Goal: Task Accomplishment & Management: Manage account settings

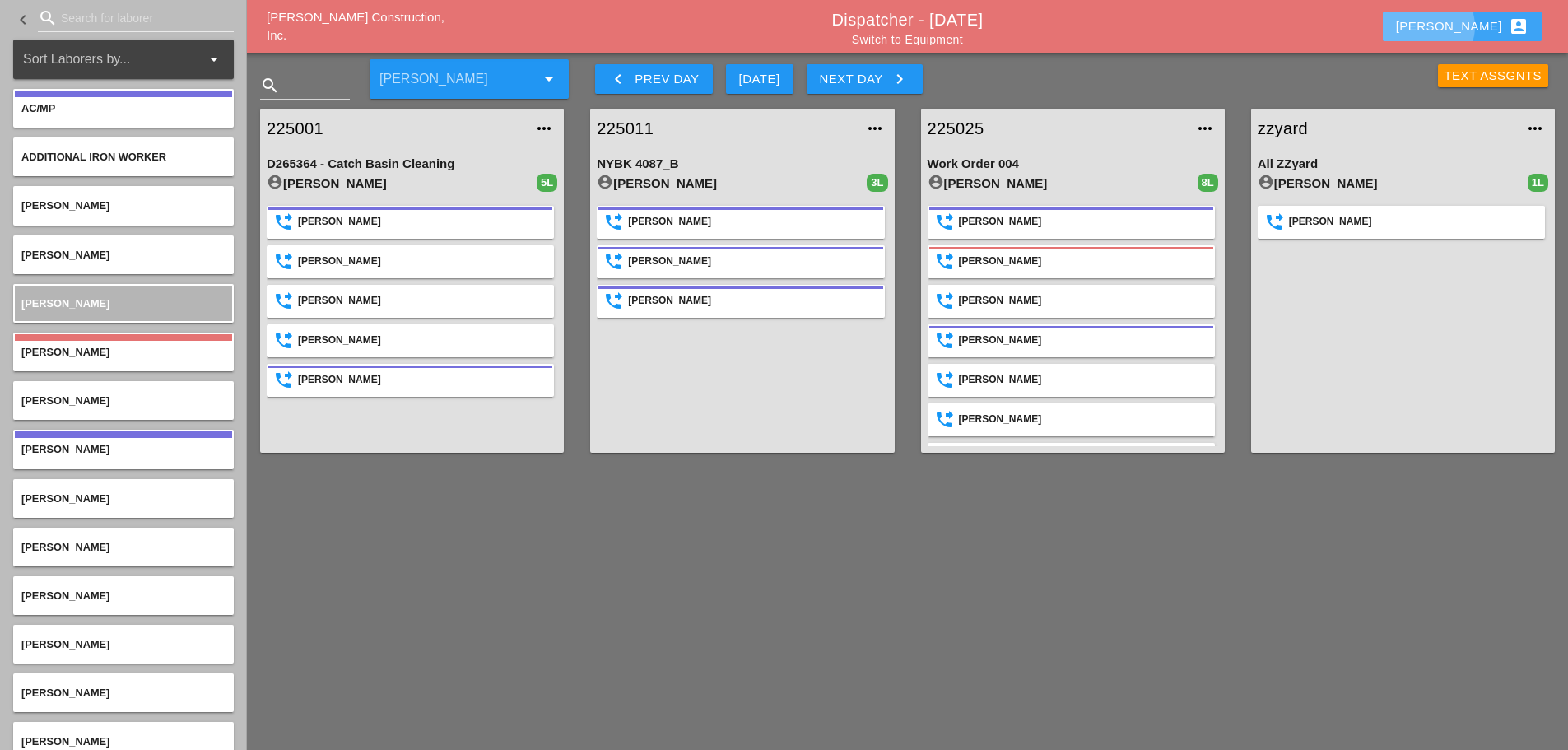
click at [1461, 25] on button "[PERSON_NAME] account_box" at bounding box center [1462, 27] width 159 height 29
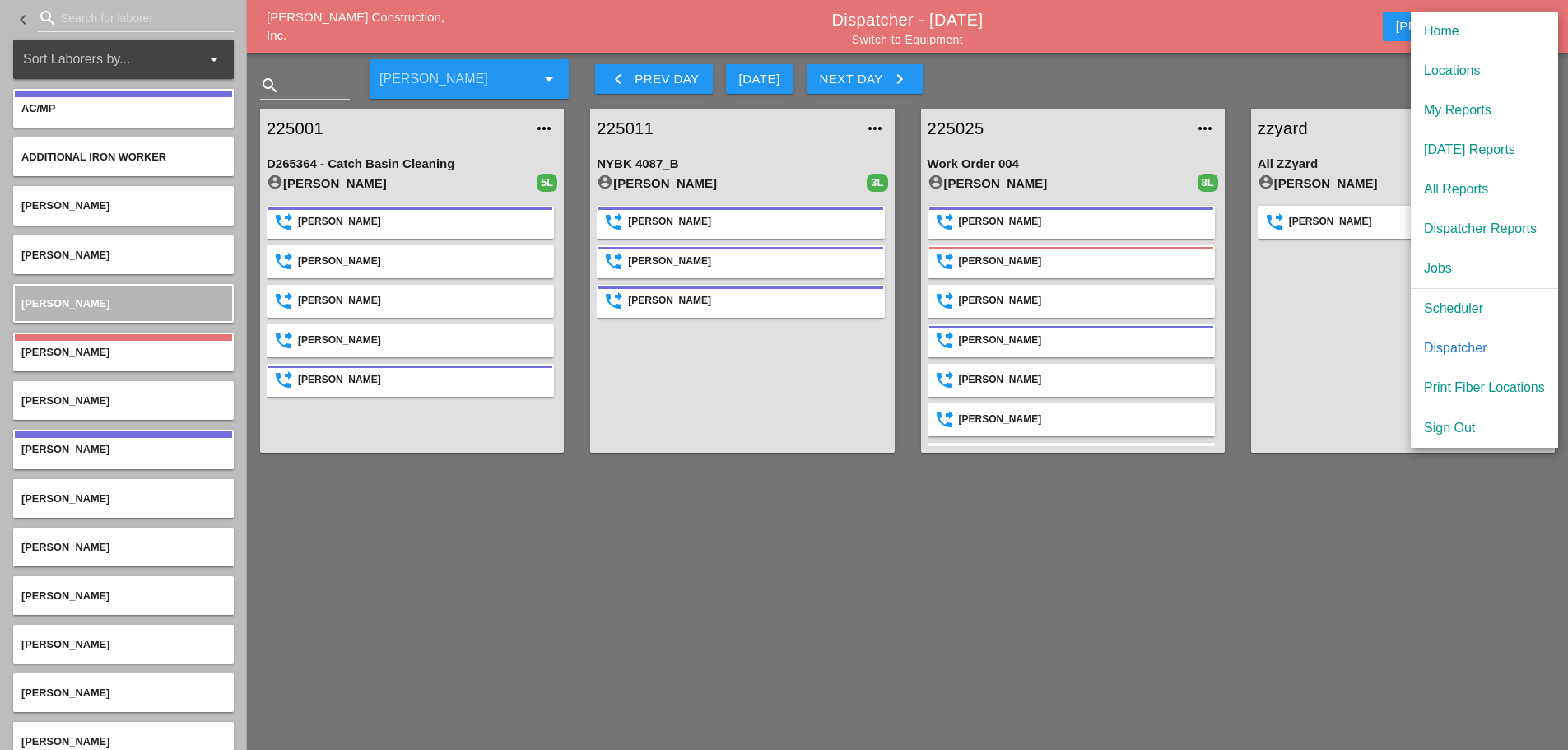
click at [1458, 146] on div "[DATE] Reports" at bounding box center [1485, 150] width 121 height 20
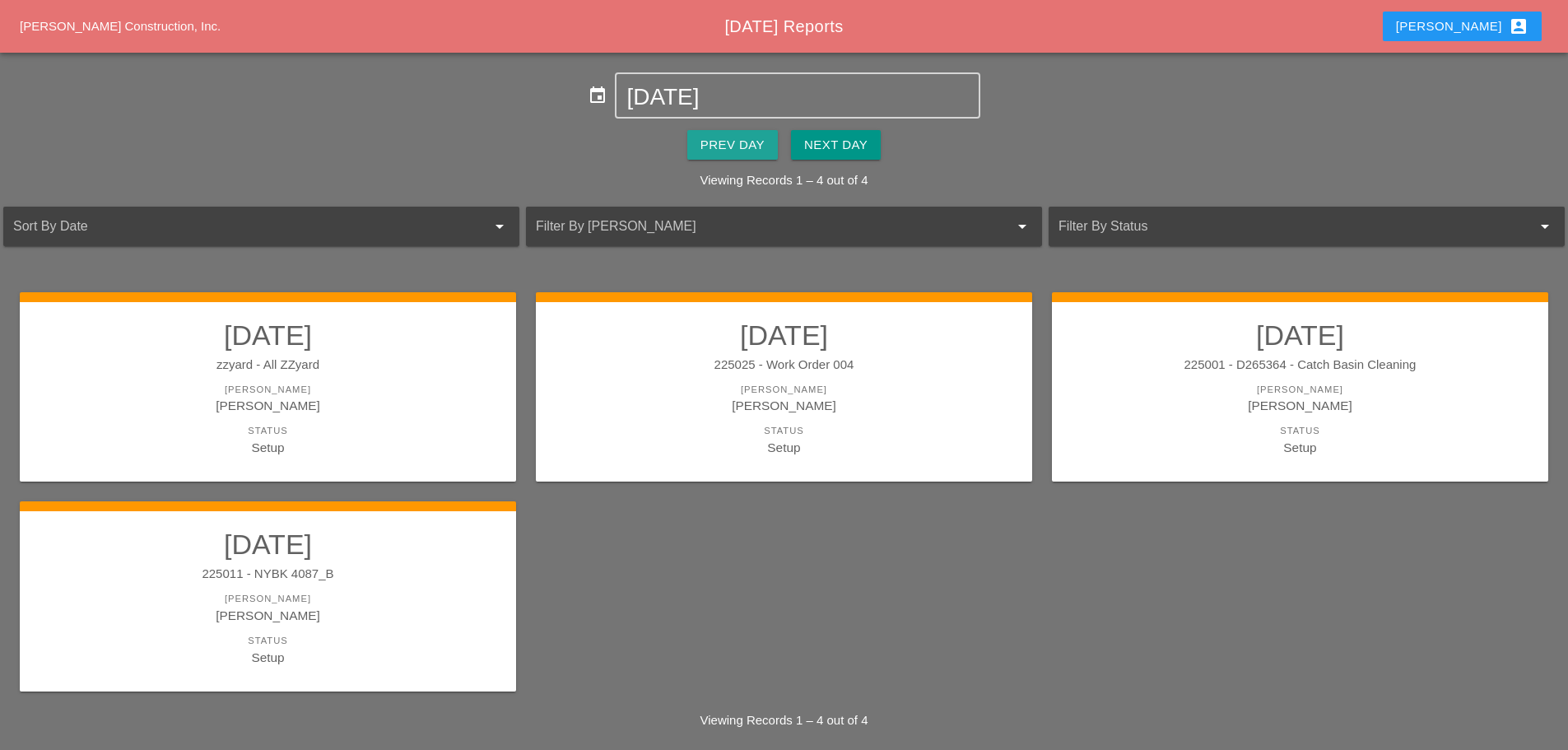
click at [708, 149] on div "Prev Day" at bounding box center [732, 145] width 64 height 19
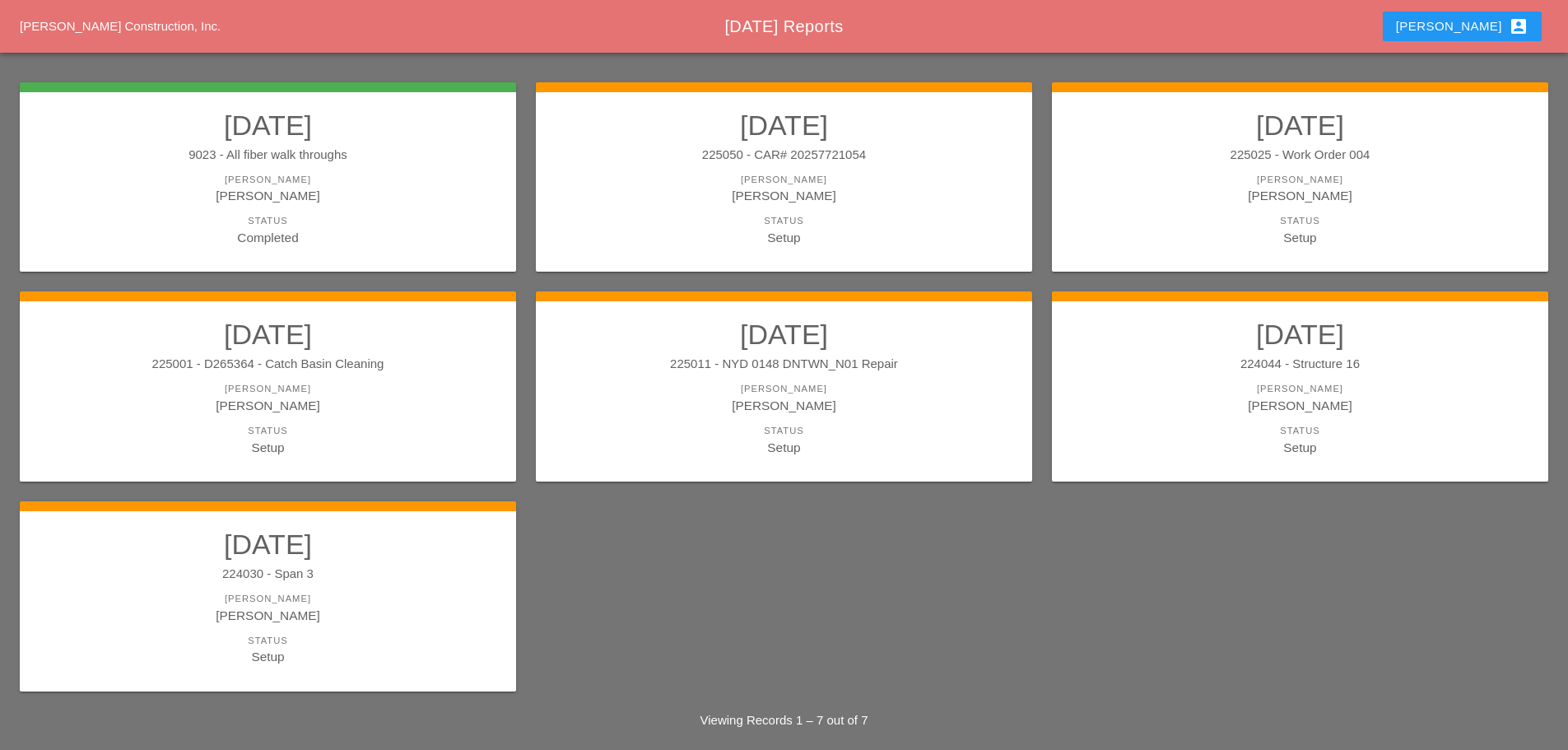
scroll to position [223, 0]
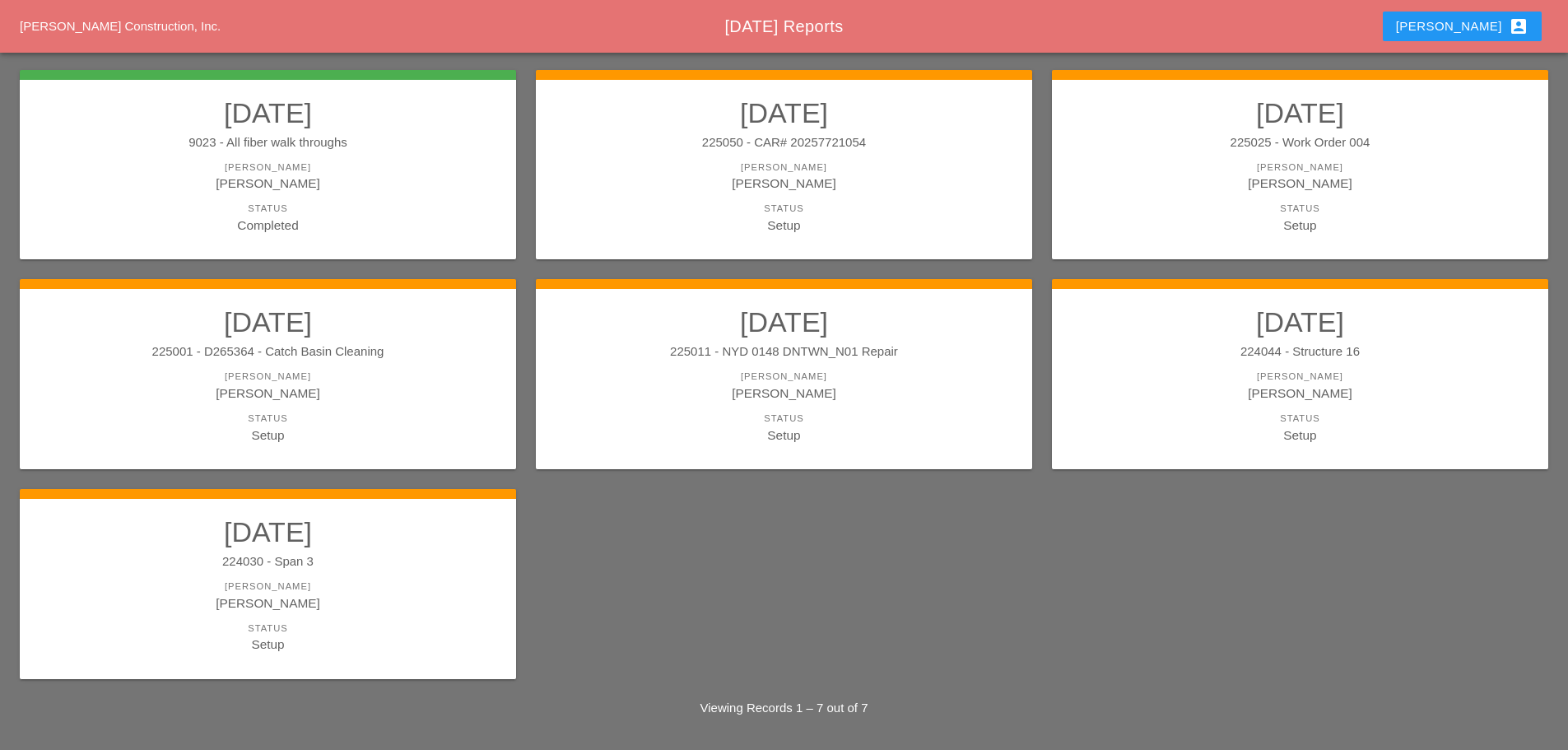
click at [389, 390] on div "[PERSON_NAME]" at bounding box center [269, 393] width 464 height 19
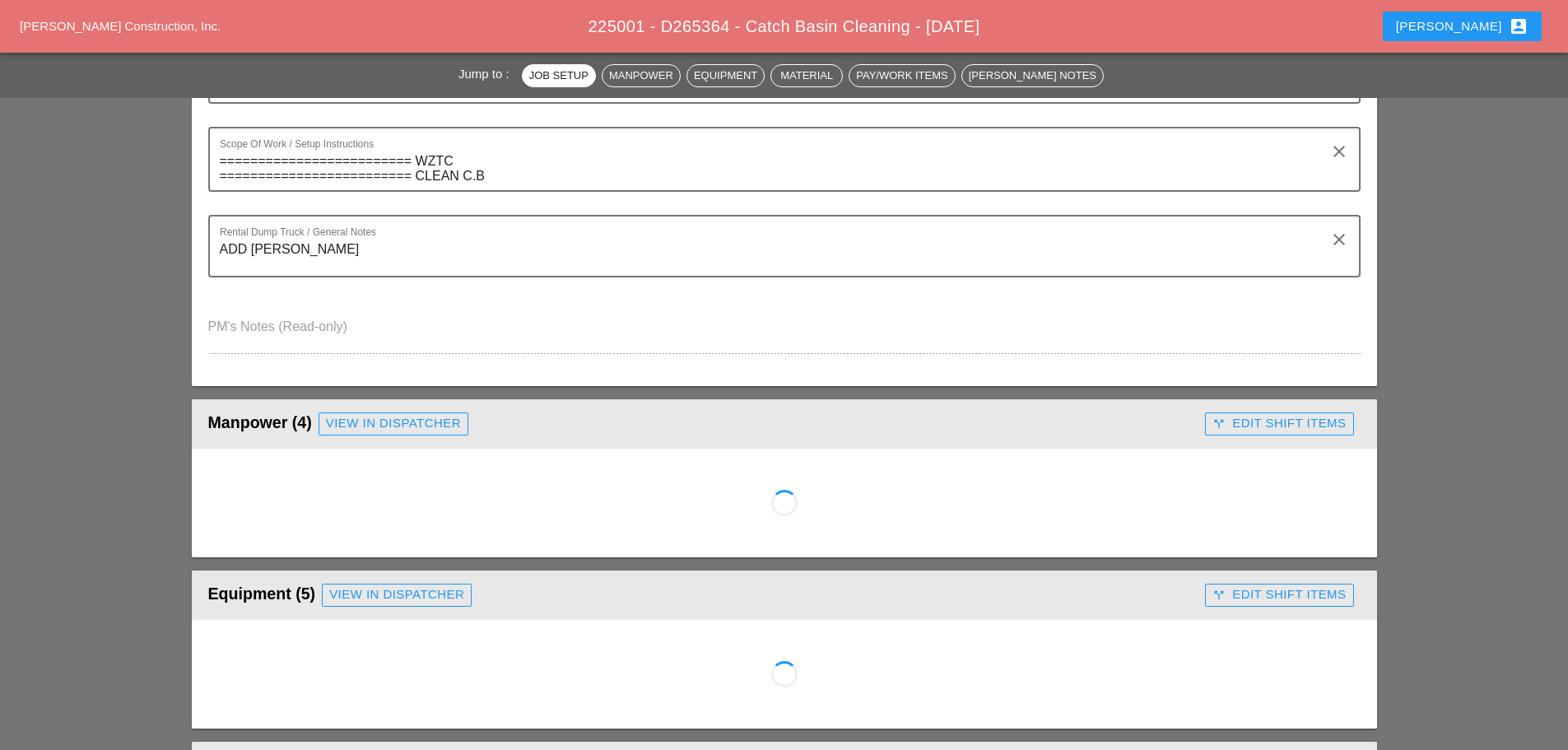
scroll to position [494, 0]
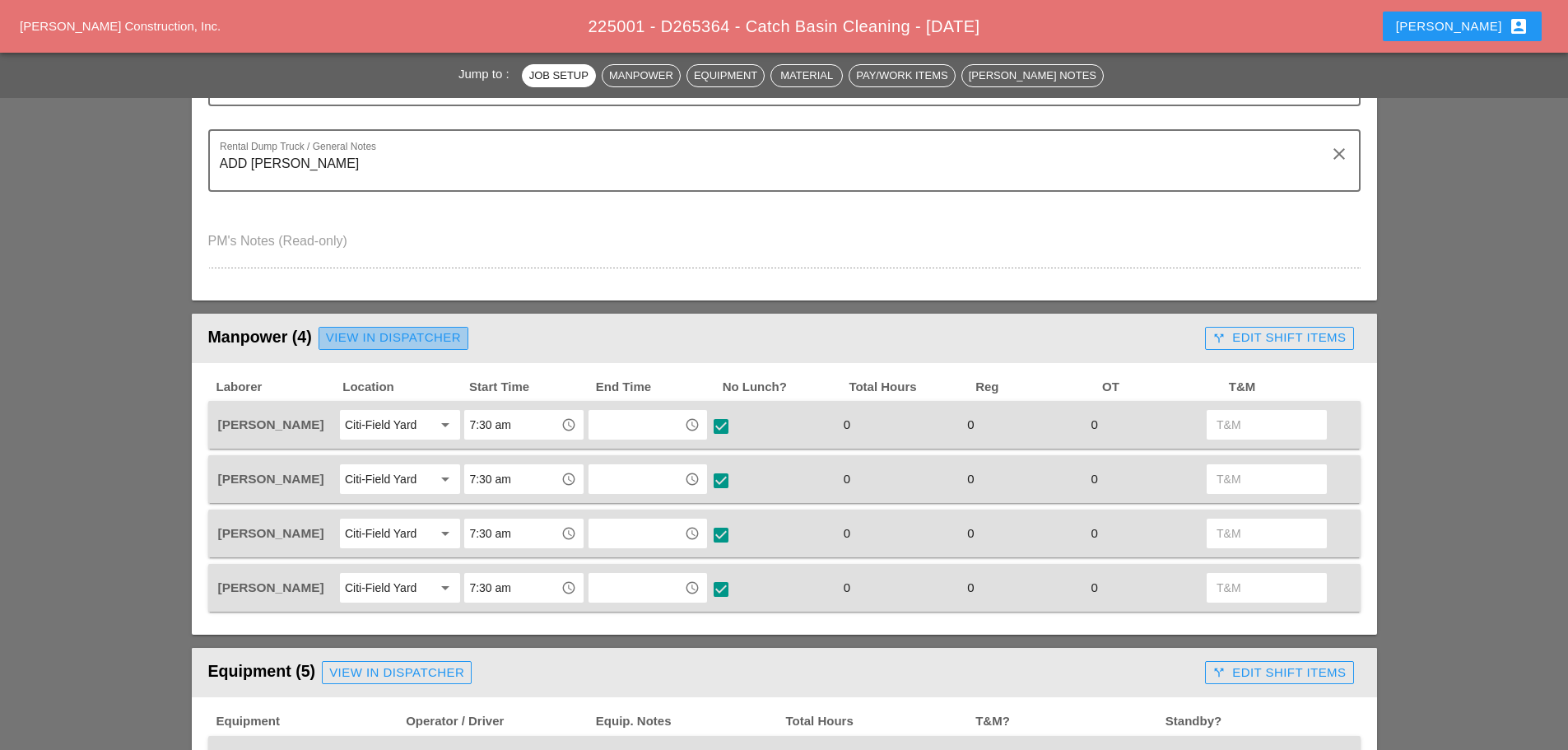
click at [362, 337] on div "View in Dispatcher" at bounding box center [393, 337] width 135 height 19
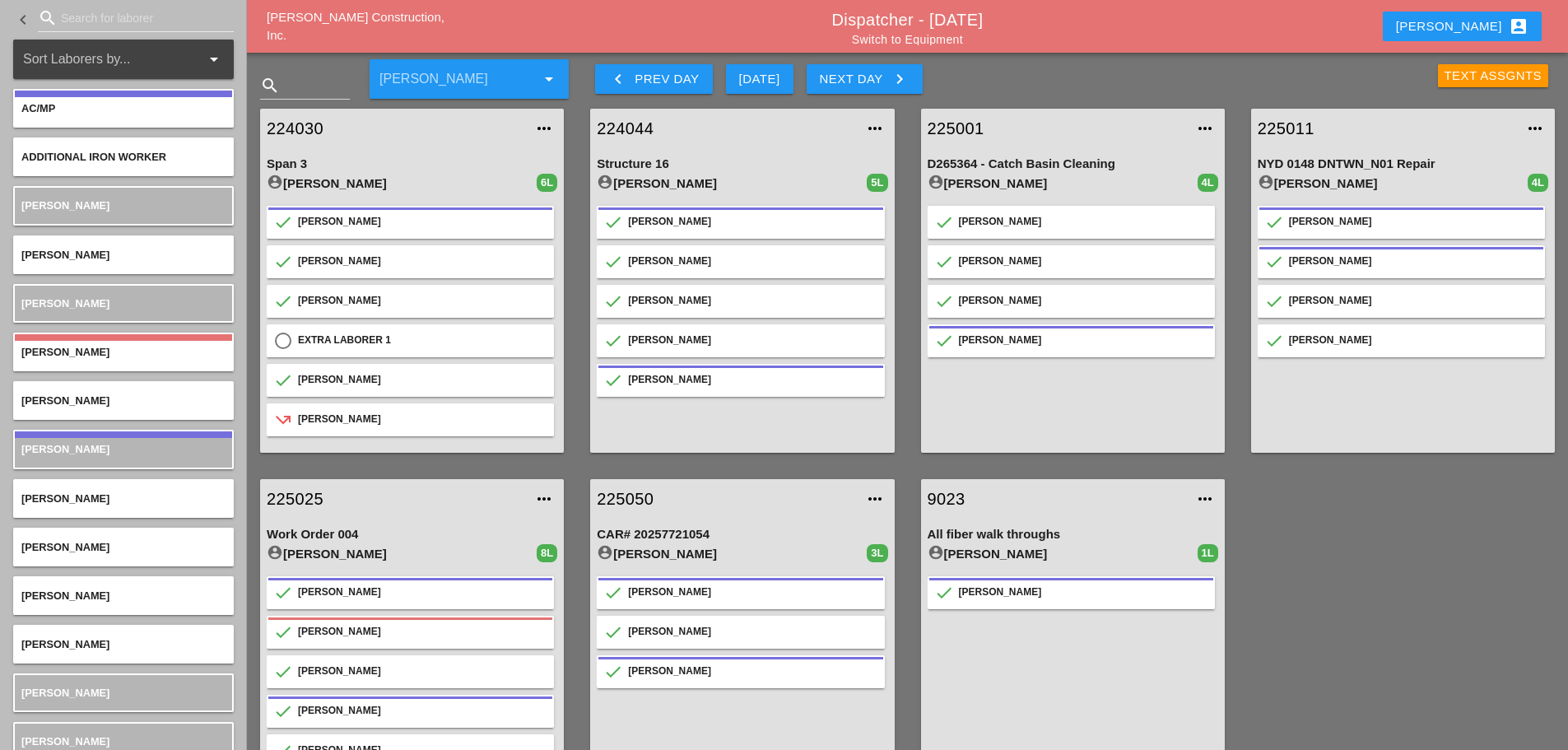
click at [88, 14] on input "Search for laborer" at bounding box center [135, 17] width 149 height 27
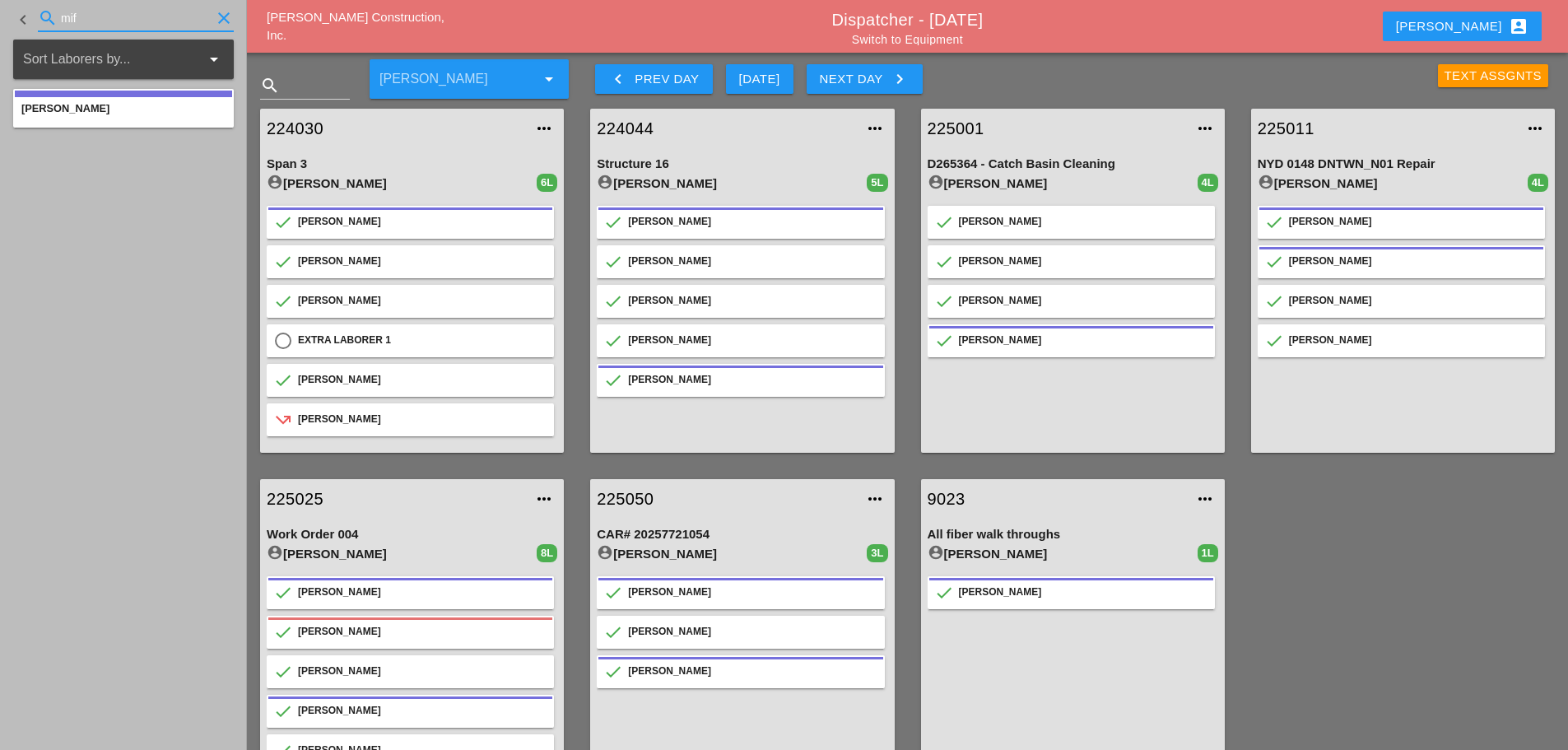
type input "mif"
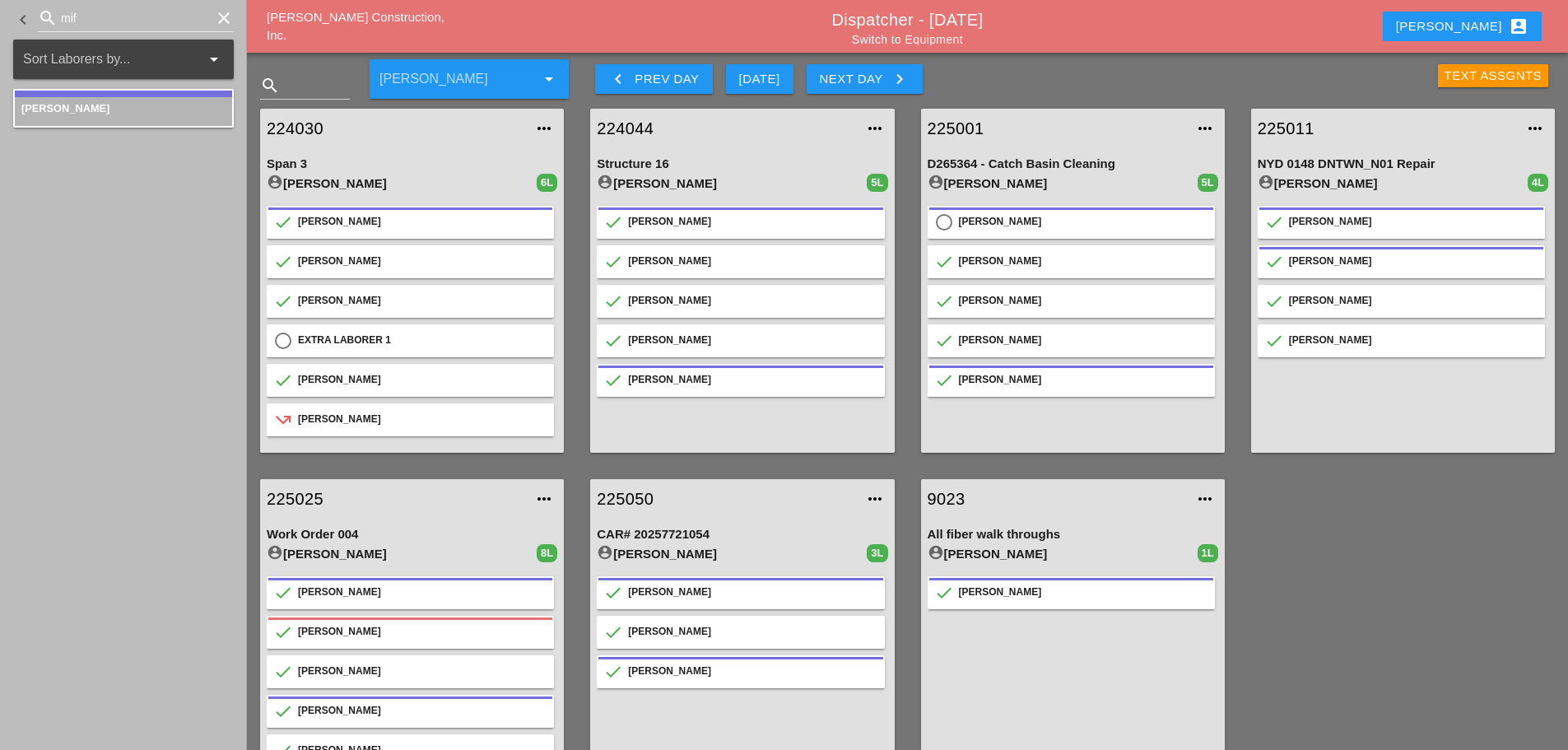
click at [223, 17] on icon "clear" at bounding box center [225, 18] width 20 height 20
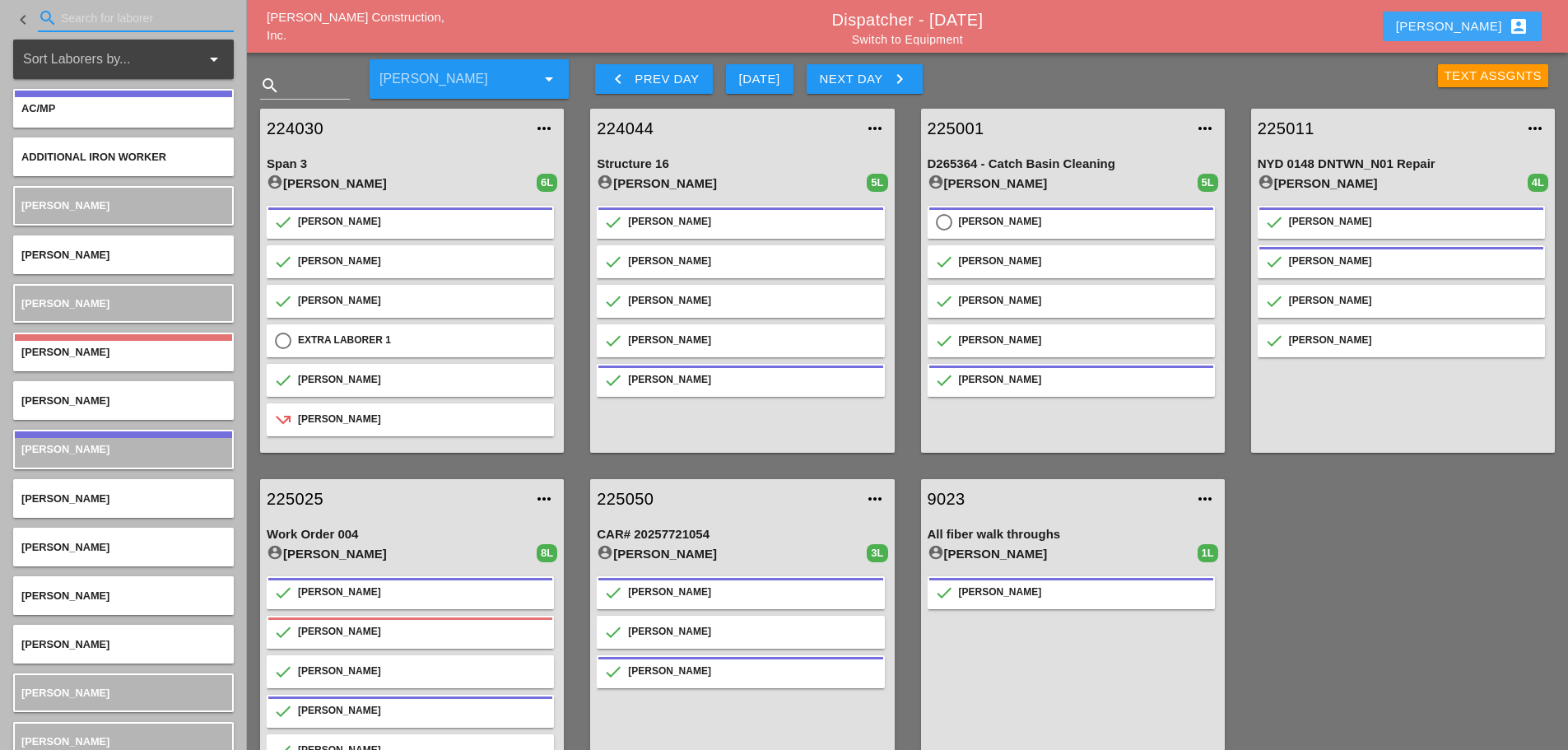
click at [1483, 16] on button "[PERSON_NAME] account_box" at bounding box center [1462, 27] width 159 height 29
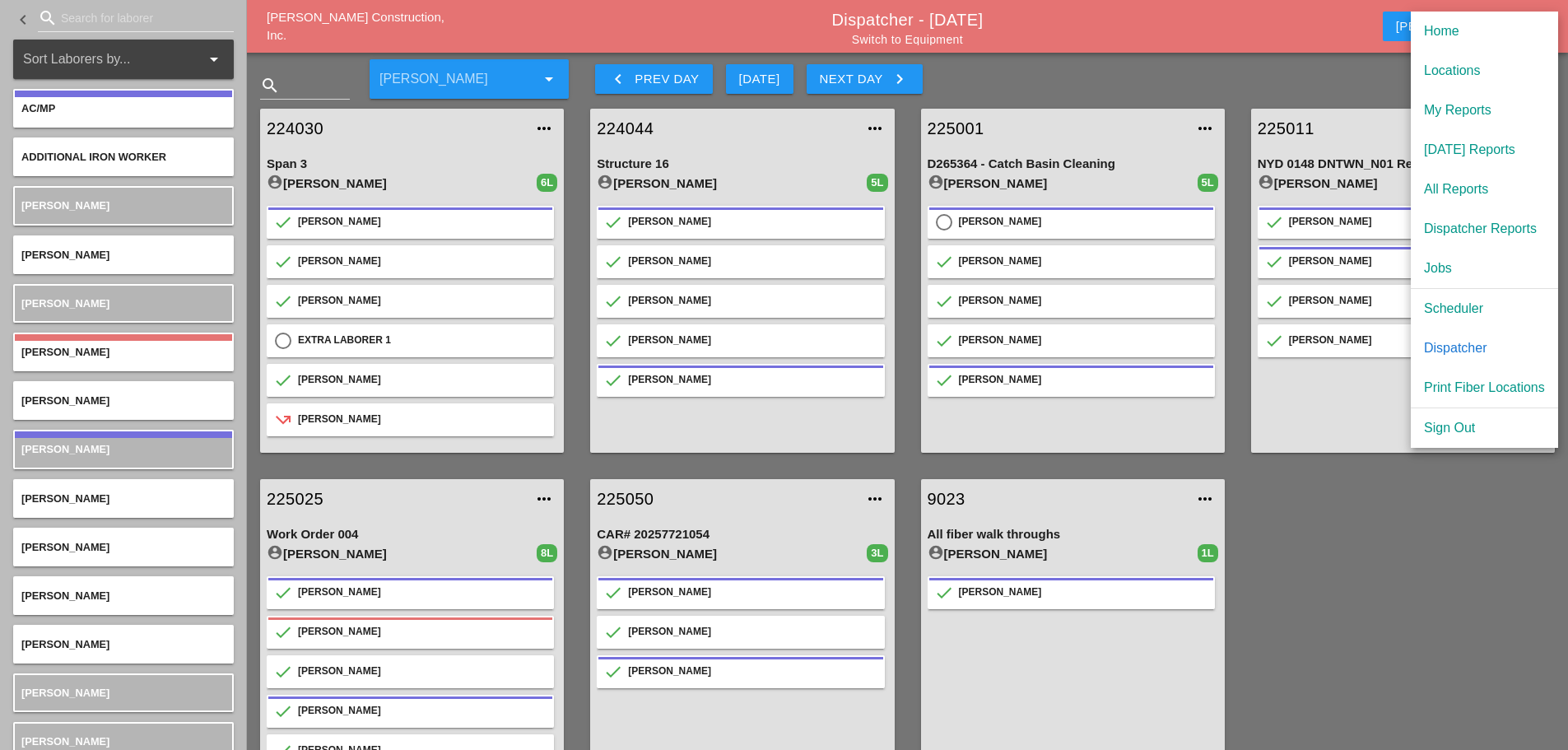
click at [1477, 309] on div "Scheduler" at bounding box center [1485, 309] width 121 height 20
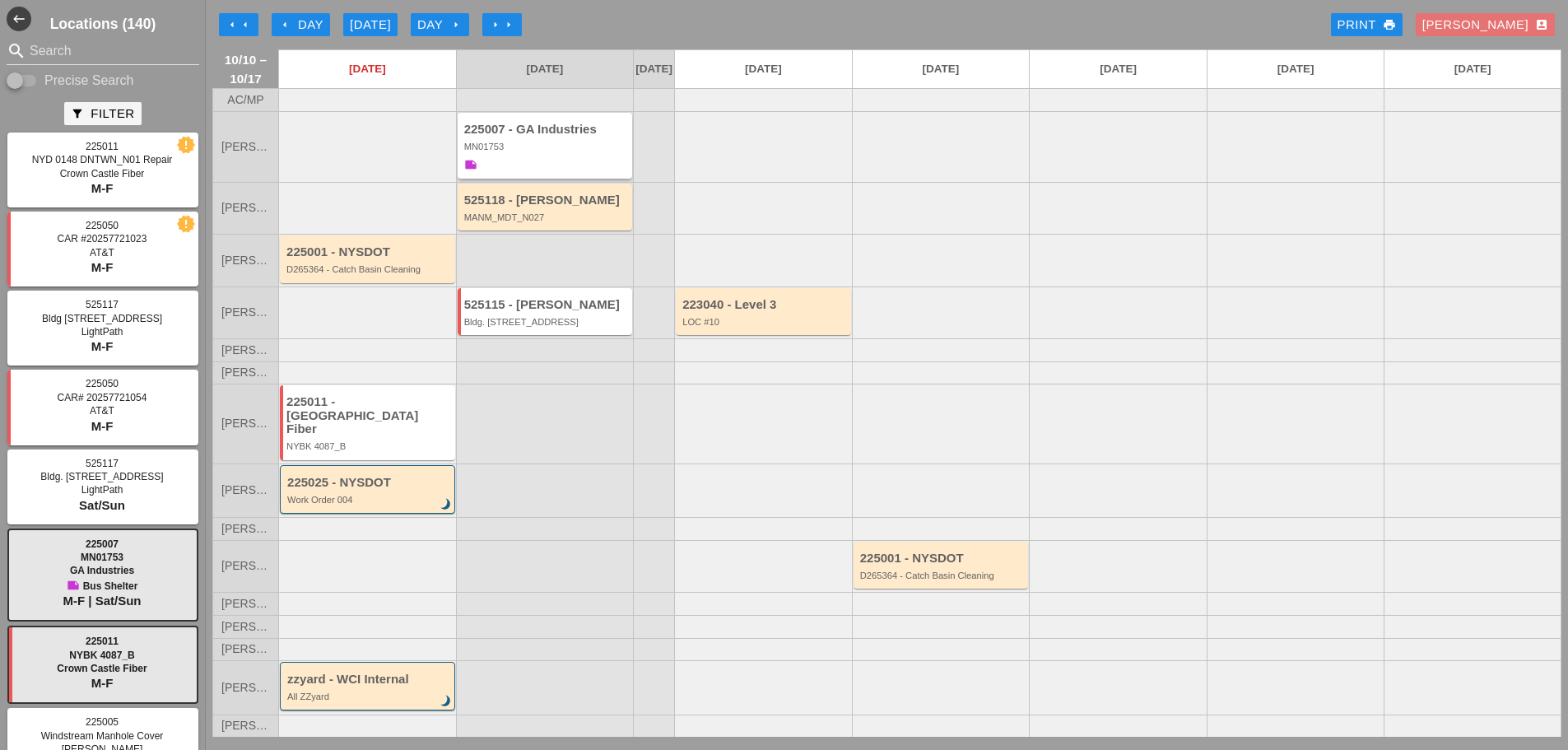
click at [561, 151] on div "MN01753" at bounding box center [547, 147] width 165 height 10
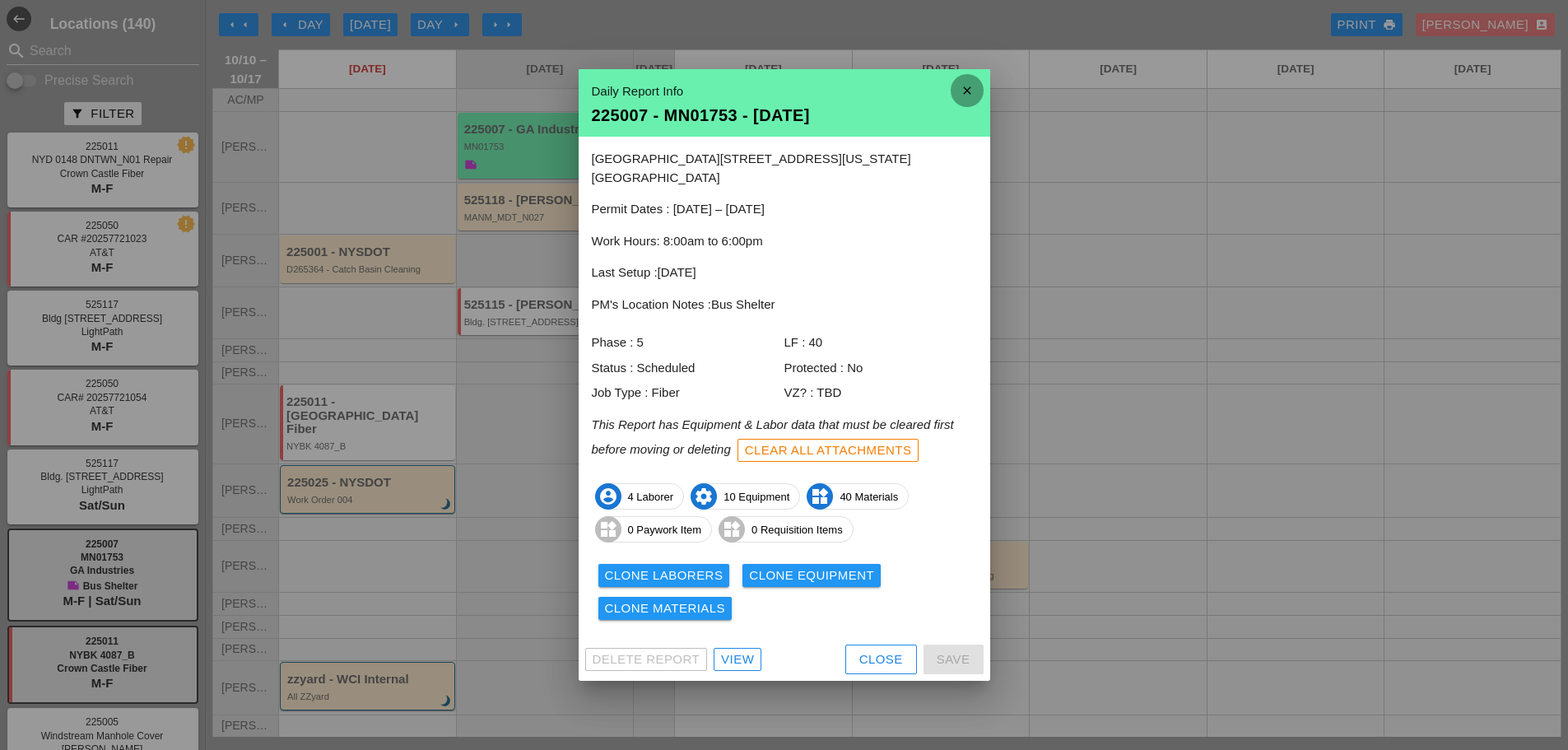
click at [968, 88] on icon "close" at bounding box center [968, 91] width 33 height 33
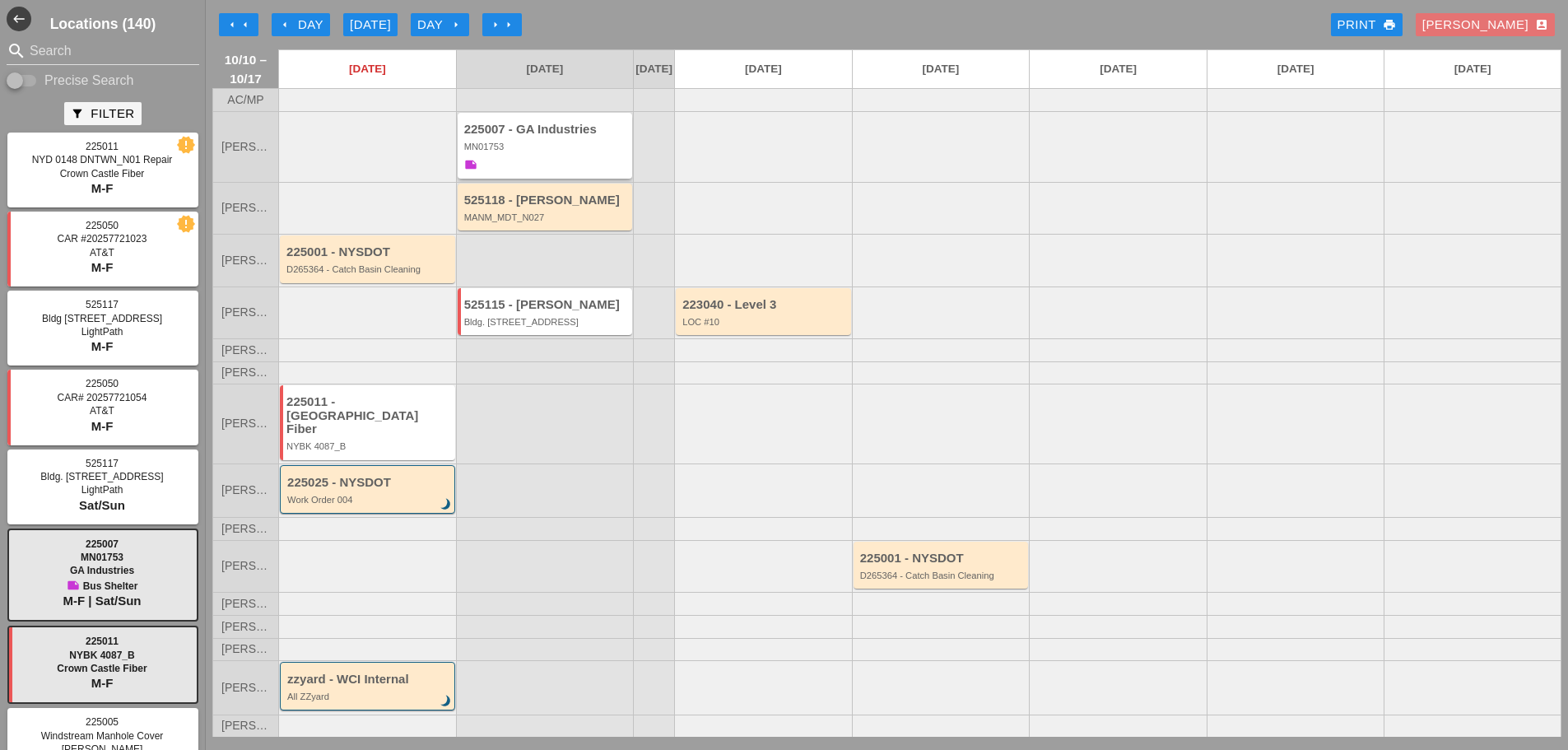
click at [550, 169] on div "225007 - GA Industries MN01753 note" at bounding box center [547, 149] width 165 height 52
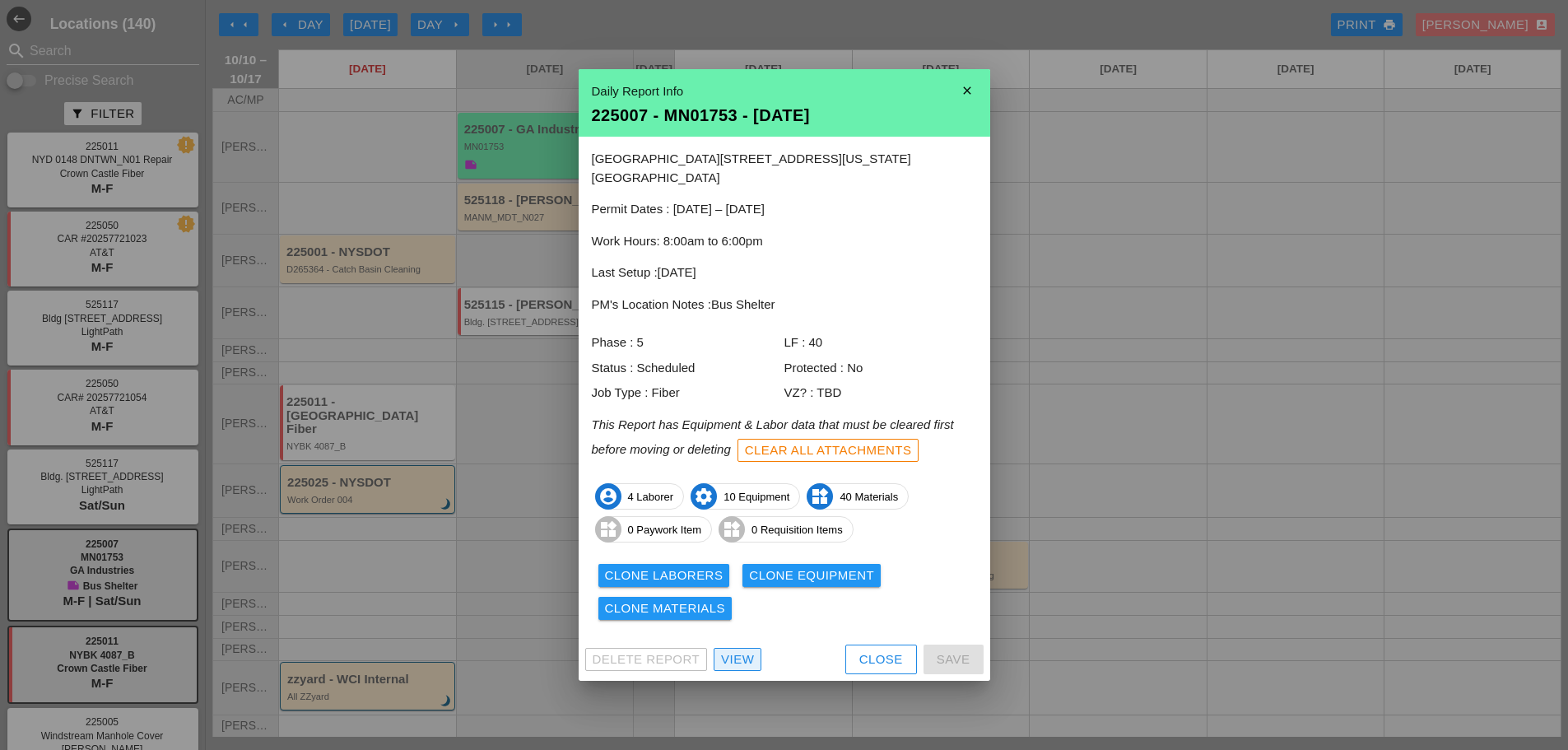
click at [731, 652] on div "View" at bounding box center [738, 660] width 33 height 19
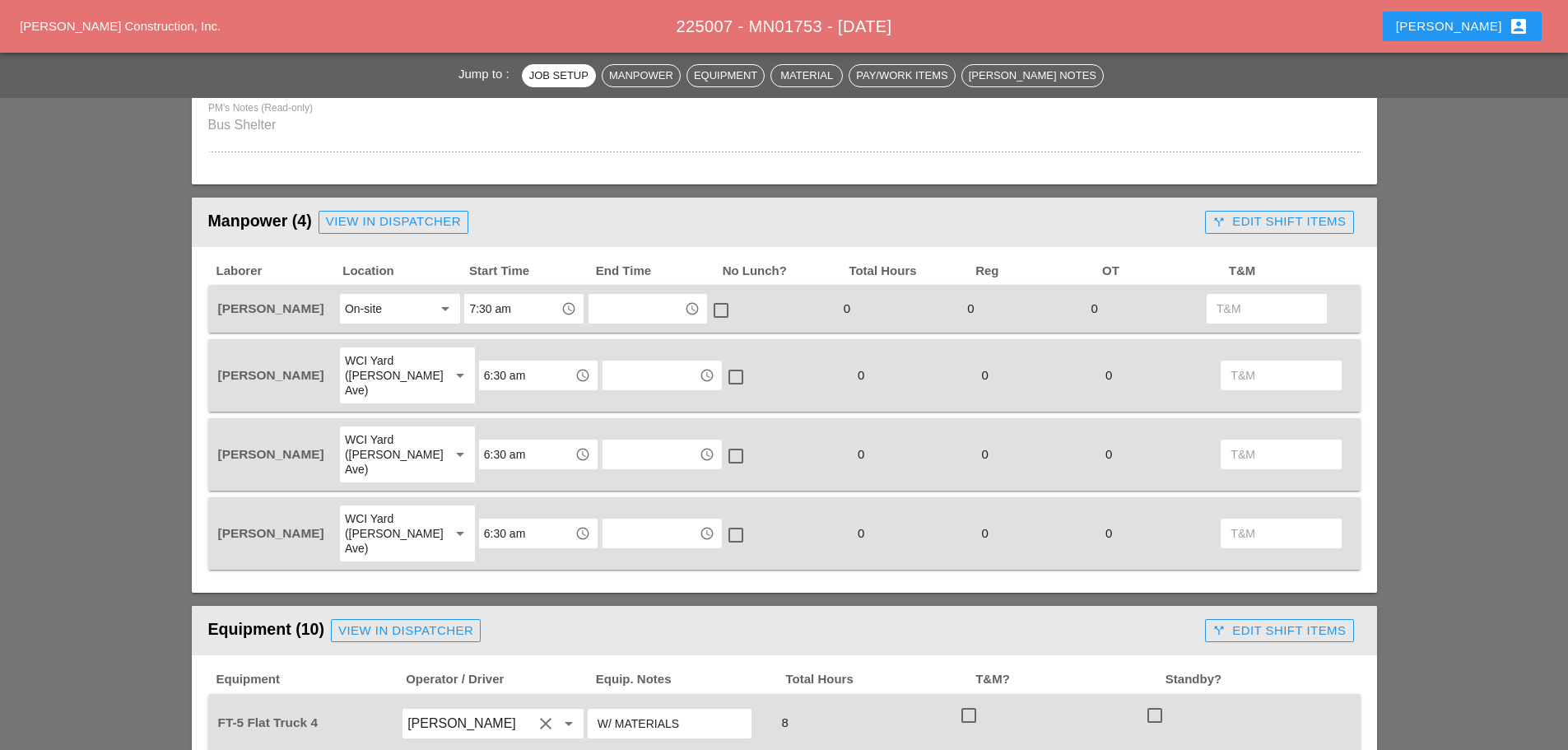
scroll to position [741, 0]
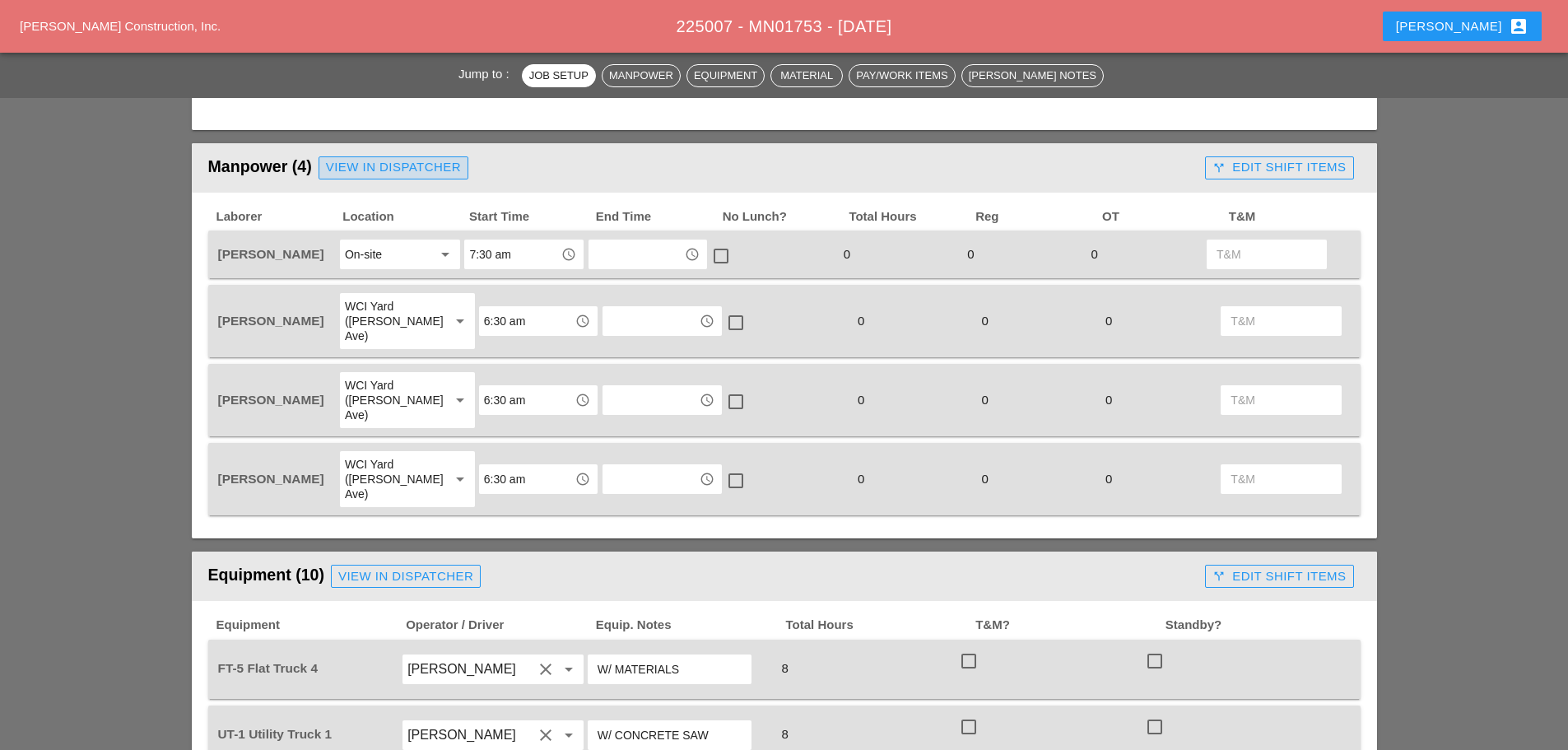
click at [378, 167] on div "View in Dispatcher" at bounding box center [393, 167] width 135 height 19
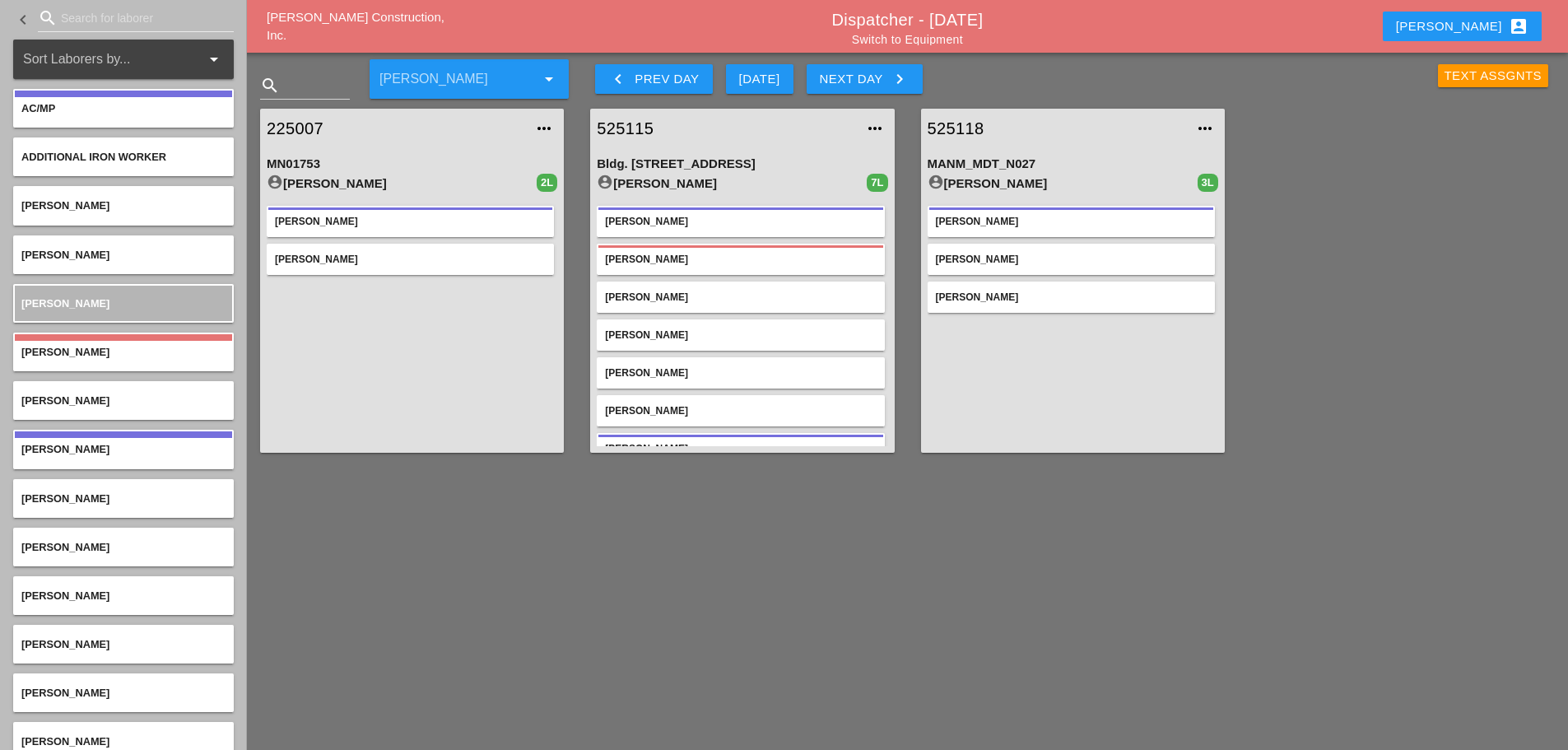
click at [83, 19] on input "Search for laborer" at bounding box center [135, 17] width 149 height 27
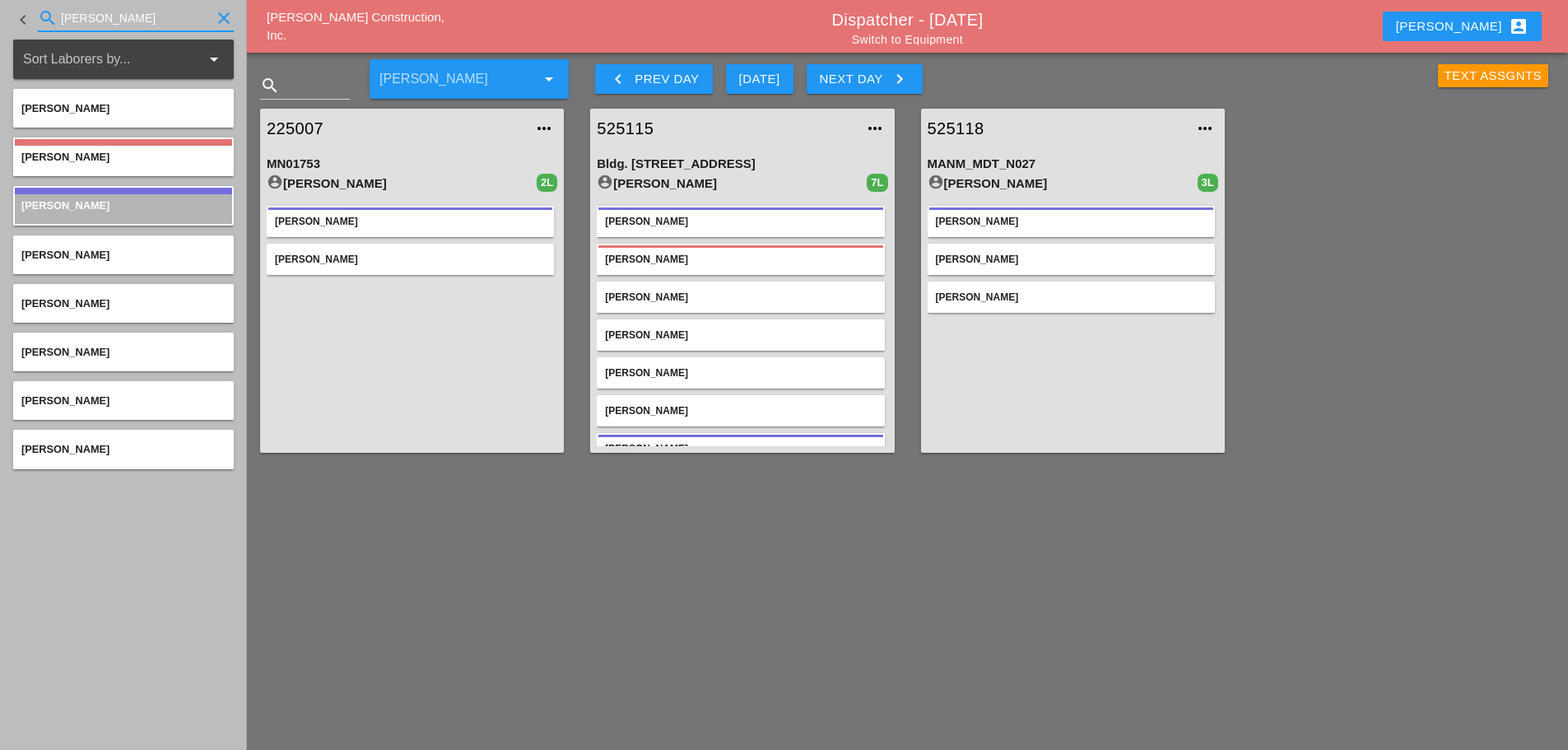
type input "[PERSON_NAME]"
click at [216, 17] on icon "clear" at bounding box center [225, 18] width 20 height 20
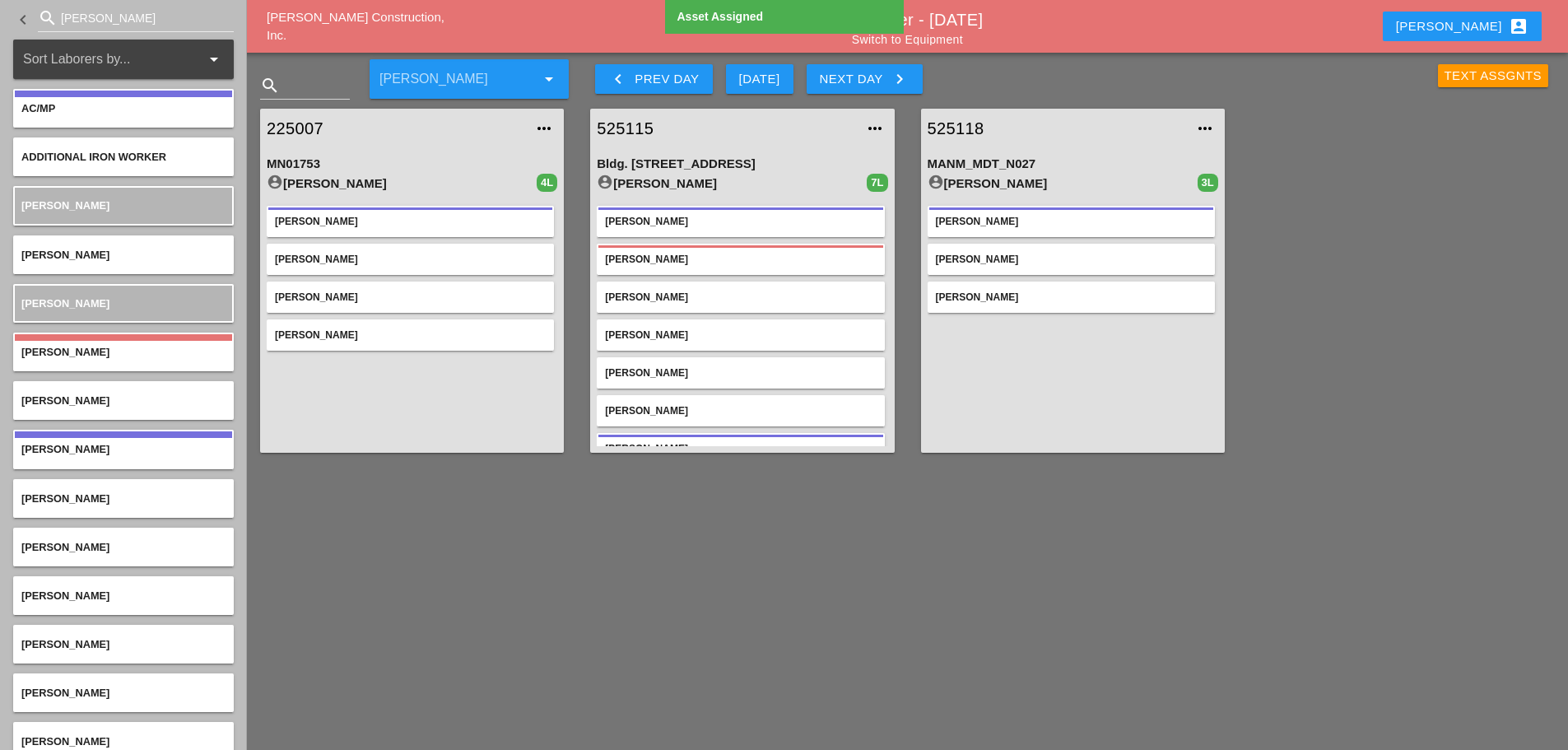
click at [294, 126] on link "225007" at bounding box center [395, 128] width 258 height 25
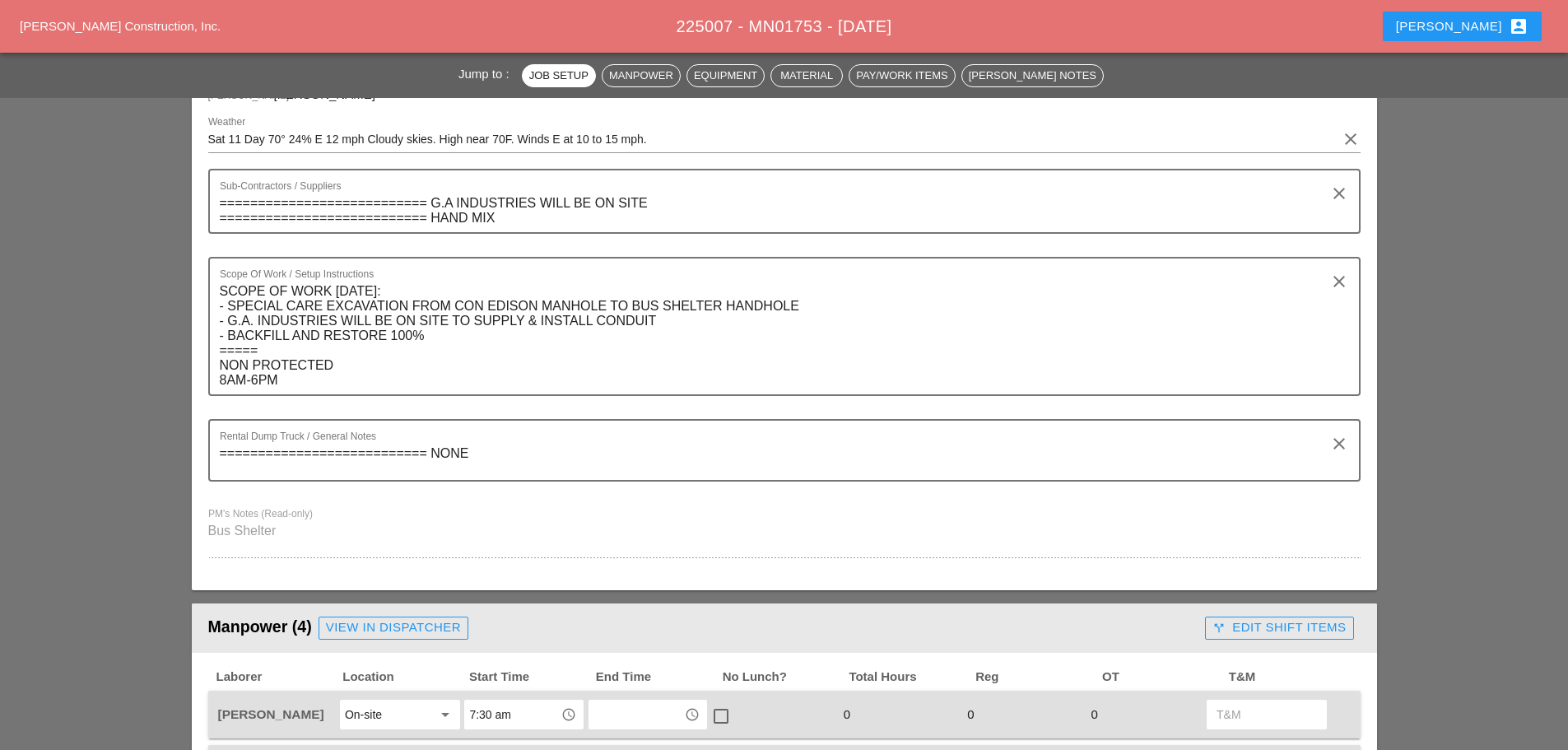
scroll to position [741, 0]
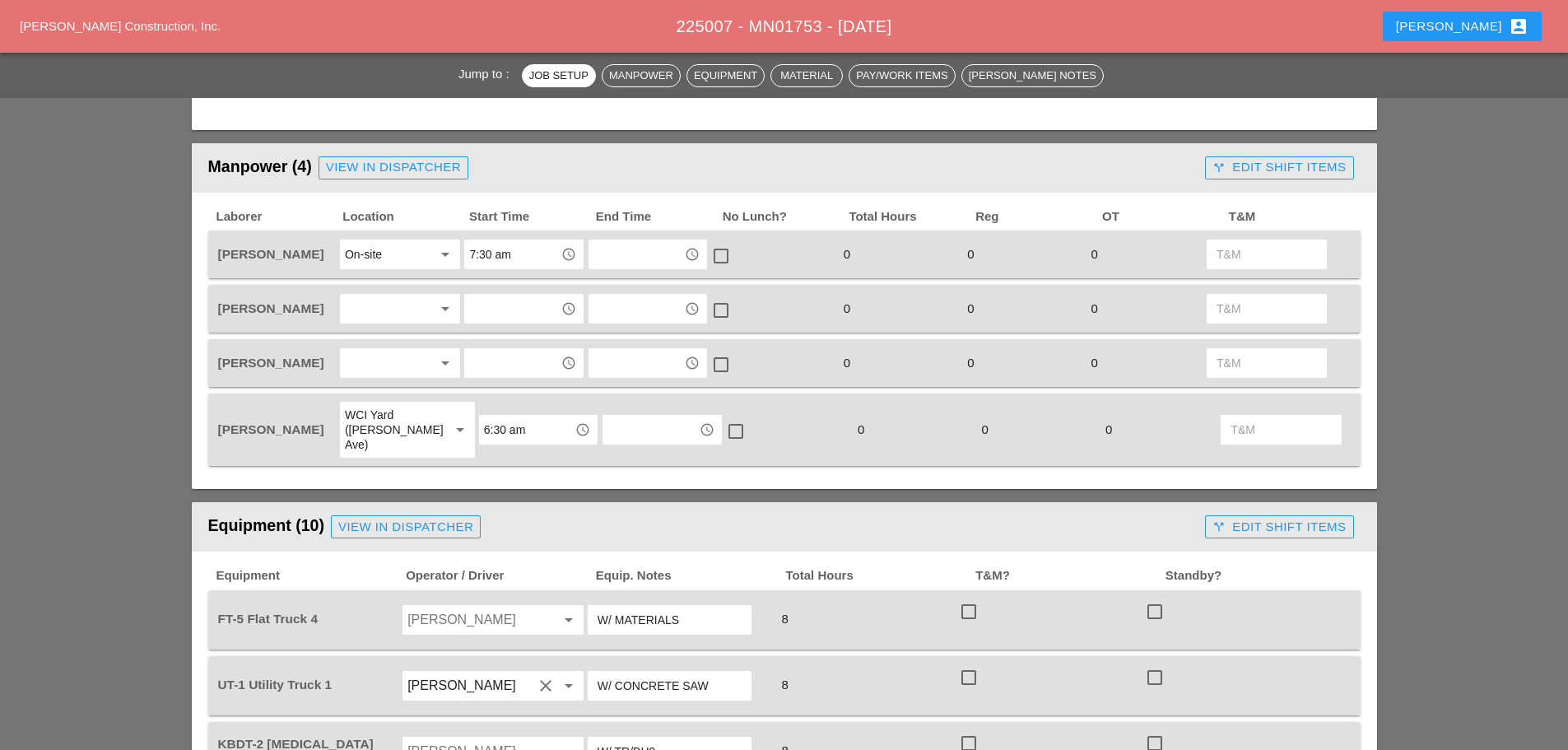
click at [365, 304] on div at bounding box center [388, 308] width 87 height 27
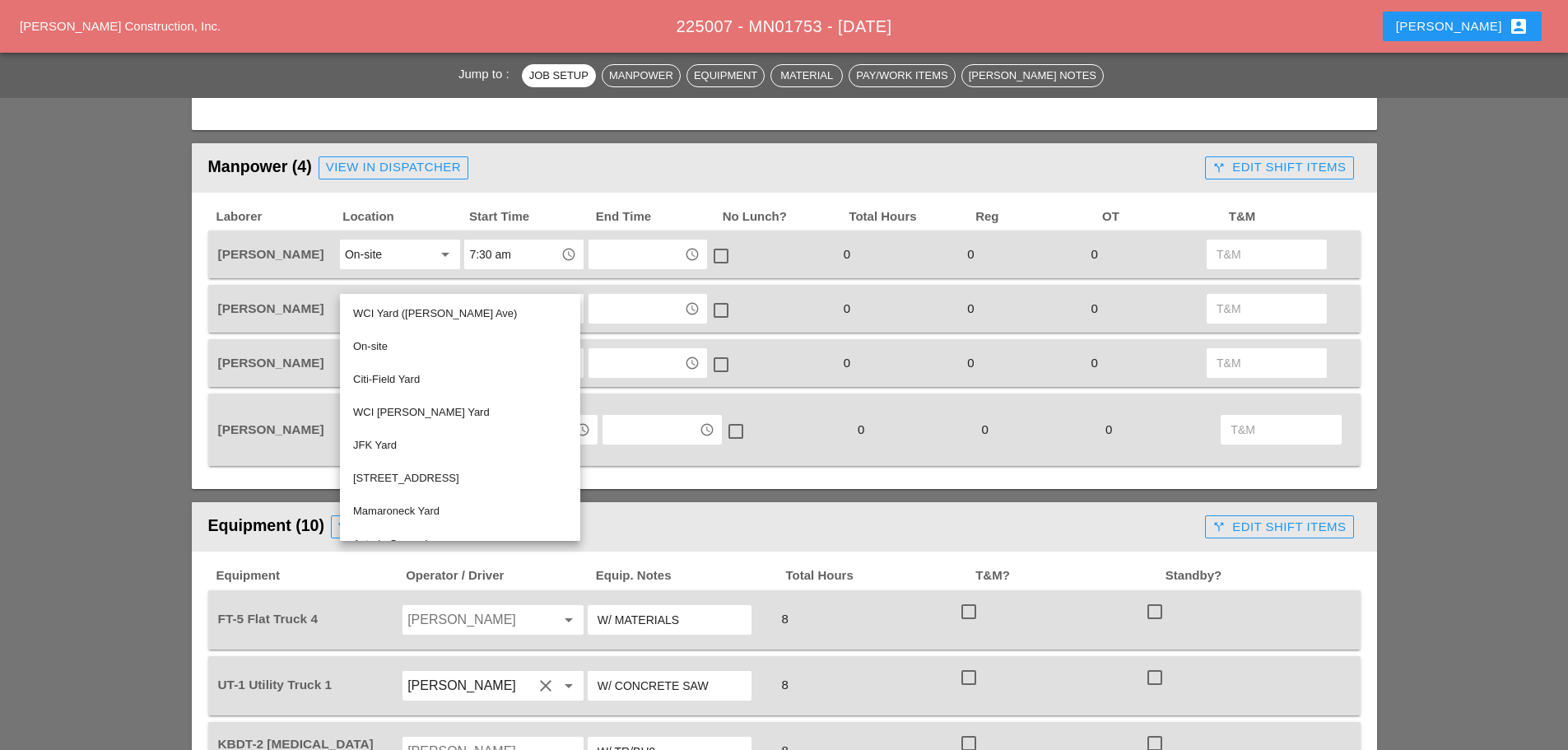
click at [370, 311] on div "WCI Yard ([PERSON_NAME] Ave)" at bounding box center [460, 314] width 214 height 20
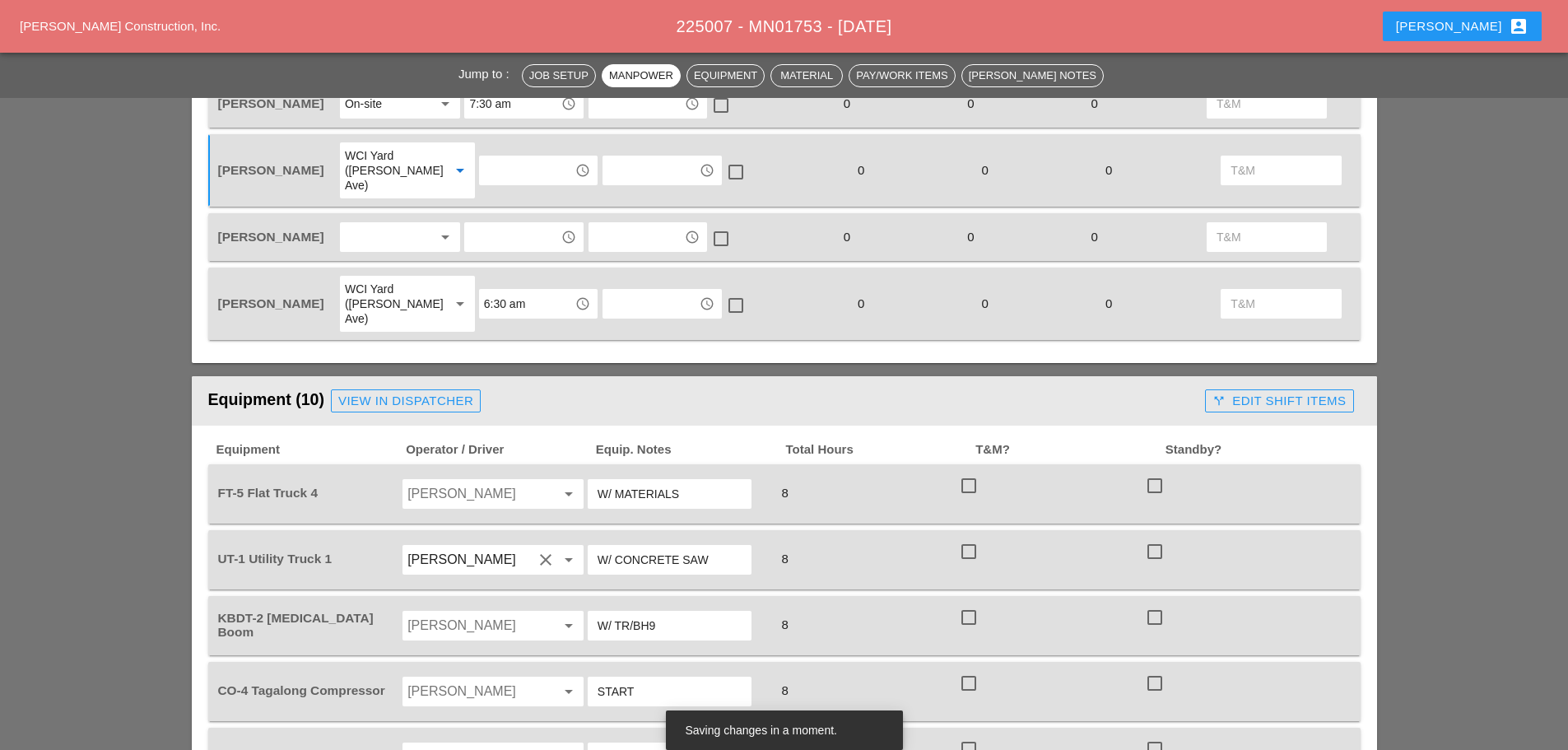
scroll to position [906, 0]
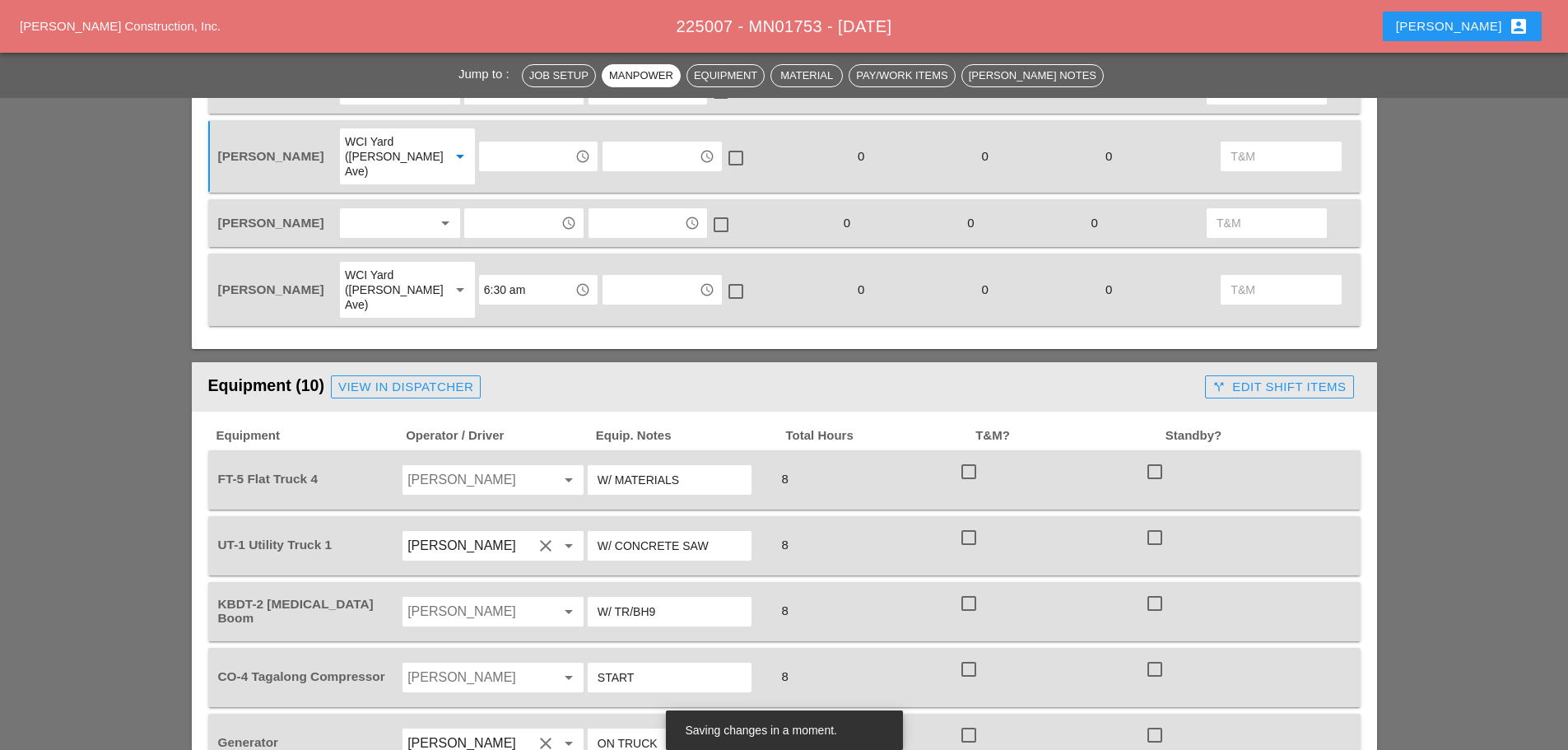
click at [385, 210] on div at bounding box center [388, 223] width 87 height 27
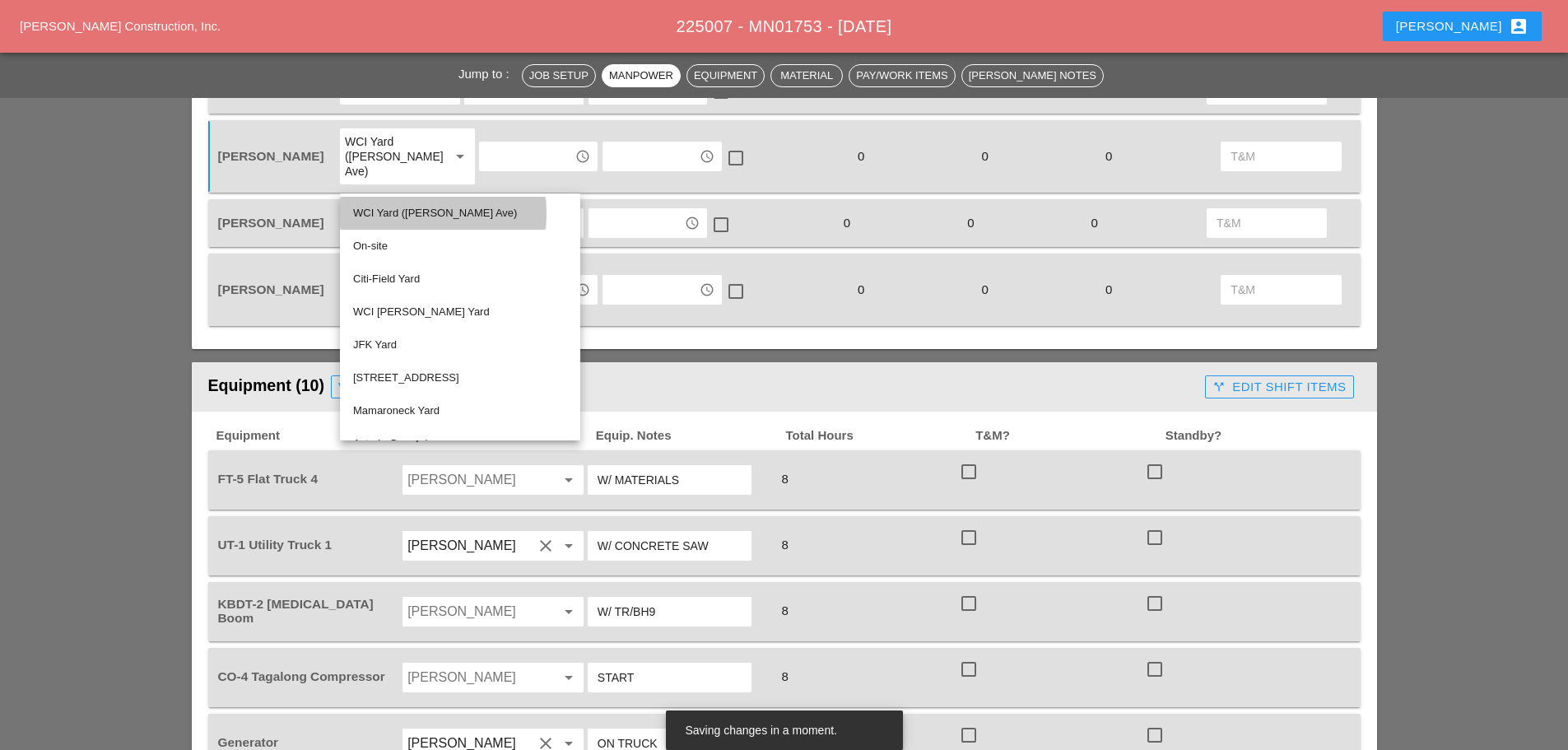
click at [386, 208] on div "WCI Yard ([PERSON_NAME] Ave)" at bounding box center [460, 214] width 214 height 20
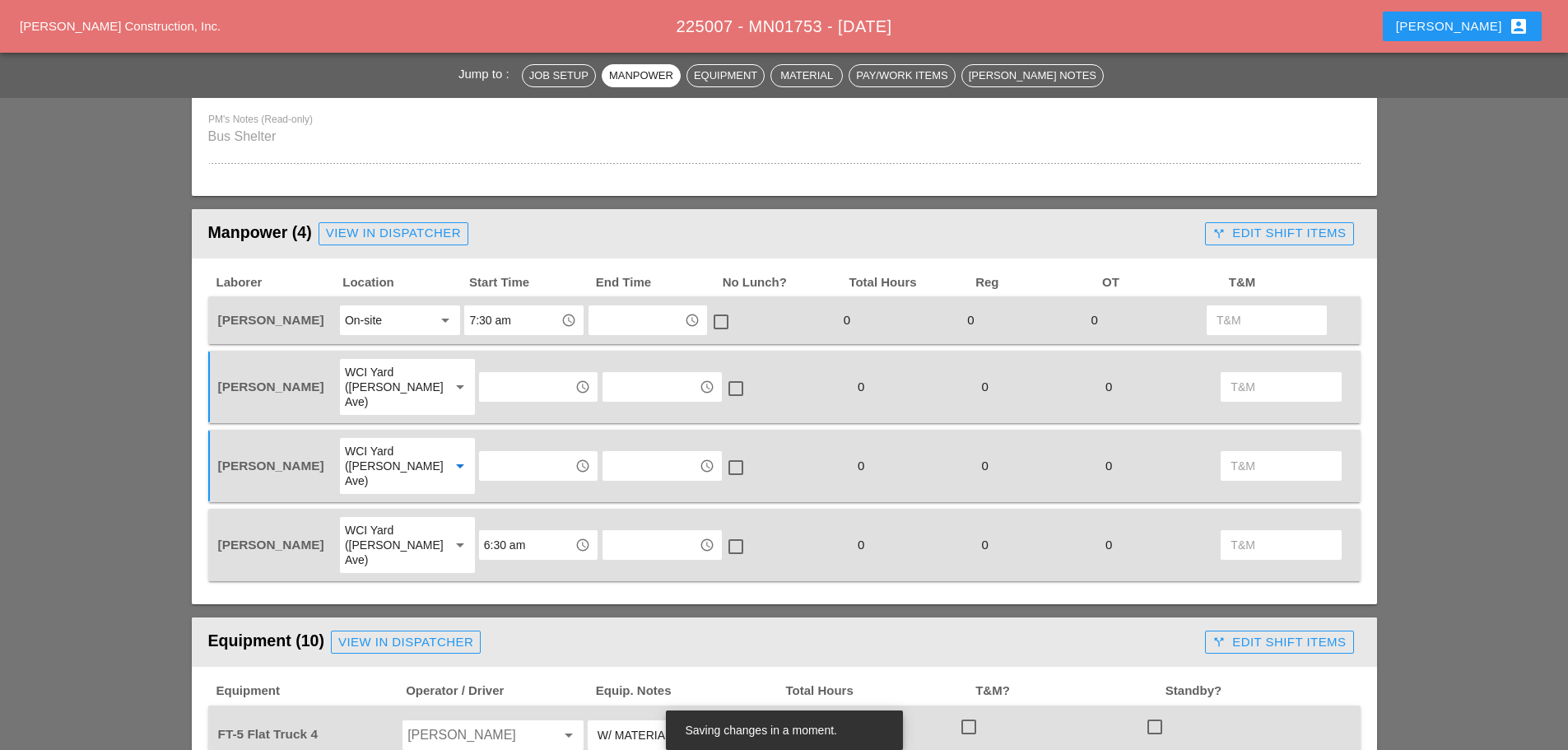
scroll to position [659, 0]
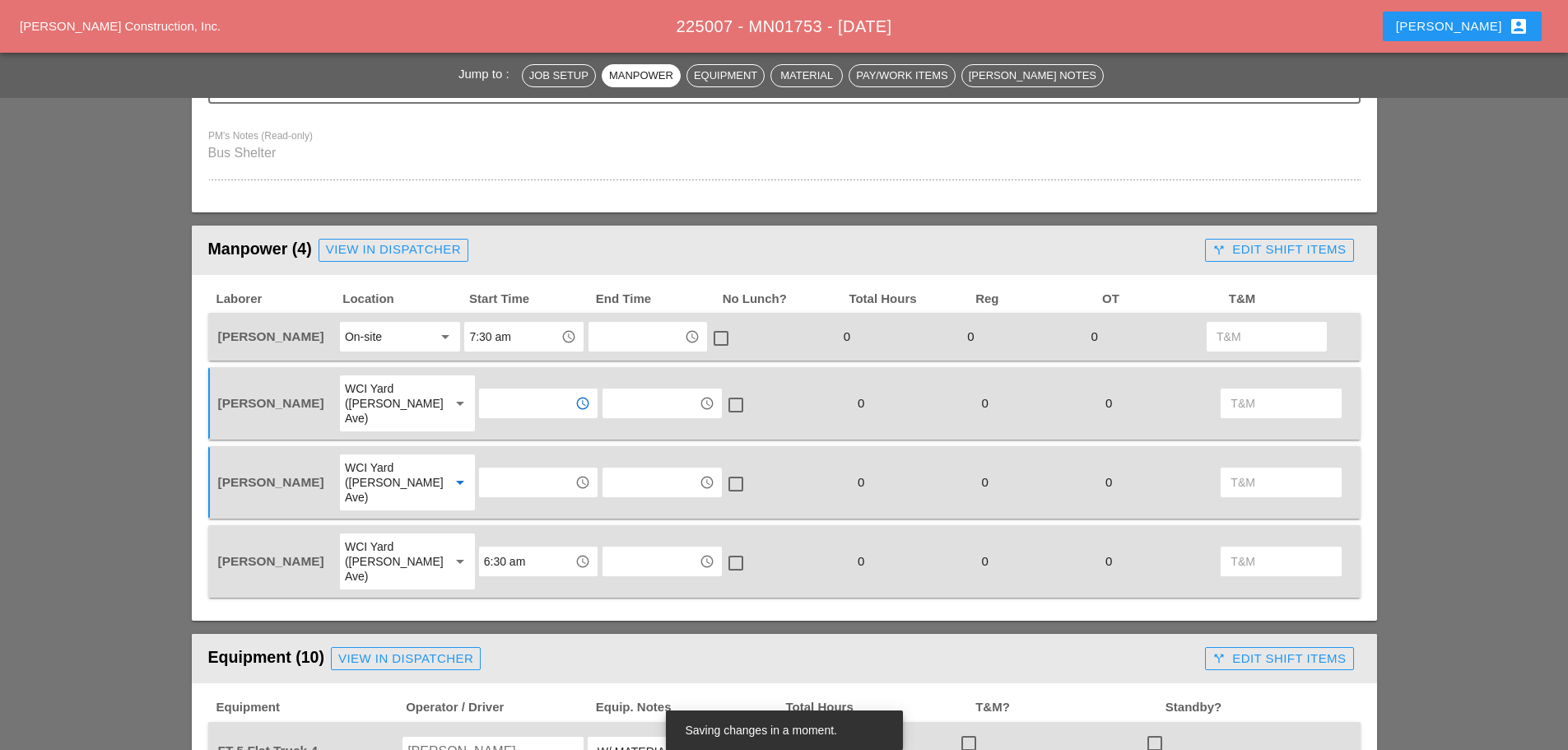
click at [532, 397] on input "text" at bounding box center [526, 403] width 85 height 27
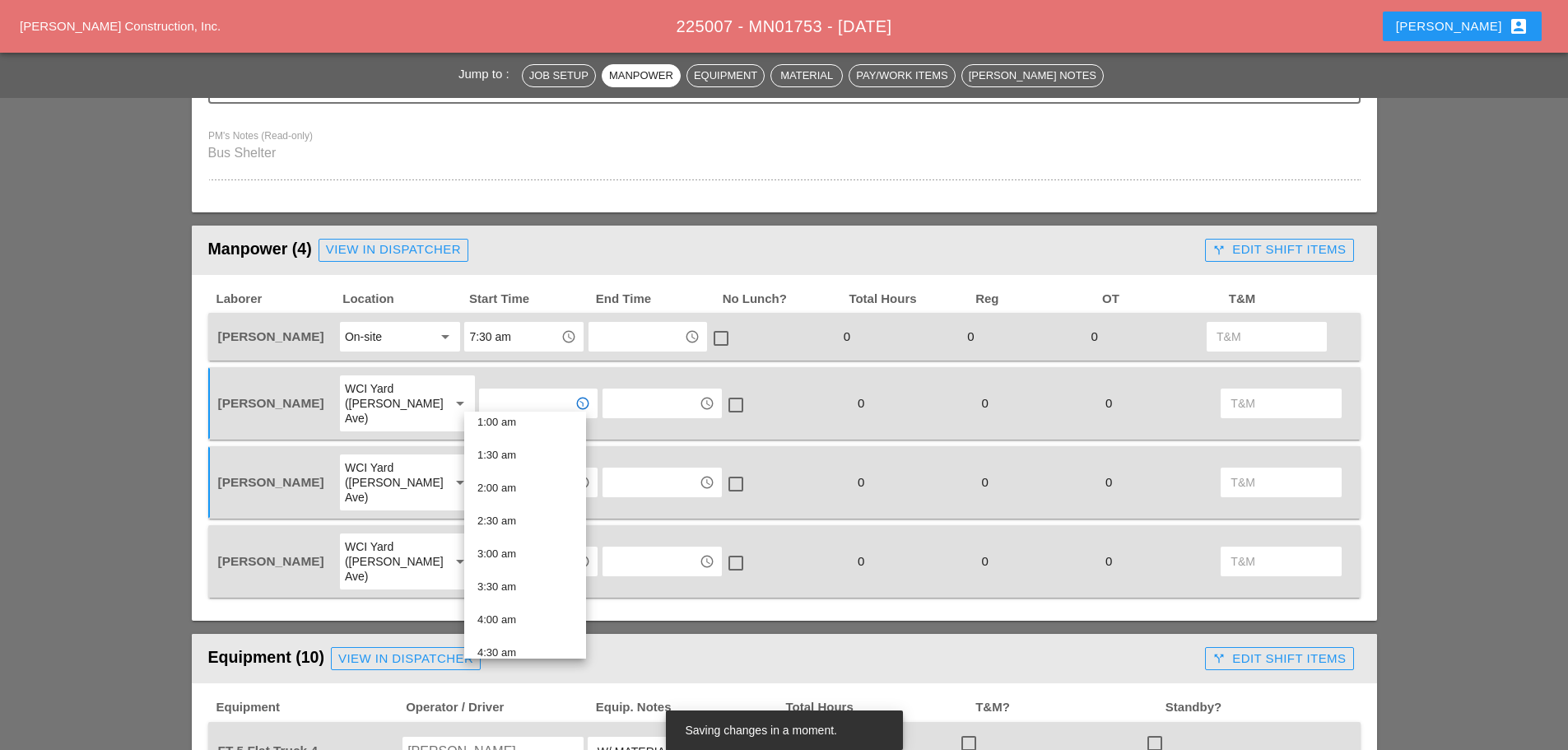
scroll to position [247, 0]
click at [513, 638] on div "7:00 am" at bounding box center [525, 645] width 95 height 20
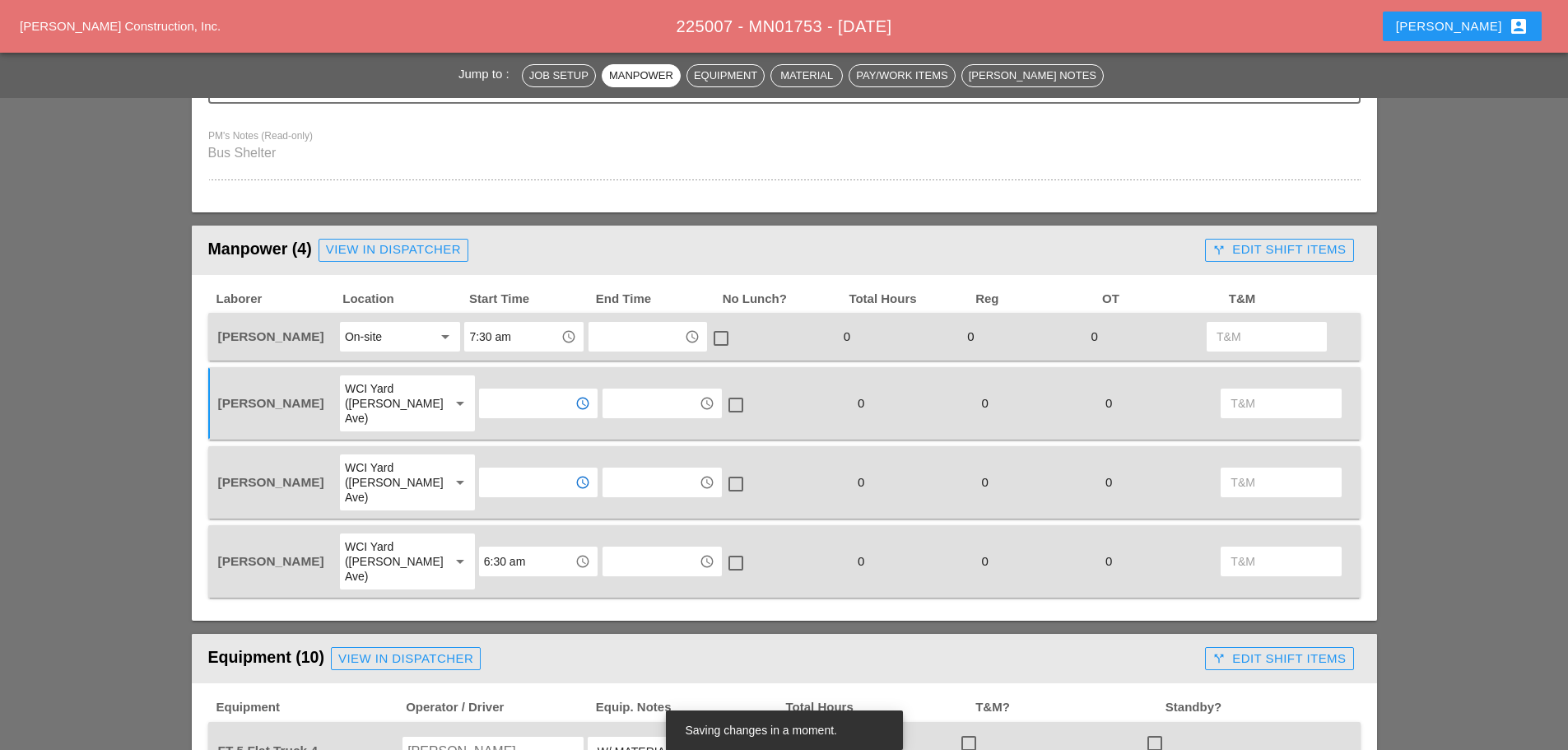
click at [506, 469] on input "text" at bounding box center [526, 482] width 85 height 27
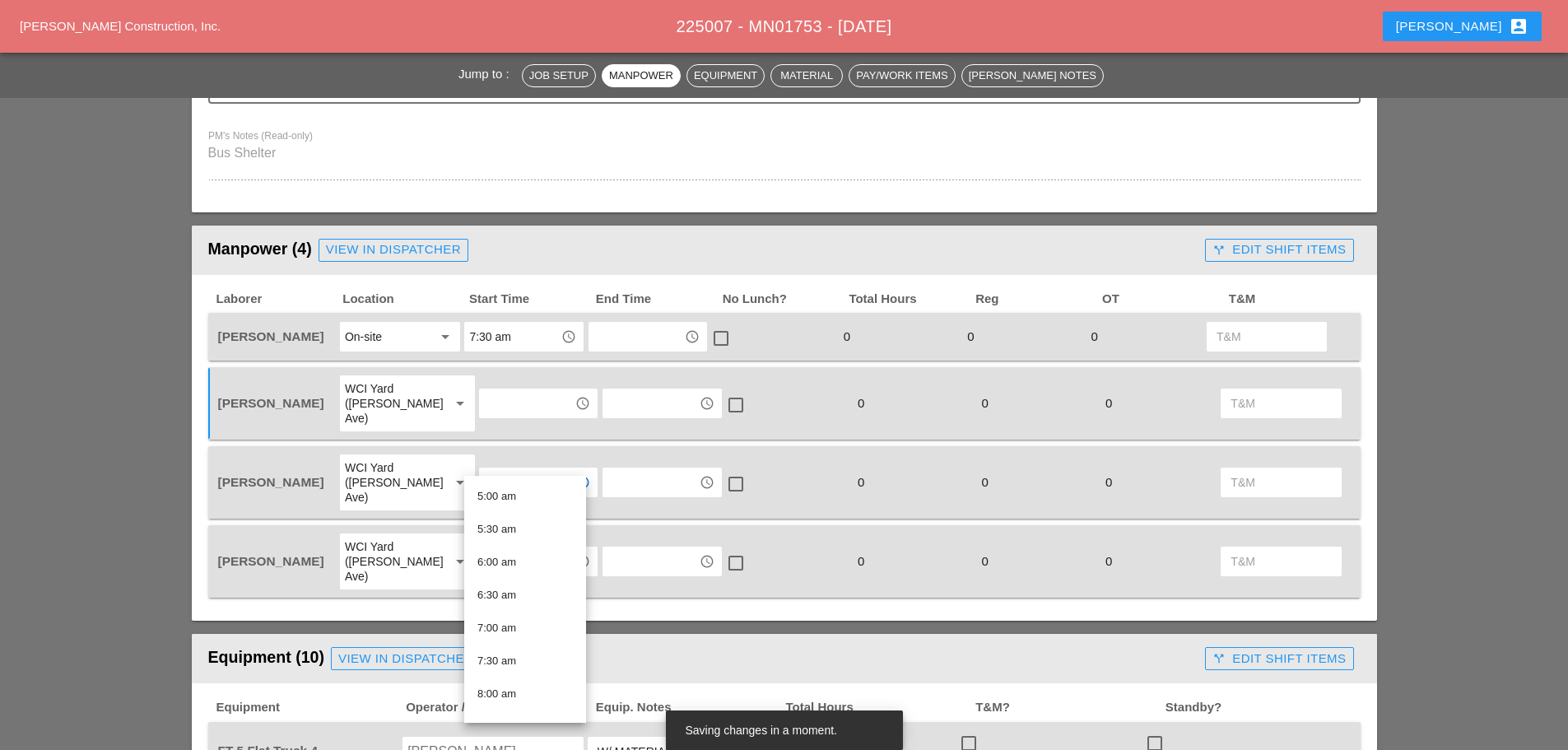
scroll to position [329, 0]
click at [509, 620] on div "7:00 am" at bounding box center [525, 628] width 95 height 20
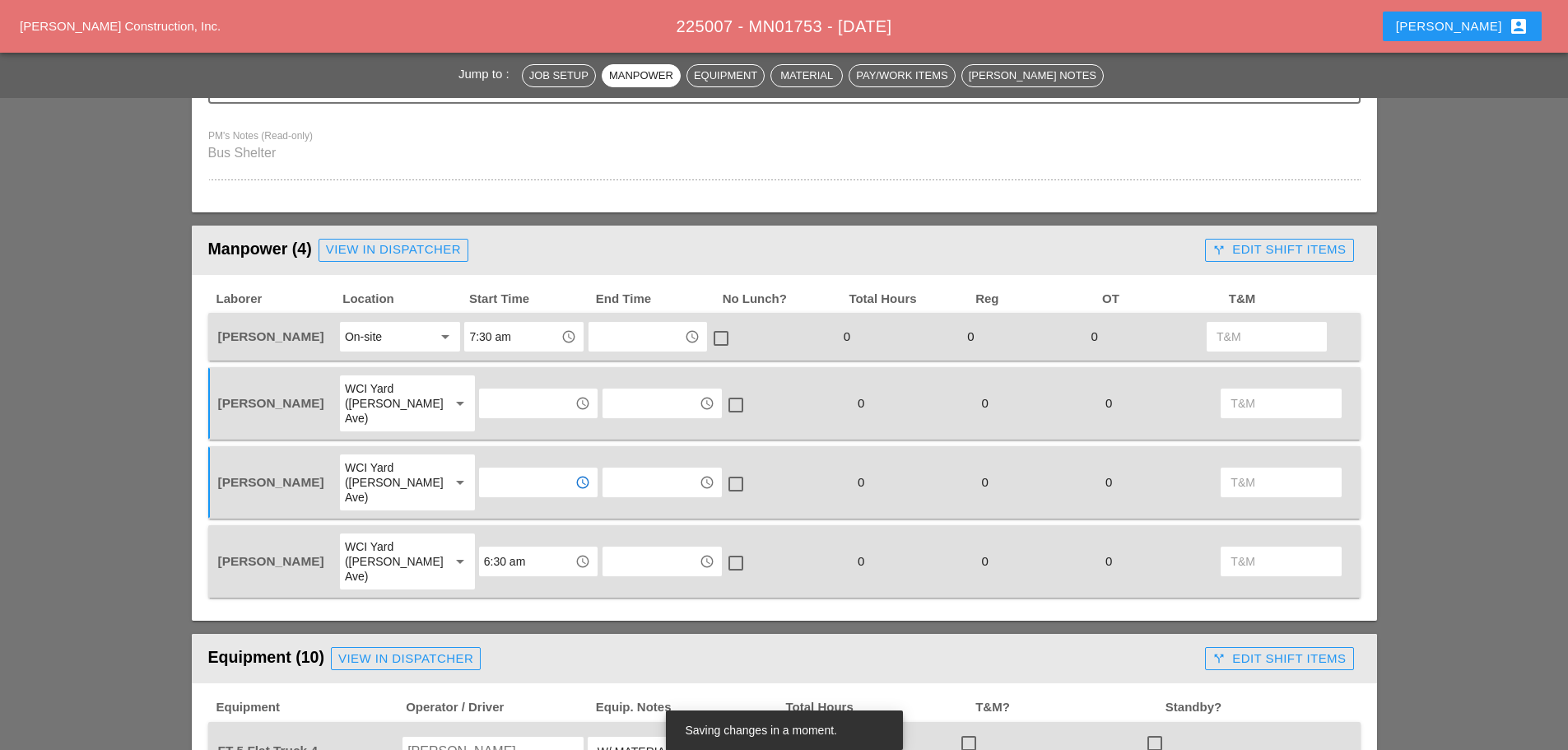
click at [531, 548] on input "6:30 am" at bounding box center [526, 561] width 85 height 27
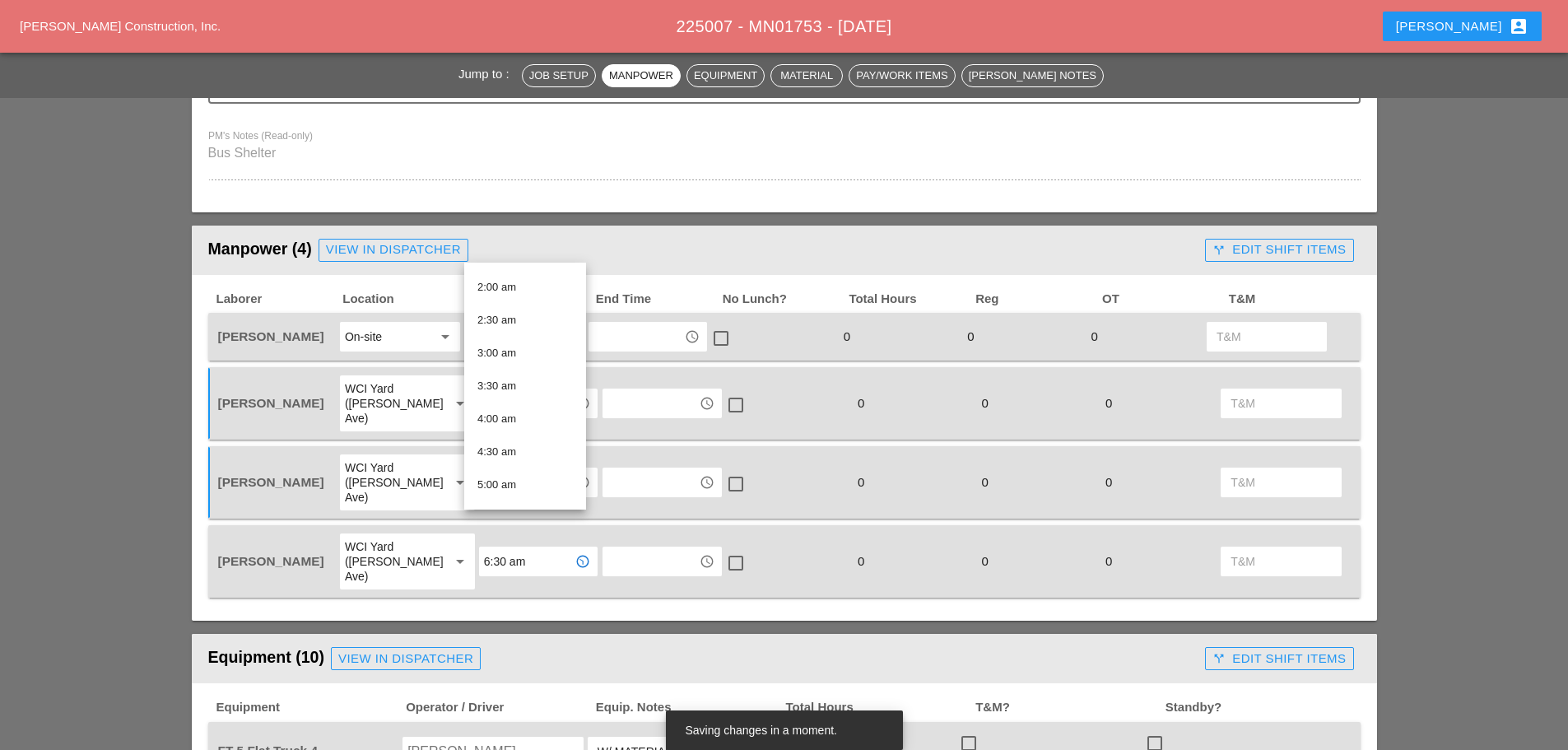
scroll to position [247, 0]
click at [506, 491] on div "7:00 am" at bounding box center [525, 497] width 95 height 20
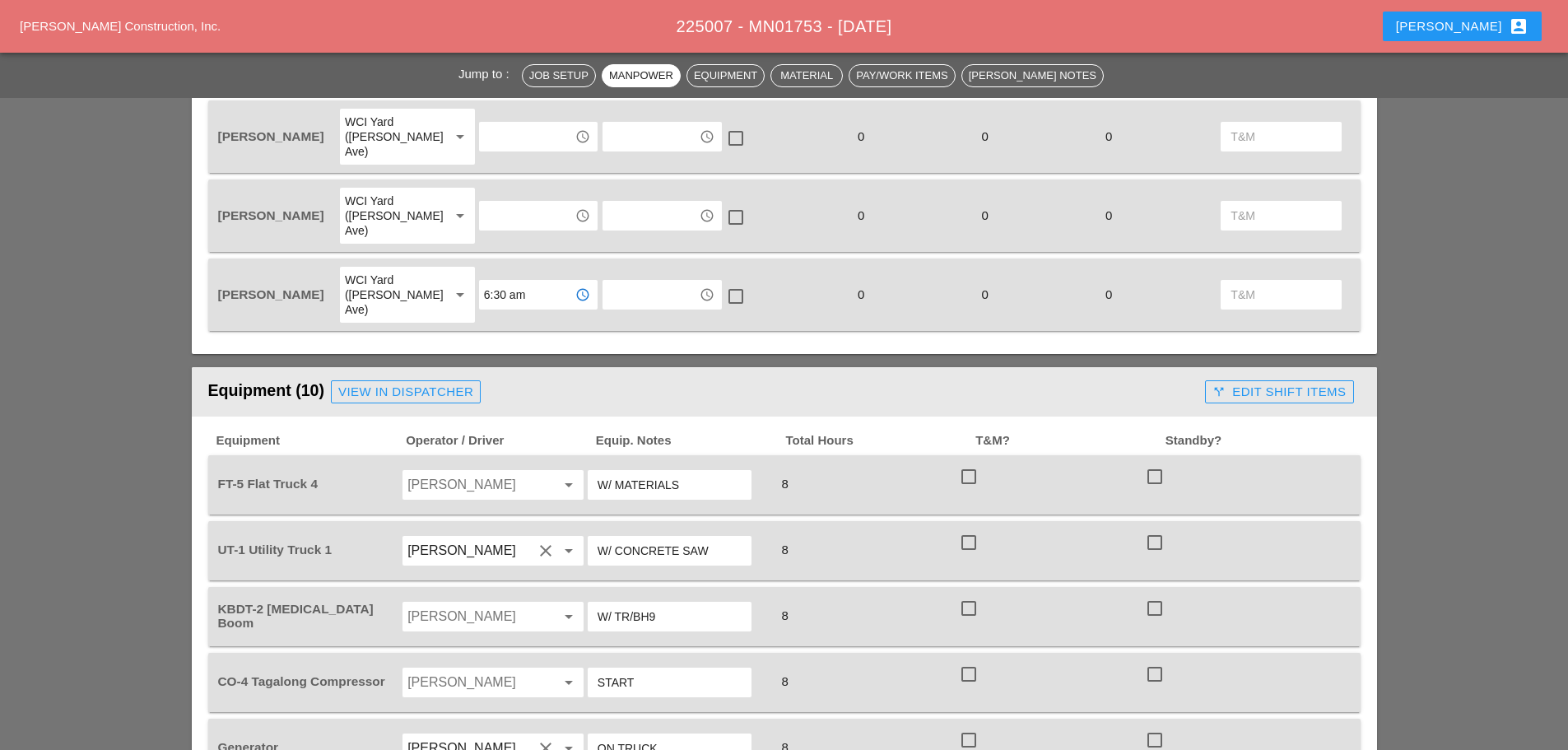
scroll to position [988, 0]
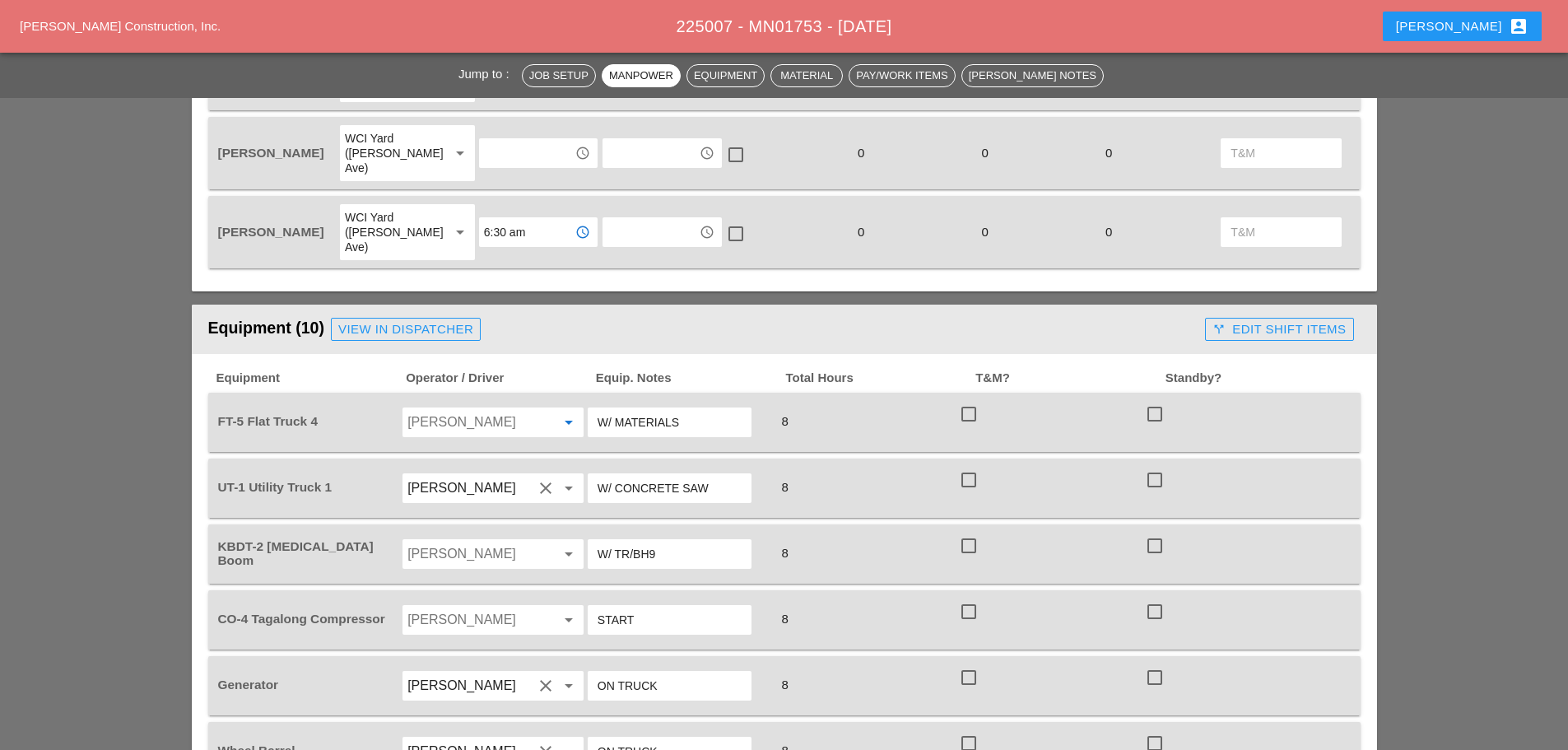
click at [455, 409] on input "Orlando Bradley" at bounding box center [470, 422] width 126 height 27
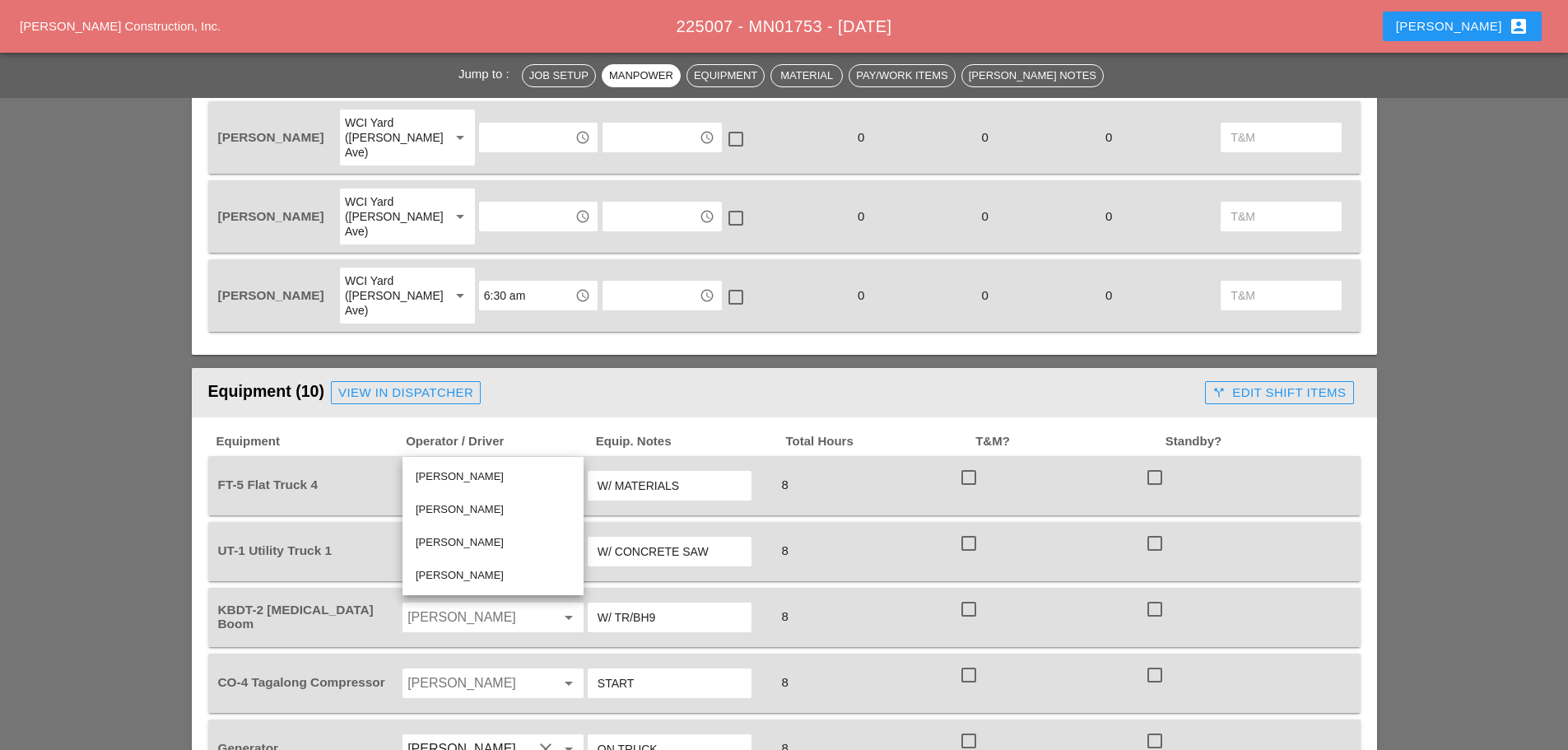
scroll to position [906, 0]
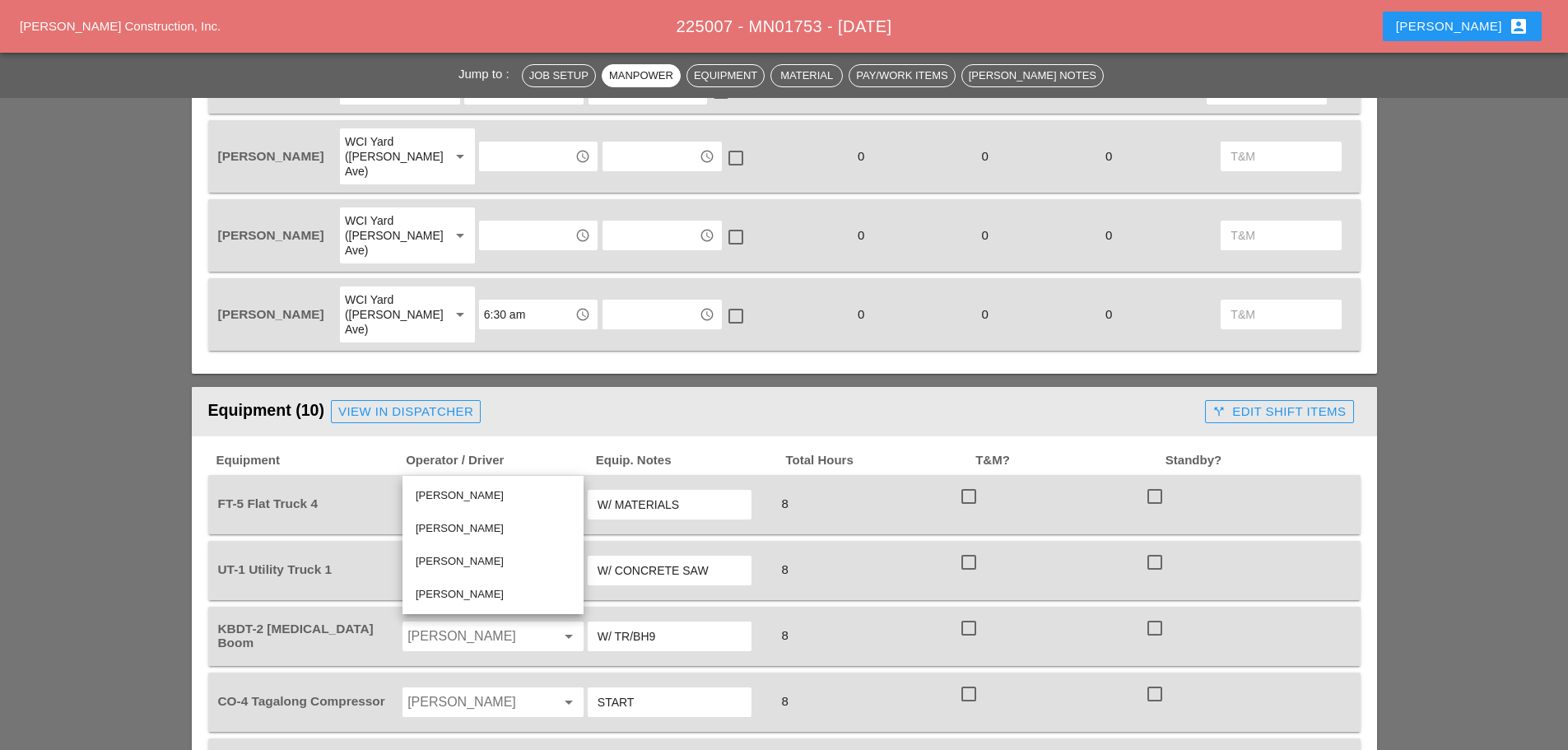
click at [463, 487] on div "[PERSON_NAME]" at bounding box center [493, 496] width 155 height 20
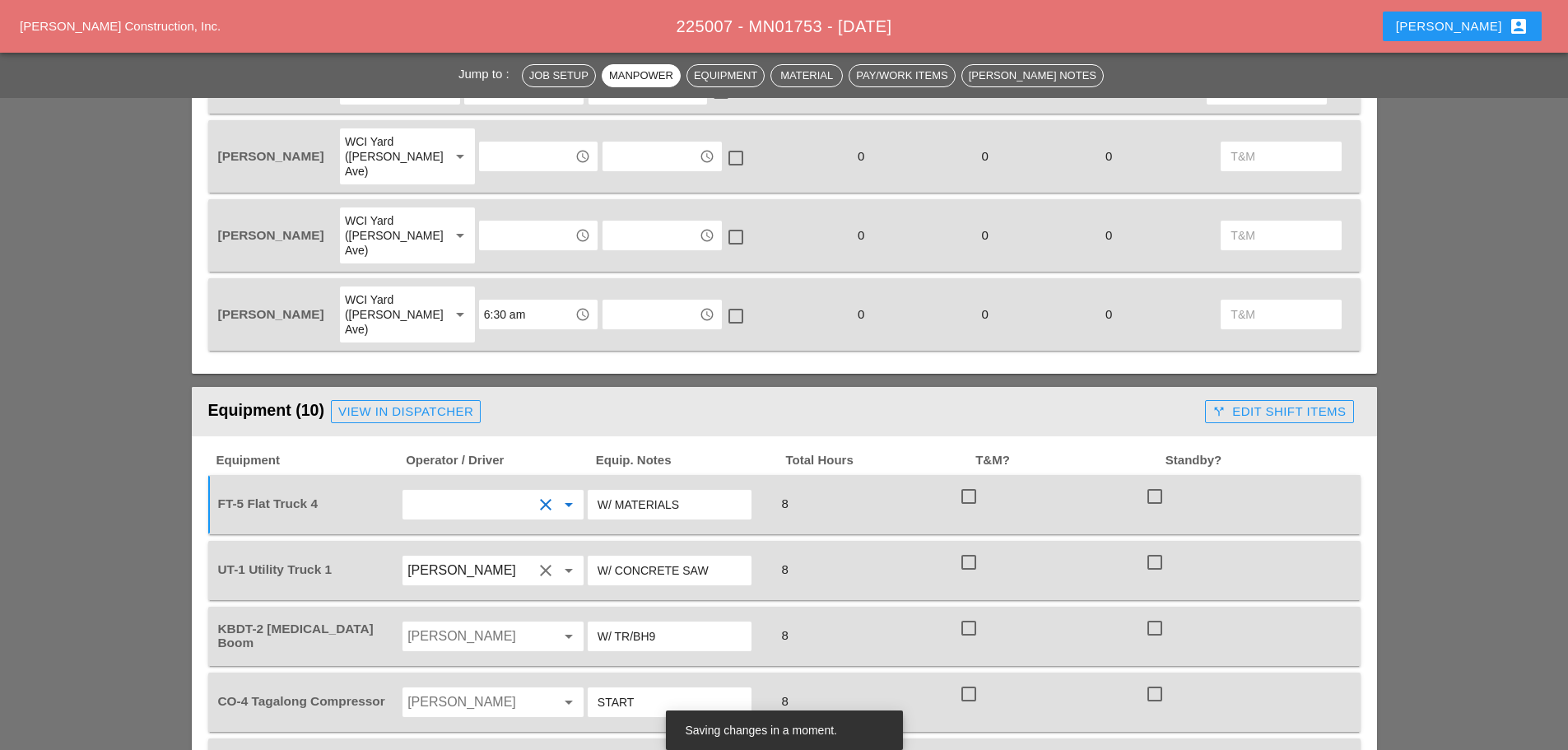
drag, startPoint x: 466, startPoint y: 455, endPoint x: 469, endPoint y: 439, distance: 16.3
click at [467, 491] on input "Orlando Bradley" at bounding box center [470, 504] width 126 height 27
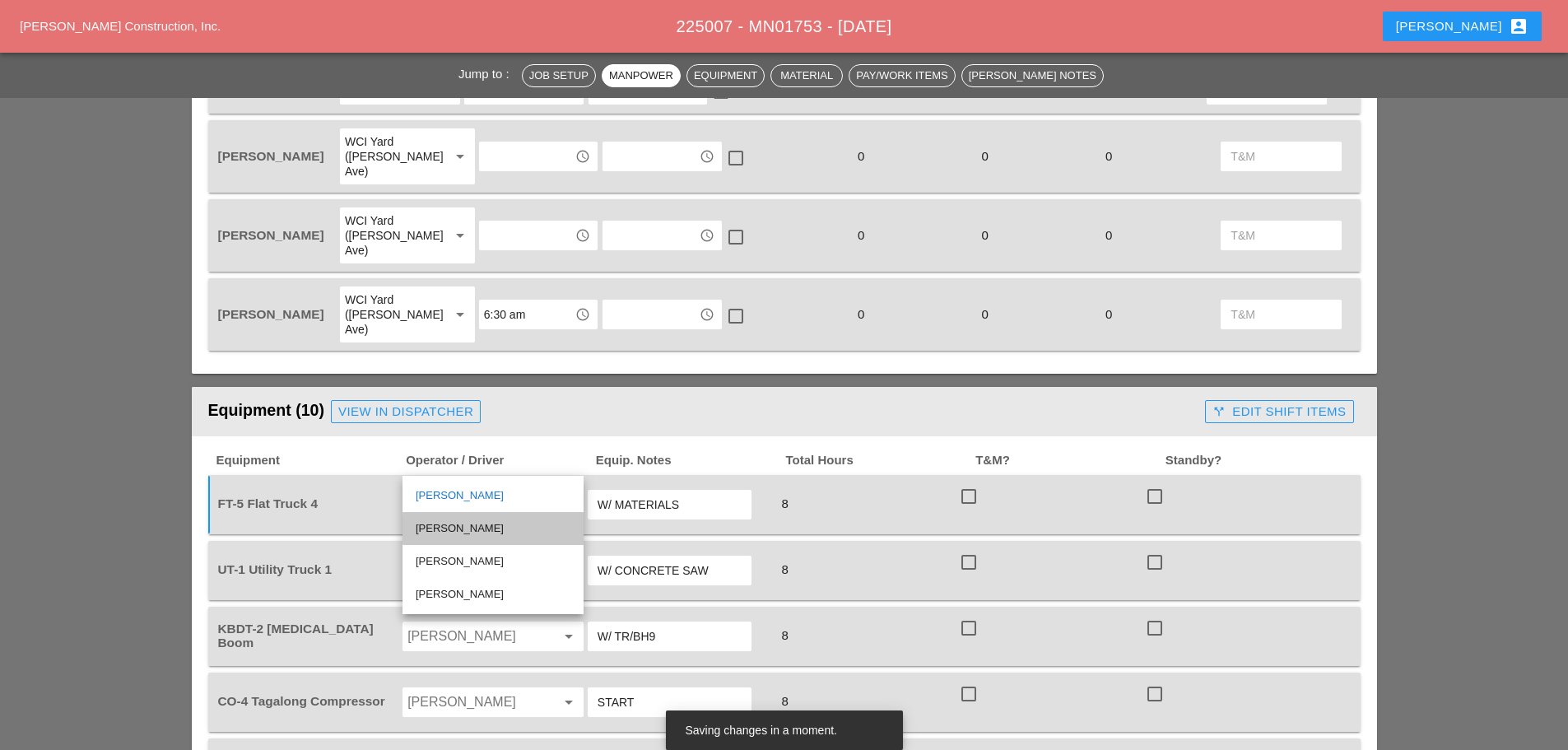
click at [459, 525] on div "[PERSON_NAME]" at bounding box center [493, 529] width 155 height 20
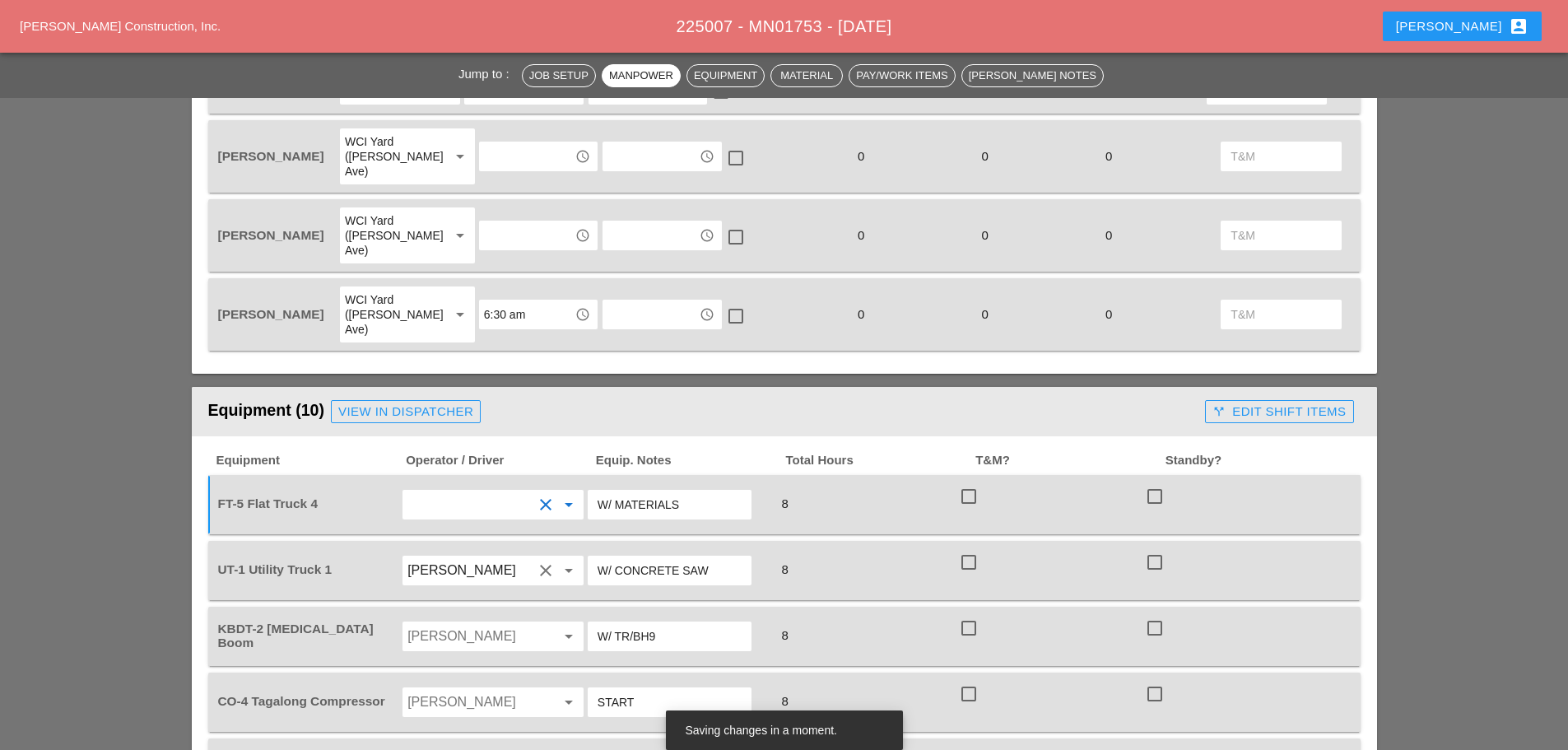
click at [505, 557] on input "[PERSON_NAME]" at bounding box center [470, 570] width 126 height 27
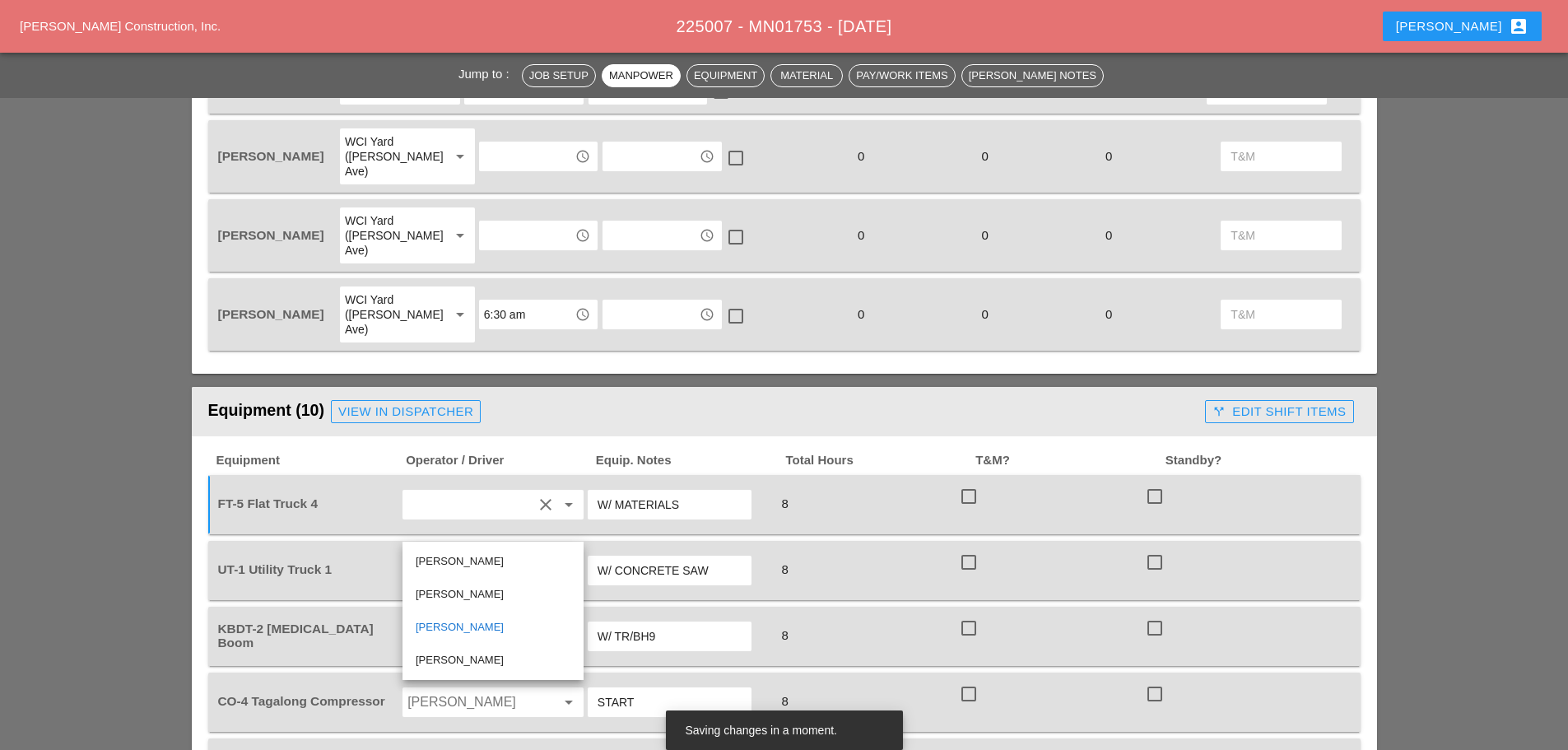
drag, startPoint x: 1429, startPoint y: 538, endPoint x: 1420, endPoint y: 531, distance: 11.4
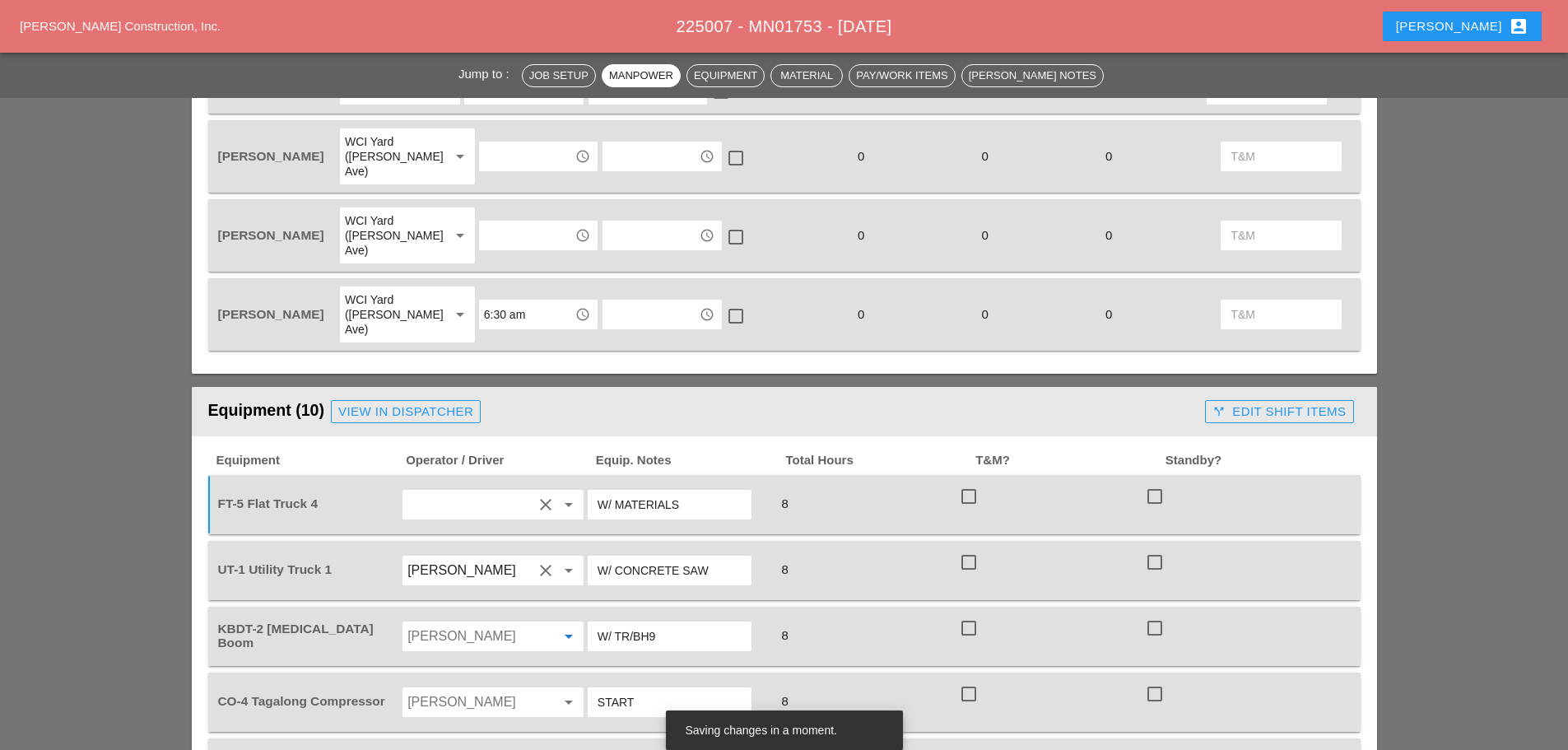
click at [518, 623] on input "Oscar Padilla" at bounding box center [470, 636] width 126 height 27
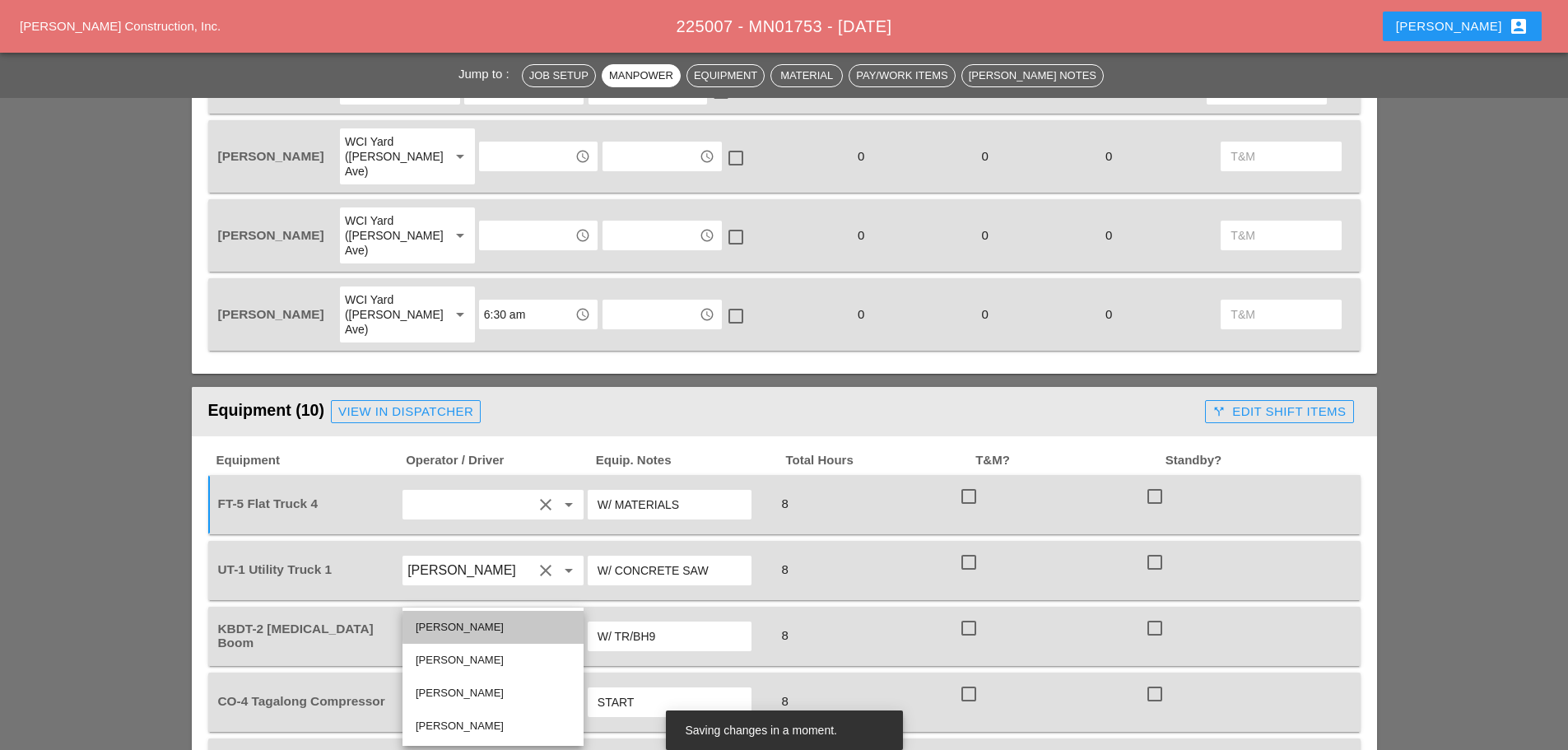
click at [462, 628] on div "[PERSON_NAME]" at bounding box center [493, 628] width 155 height 20
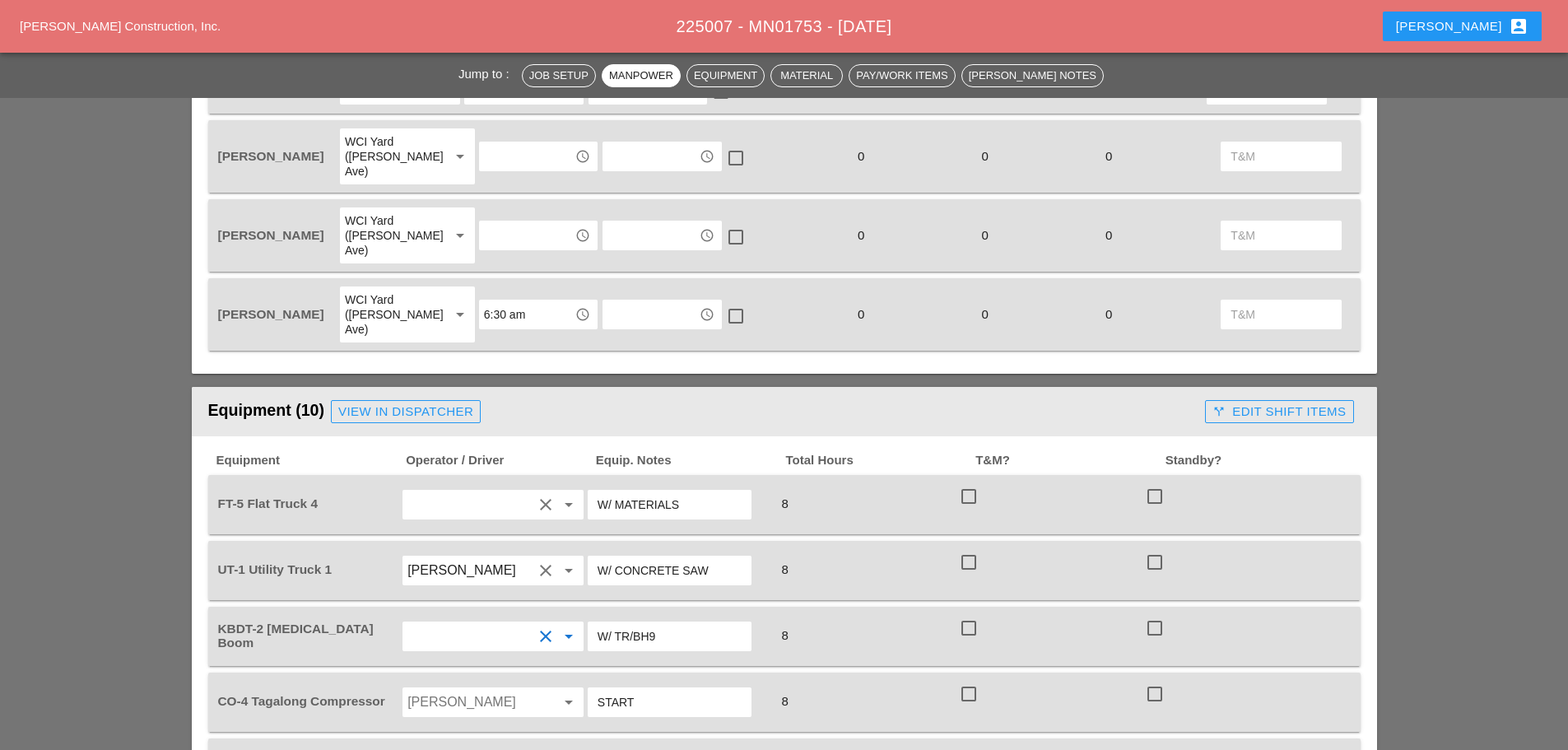
click at [466, 689] on input "Orlando Bradley" at bounding box center [470, 702] width 126 height 27
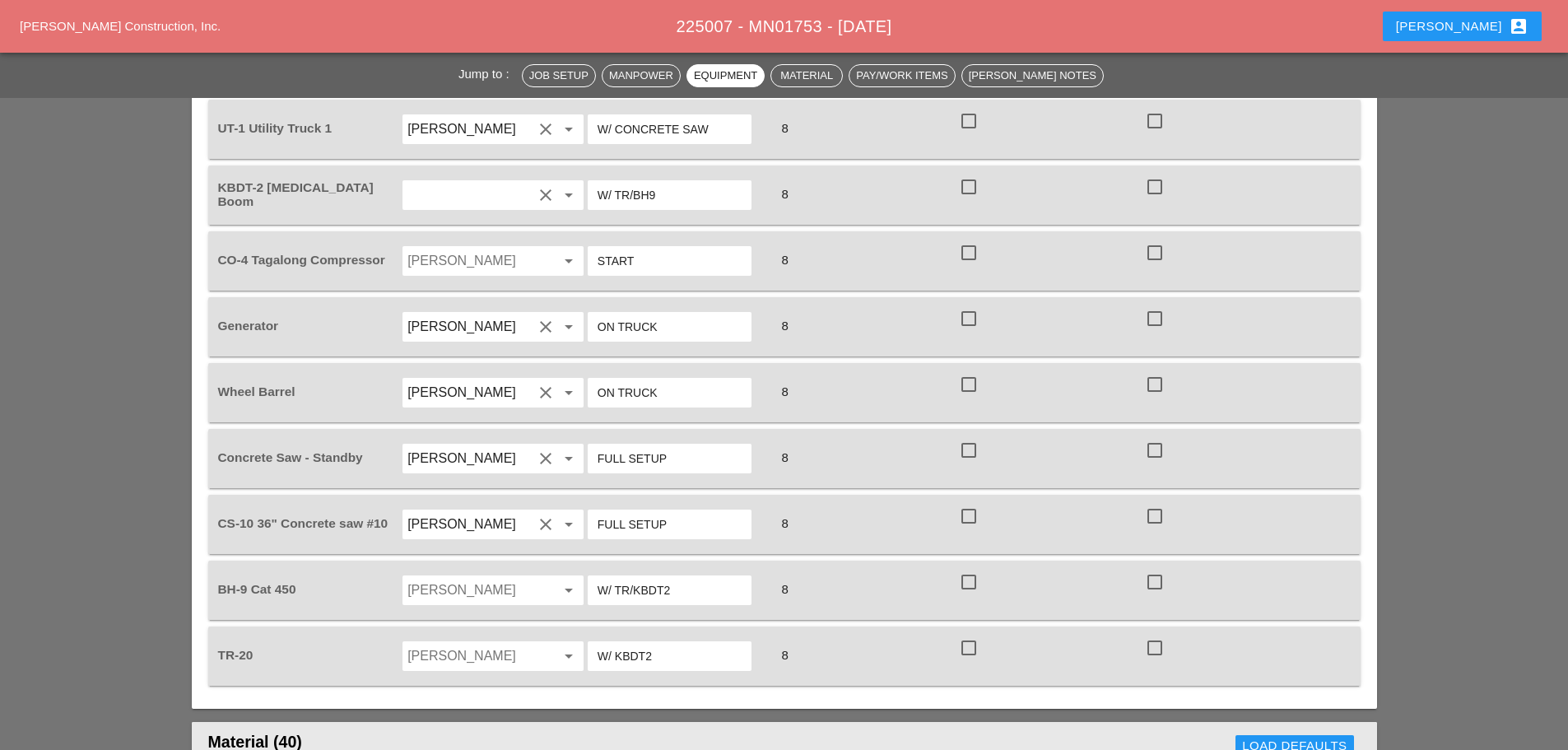
scroll to position [1318, 0]
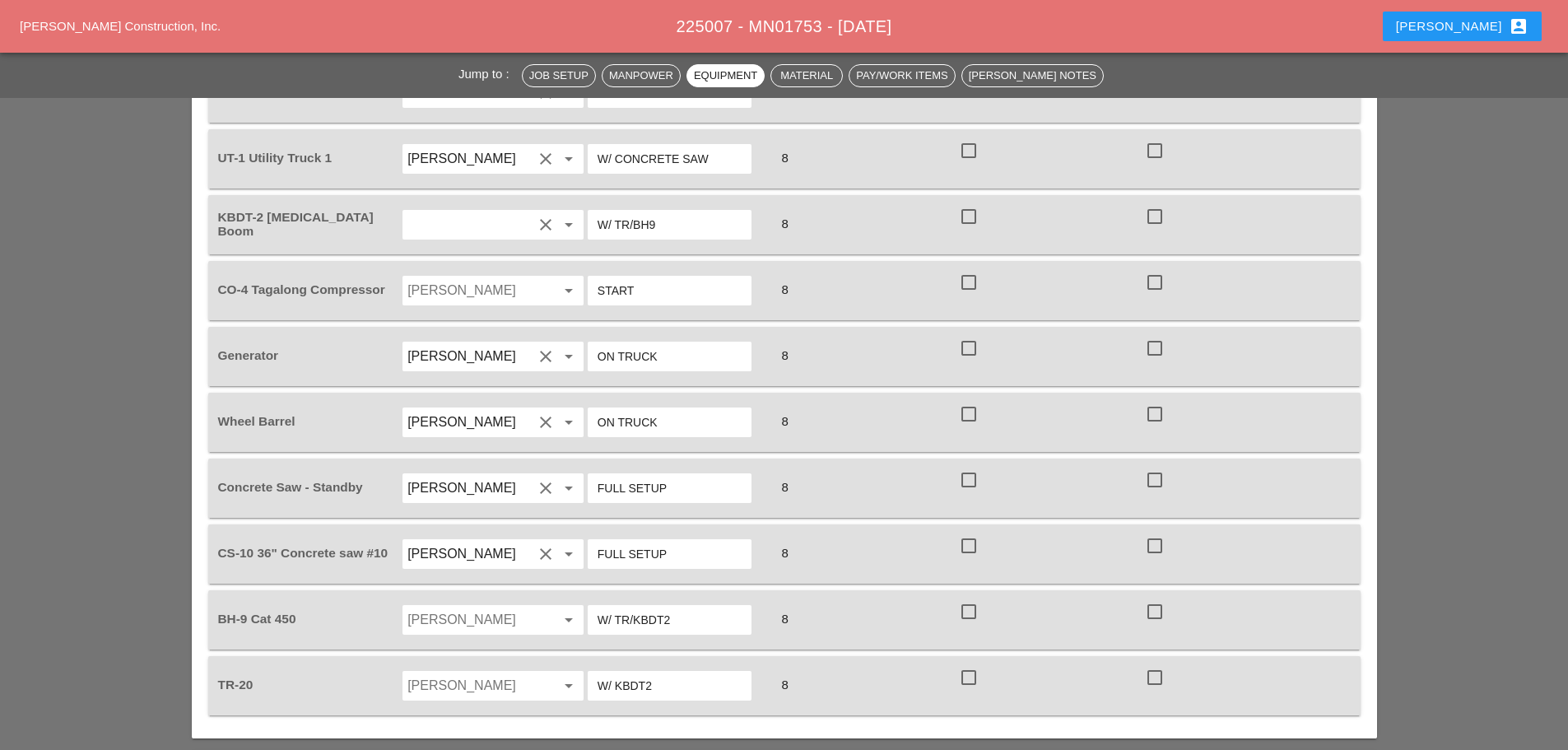
click at [453, 607] on input "Oscar Padilla" at bounding box center [470, 620] width 126 height 27
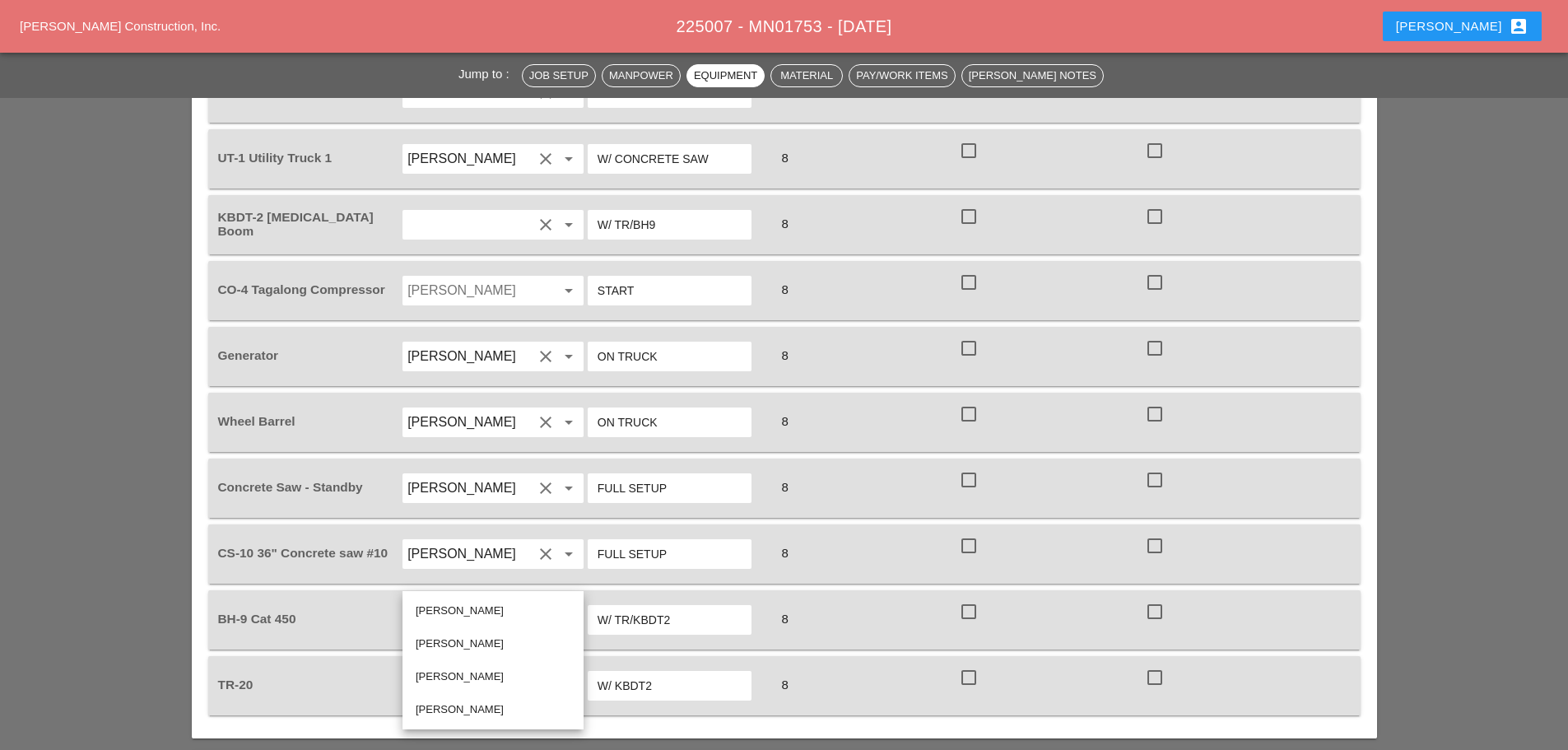
click at [464, 609] on div "[PERSON_NAME]" at bounding box center [493, 612] width 155 height 20
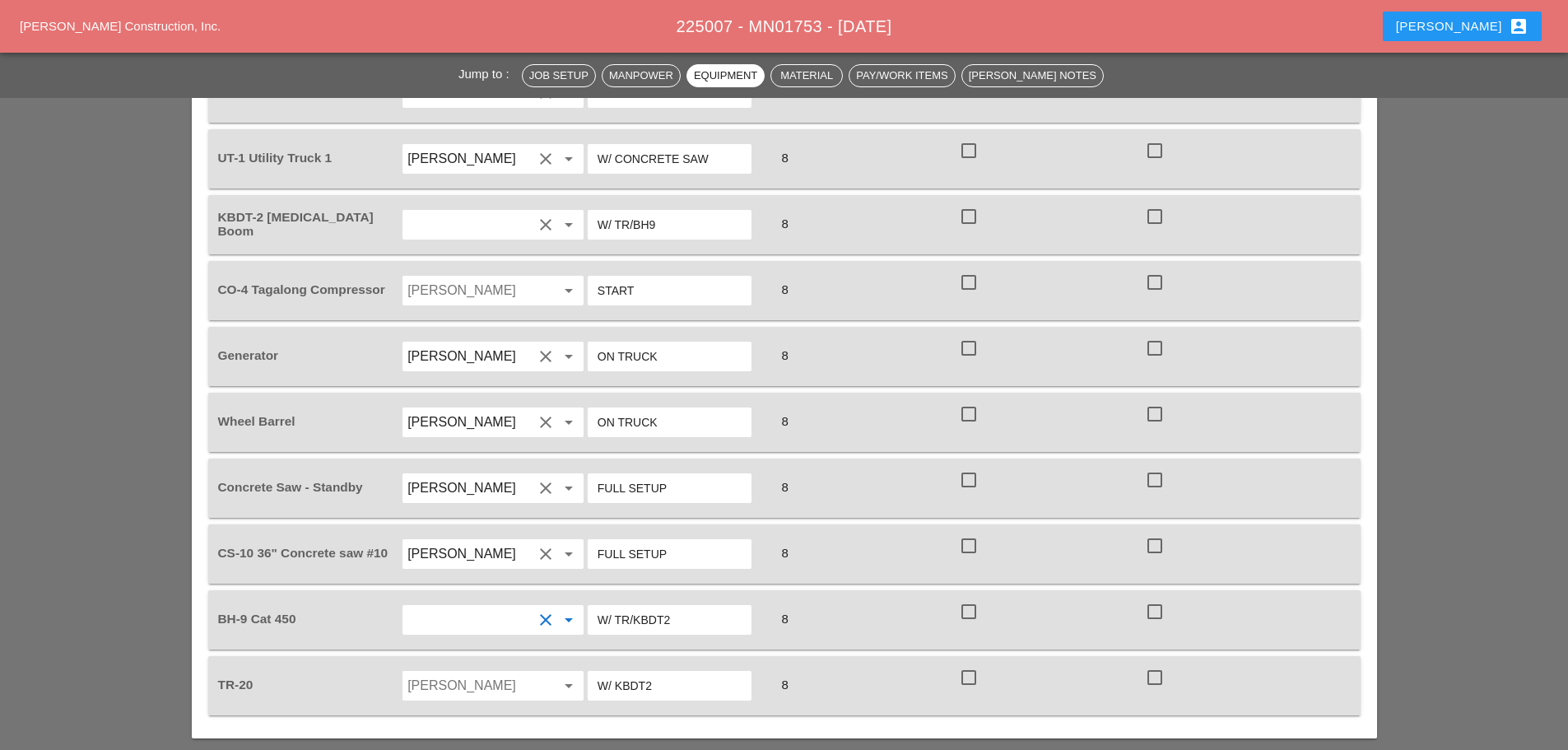
click at [466, 673] on input "Oscar Padilla" at bounding box center [470, 686] width 126 height 27
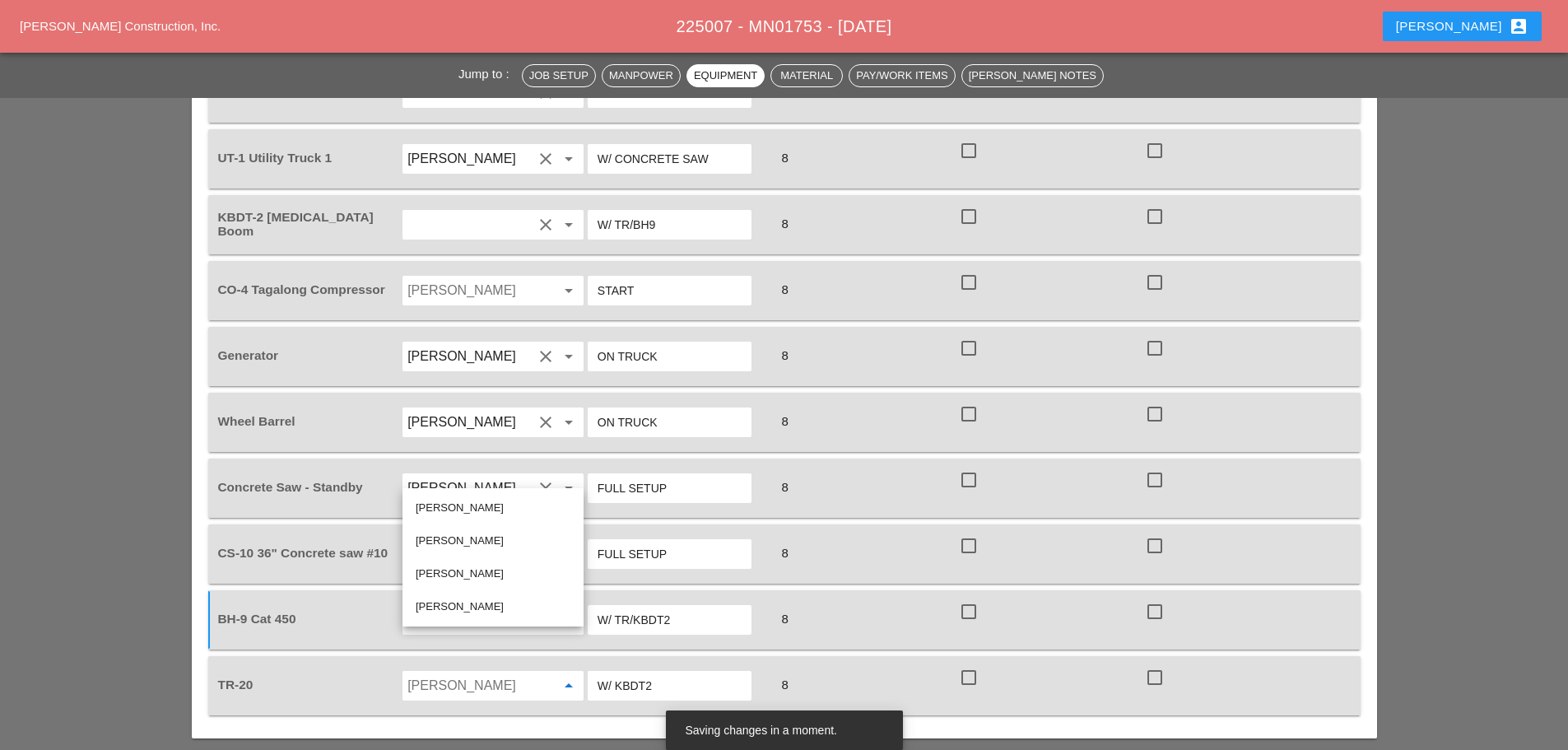
click at [436, 507] on div "[PERSON_NAME]" at bounding box center [493, 508] width 155 height 20
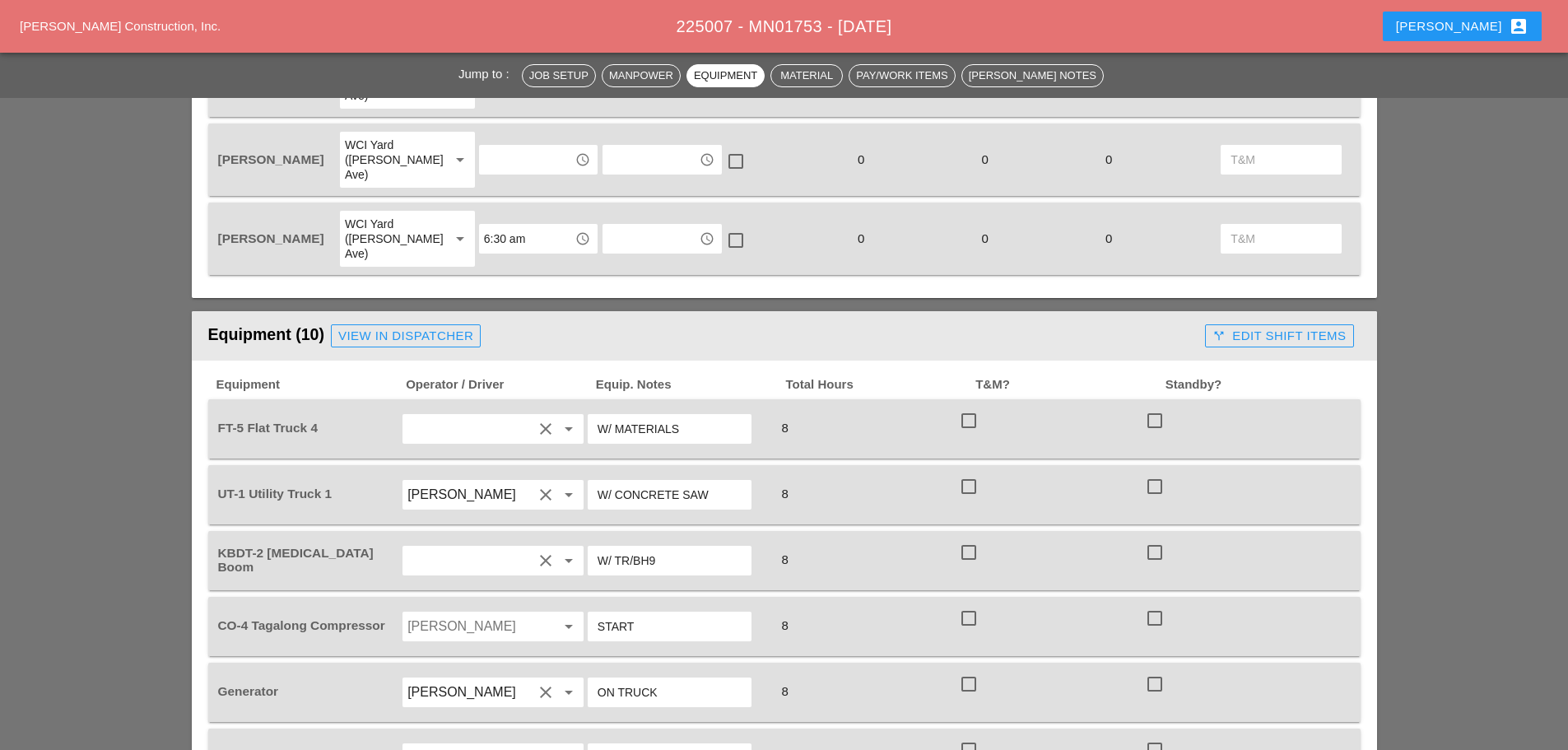
scroll to position [988, 0]
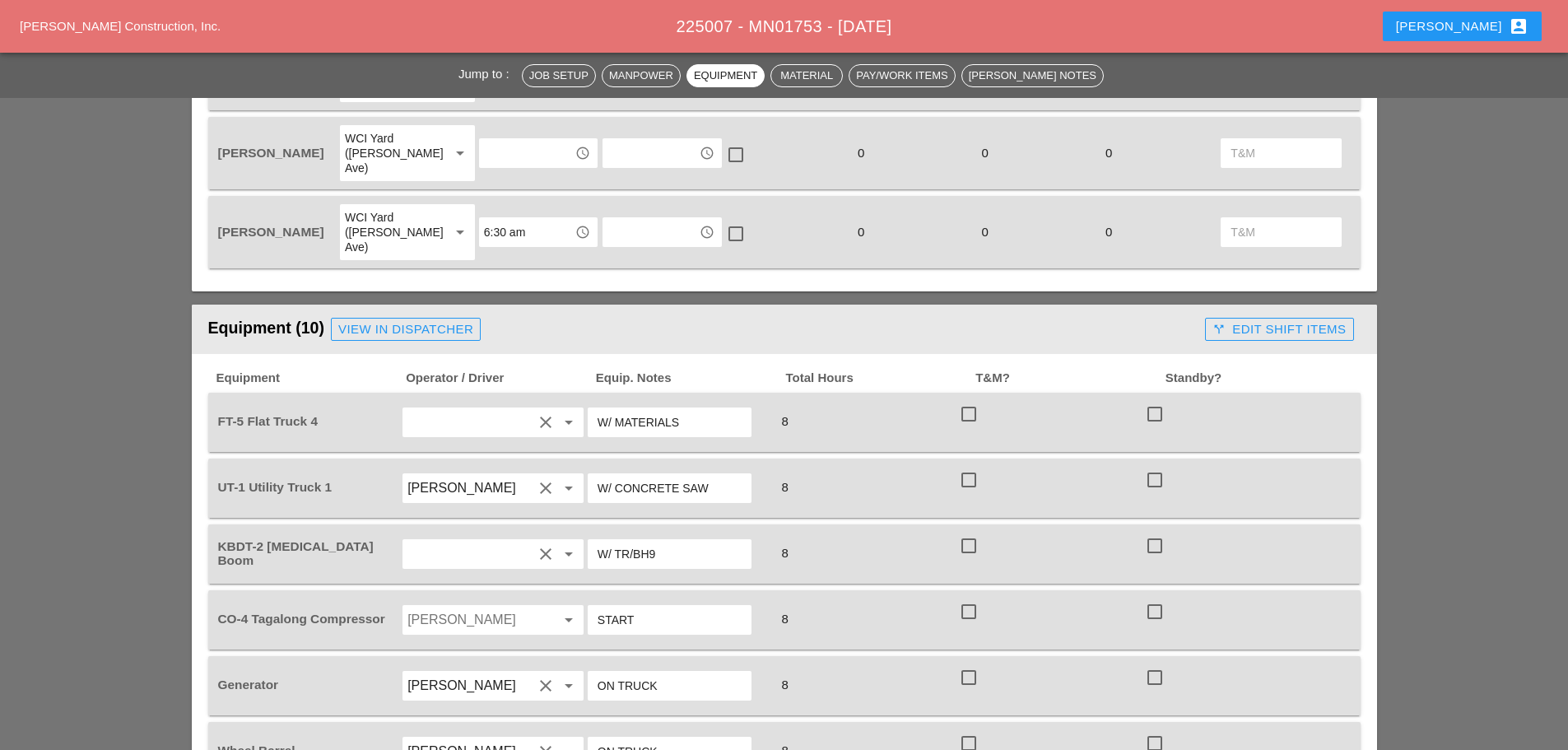
click at [477, 607] on input "Orlando Bradley" at bounding box center [470, 620] width 126 height 27
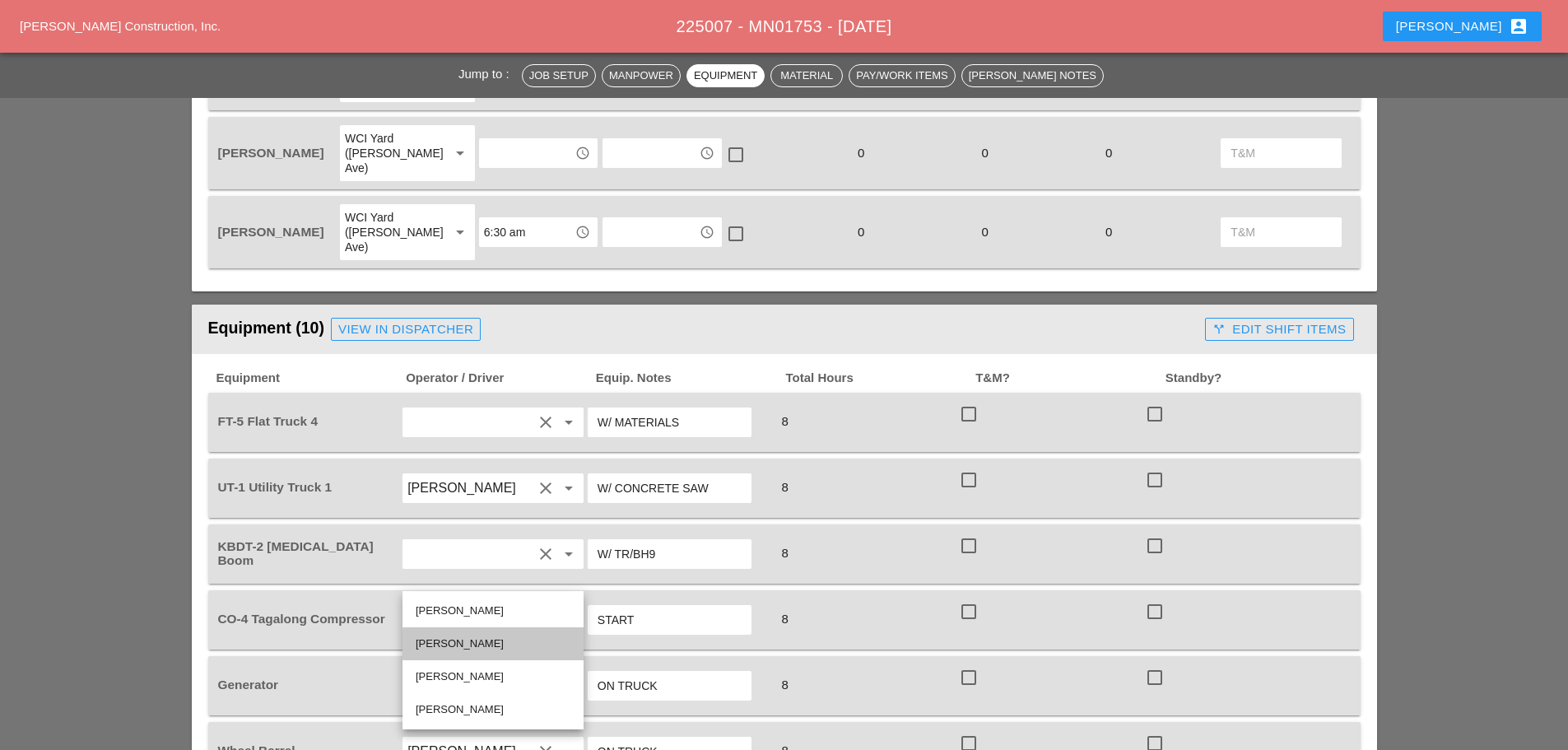
drag, startPoint x: 468, startPoint y: 645, endPoint x: 482, endPoint y: 621, distance: 27.8
click at [473, 645] on div "[PERSON_NAME]" at bounding box center [493, 645] width 155 height 20
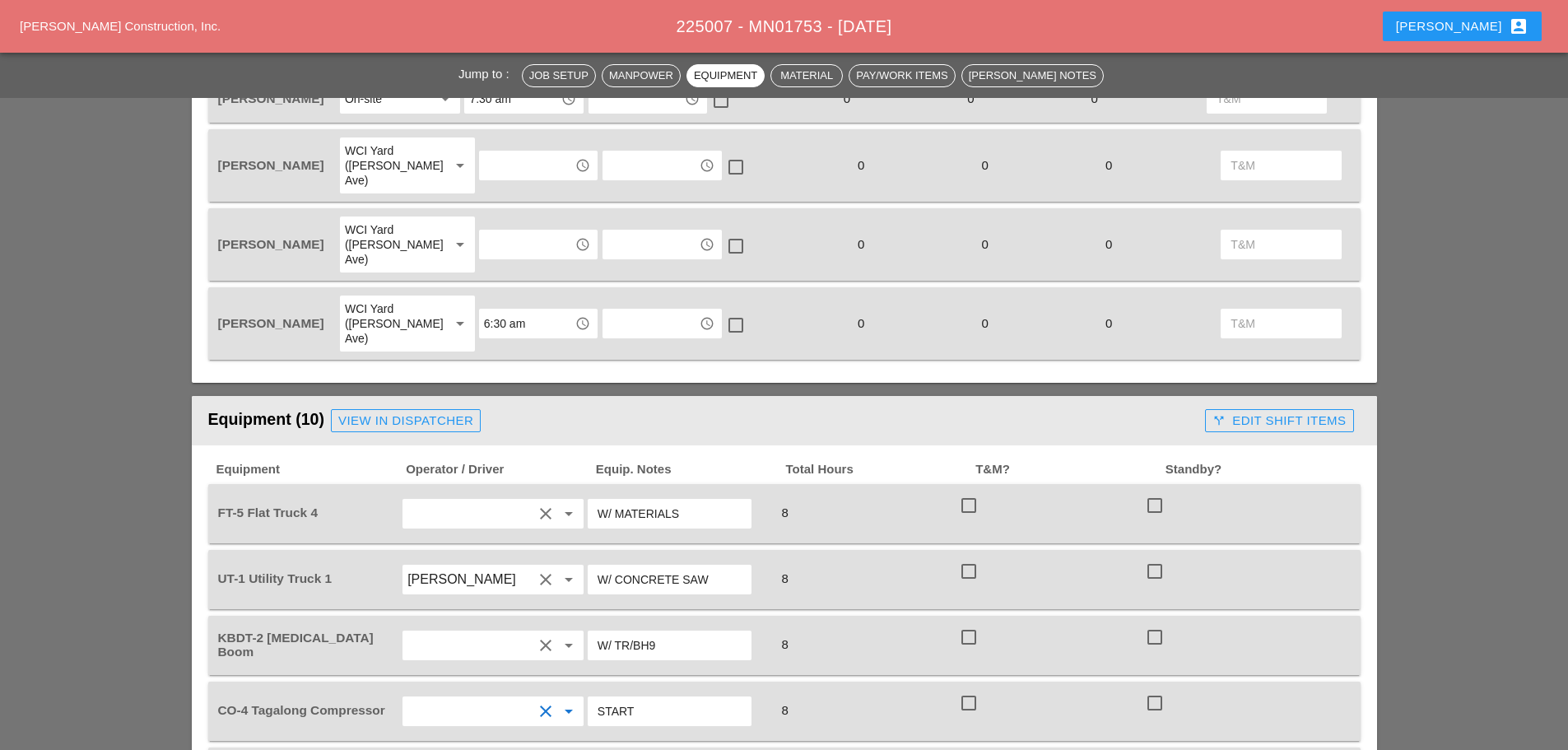
scroll to position [906, 0]
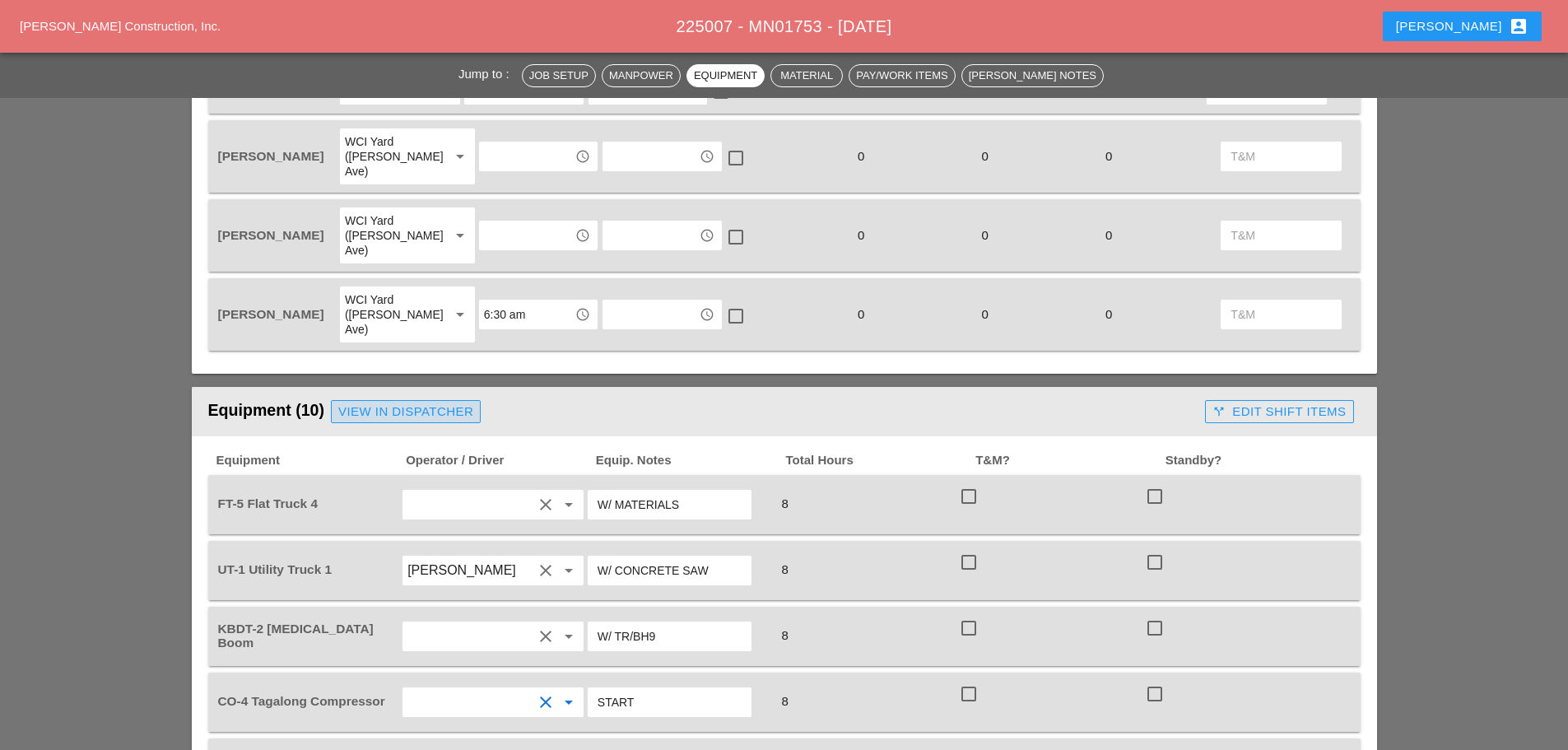
click at [441, 403] on div "View in Dispatcher" at bounding box center [405, 412] width 135 height 19
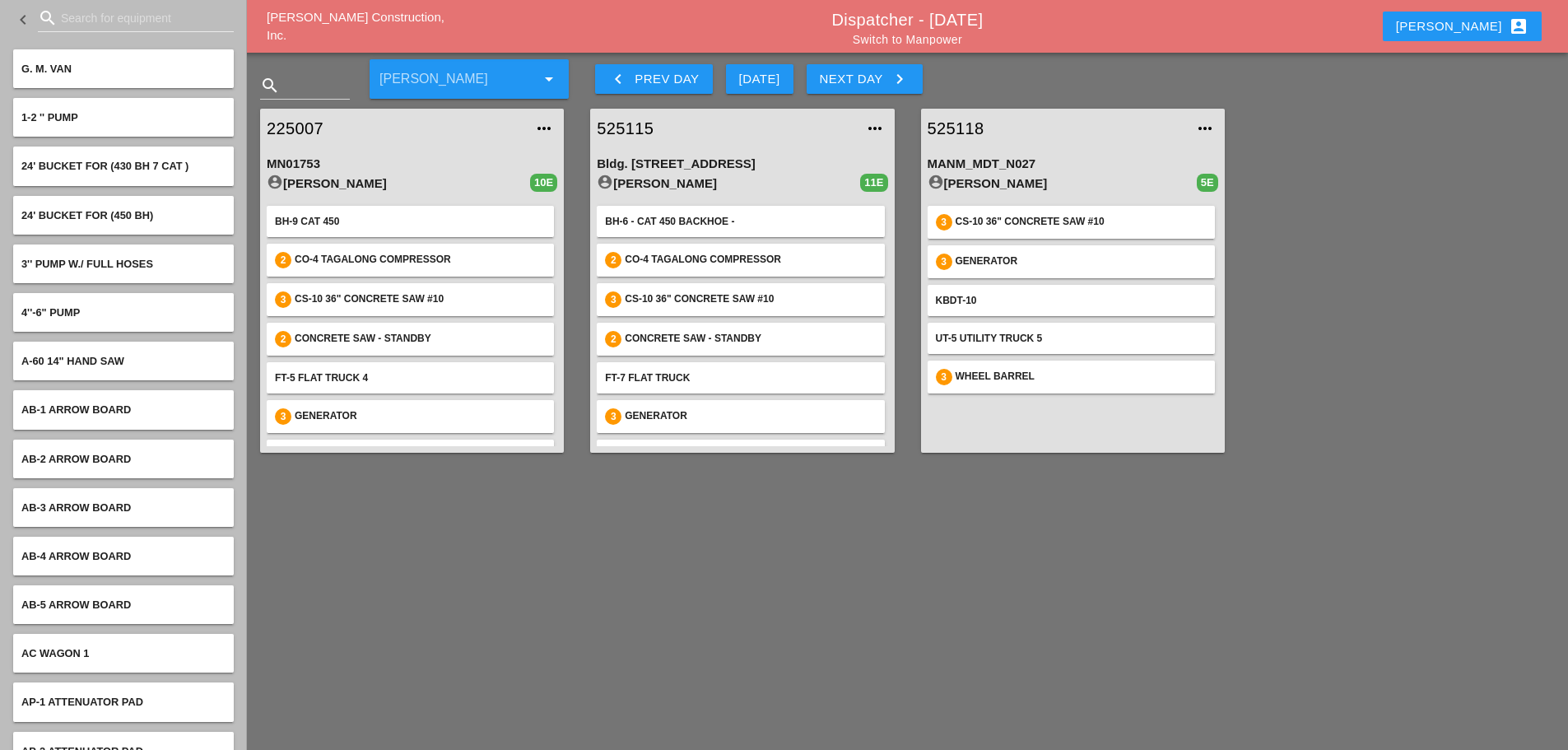
click at [871, 37] on link "Switch to Manpower" at bounding box center [907, 39] width 109 height 13
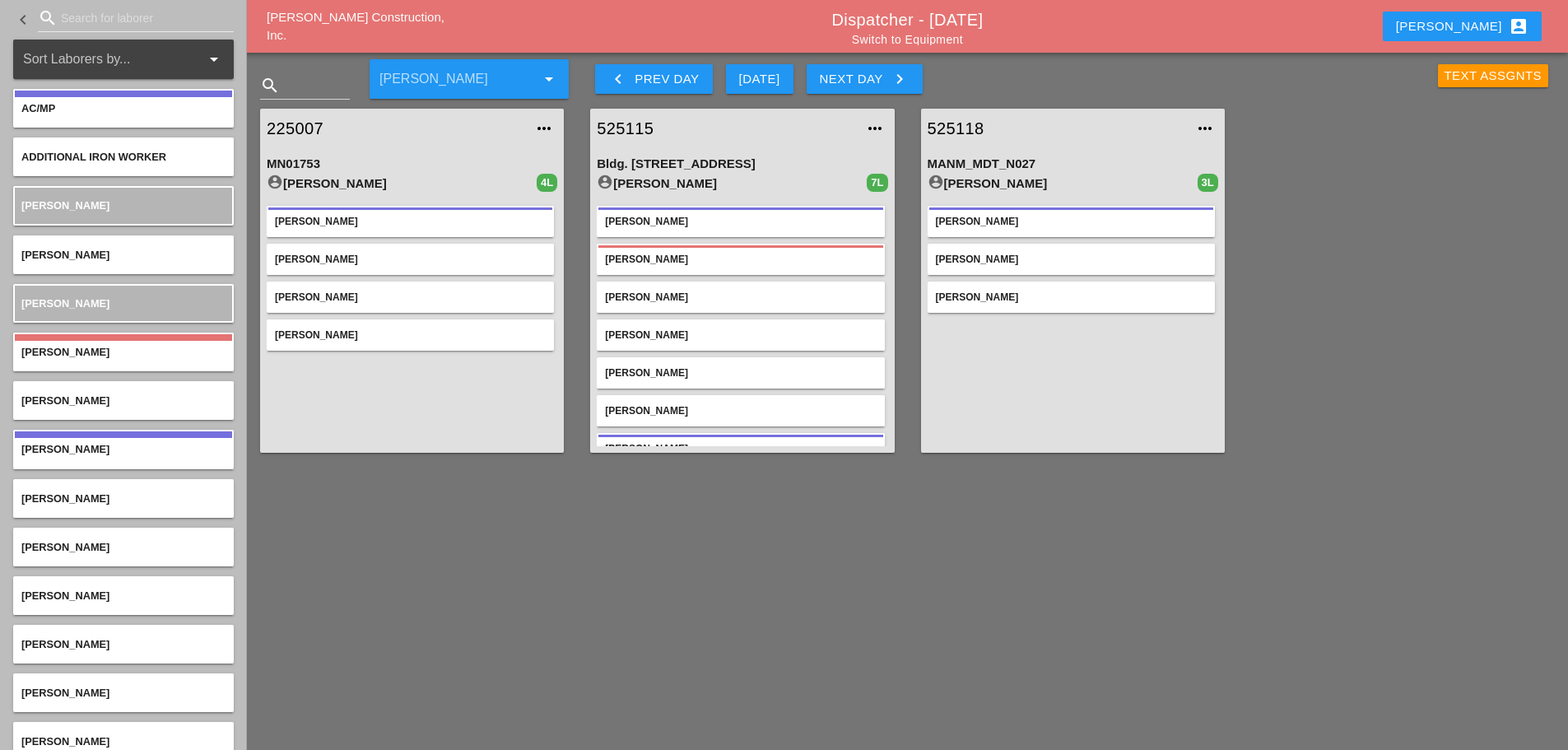
scroll to position [25, 0]
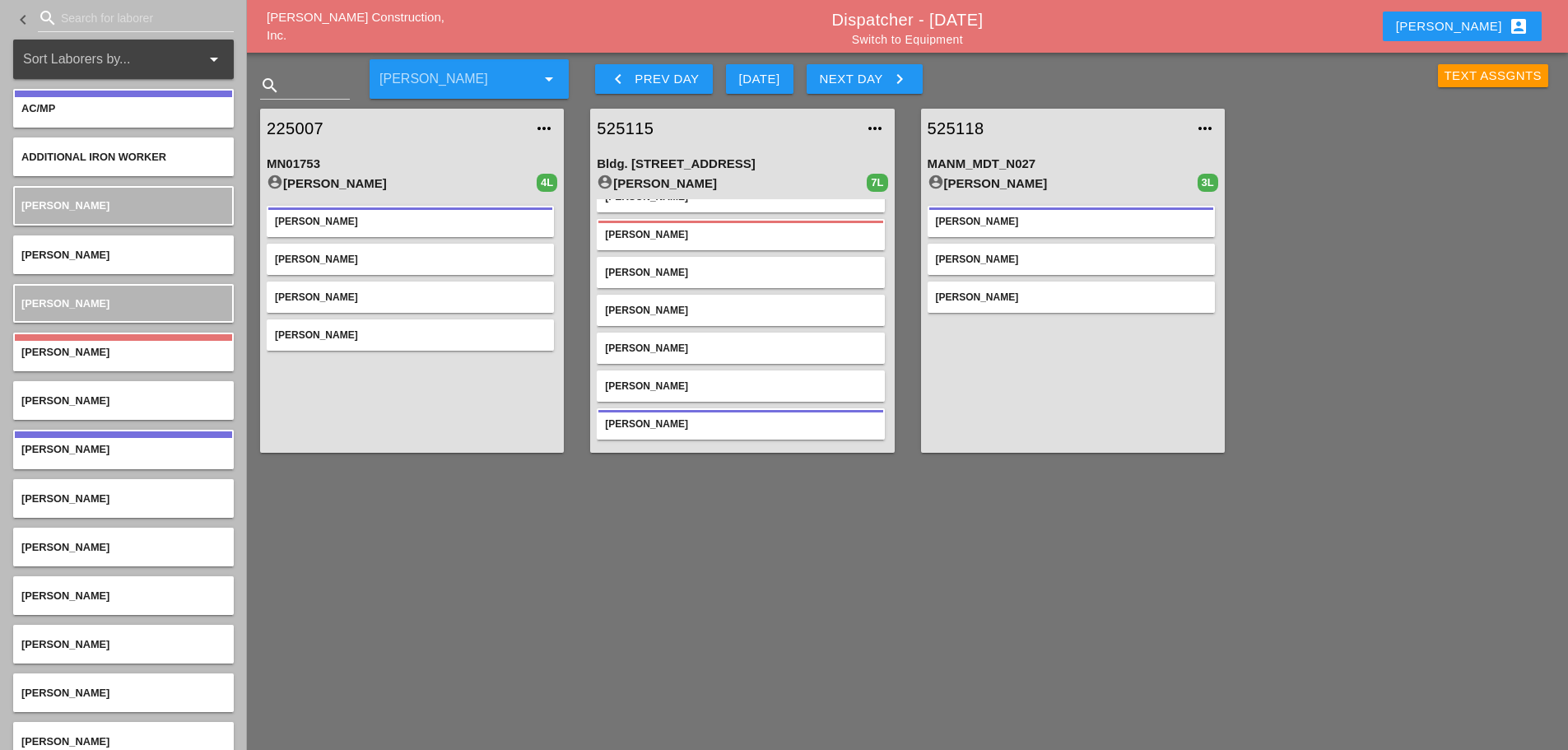
click at [871, 38] on link "Switch to Equipment" at bounding box center [907, 39] width 111 height 13
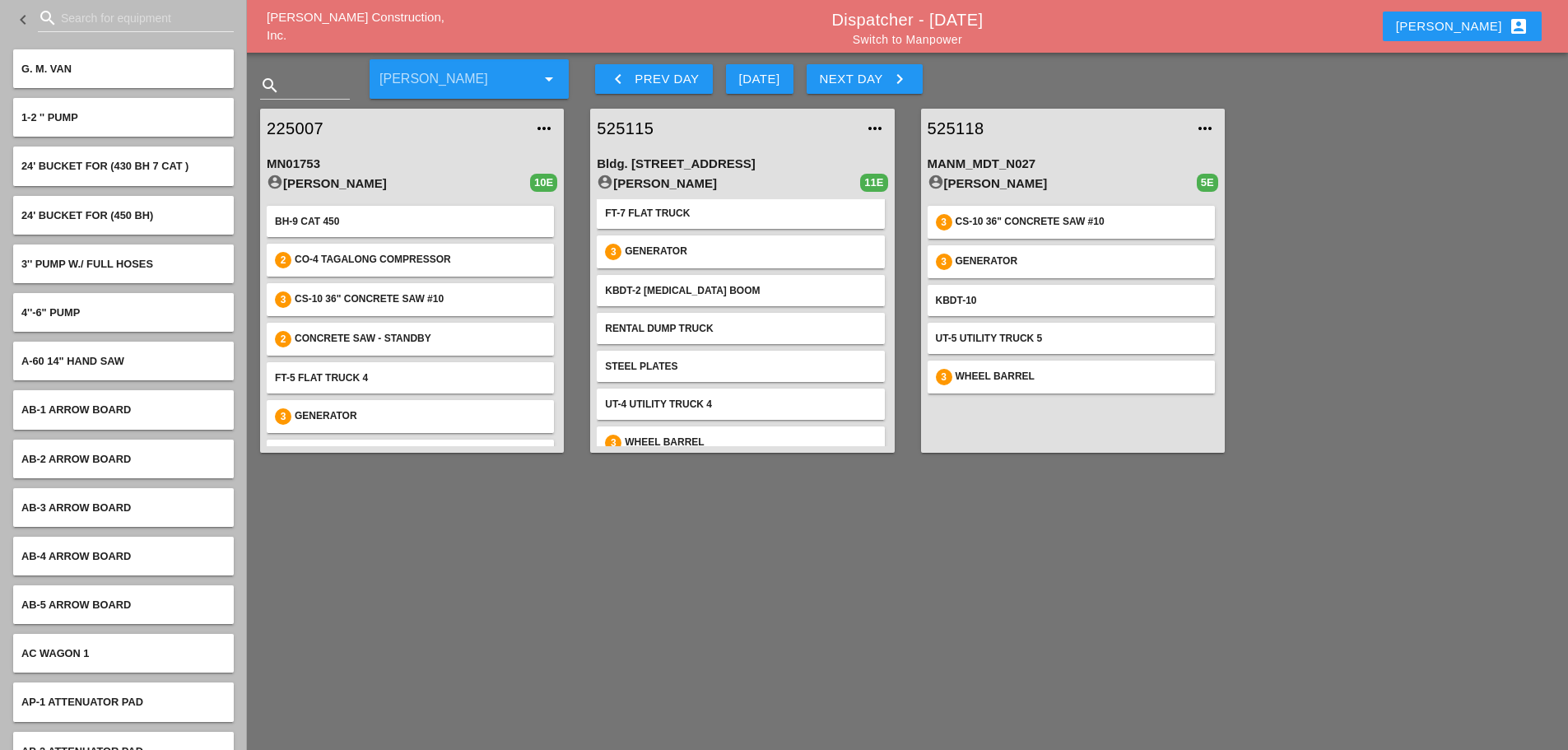
click at [877, 39] on link "Switch to Manpower" at bounding box center [907, 39] width 109 height 13
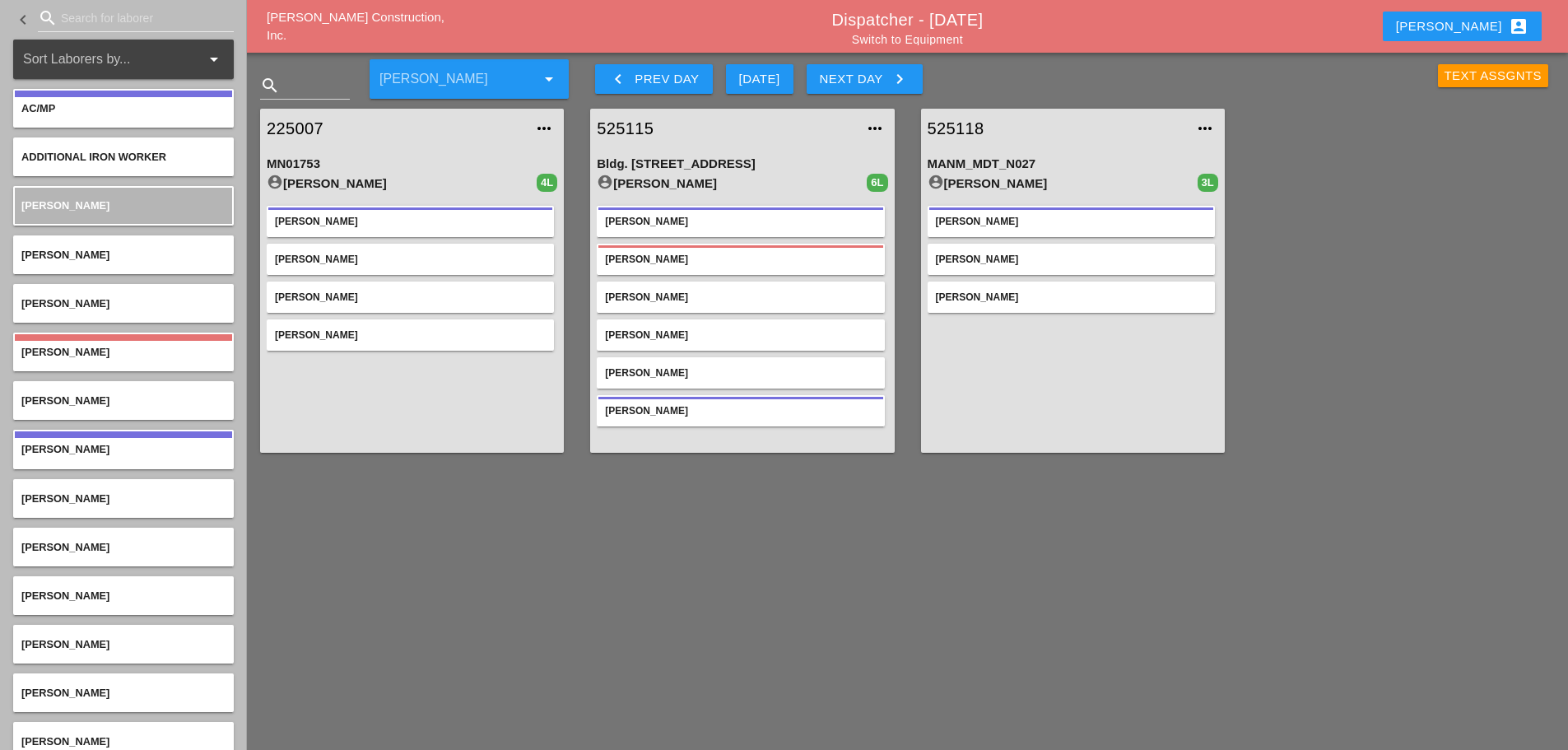
click at [65, 25] on input "Search for laborer" at bounding box center [135, 17] width 149 height 27
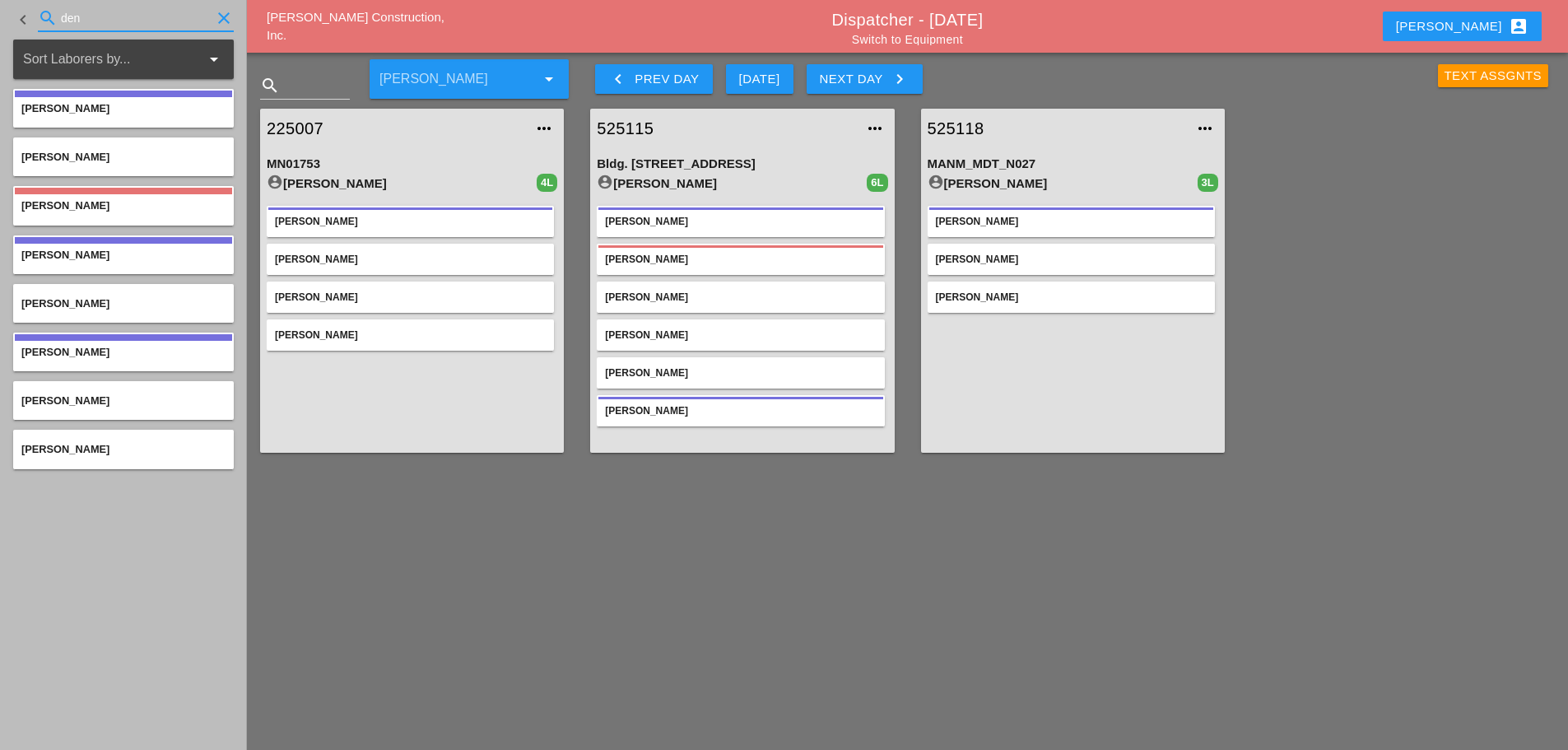
type input "den"
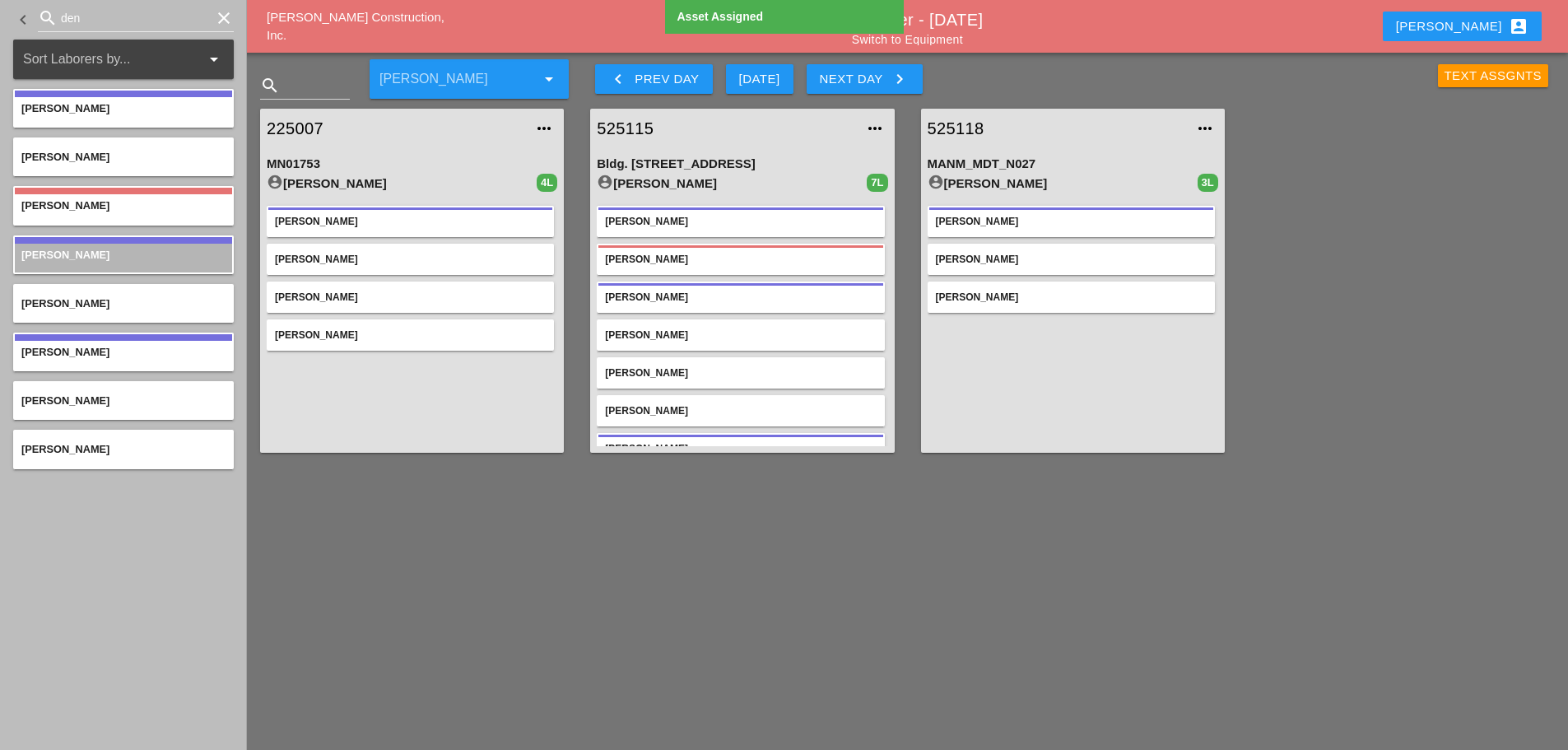
scroll to position [25, 0]
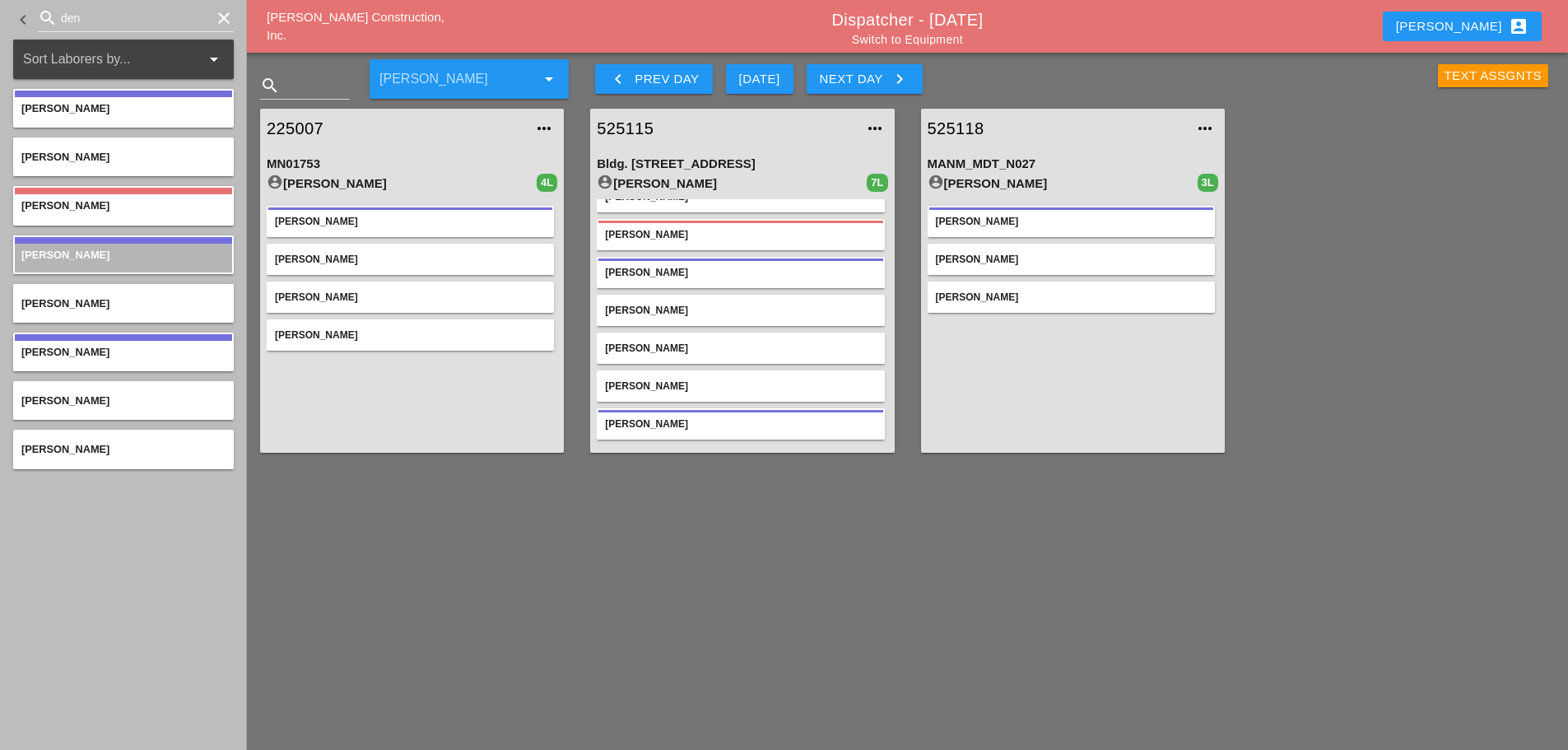
click at [221, 20] on icon "clear" at bounding box center [225, 18] width 20 height 20
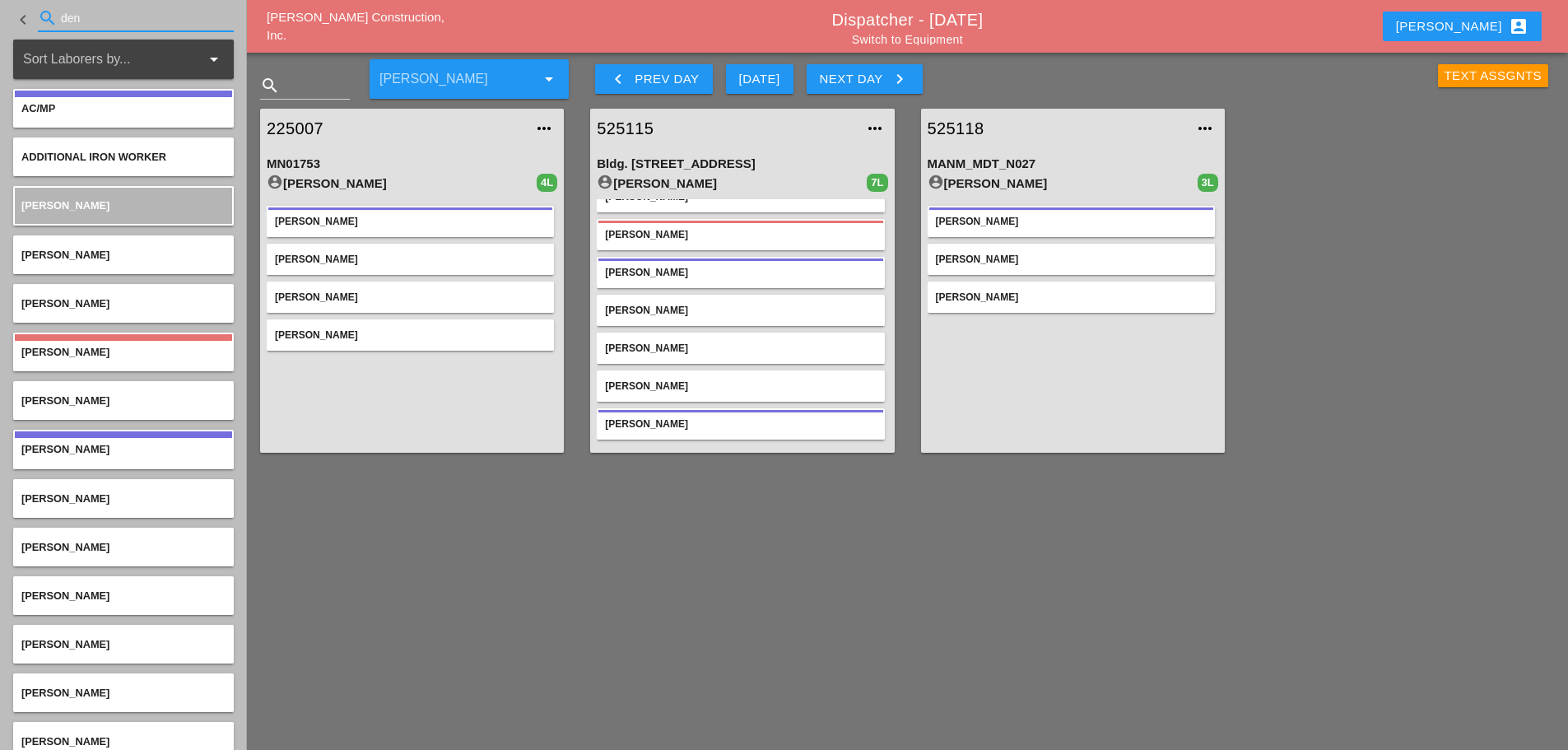
drag, startPoint x: 80, startPoint y: 14, endPoint x: 77, endPoint y: 3, distance: 11.4
click at [79, 10] on input "den" at bounding box center [135, 17] width 149 height 27
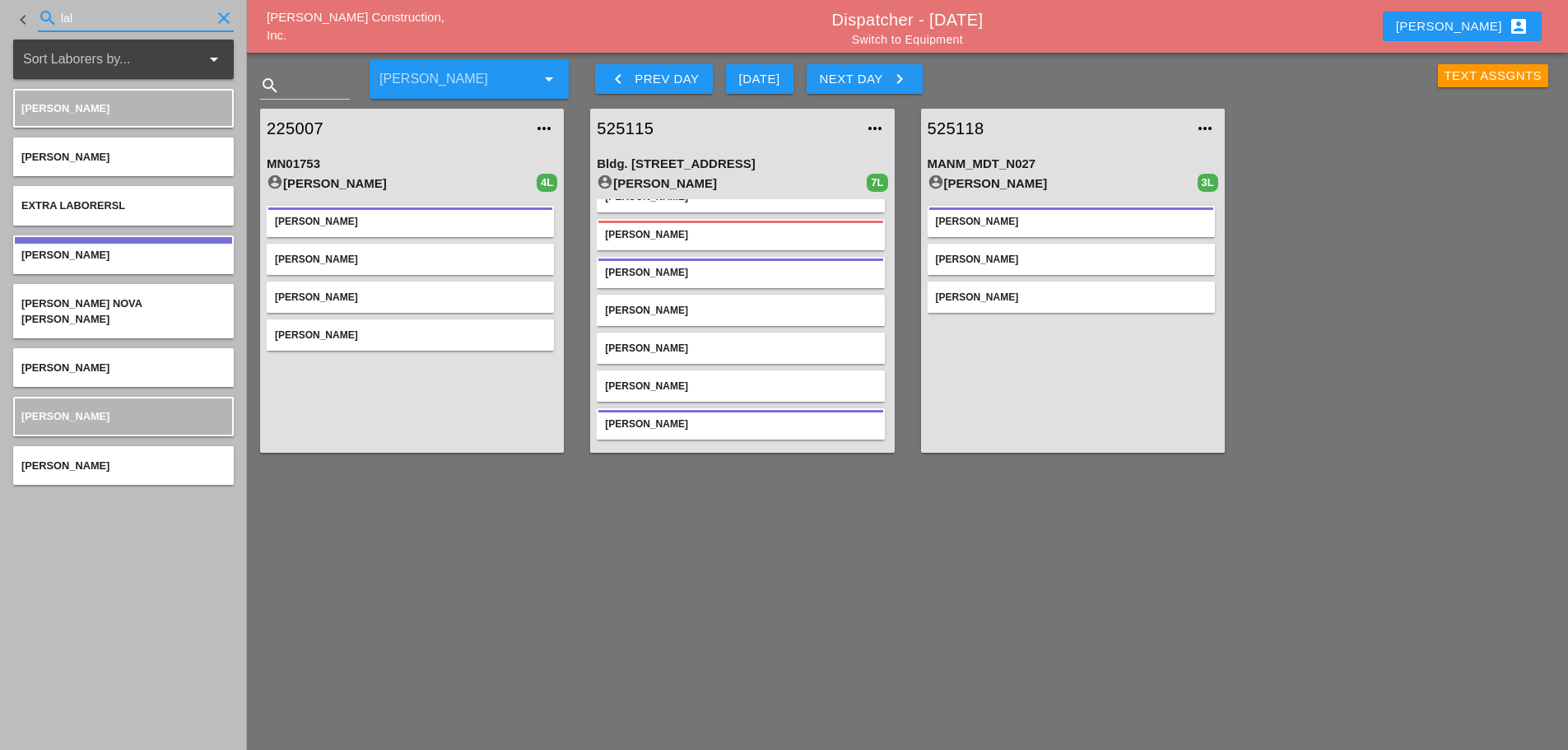
type input "lal"
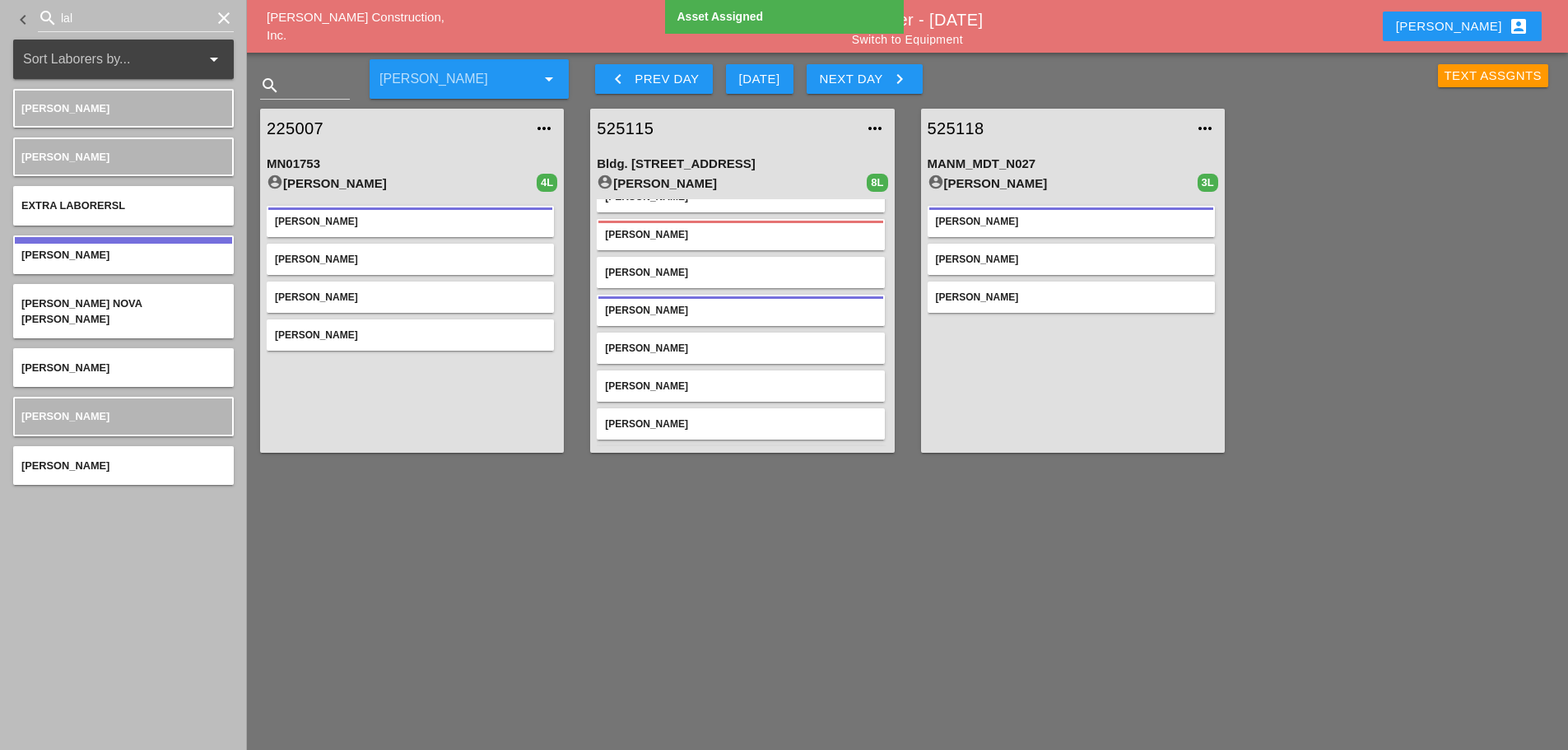
scroll to position [0, 0]
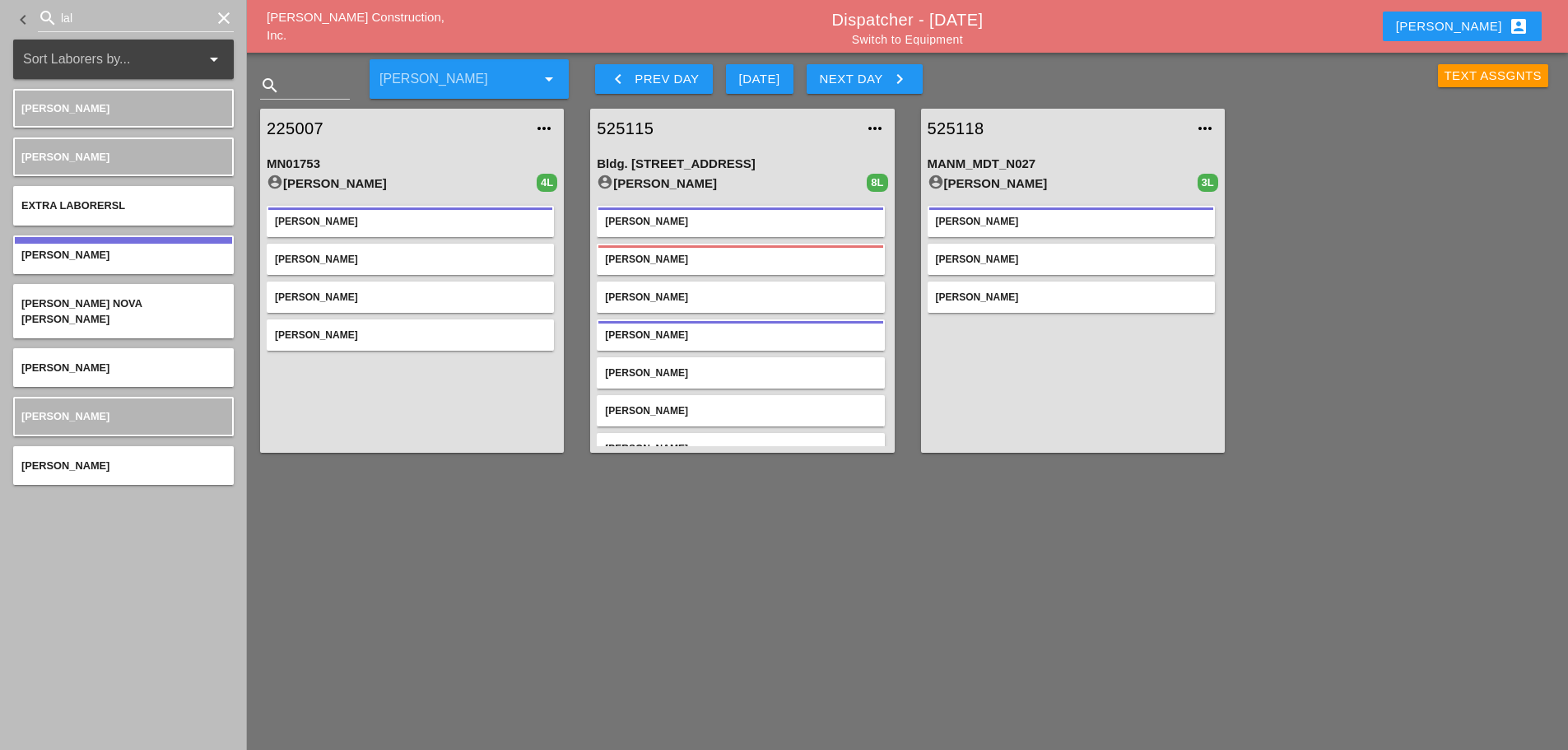
click at [977, 126] on link "525118" at bounding box center [1056, 128] width 258 height 25
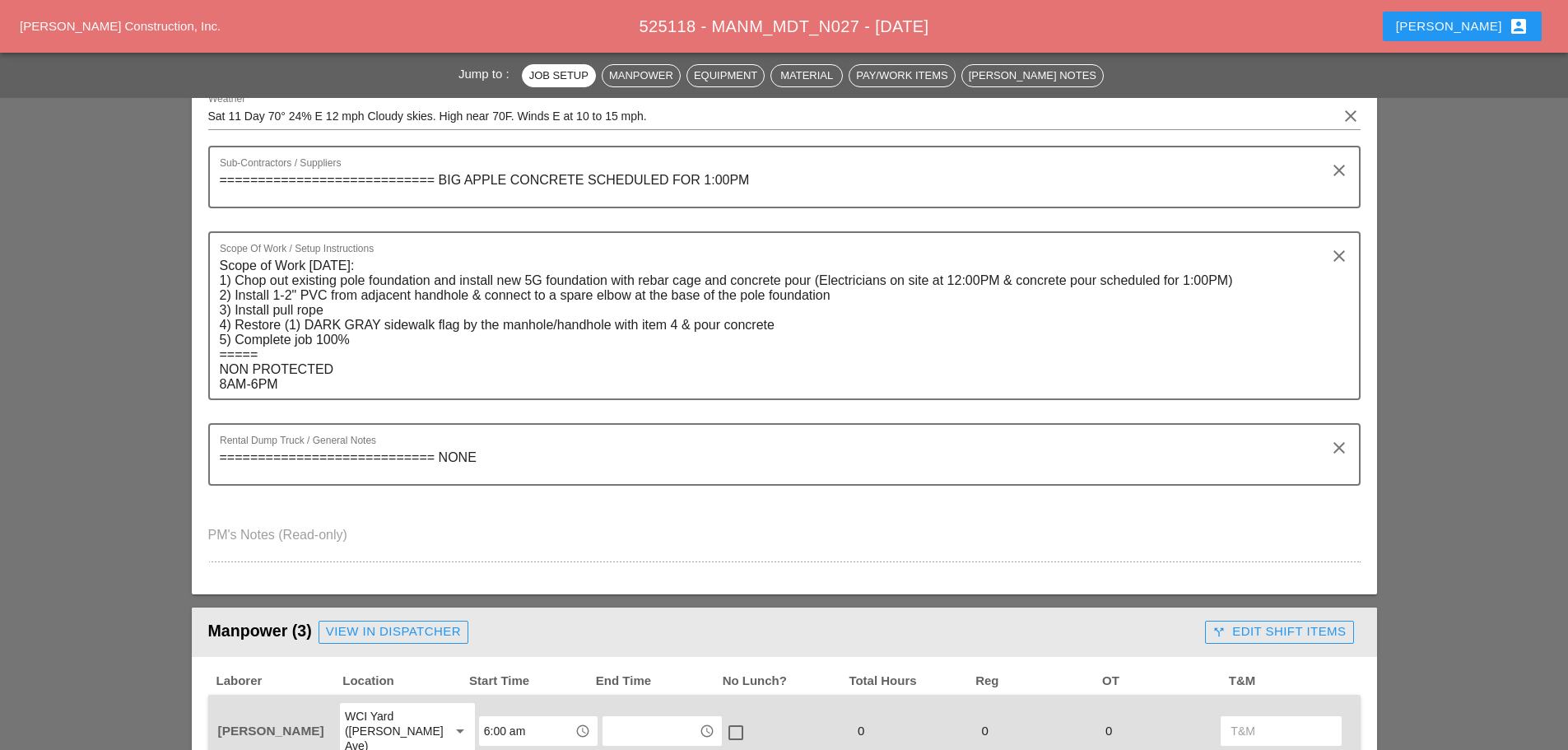
scroll to position [494, 0]
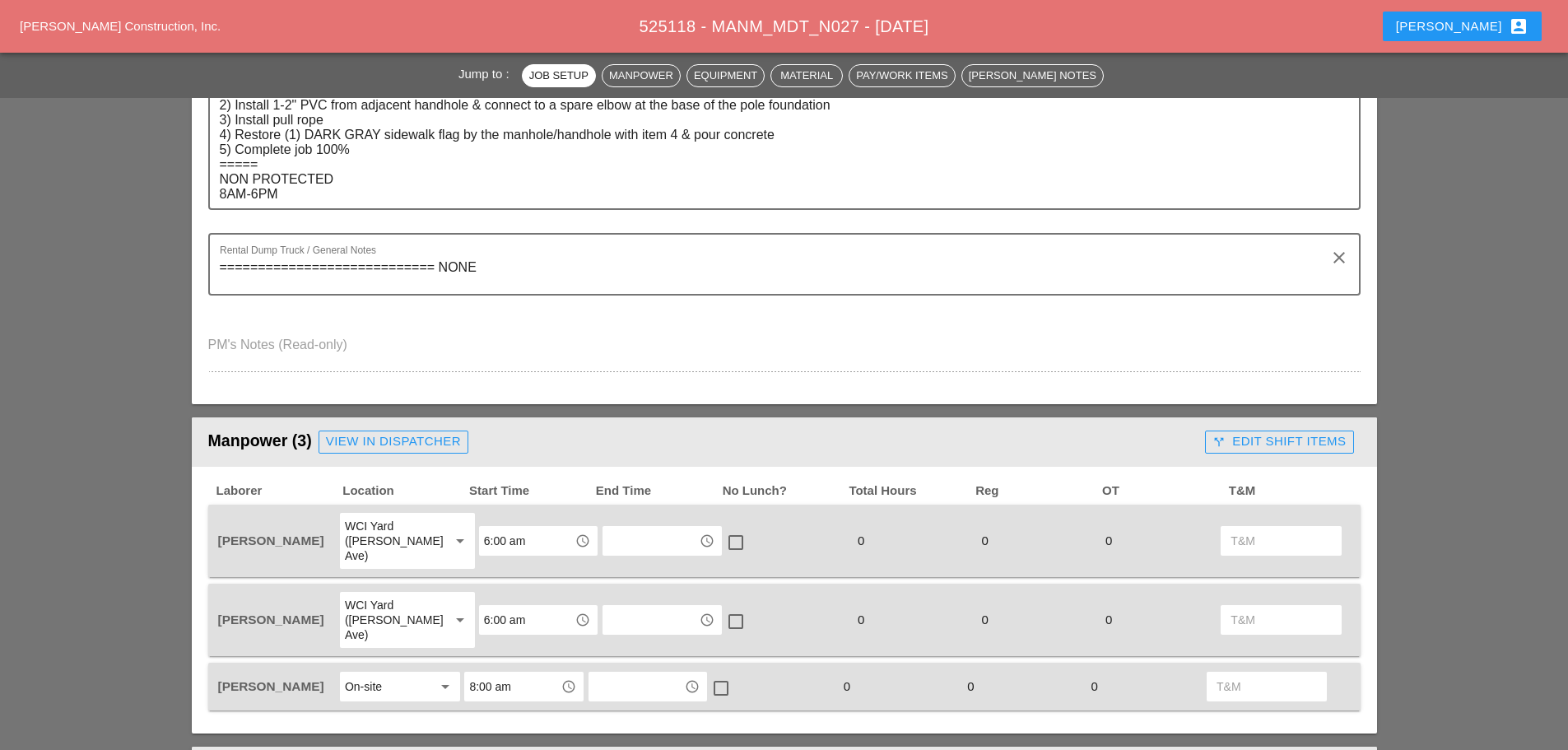
click at [517, 530] on input "6:00 am" at bounding box center [526, 541] width 85 height 27
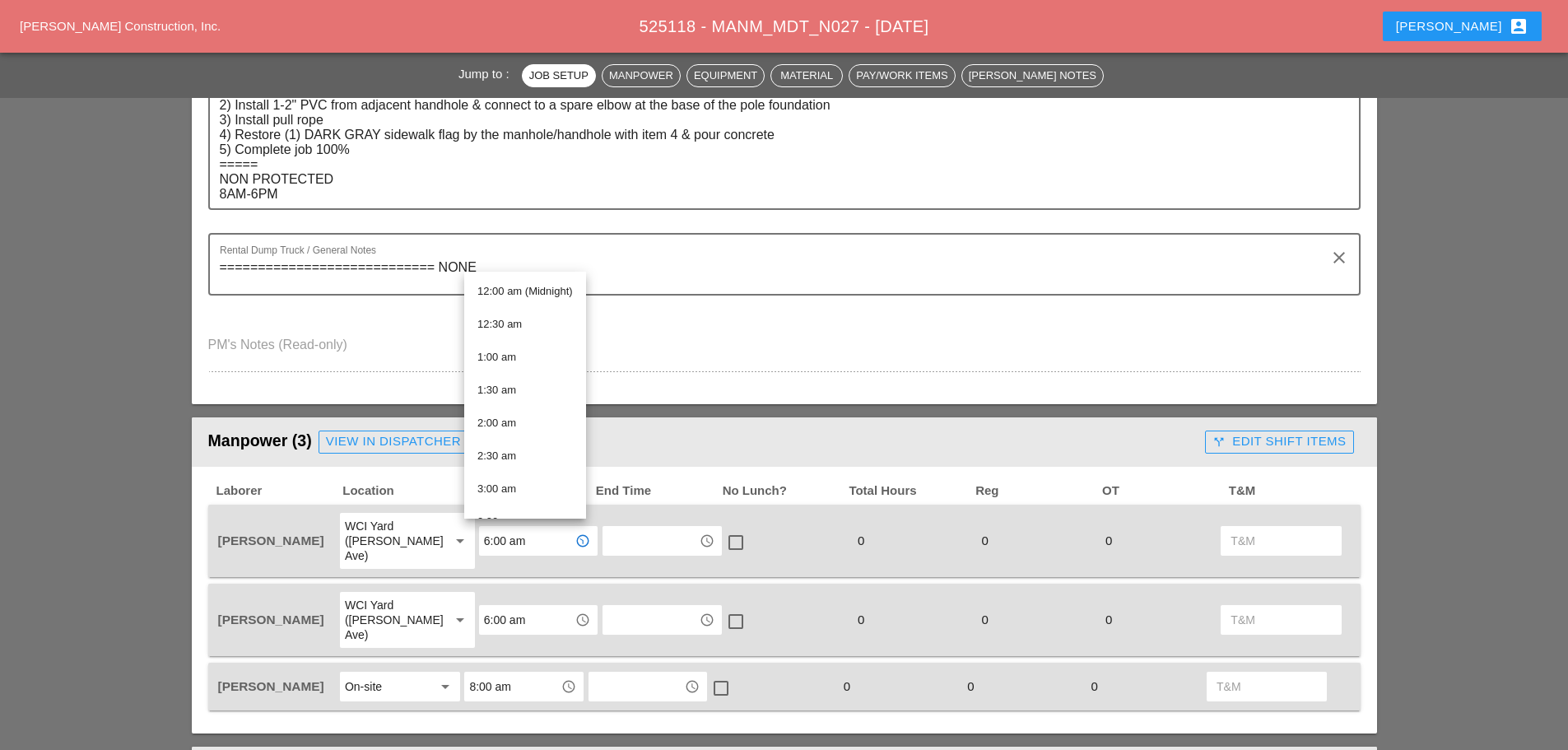
scroll to position [329, 0]
click at [498, 414] on div "7:00 am" at bounding box center [525, 424] width 95 height 20
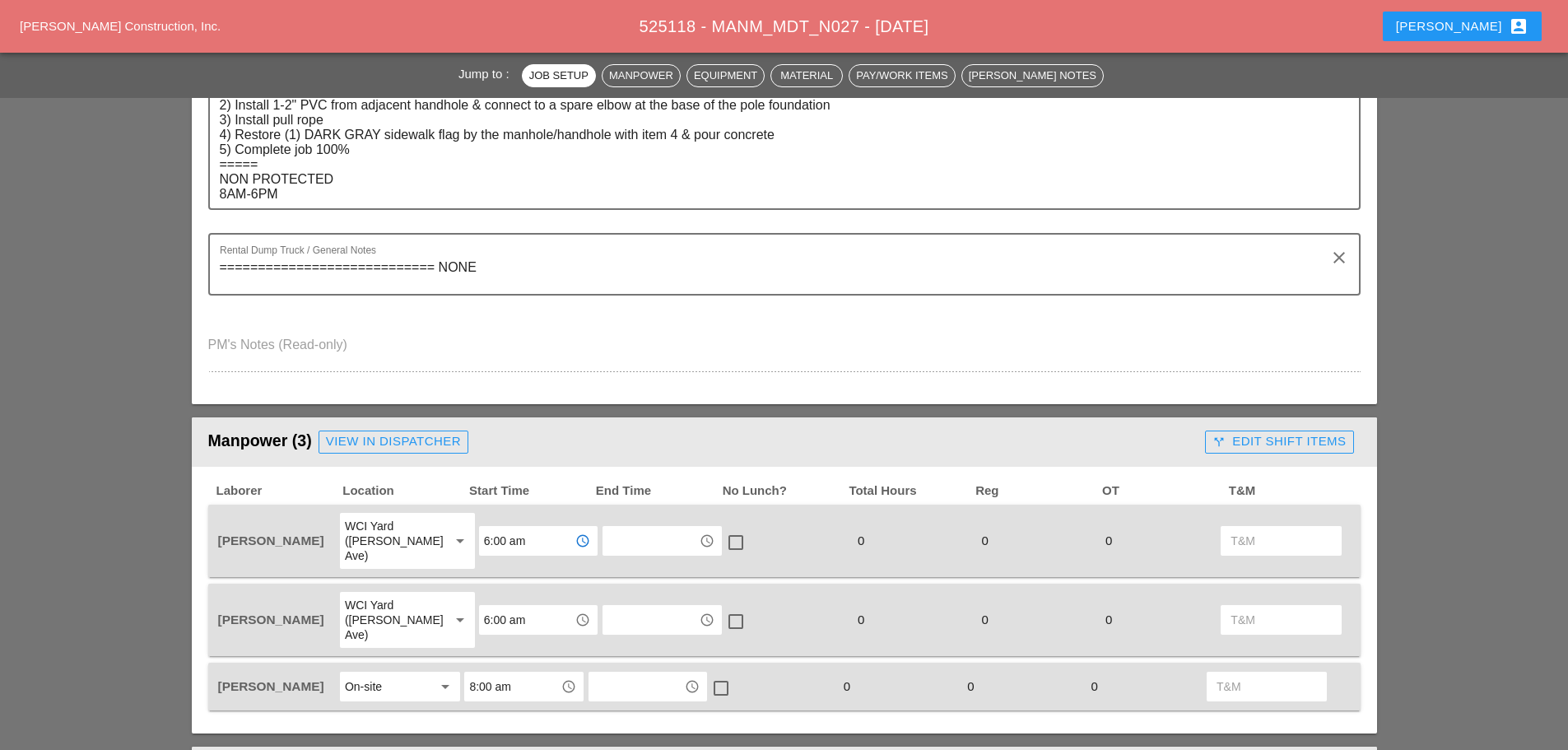
drag, startPoint x: 527, startPoint y: 602, endPoint x: 538, endPoint y: 580, distance: 24.6
click at [528, 607] on input "6:00 am" at bounding box center [526, 620] width 85 height 27
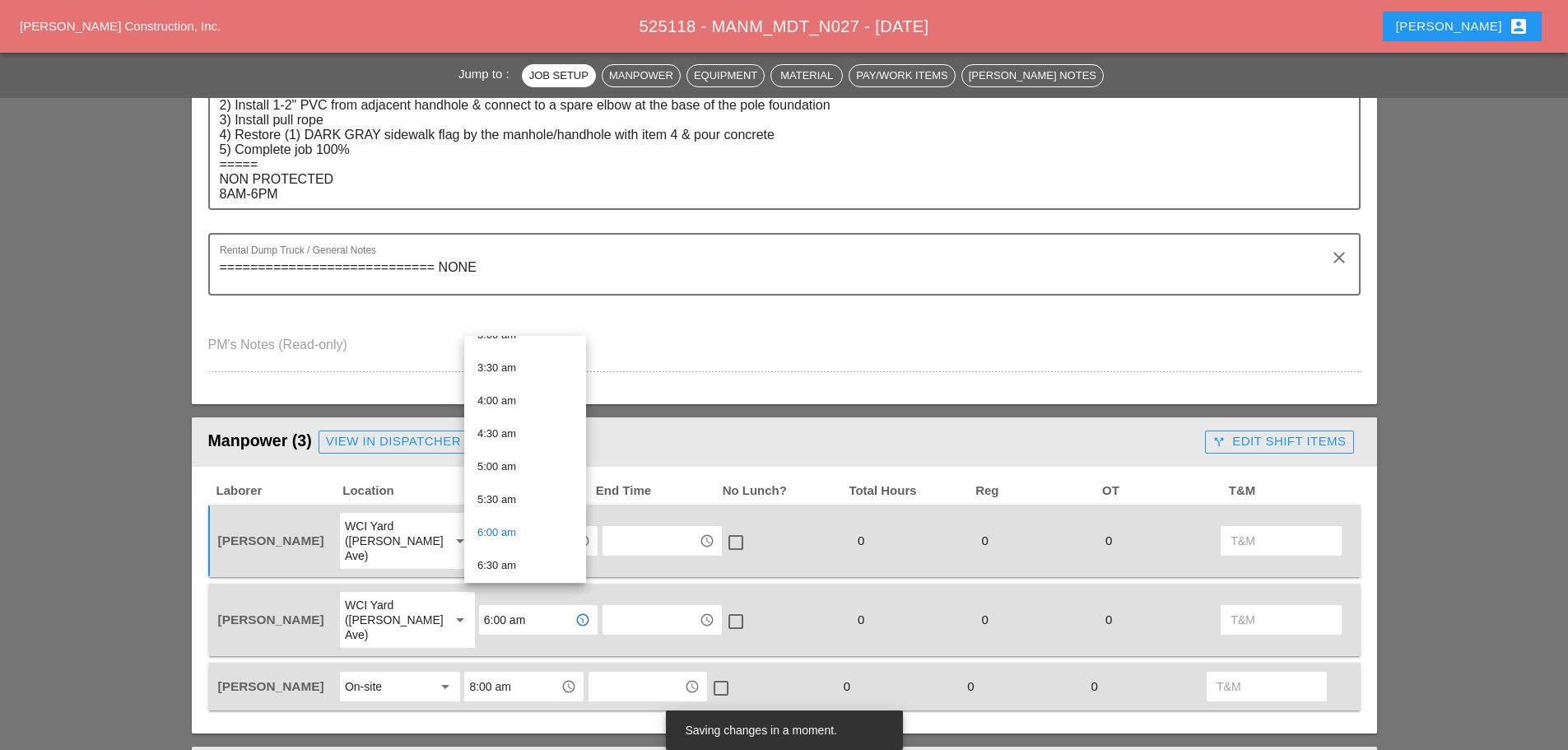
scroll to position [247, 0]
click at [513, 563] on div "7:00 am" at bounding box center [525, 570] width 95 height 20
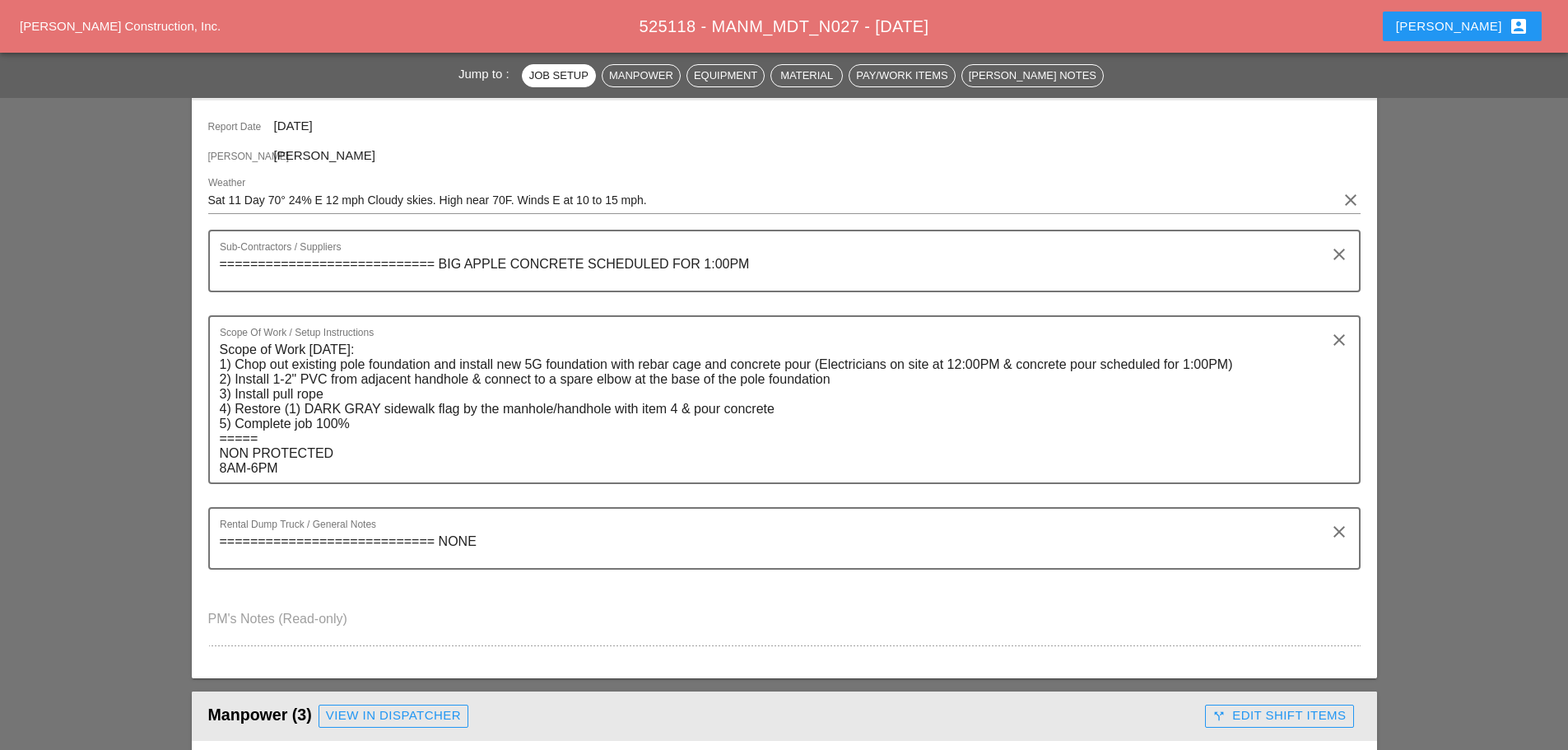
scroll to position [165, 0]
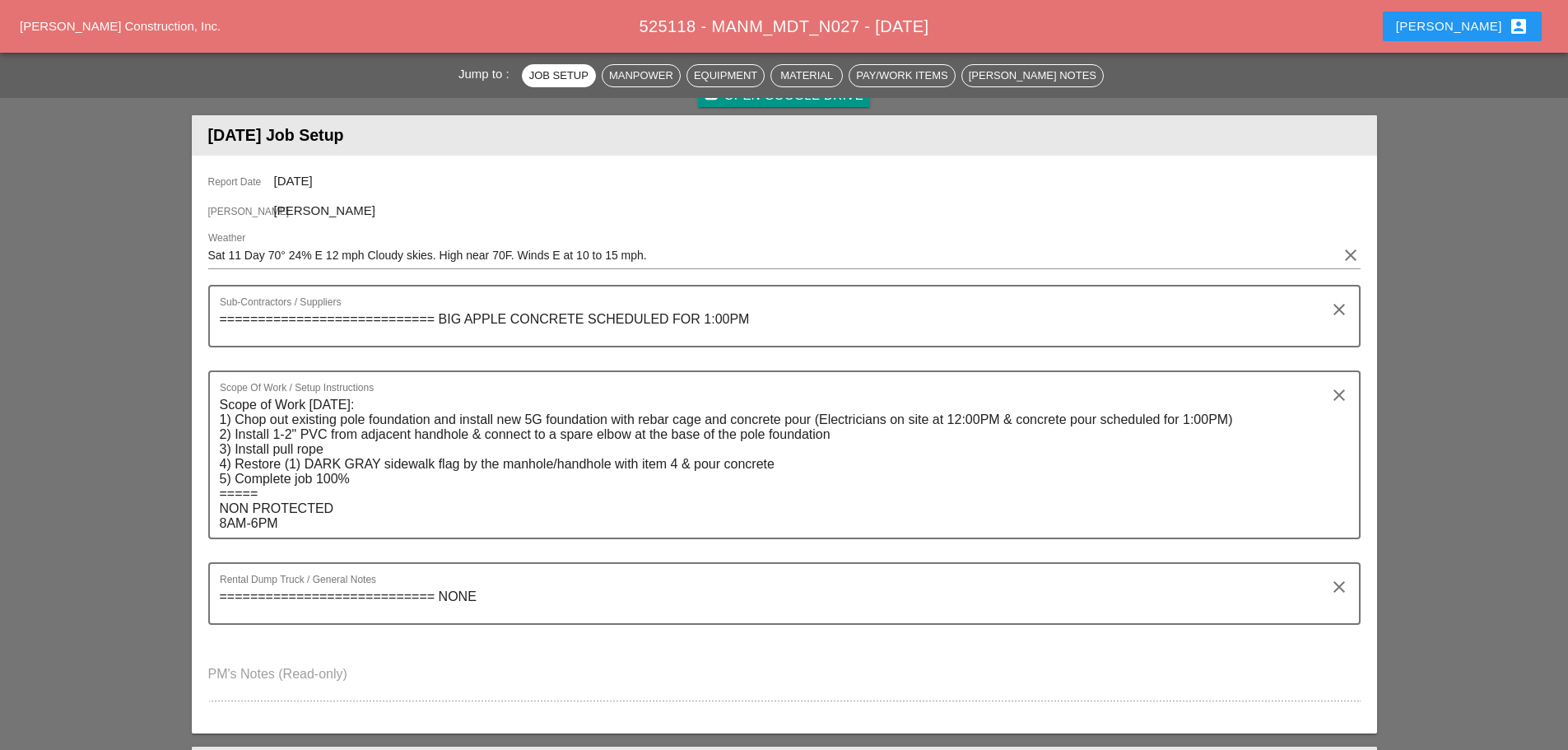
click at [580, 313] on textarea "============================ BIG APPLE CONCRETE SCHEDULED FOR 1:00PM" at bounding box center [778, 325] width 1116 height 39
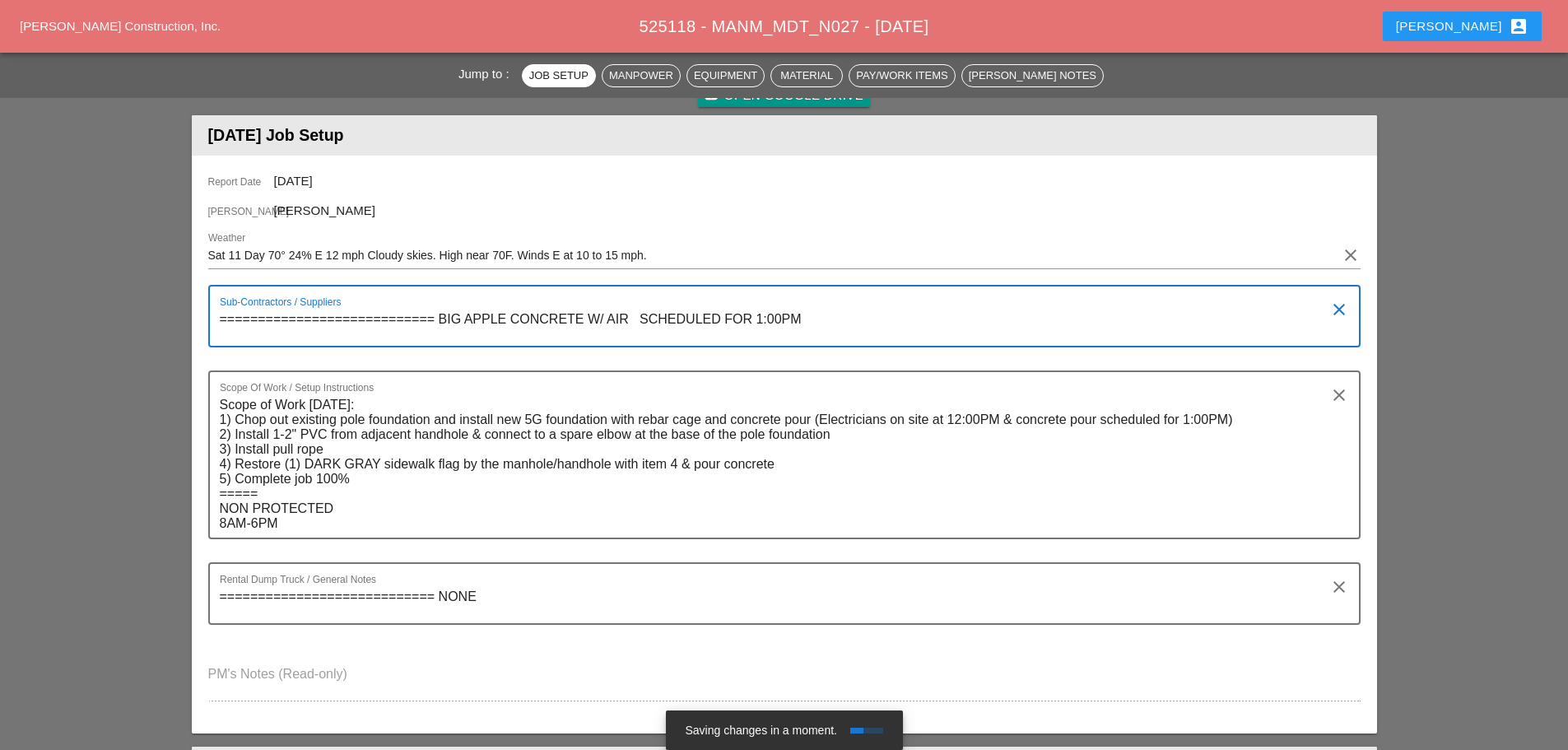
click at [828, 317] on textarea "============================ BIG APPLE CONCRETE W/ AIR SCHEDULED FOR 1:00PM" at bounding box center [778, 325] width 1116 height 39
click at [1147, 320] on textarea "============================ BIG APPLE CONCRETE W/ AIR SCHEDULED FOR 1:00PM [PE…" at bounding box center [778, 325] width 1116 height 39
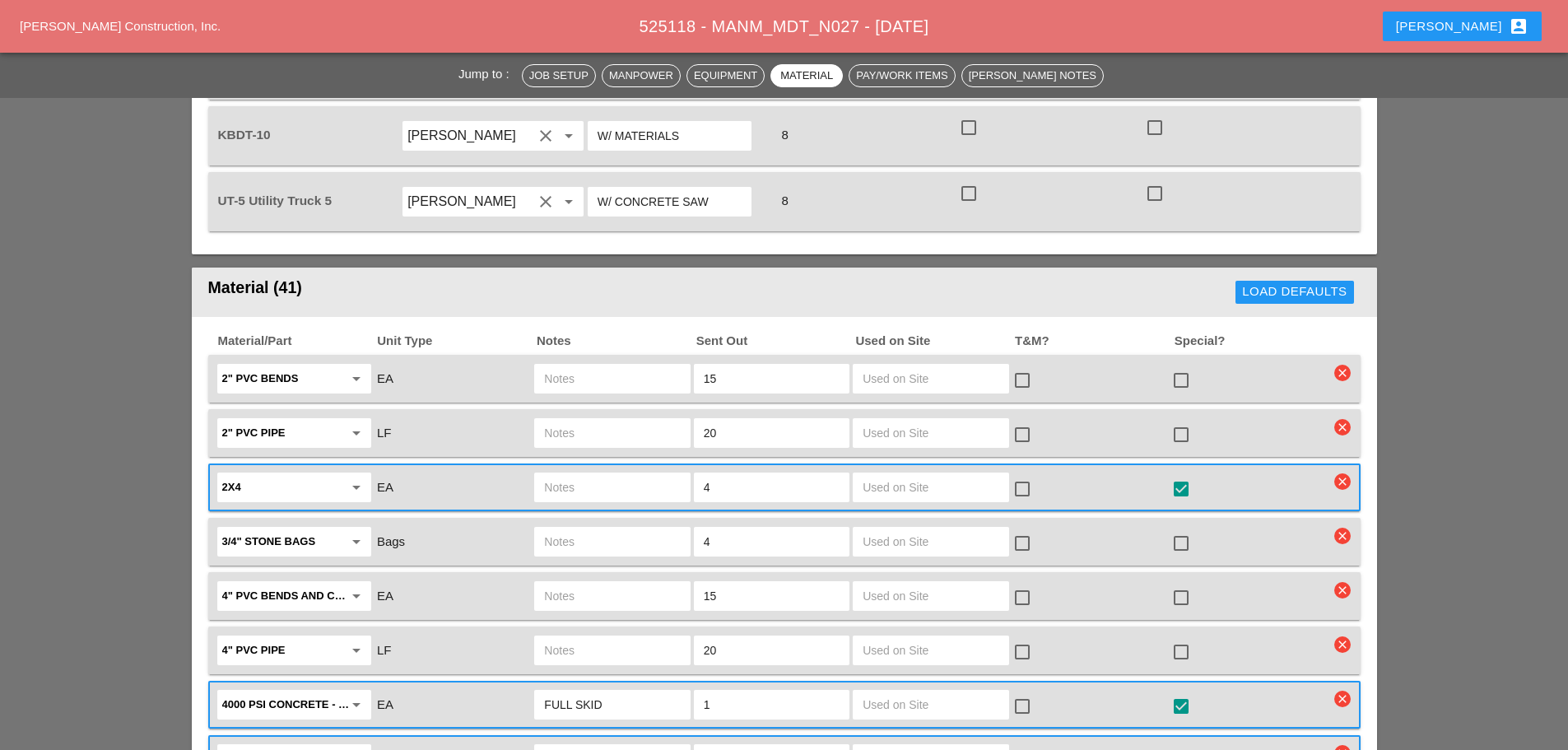
scroll to position [1565, 0]
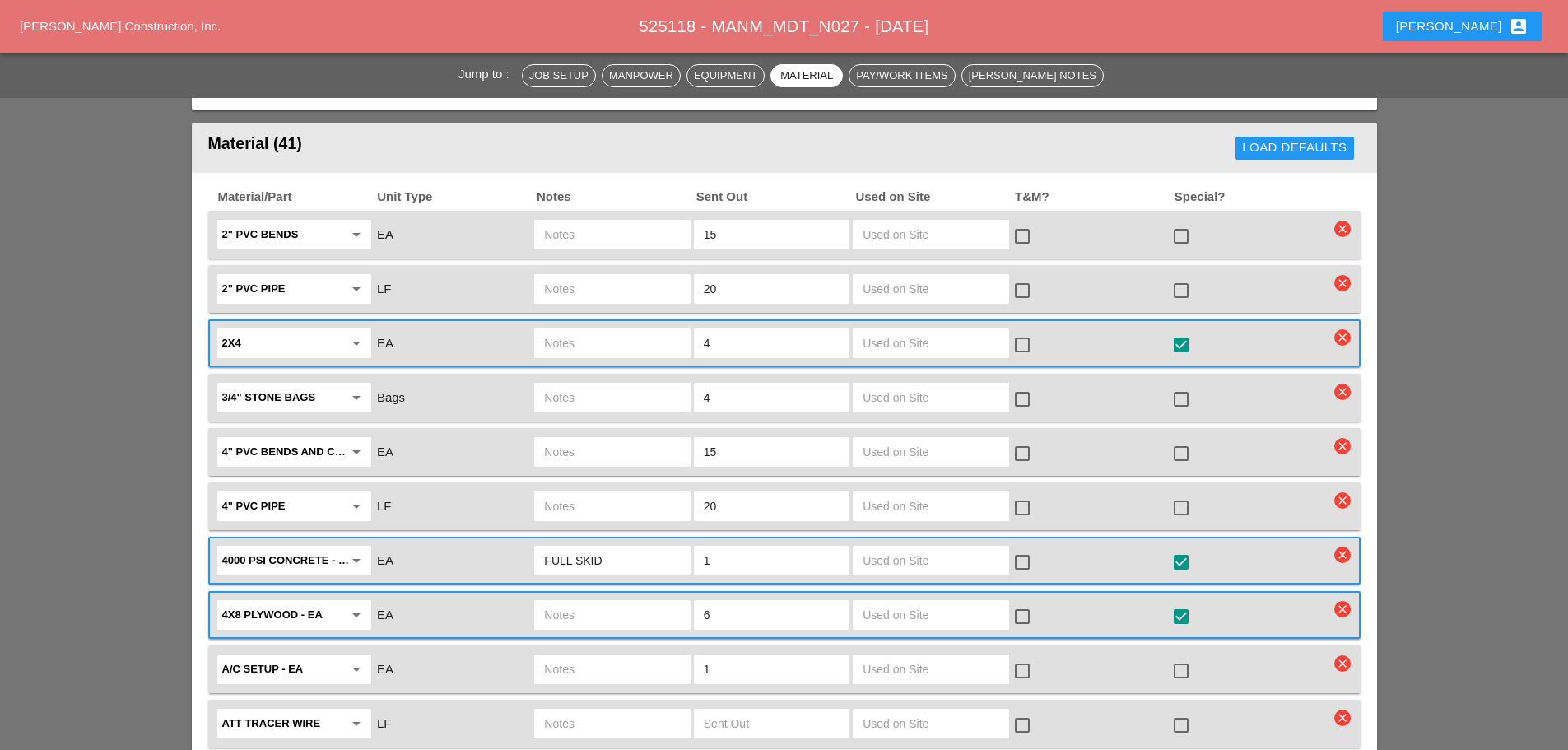
type textarea "============================ BIG APPLE CONCRETE W/ AIR SCHEDULED FOR 1:00PM [PE…"
click at [1175, 548] on div at bounding box center [1181, 562] width 28 height 28
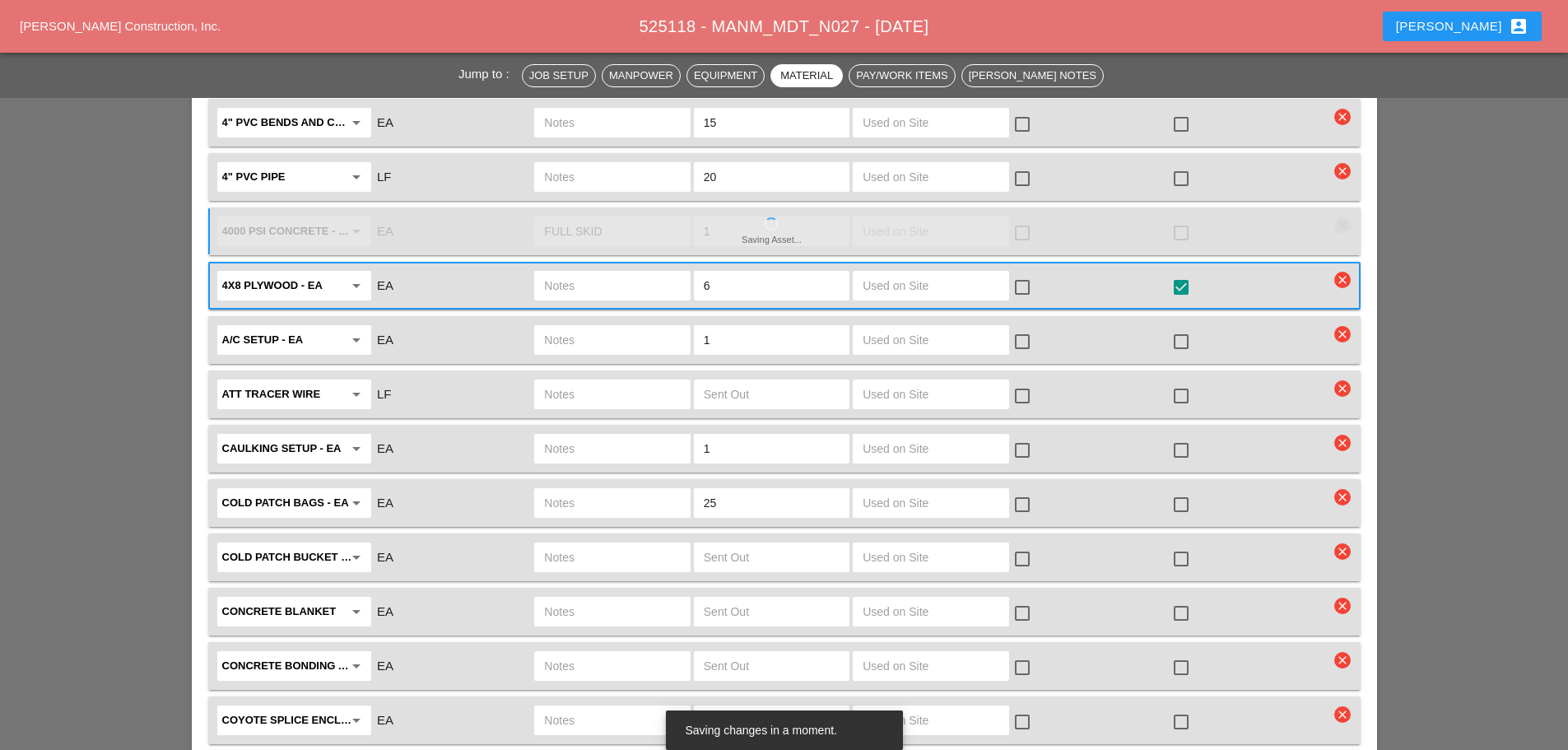
scroll to position [2223, 0]
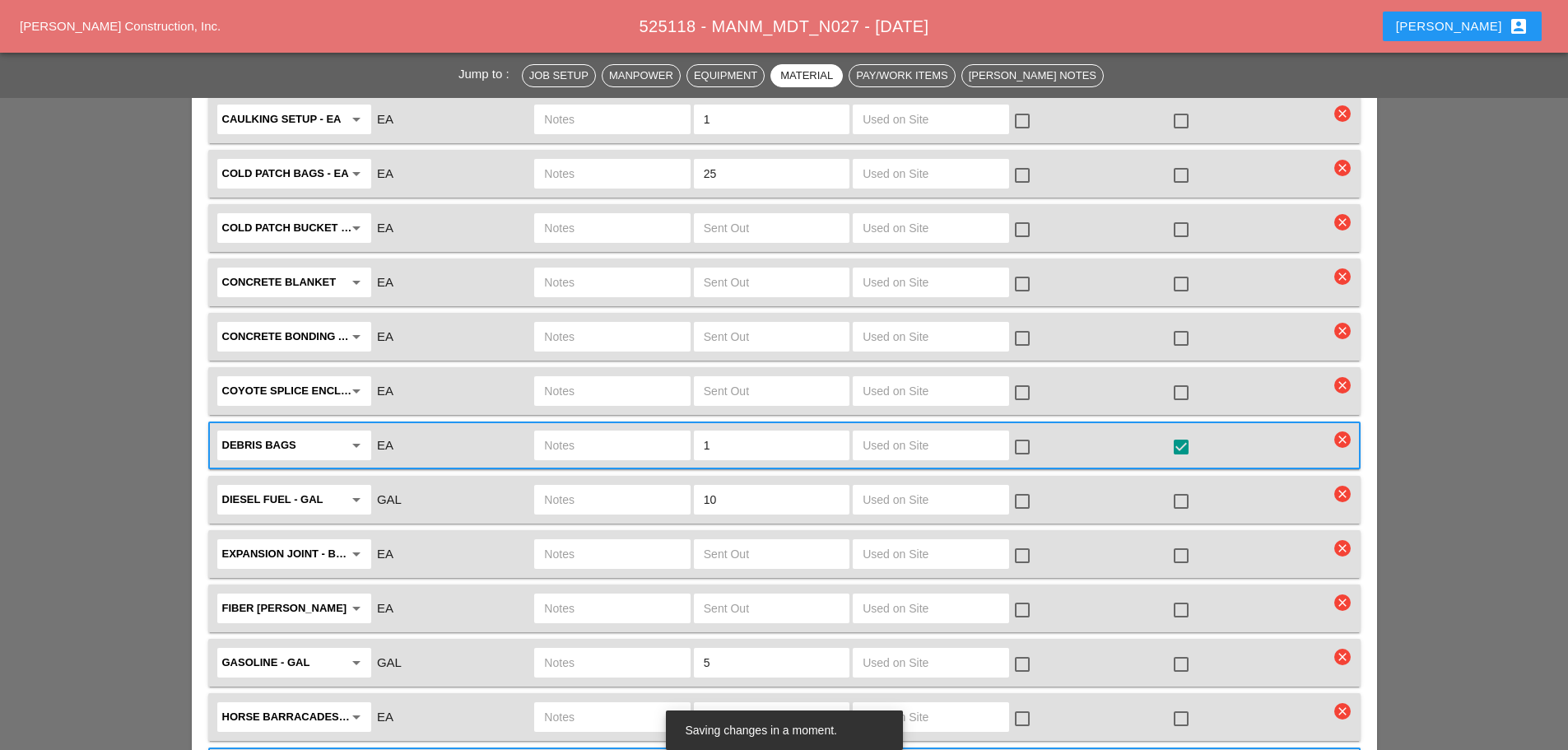
click at [590, 433] on input "text" at bounding box center [612, 446] width 136 height 27
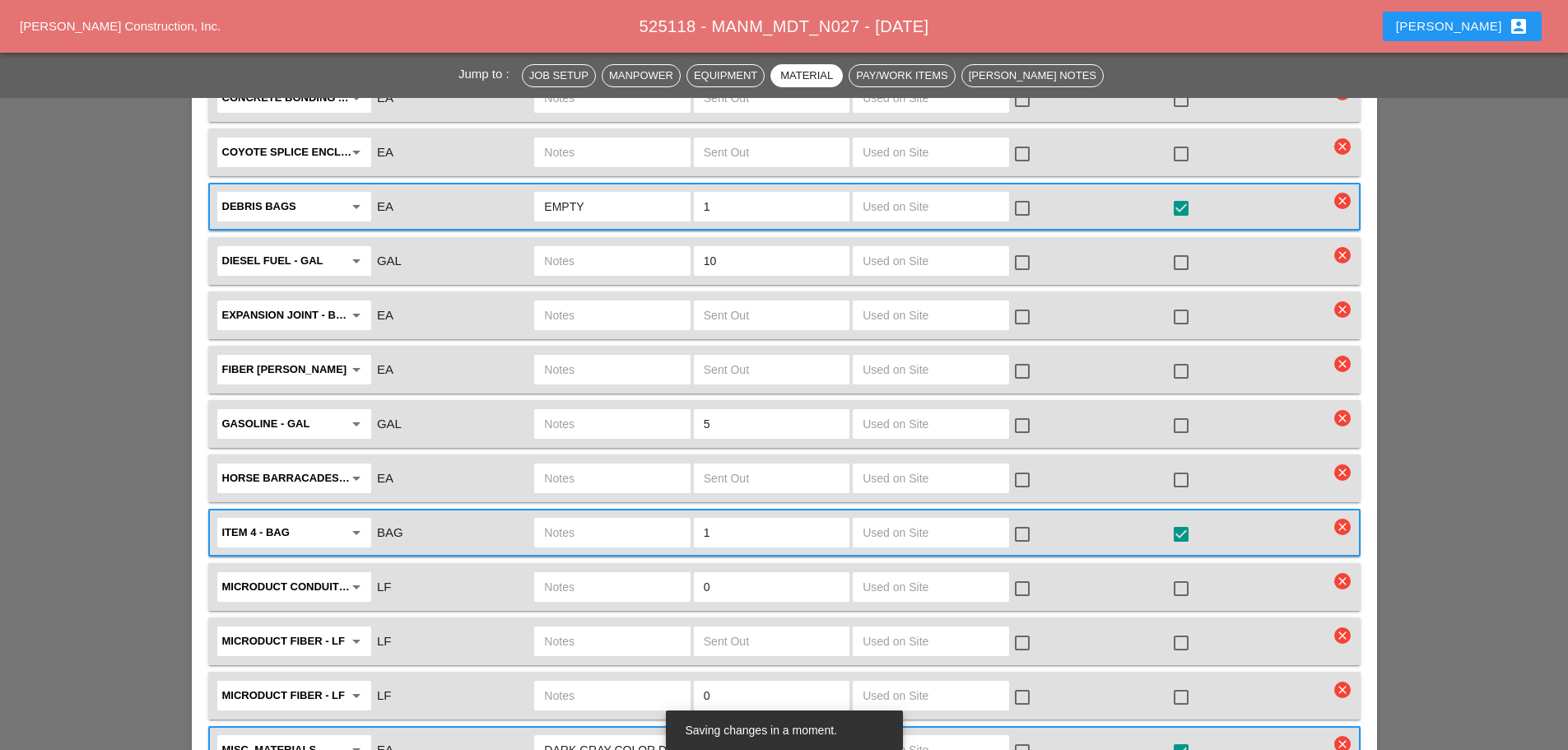
scroll to position [2471, 0]
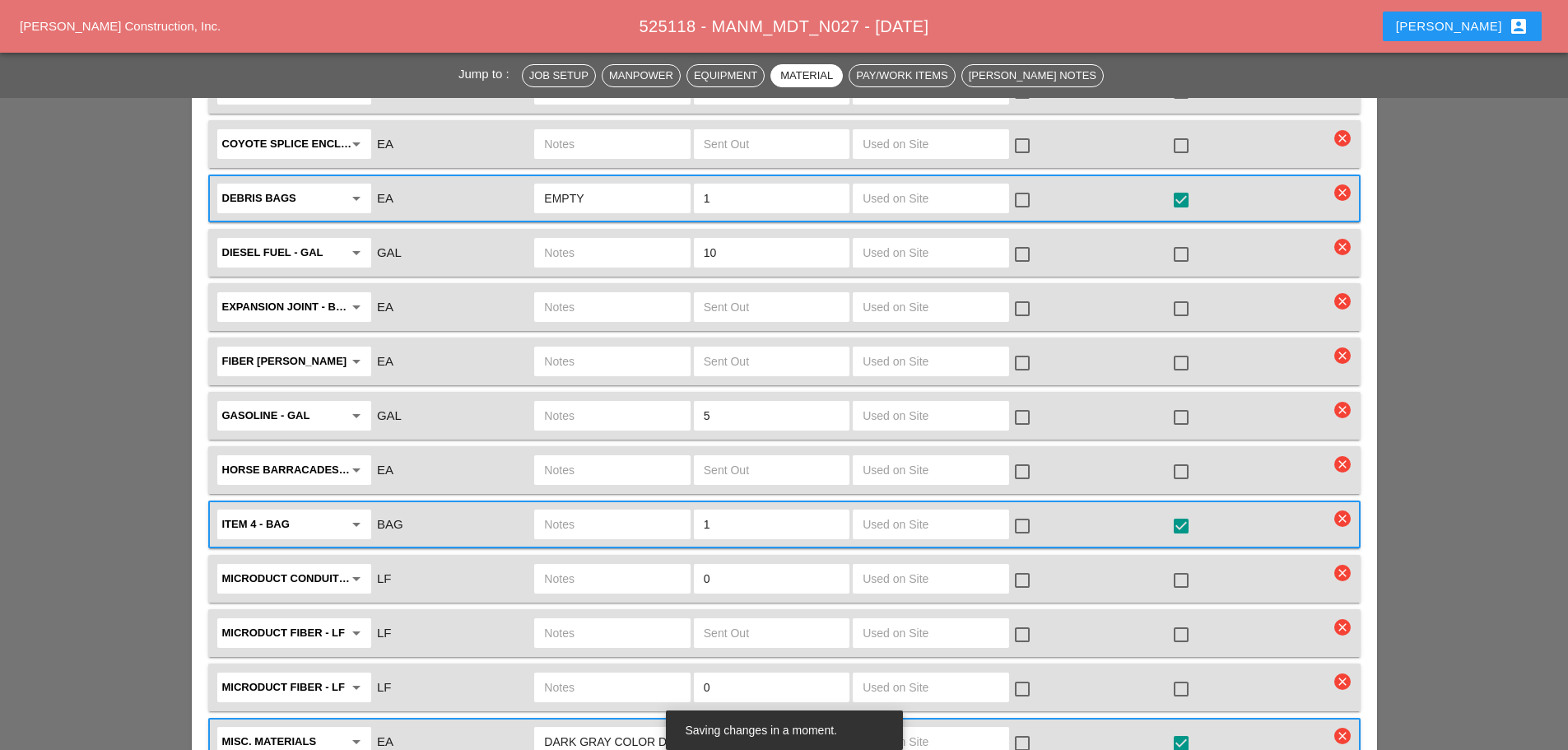
type input "EMPTY"
click at [579, 512] on input "text" at bounding box center [612, 524] width 136 height 27
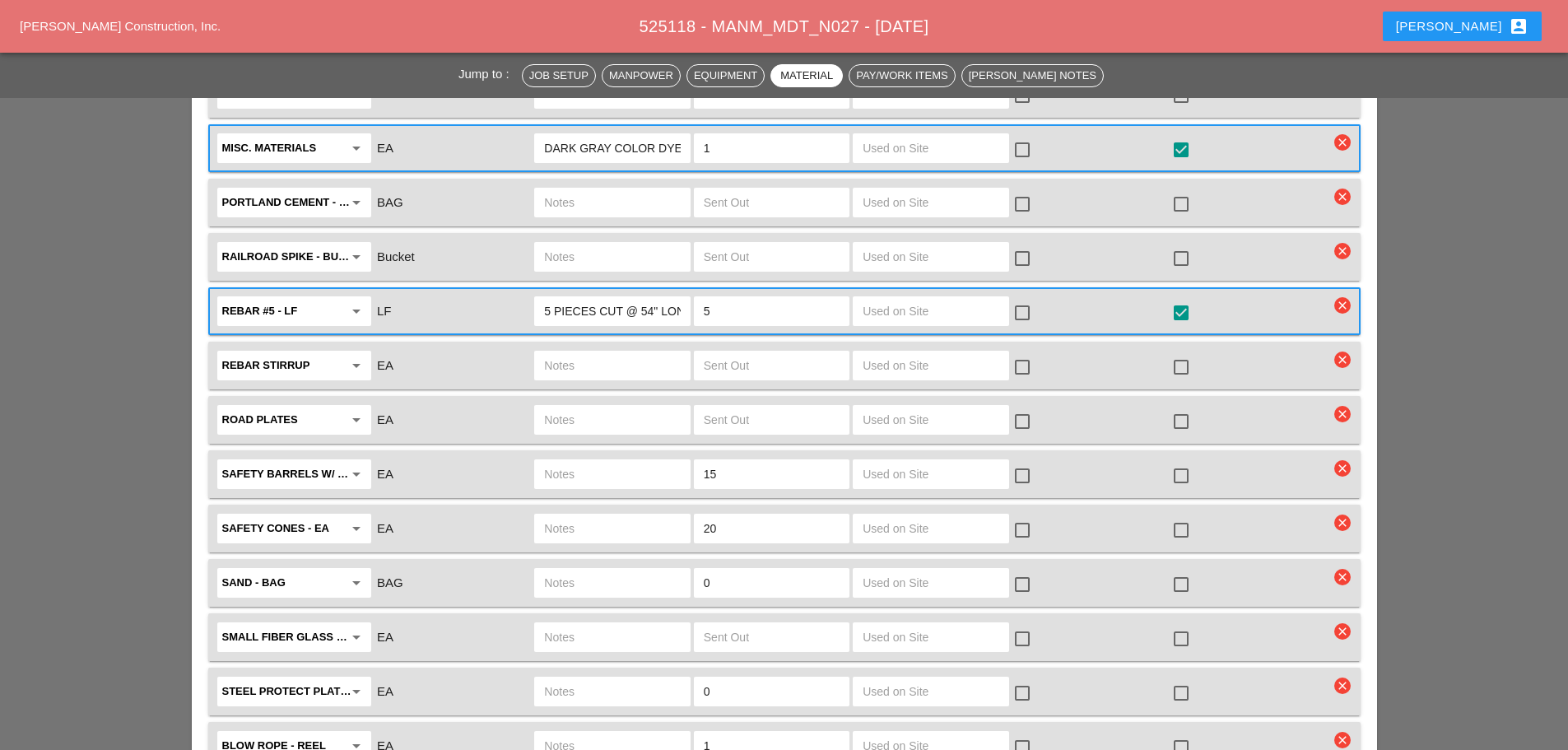
scroll to position [3048, 0]
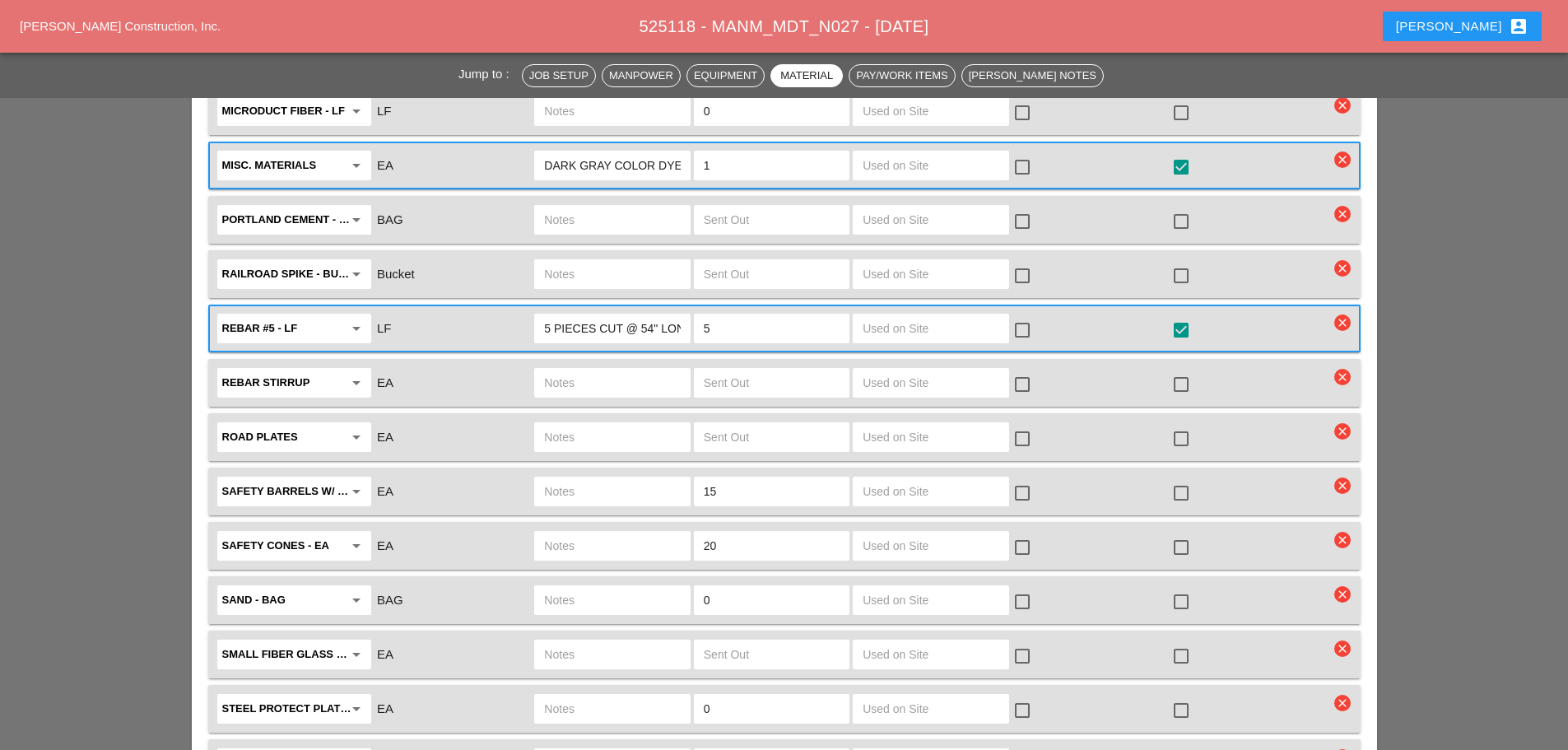
type input "FULL"
click at [1184, 480] on div at bounding box center [1181, 493] width 28 height 28
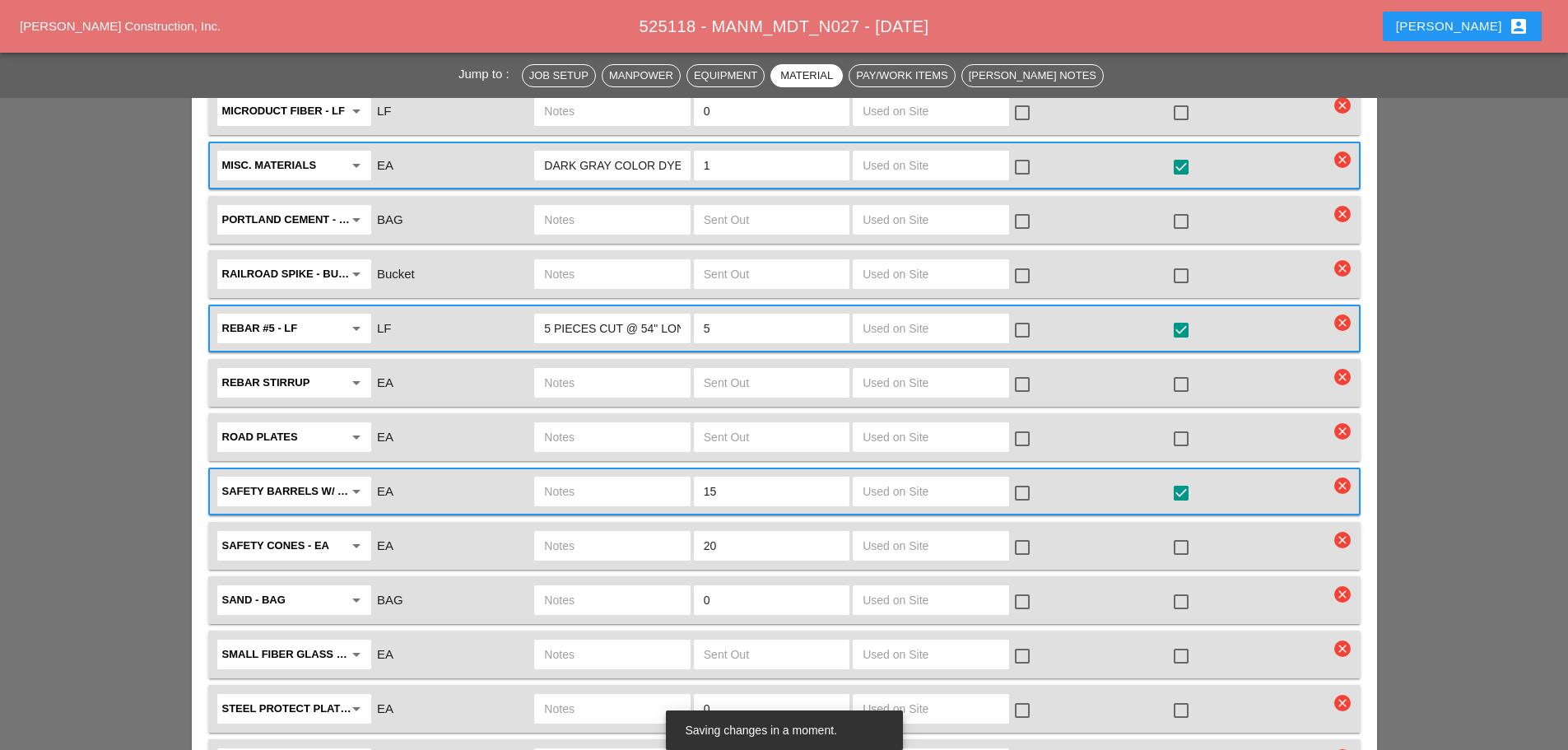
click at [1184, 480] on div at bounding box center [1181, 493] width 28 height 28
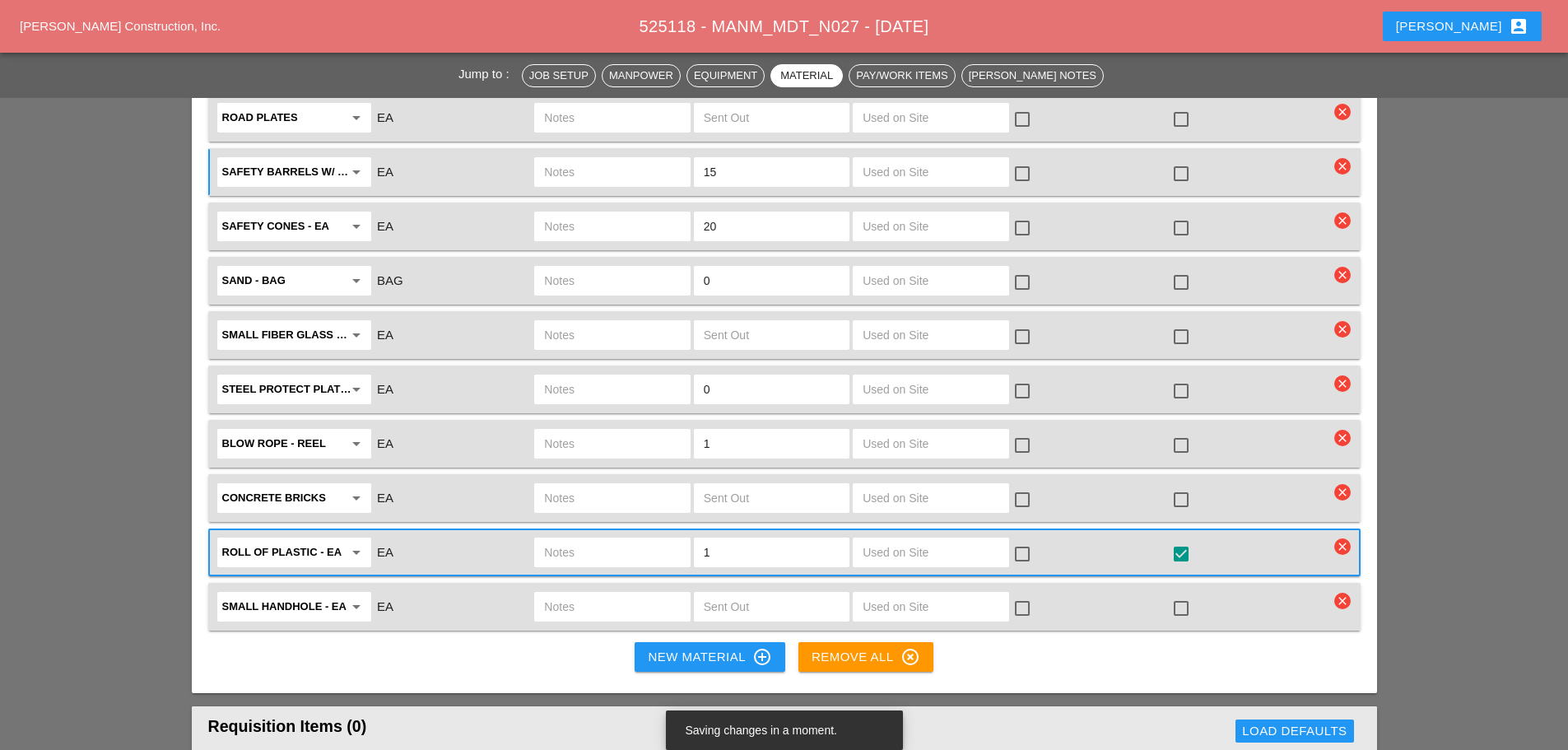
scroll to position [3377, 0]
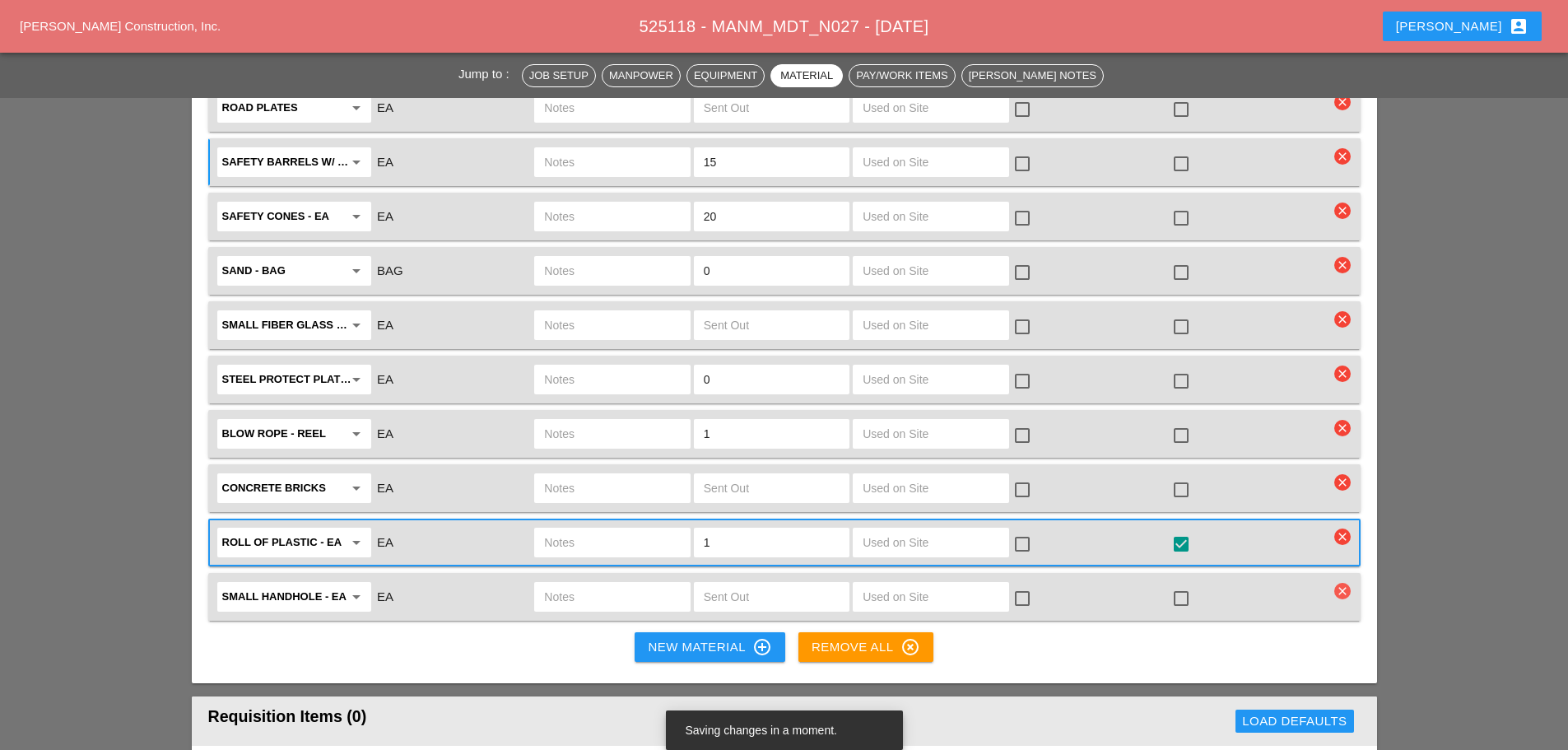
click at [1347, 583] on icon "clear" at bounding box center [1343, 591] width 16 height 17
drag, startPoint x: 1297, startPoint y: 523, endPoint x: 1281, endPoint y: 525, distance: 16.1
click at [1298, 523] on div "Are you Sure?" at bounding box center [1343, 524] width 104 height 19
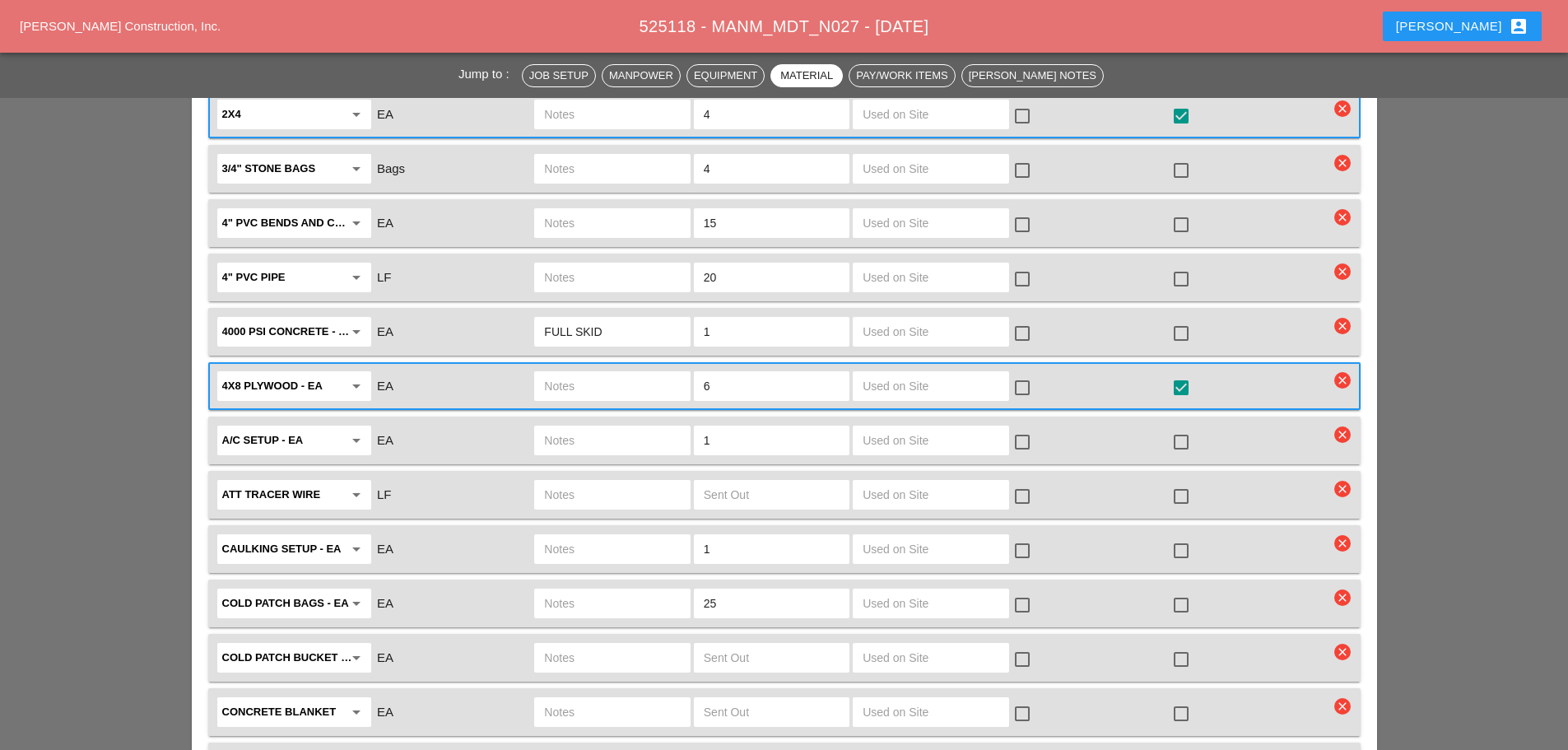
scroll to position [1812, 0]
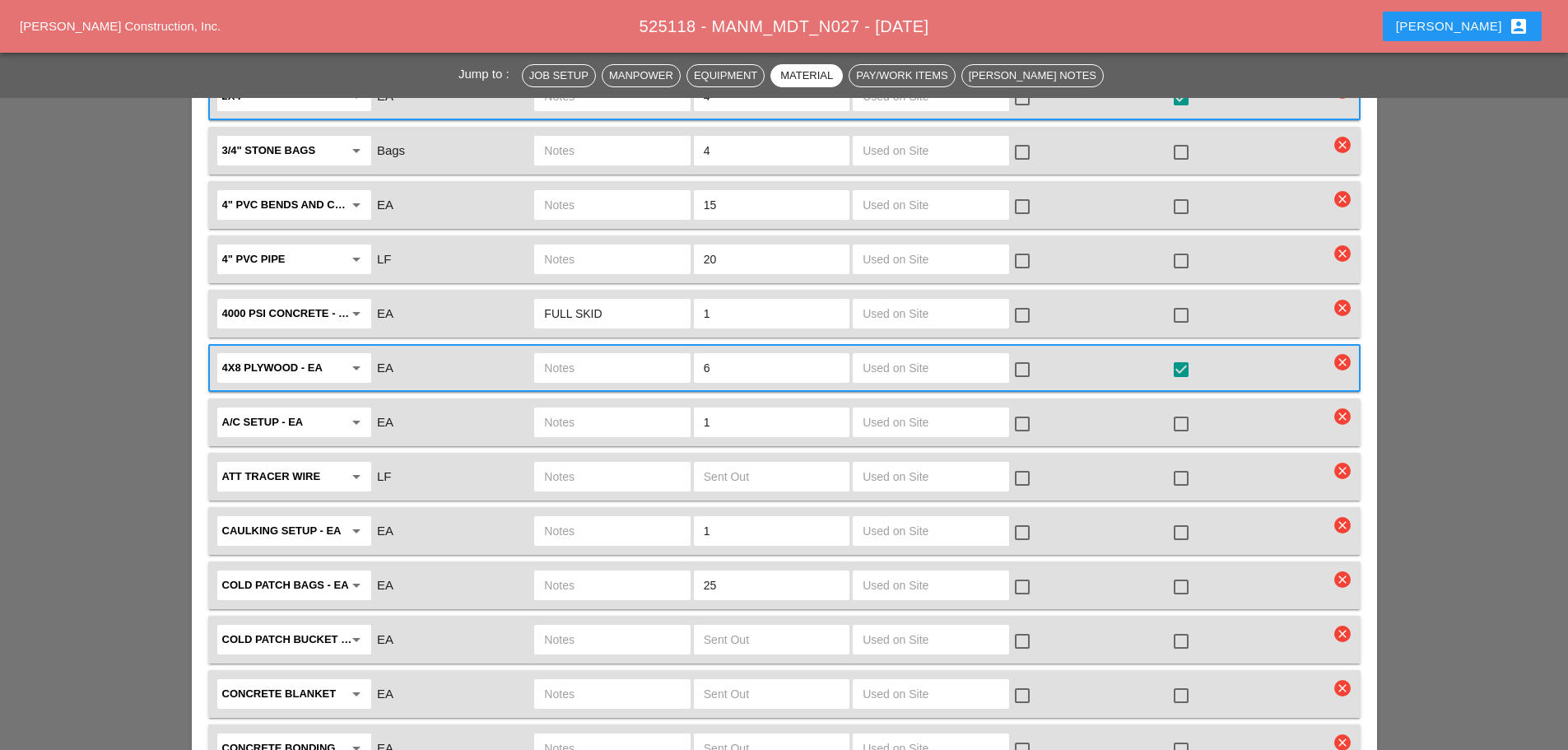
click at [743, 409] on input "1" at bounding box center [772, 422] width 136 height 27
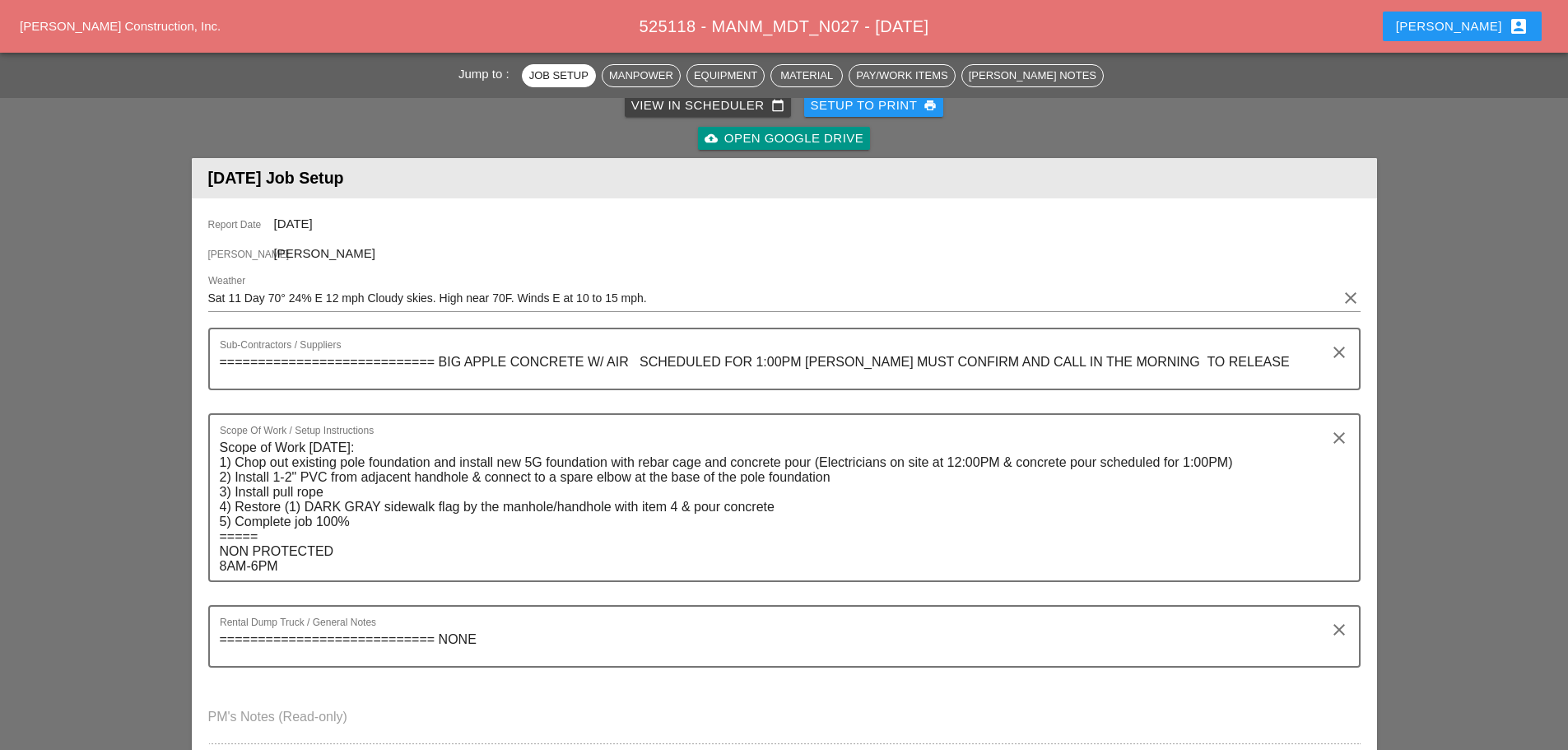
scroll to position [0, 0]
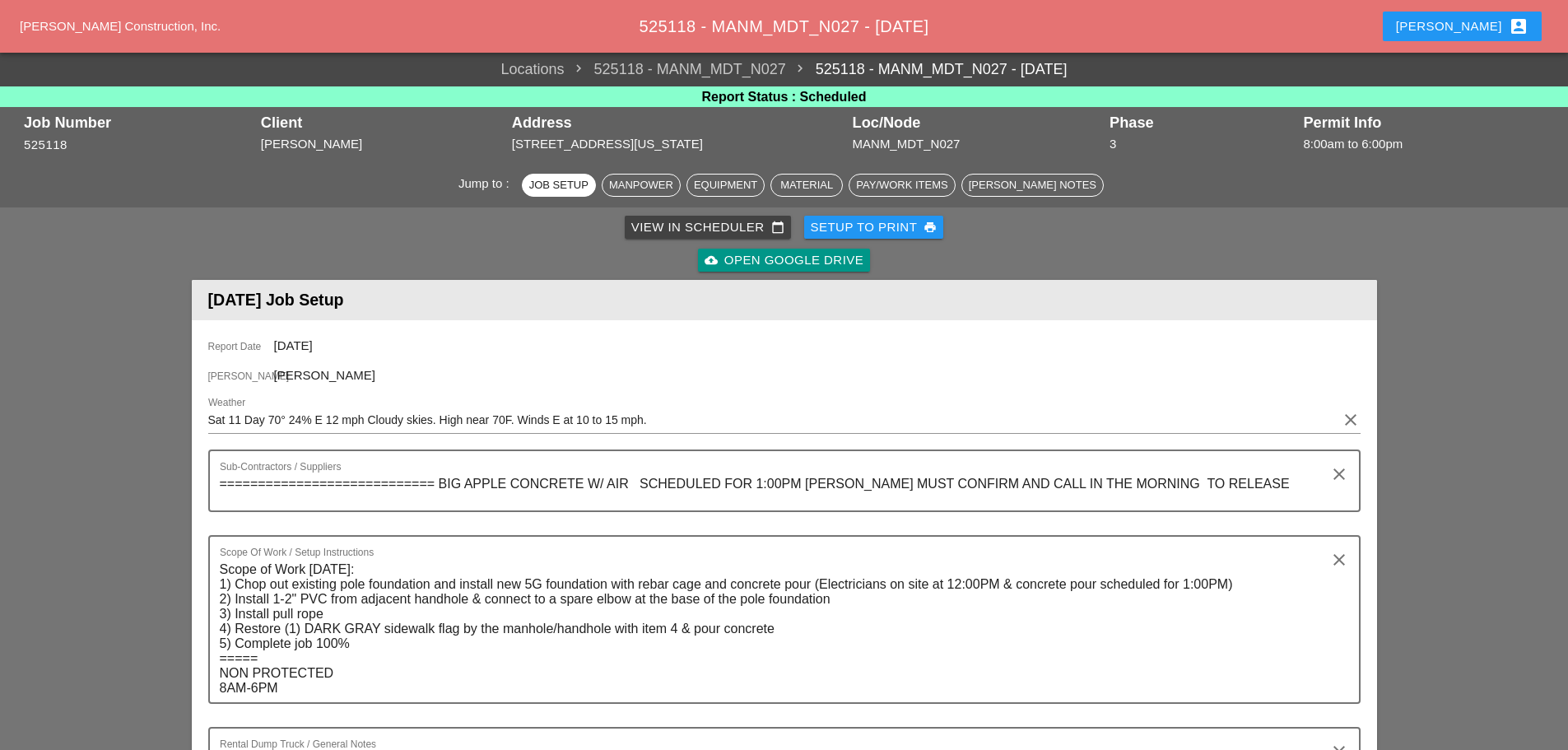
type input "0"
click at [882, 225] on div "Setup to Print print" at bounding box center [874, 227] width 126 height 19
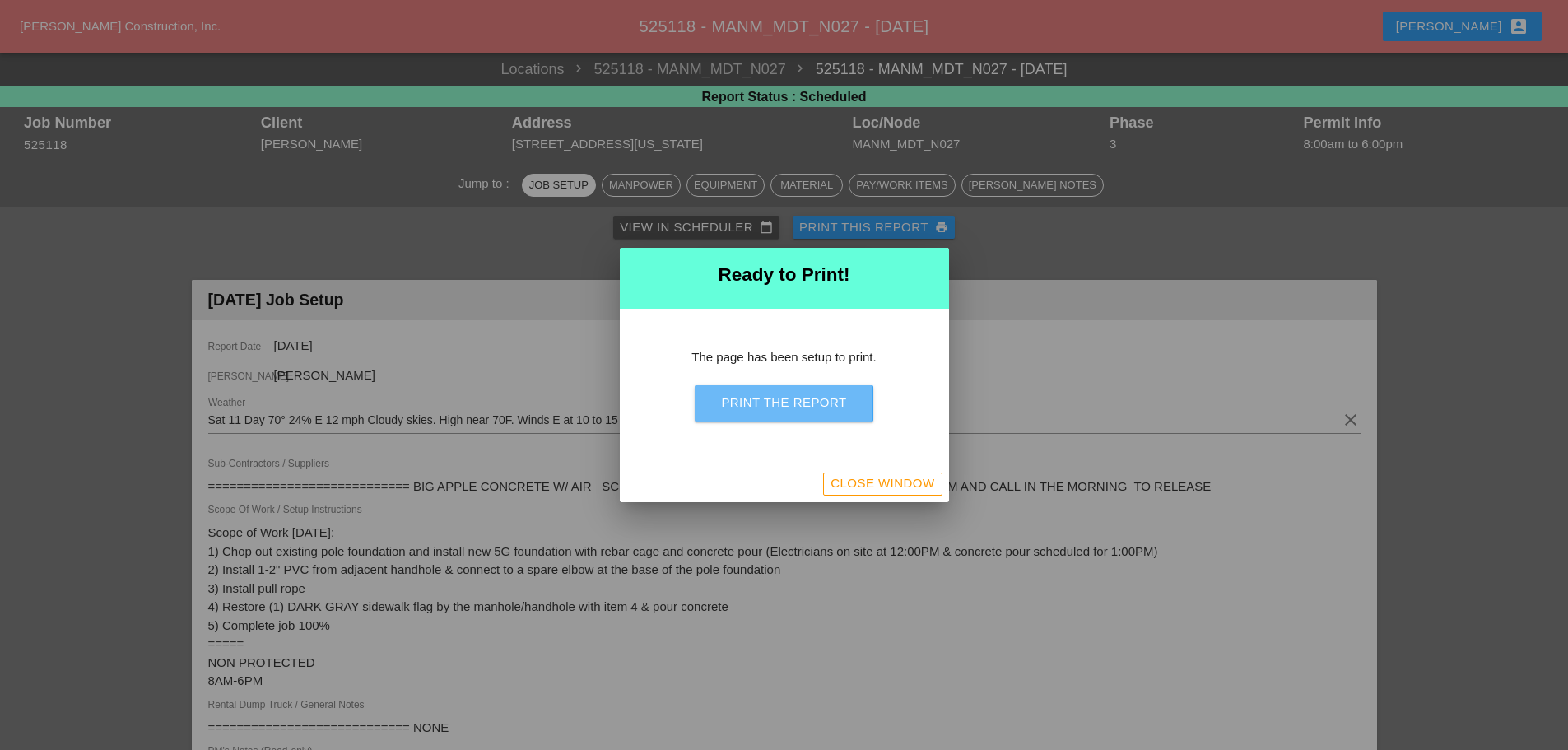
drag, startPoint x: 836, startPoint y: 410, endPoint x: 1234, endPoint y: 626, distance: 452.8
click at [838, 408] on div "Print the Report" at bounding box center [784, 403] width 126 height 19
click at [766, 408] on div "Print the Report" at bounding box center [784, 403] width 126 height 19
click at [919, 483] on div "Close Window" at bounding box center [882, 483] width 104 height 19
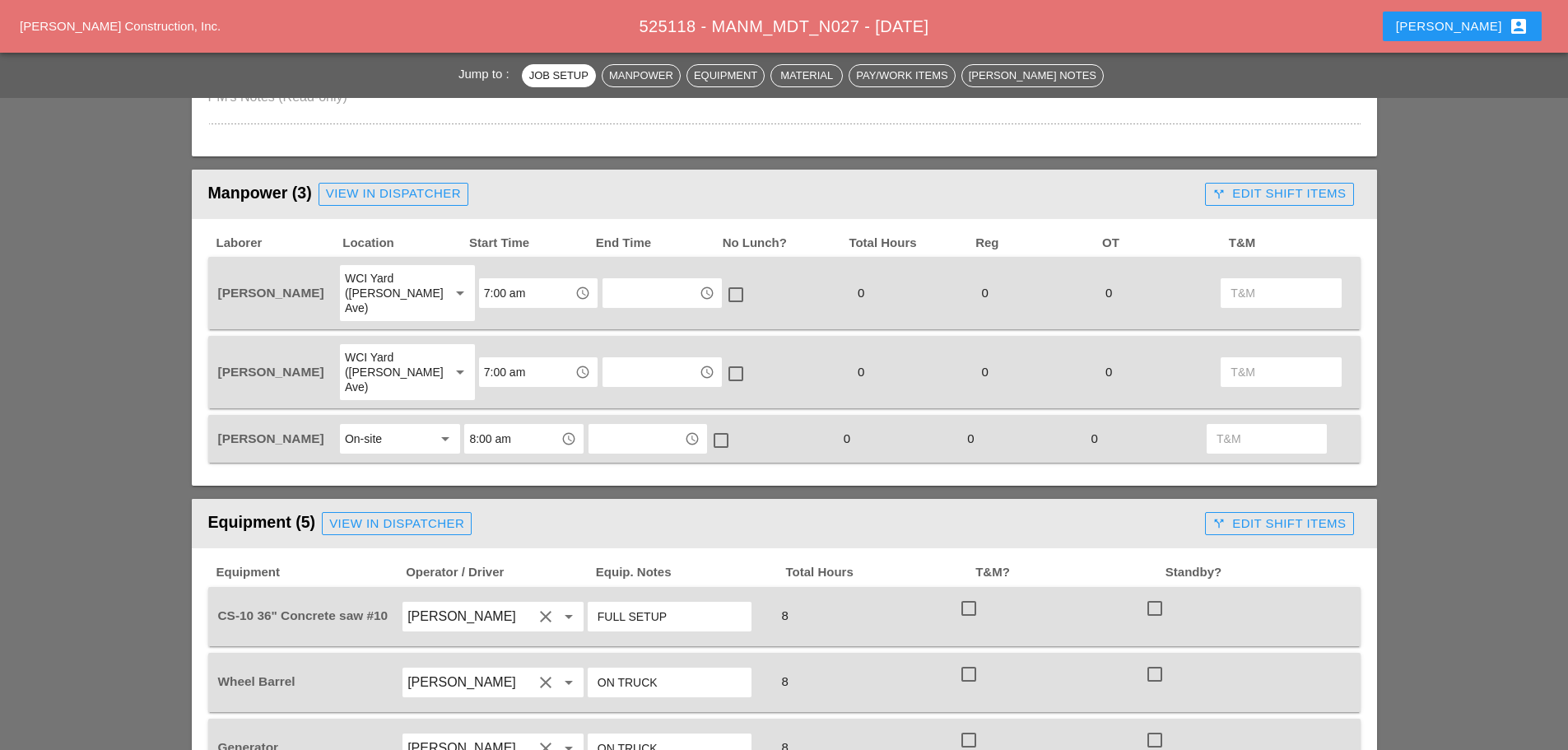
scroll to position [906, 0]
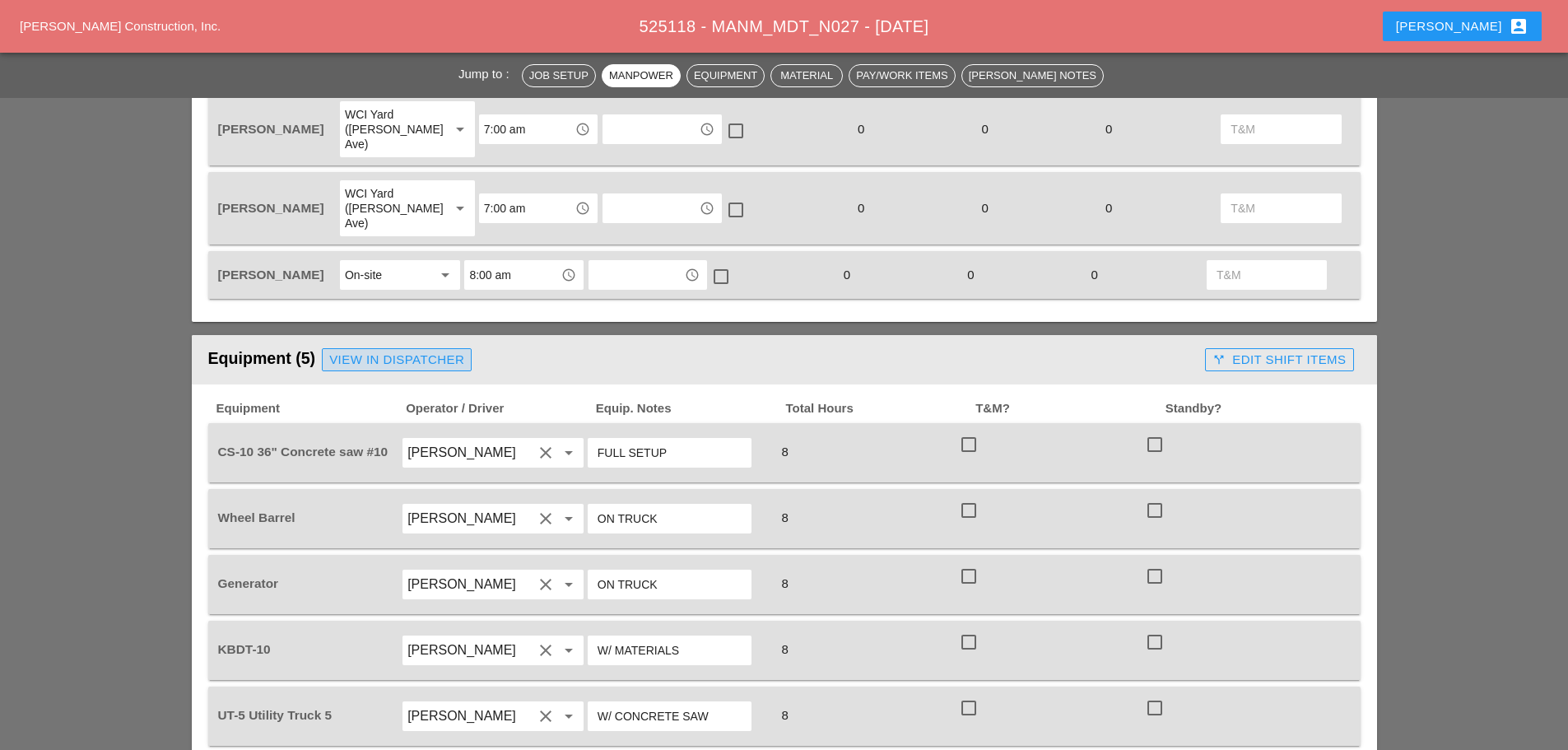
click at [408, 348] on link "View in Dispatcher" at bounding box center [396, 359] width 149 height 23
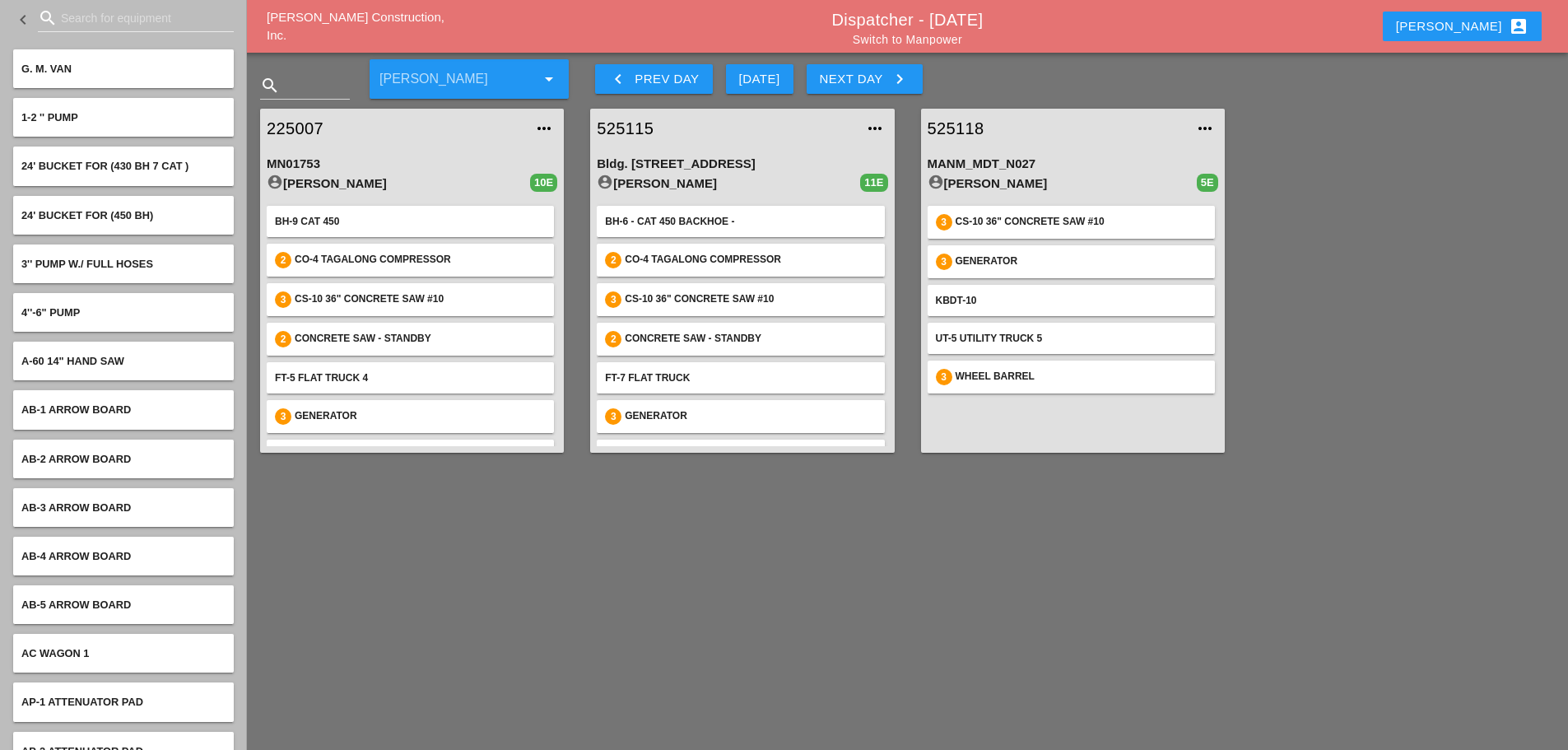
click at [66, 21] on input "Search for equipment" at bounding box center [135, 17] width 149 height 27
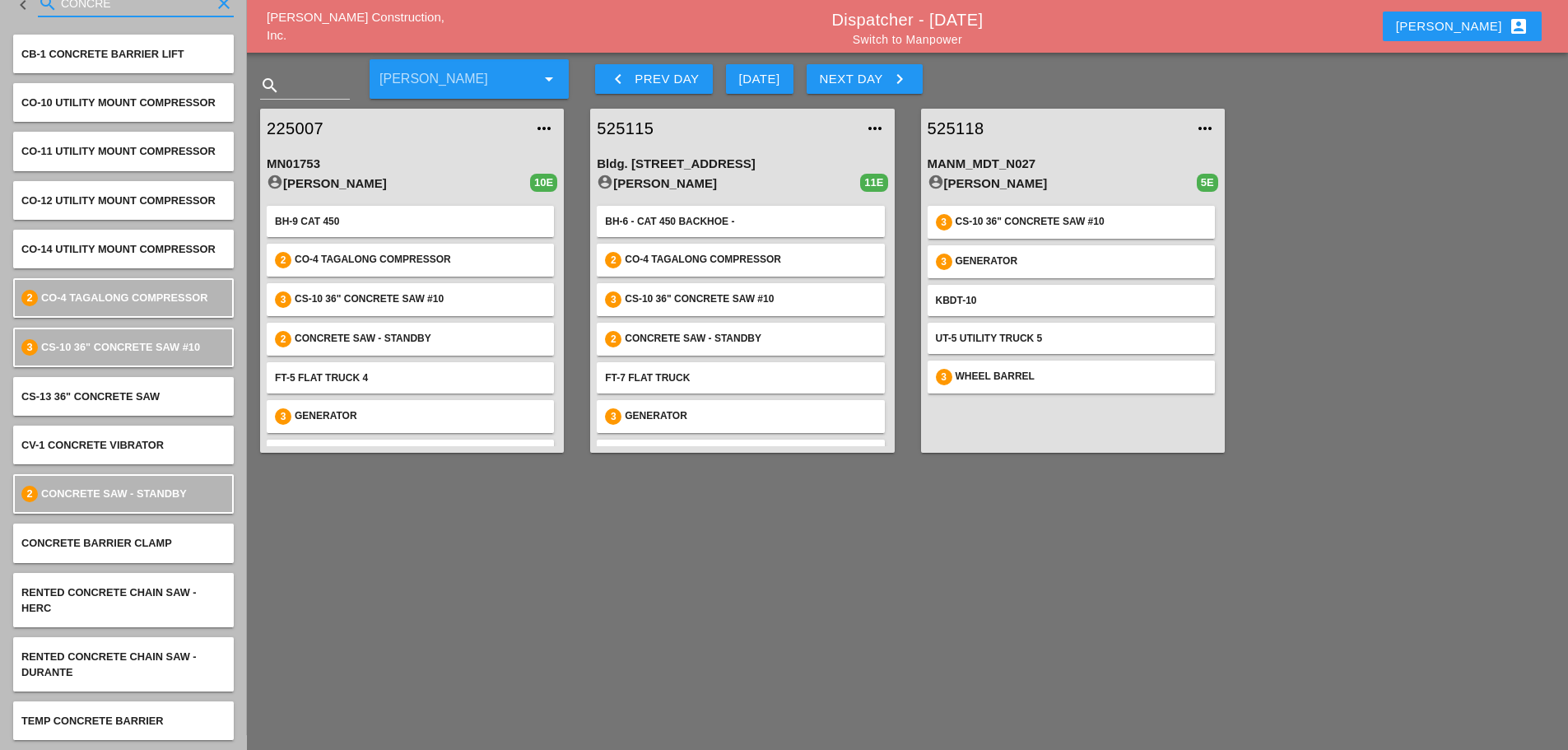
scroll to position [78, 0]
type input "CONCRE"
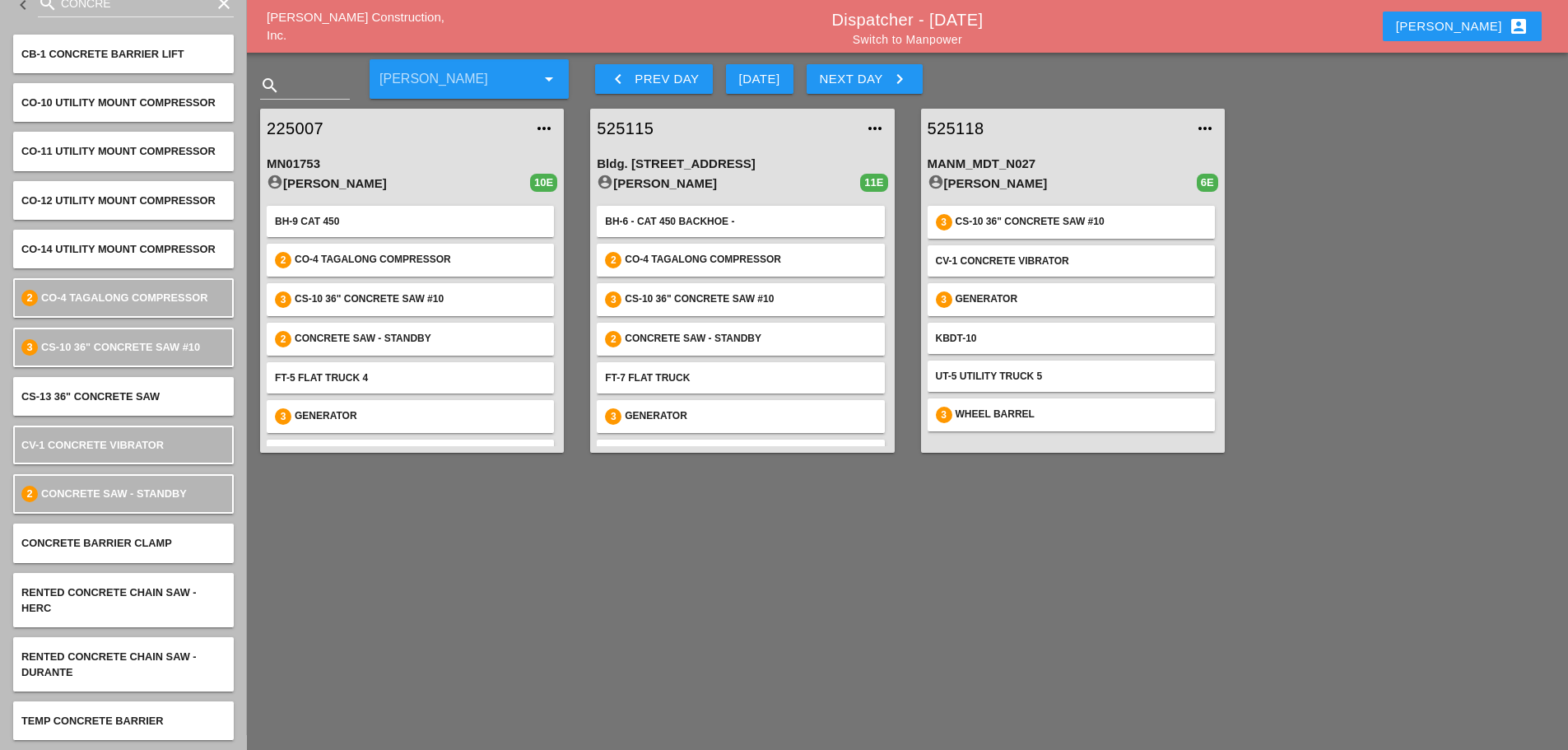
click at [950, 129] on link "525118" at bounding box center [1056, 128] width 258 height 25
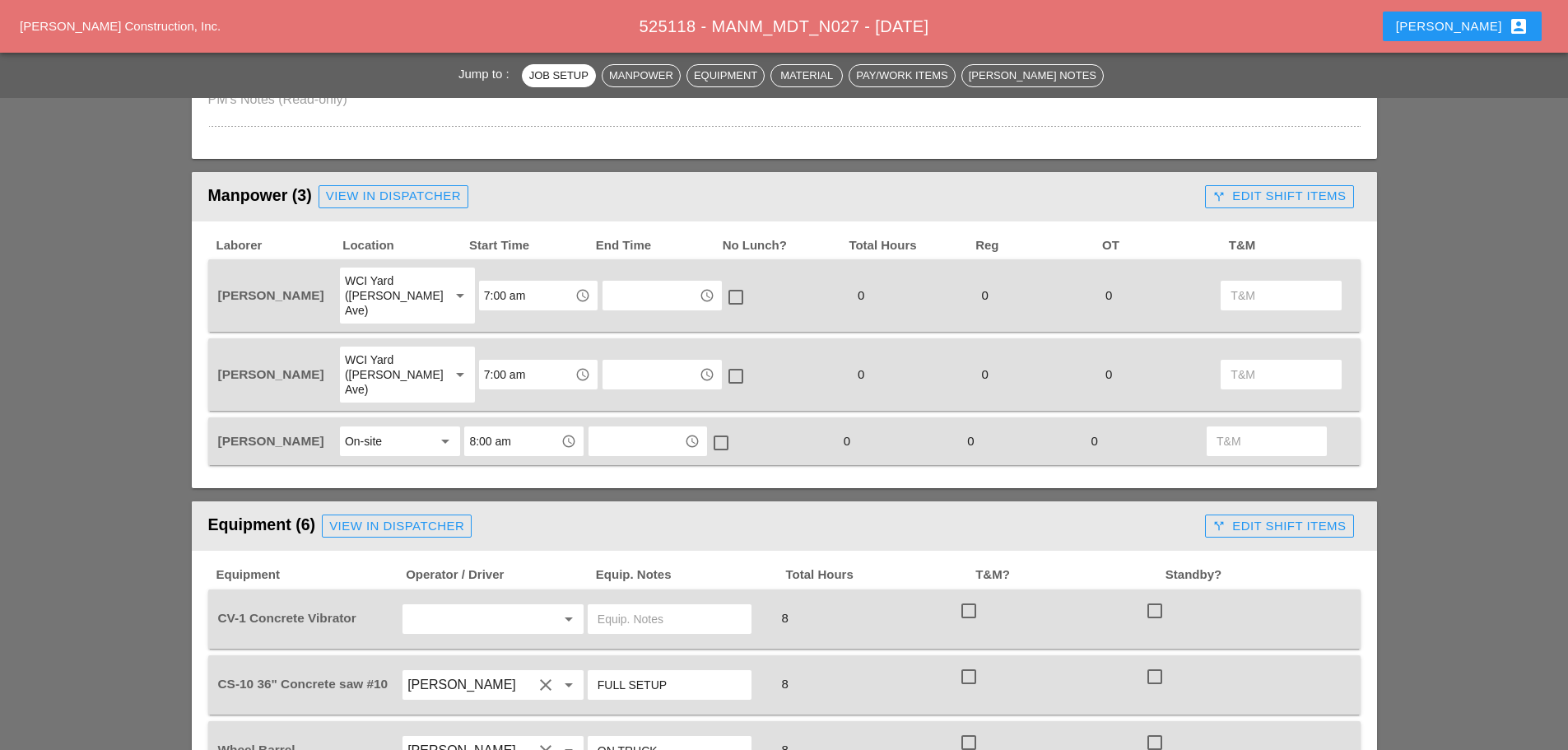
scroll to position [741, 0]
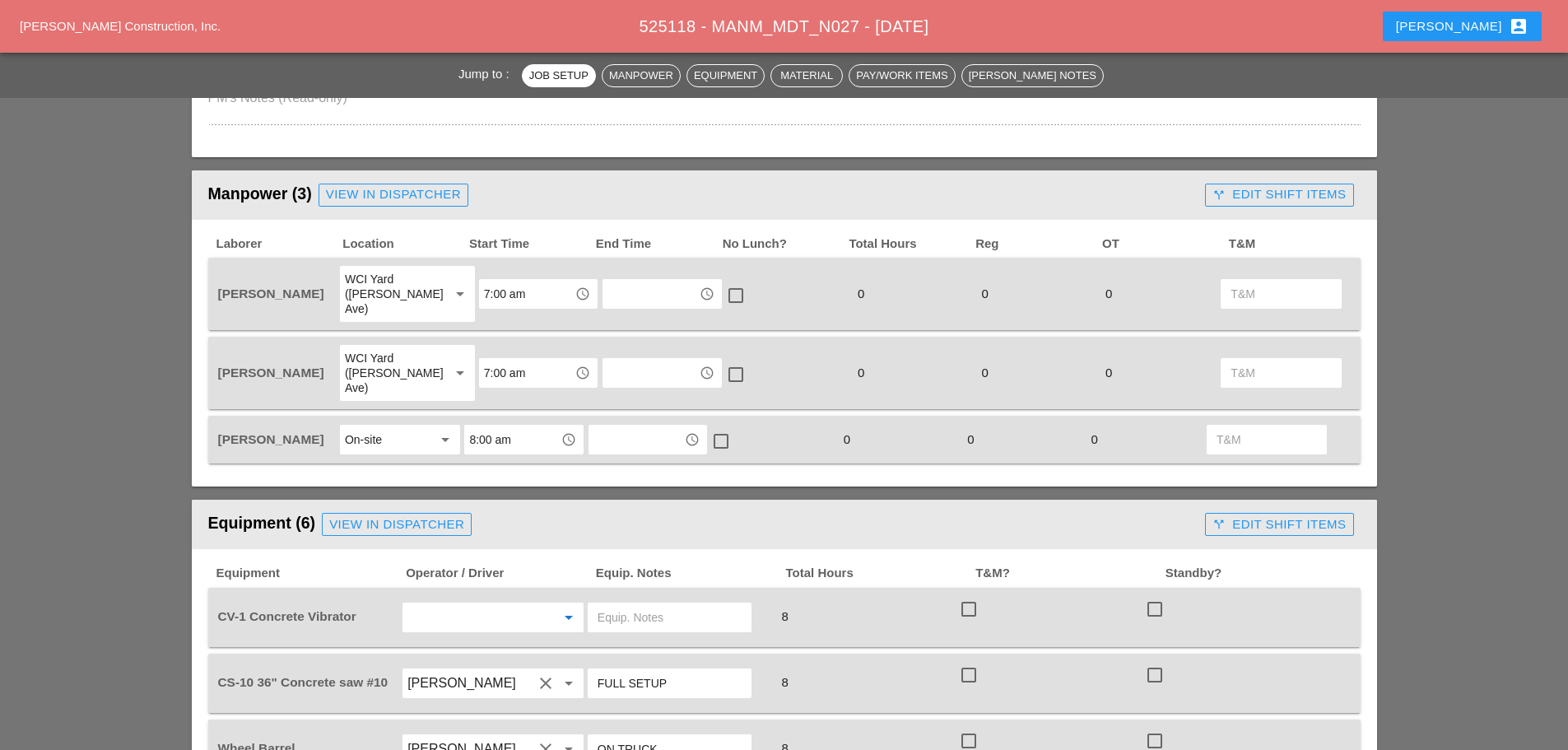
click at [466, 604] on input "text" at bounding box center [470, 617] width 126 height 27
drag, startPoint x: 483, startPoint y: 627, endPoint x: 498, endPoint y: 605, distance: 26.6
click at [486, 622] on div "[PERSON_NAME]" at bounding box center [493, 623] width 155 height 20
click at [635, 604] on input "text" at bounding box center [669, 617] width 144 height 27
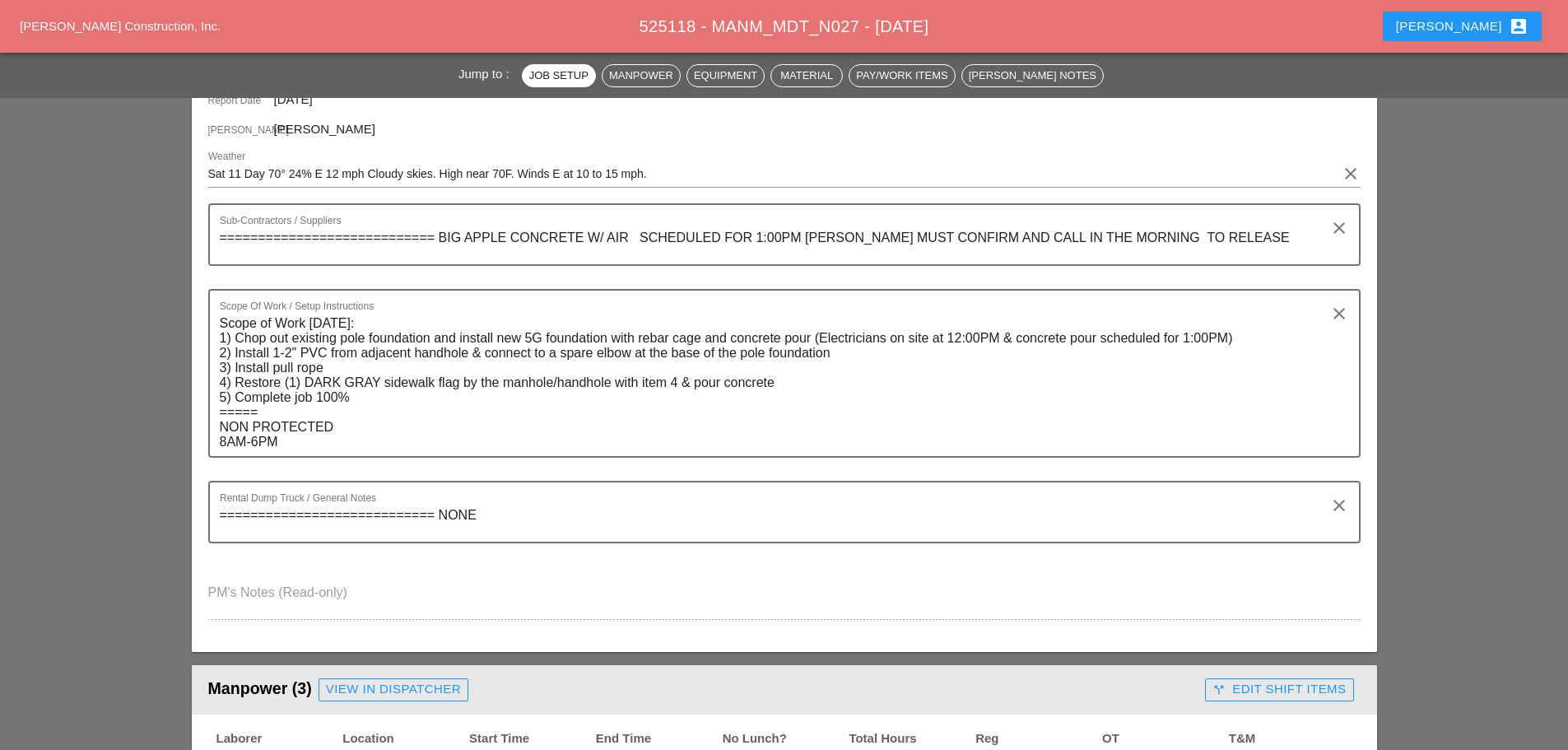
scroll to position [0, 0]
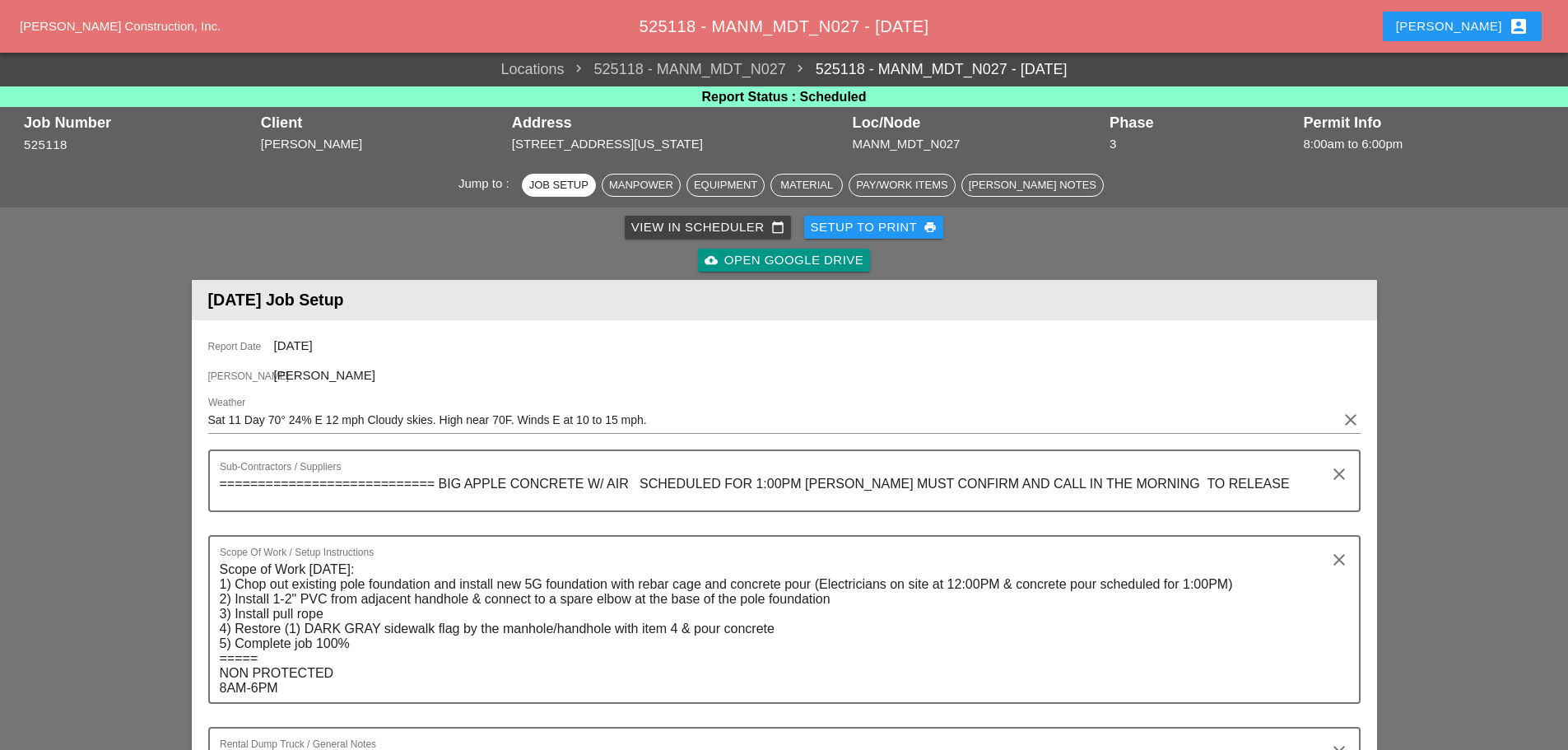
type input "MUST HAVE"
click at [868, 227] on div "Setup to Print print" at bounding box center [874, 227] width 126 height 19
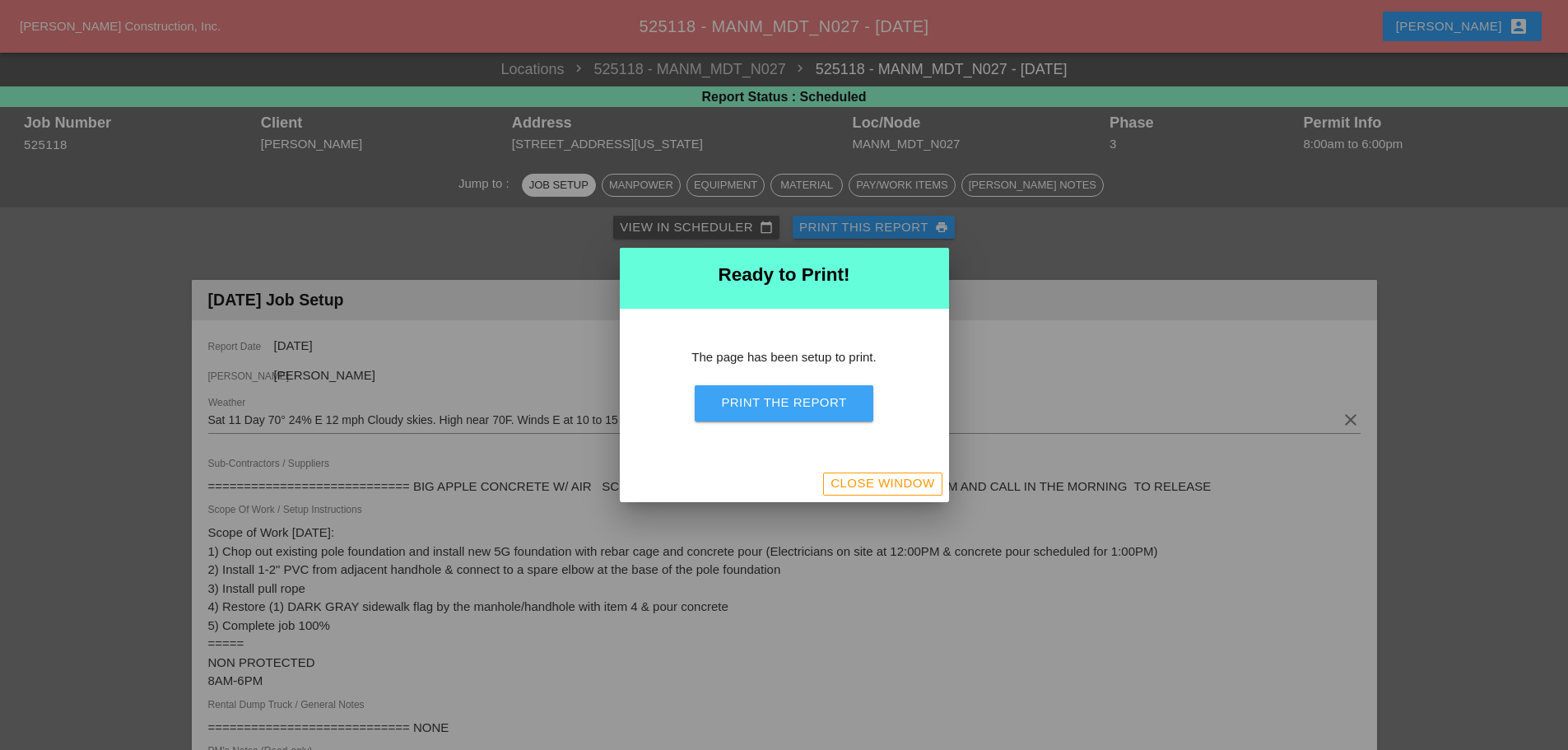
click at [828, 401] on div "Print the Report" at bounding box center [784, 403] width 126 height 19
click at [844, 496] on div "Close Window" at bounding box center [784, 484] width 329 height 37
click at [884, 483] on div "Close Window" at bounding box center [882, 483] width 104 height 19
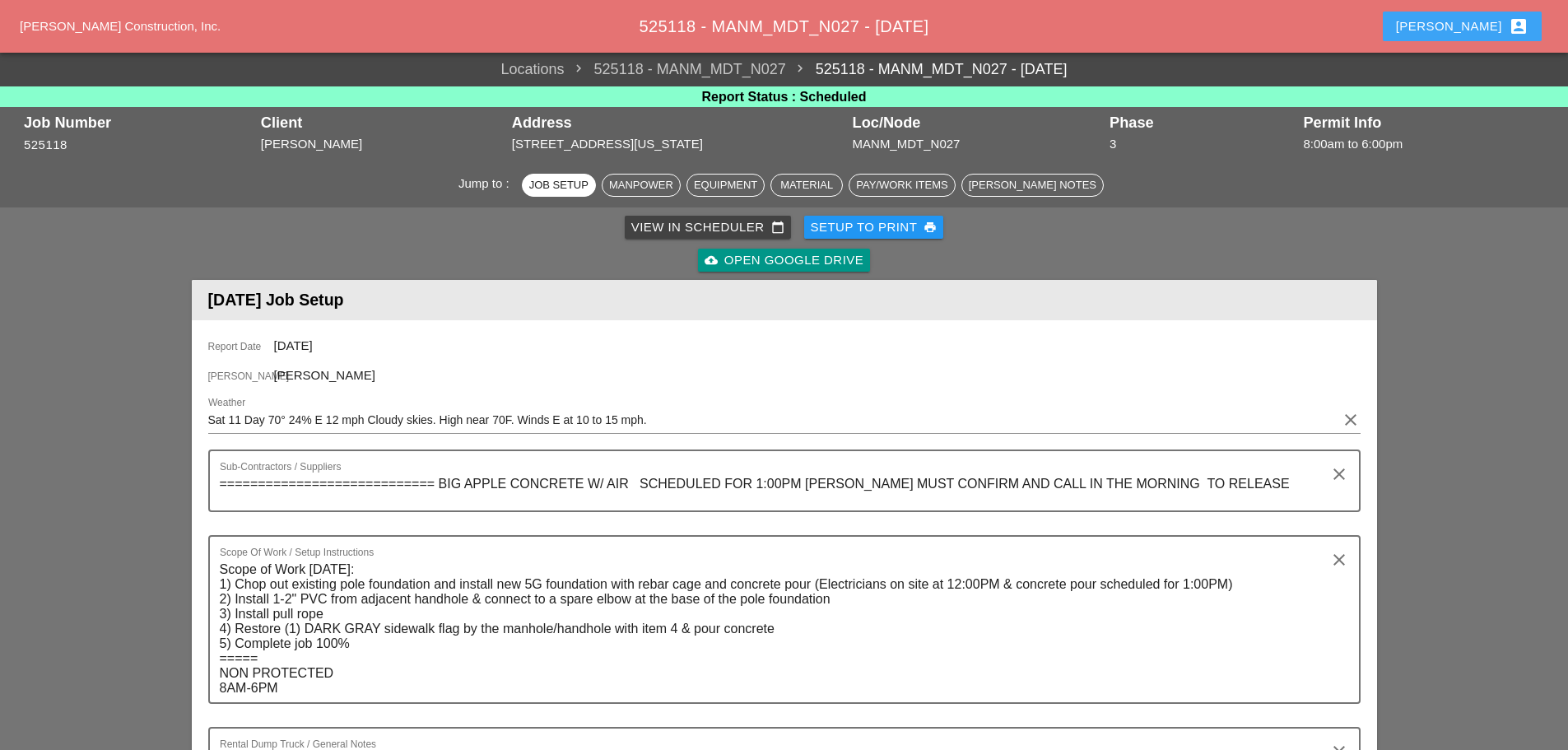
click at [1481, 23] on div "[PERSON_NAME] account_box" at bounding box center [1463, 27] width 133 height 20
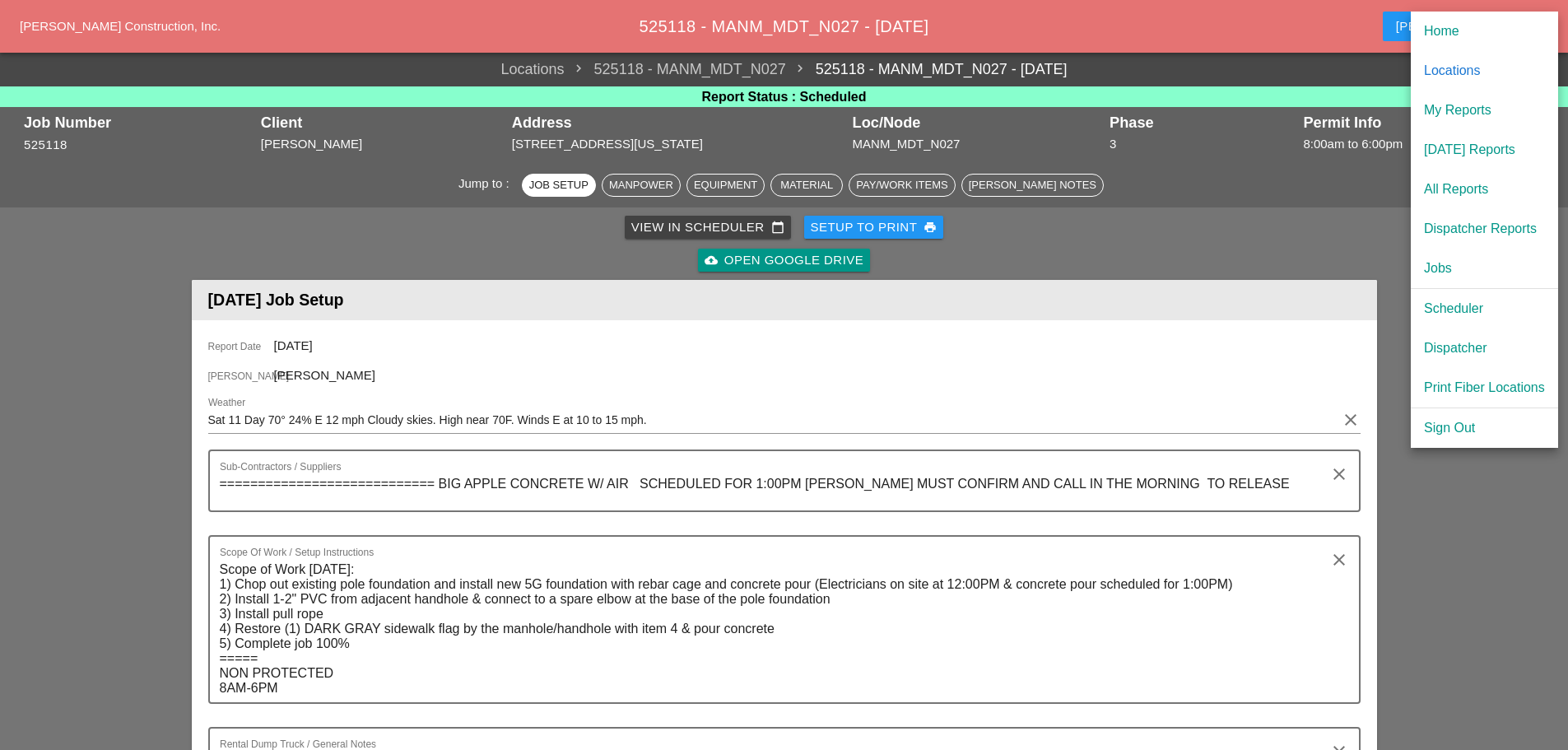
click at [1453, 151] on div "[DATE] Reports" at bounding box center [1485, 150] width 121 height 20
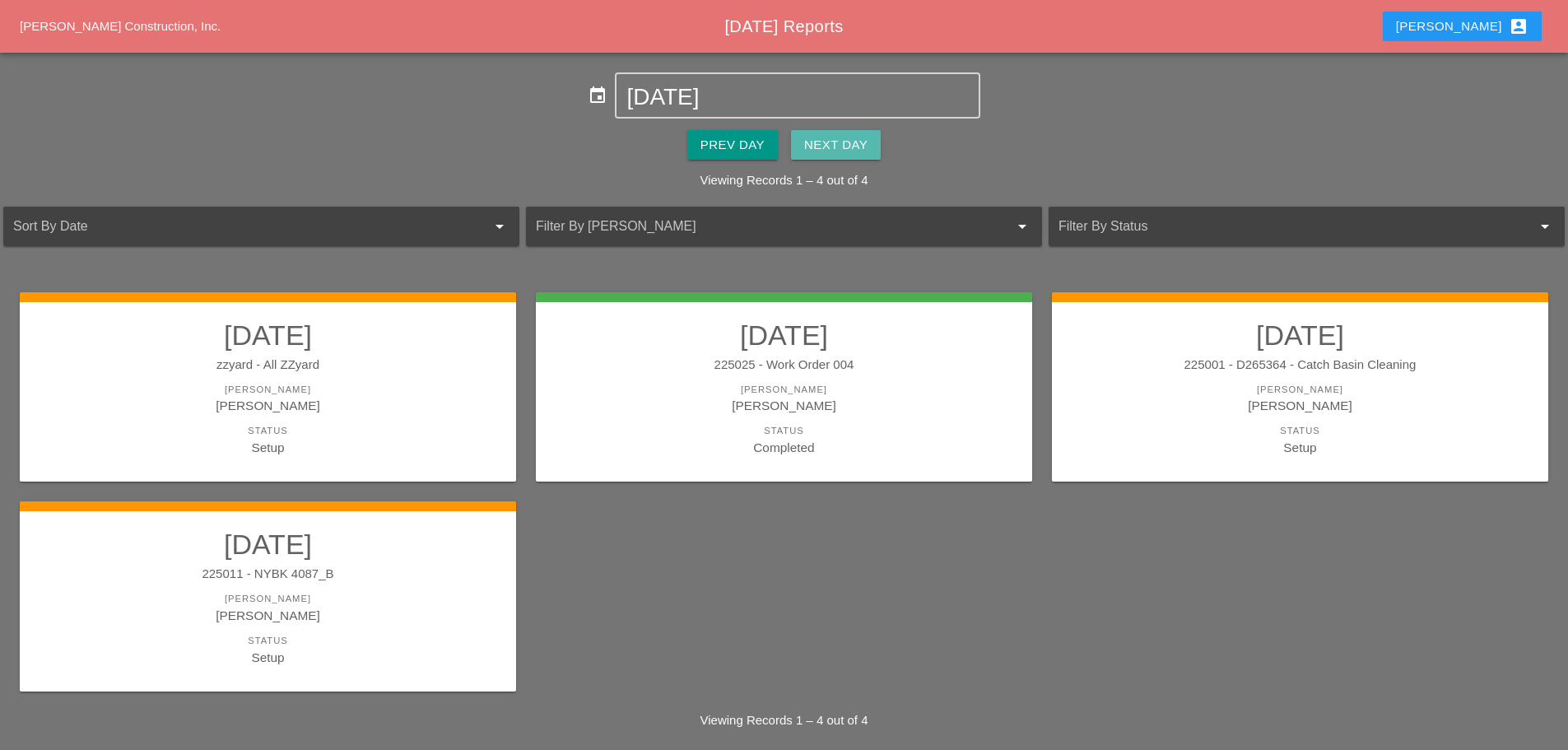
click at [871, 139] on button "Next Day" at bounding box center [836, 145] width 90 height 29
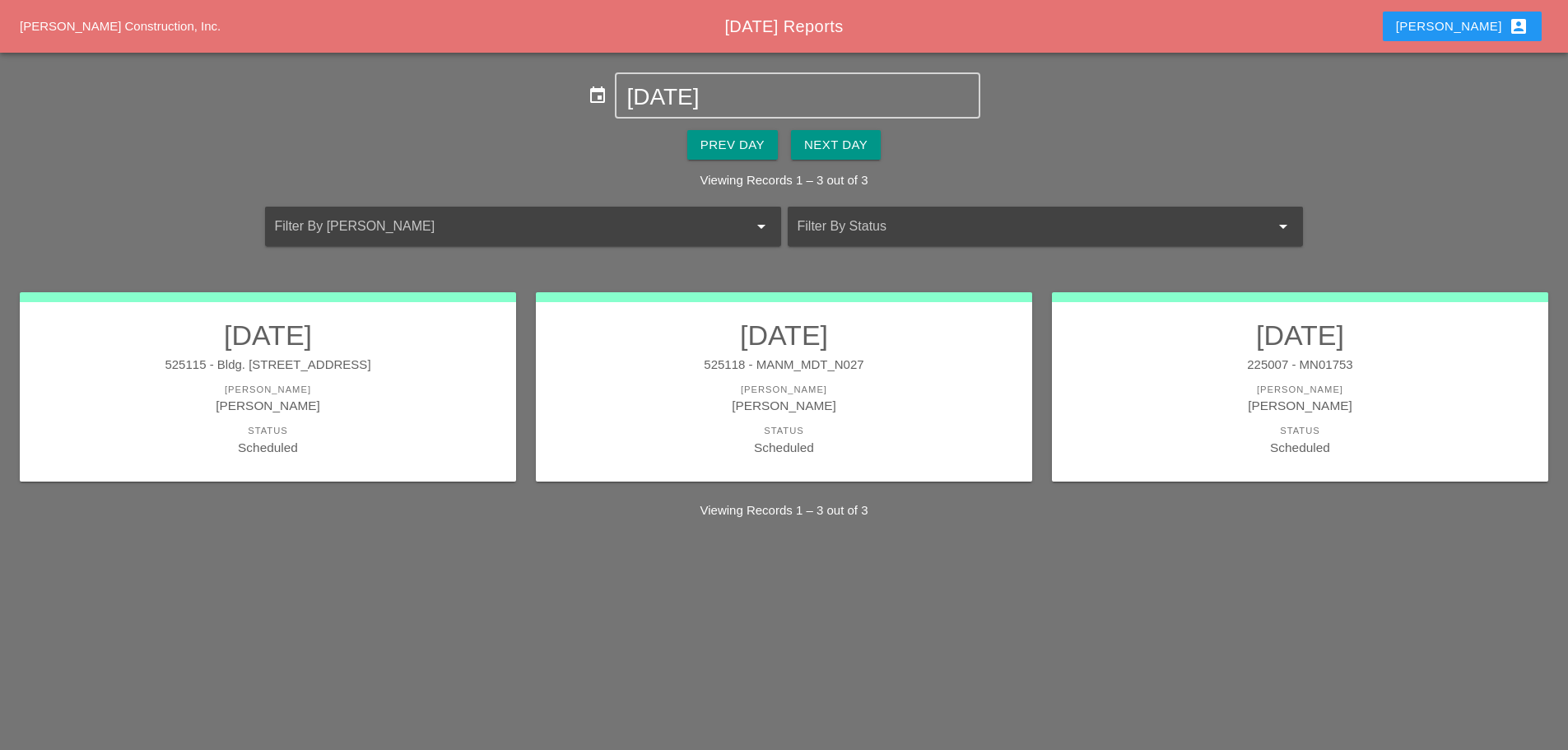
click at [1263, 423] on link "[DATE] 225007 - MN01753 [PERSON_NAME] [PERSON_NAME] Status Scheduled" at bounding box center [1300, 388] width 464 height 138
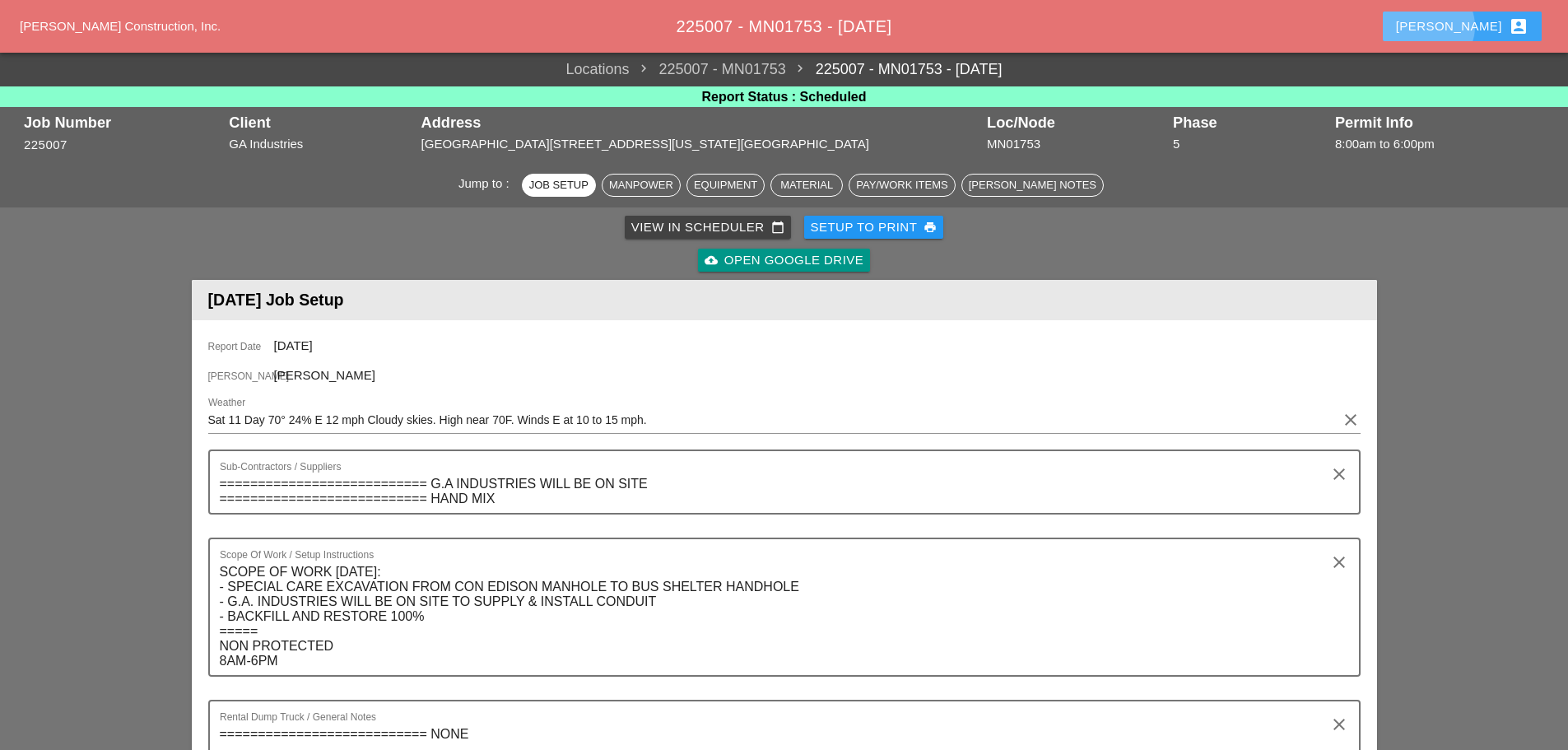
click at [1472, 33] on div "[PERSON_NAME] account_box" at bounding box center [1463, 27] width 133 height 20
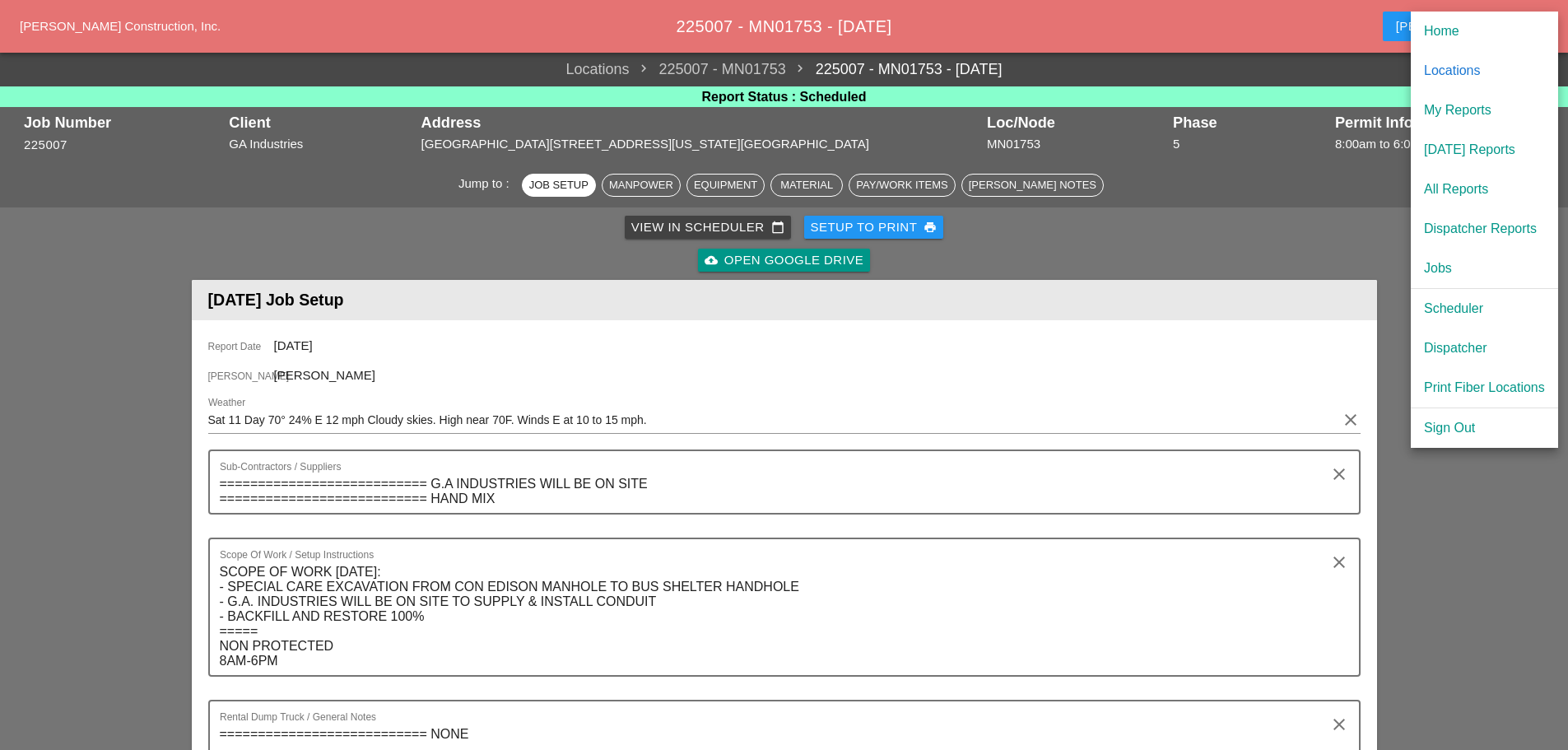
click at [1469, 310] on div "Scheduler" at bounding box center [1485, 309] width 121 height 20
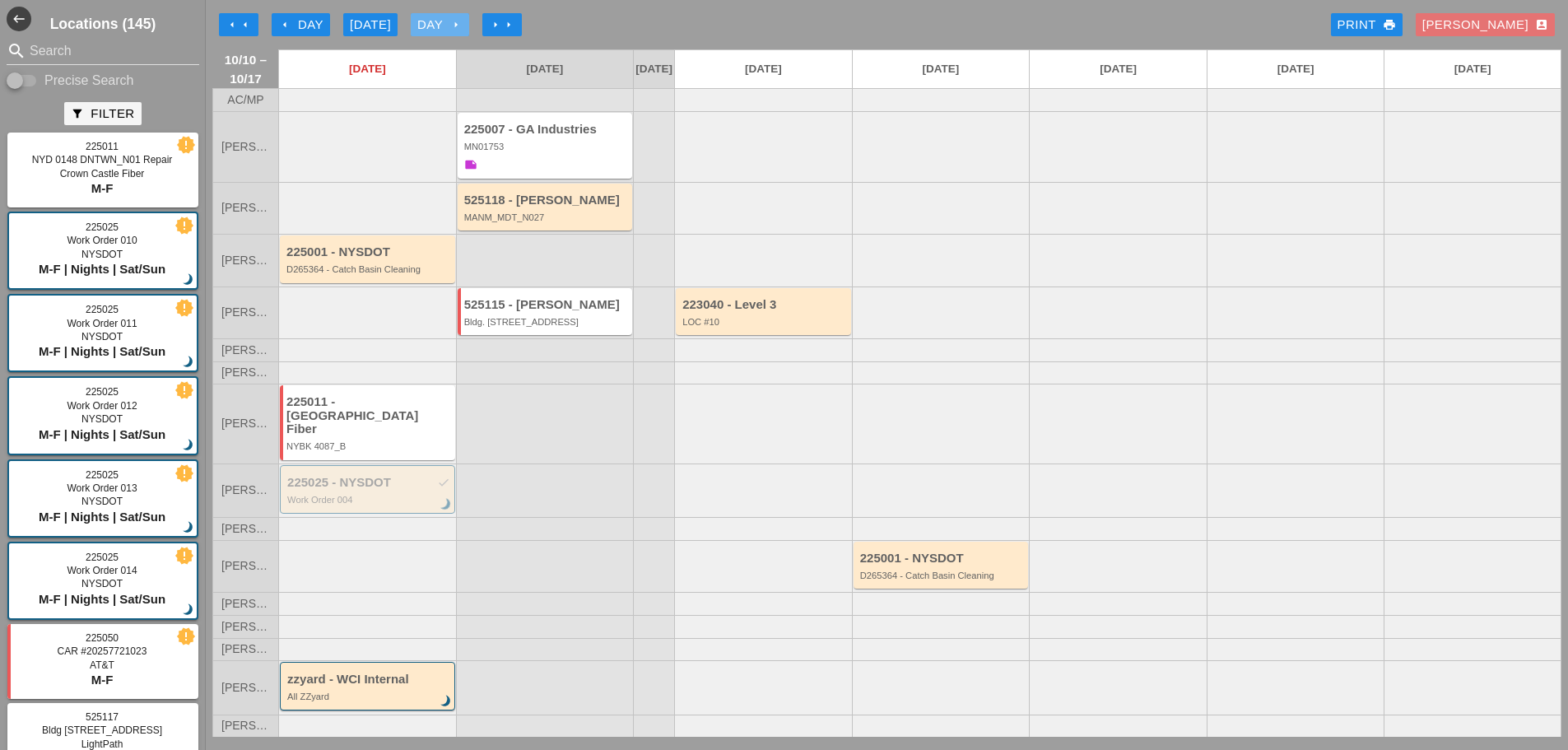
click at [463, 21] on icon "arrow_right" at bounding box center [455, 25] width 13 height 13
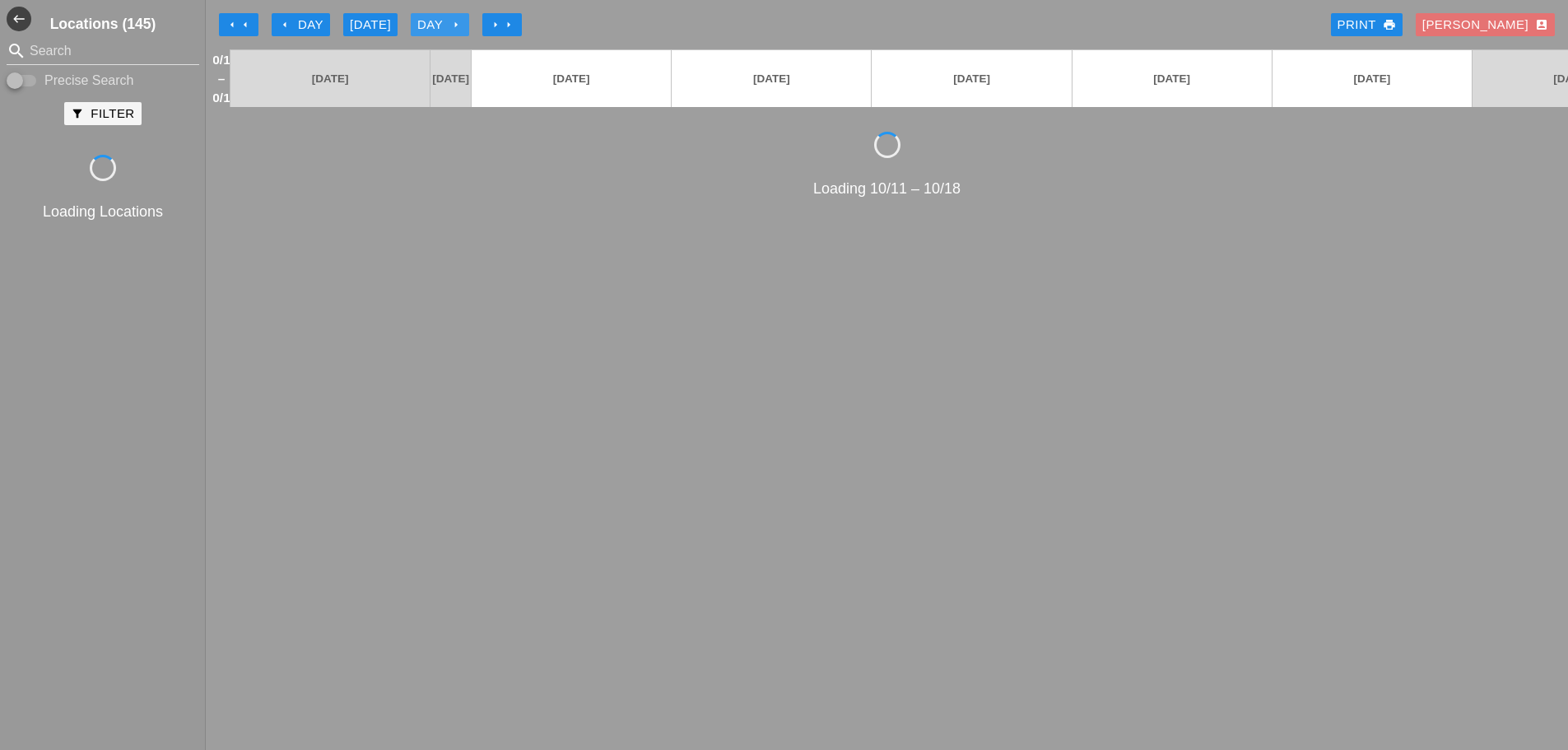
click at [463, 21] on icon "arrow_right" at bounding box center [455, 25] width 13 height 13
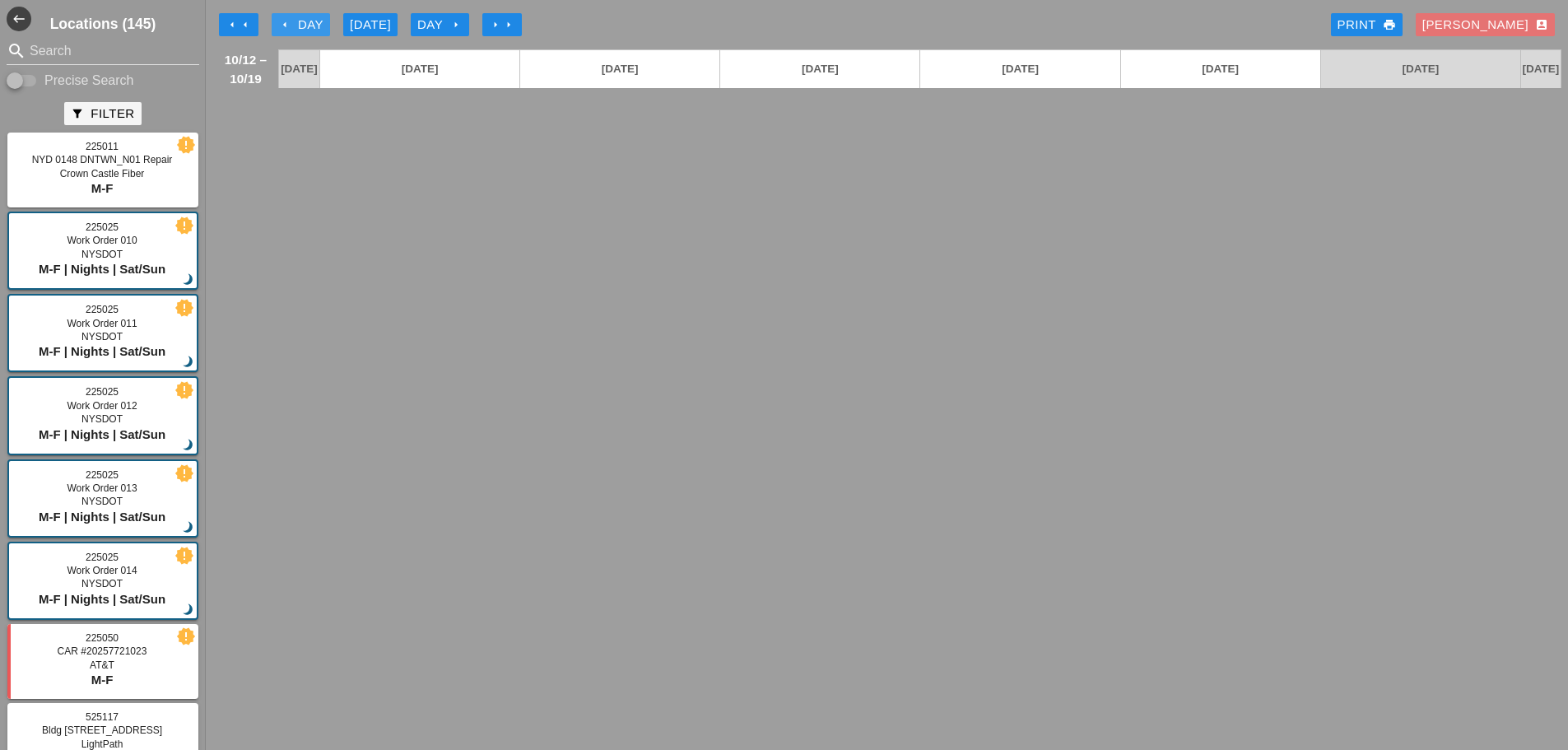
click at [283, 20] on icon "arrow_left" at bounding box center [285, 25] width 13 height 13
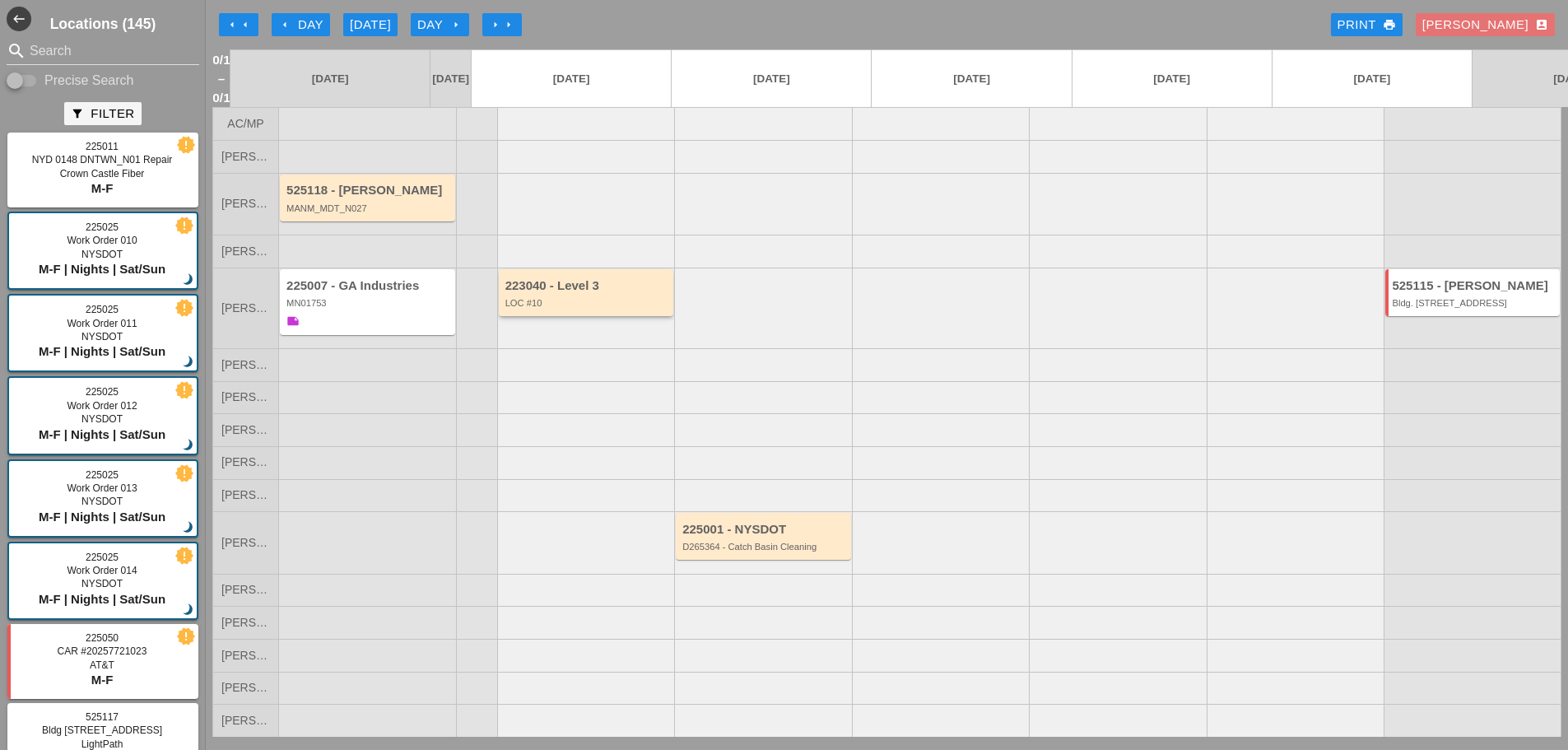
click at [559, 301] on div "LOC #10" at bounding box center [588, 303] width 165 height 10
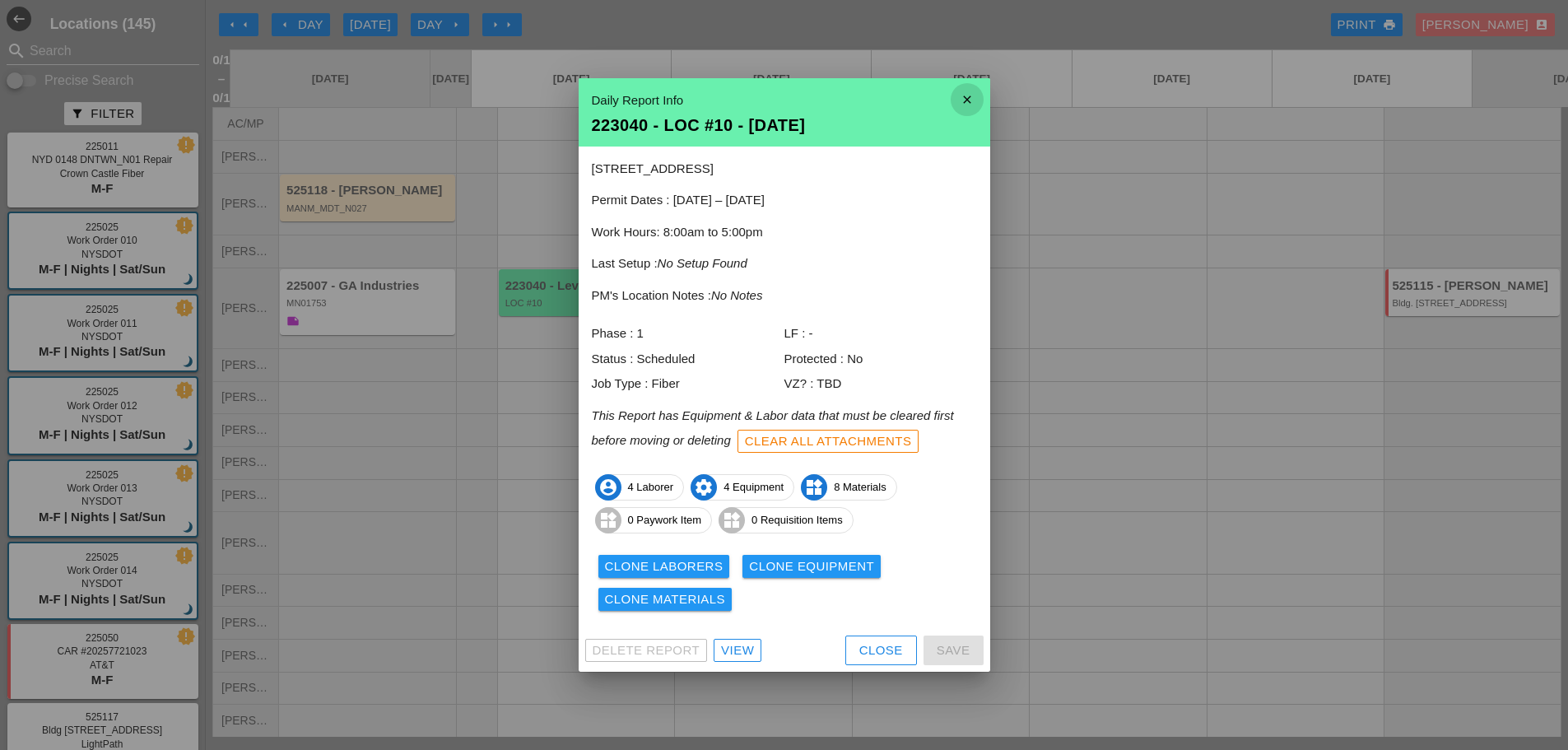
click at [976, 101] on icon "close" at bounding box center [968, 100] width 33 height 33
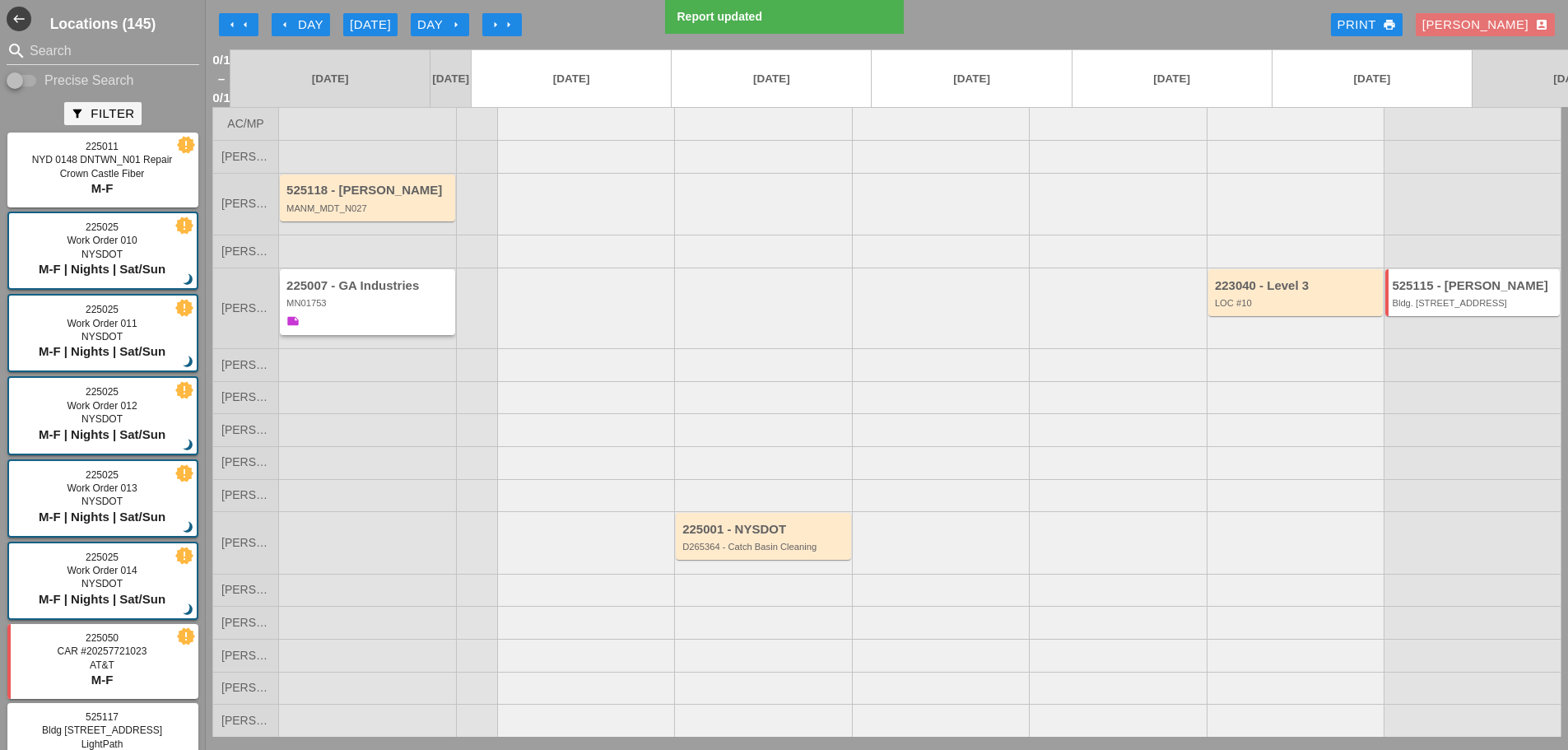
click at [373, 320] on div "225007 - GA Industries MN01753 note" at bounding box center [369, 305] width 165 height 52
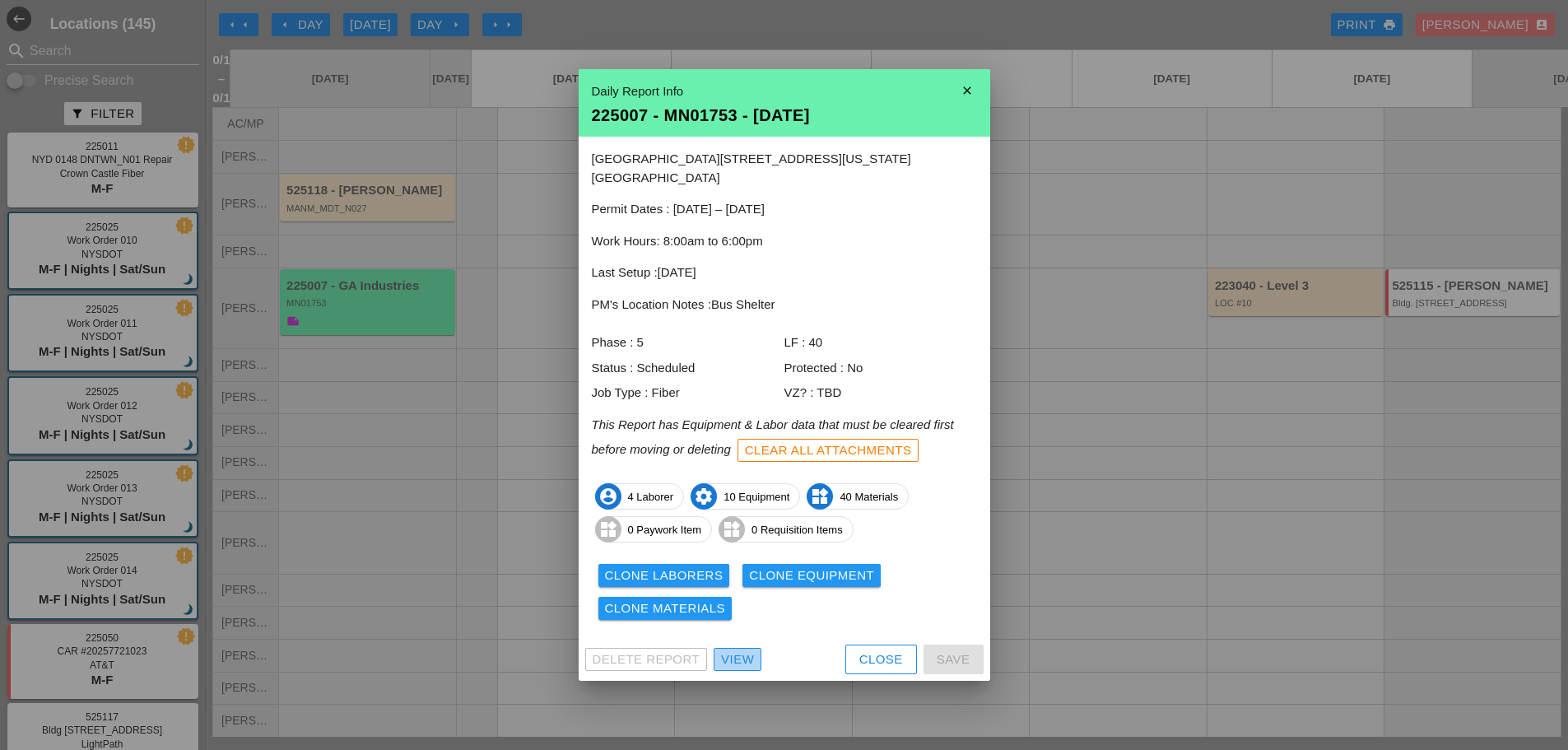
click at [729, 651] on div "View" at bounding box center [738, 660] width 33 height 19
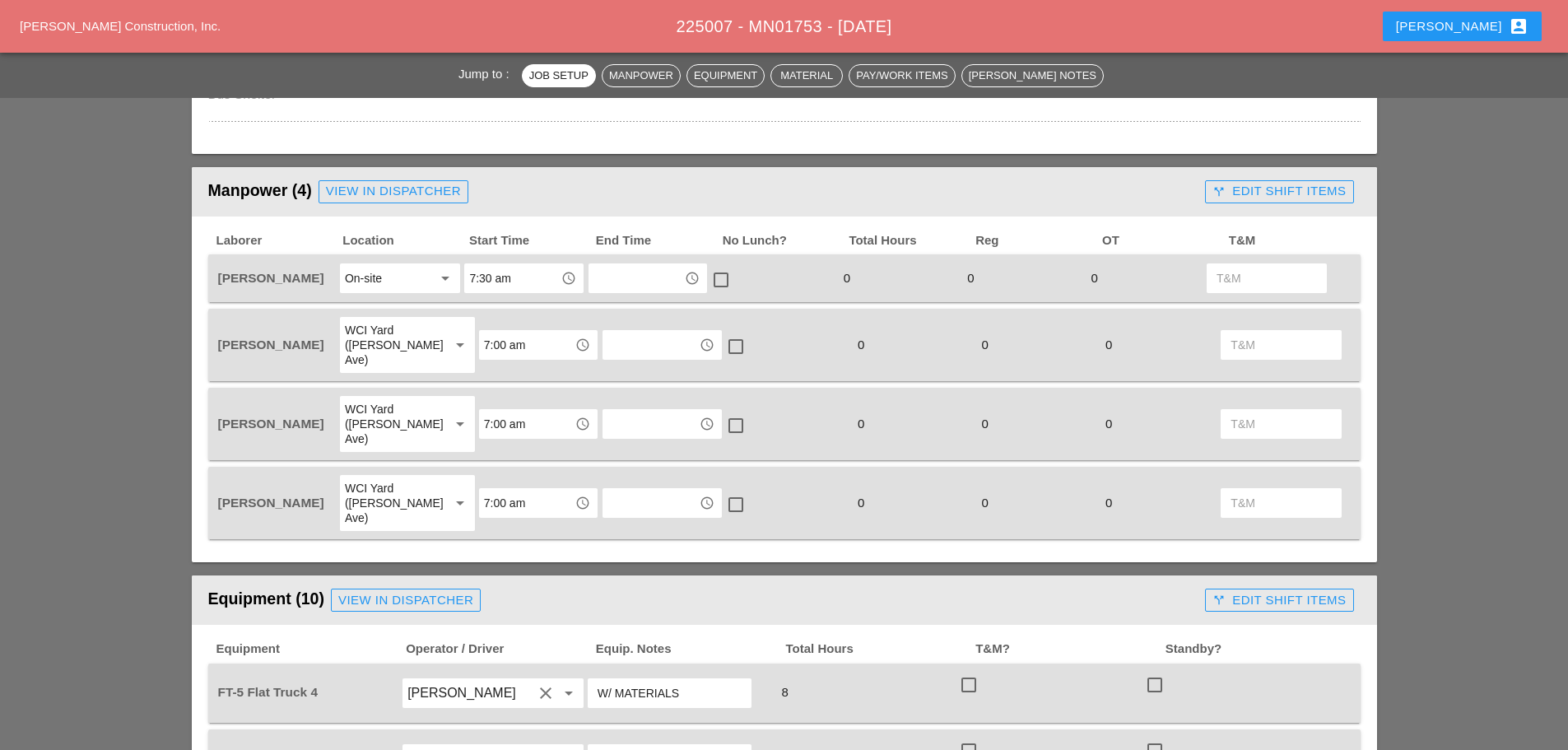
scroll to position [741, 0]
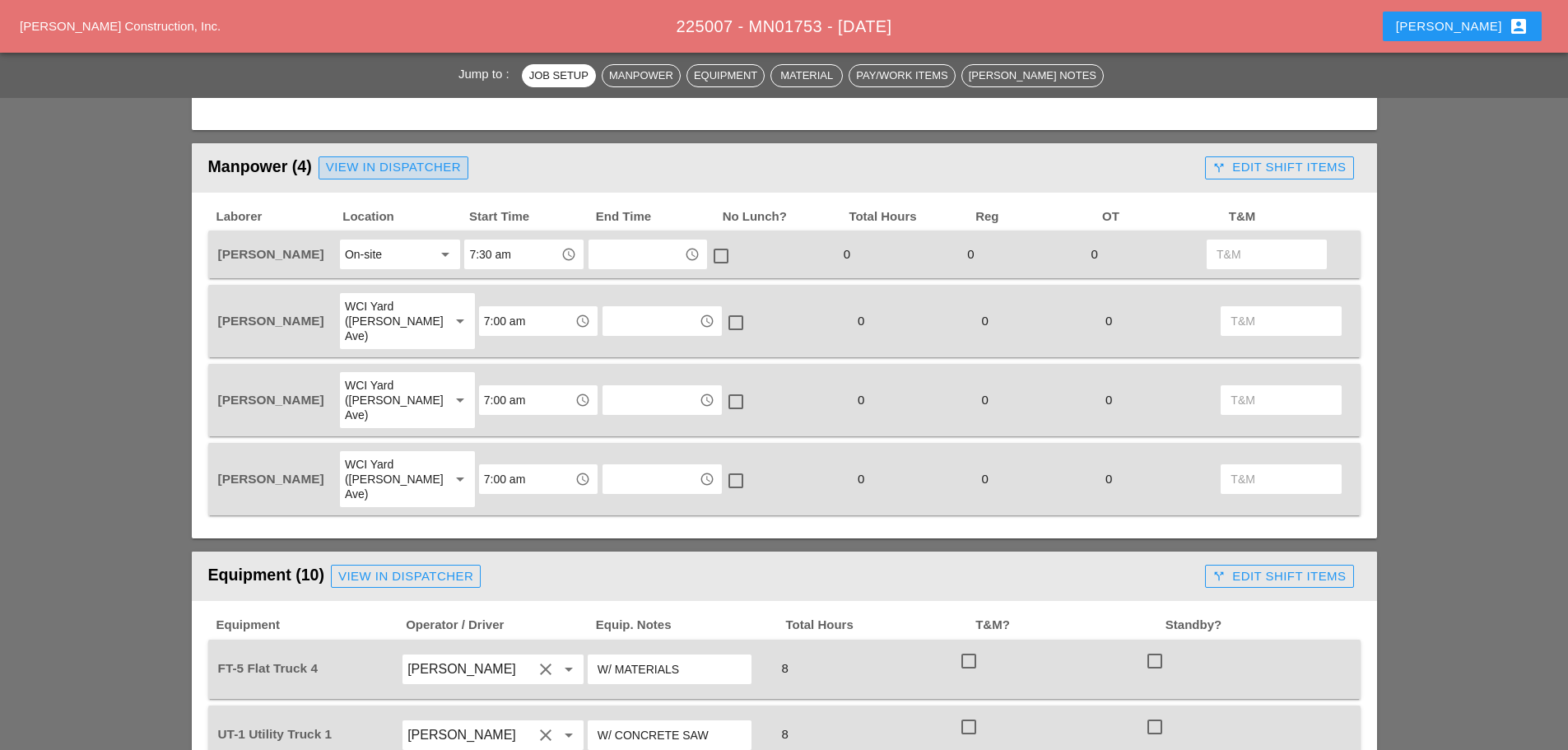
click at [431, 158] on div "View in Dispatcher" at bounding box center [393, 167] width 135 height 19
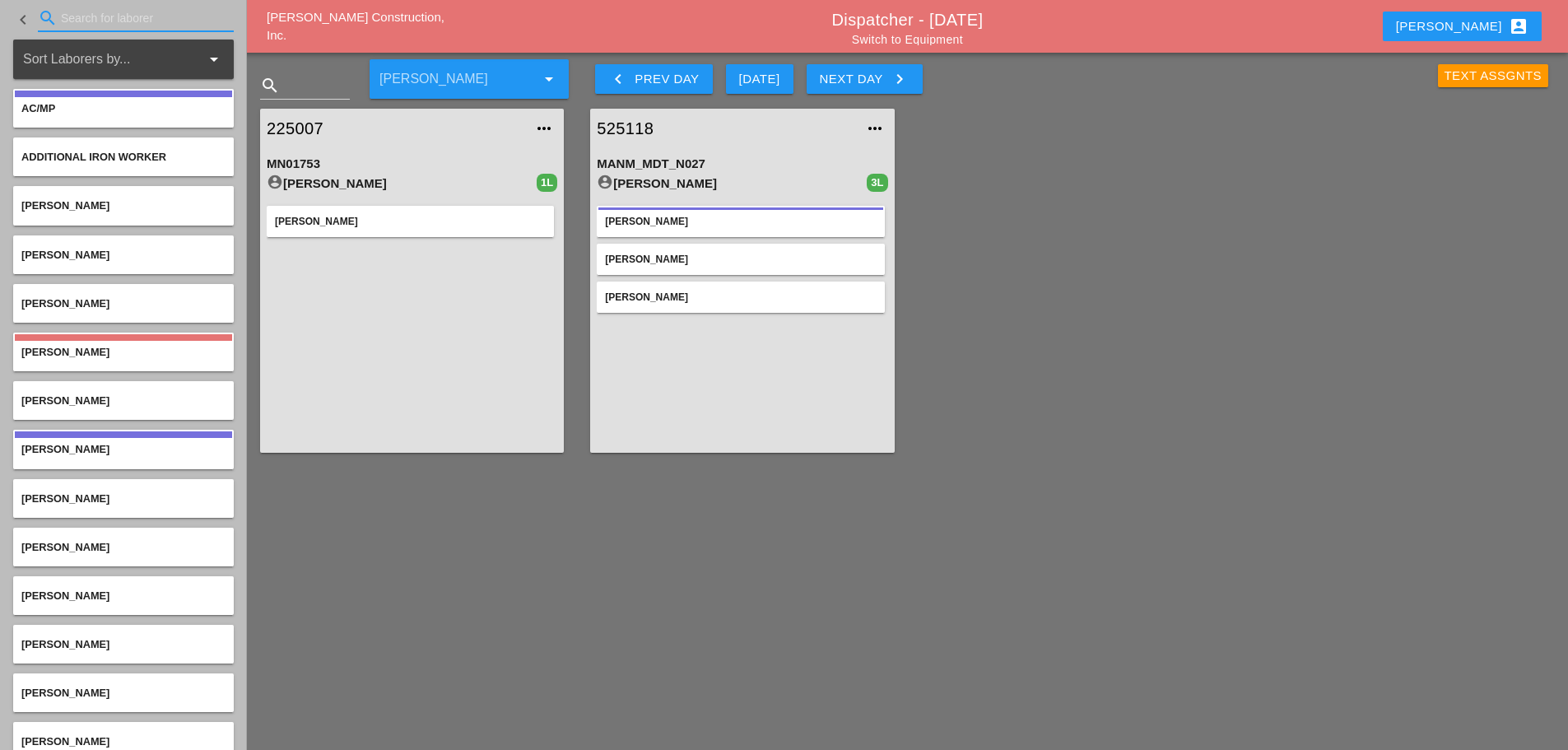
click at [72, 12] on input "Search for laborer" at bounding box center [135, 17] width 149 height 27
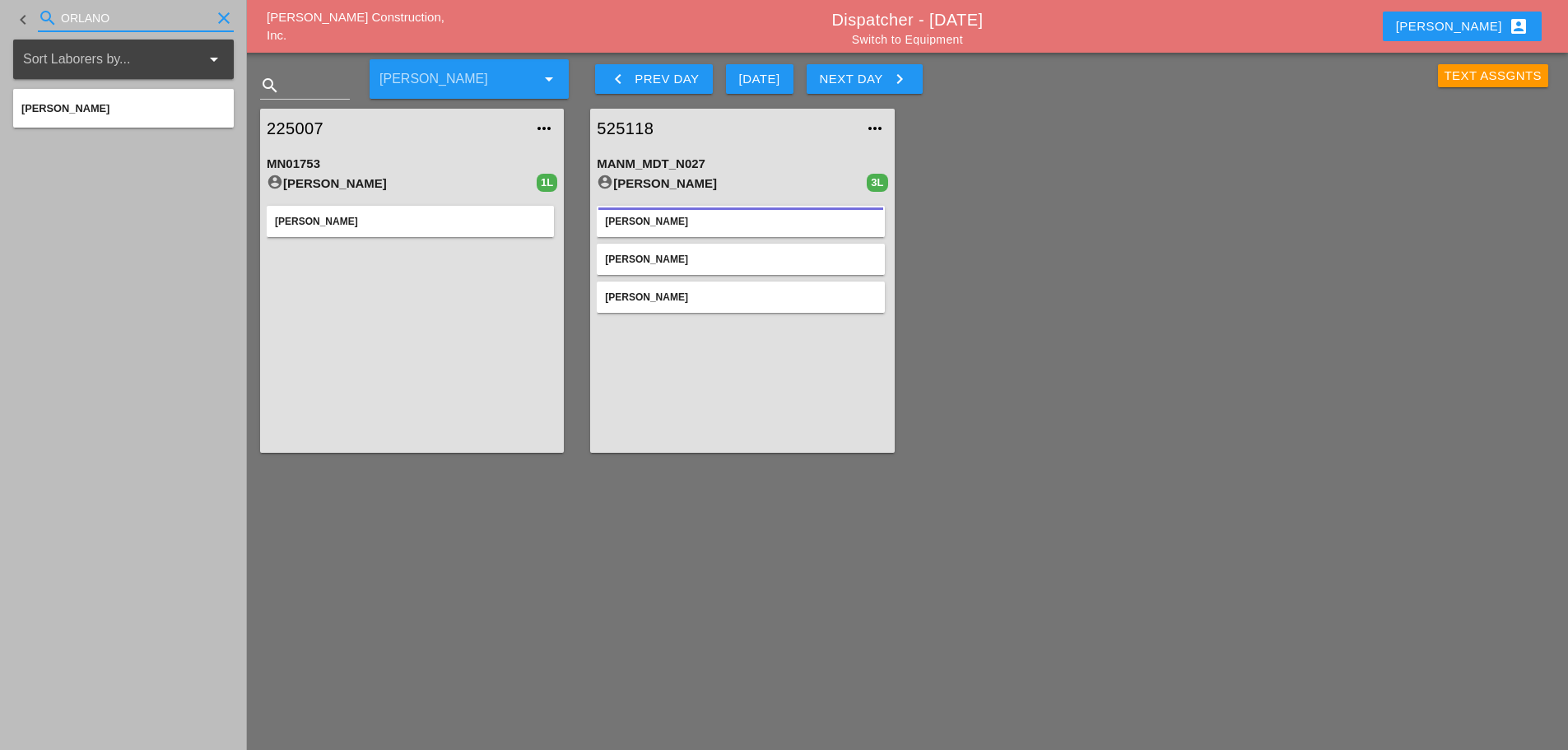
type input "ORLANO"
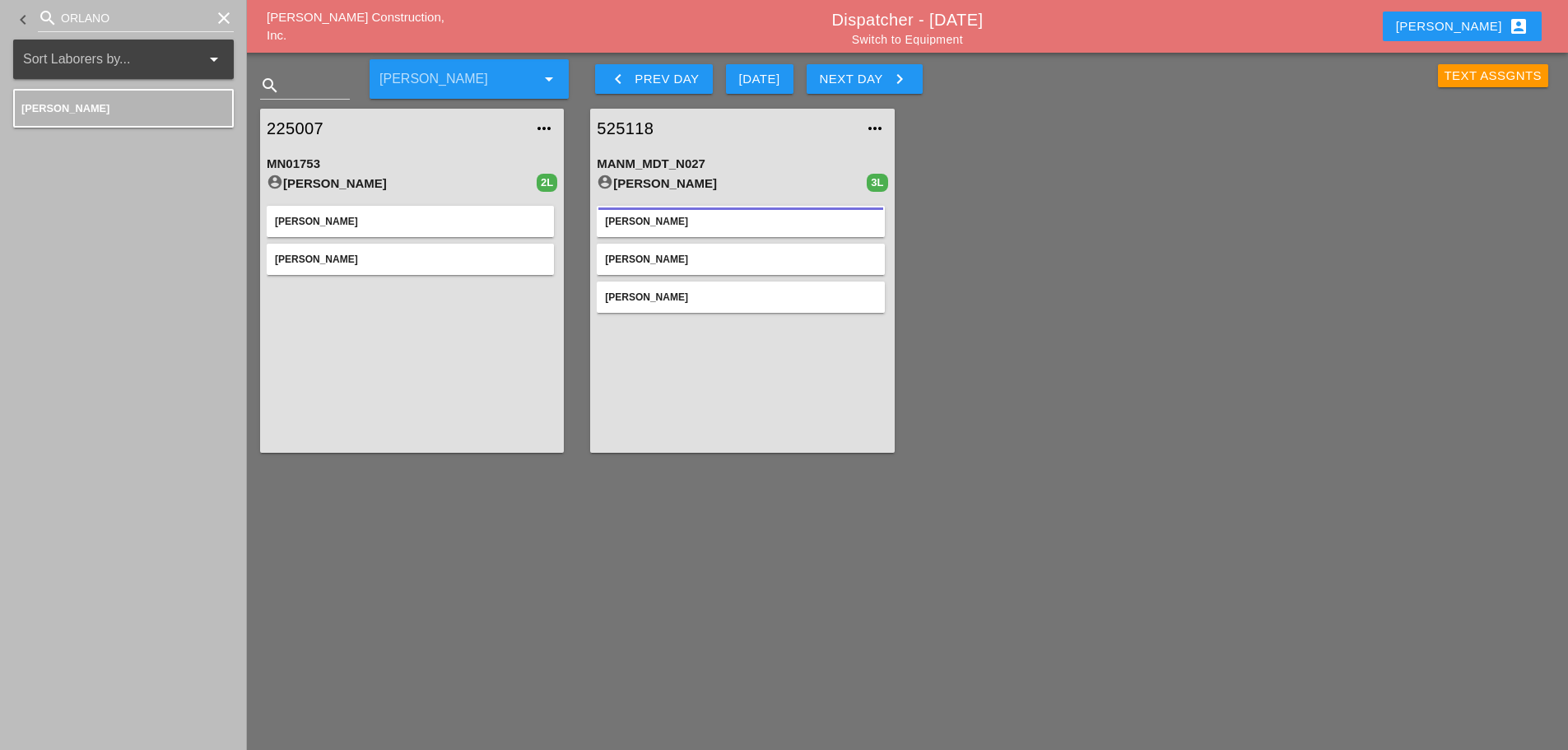
click at [214, 24] on div "clear" at bounding box center [222, 18] width 23 height 20
click at [227, 20] on icon "clear" at bounding box center [225, 18] width 20 height 20
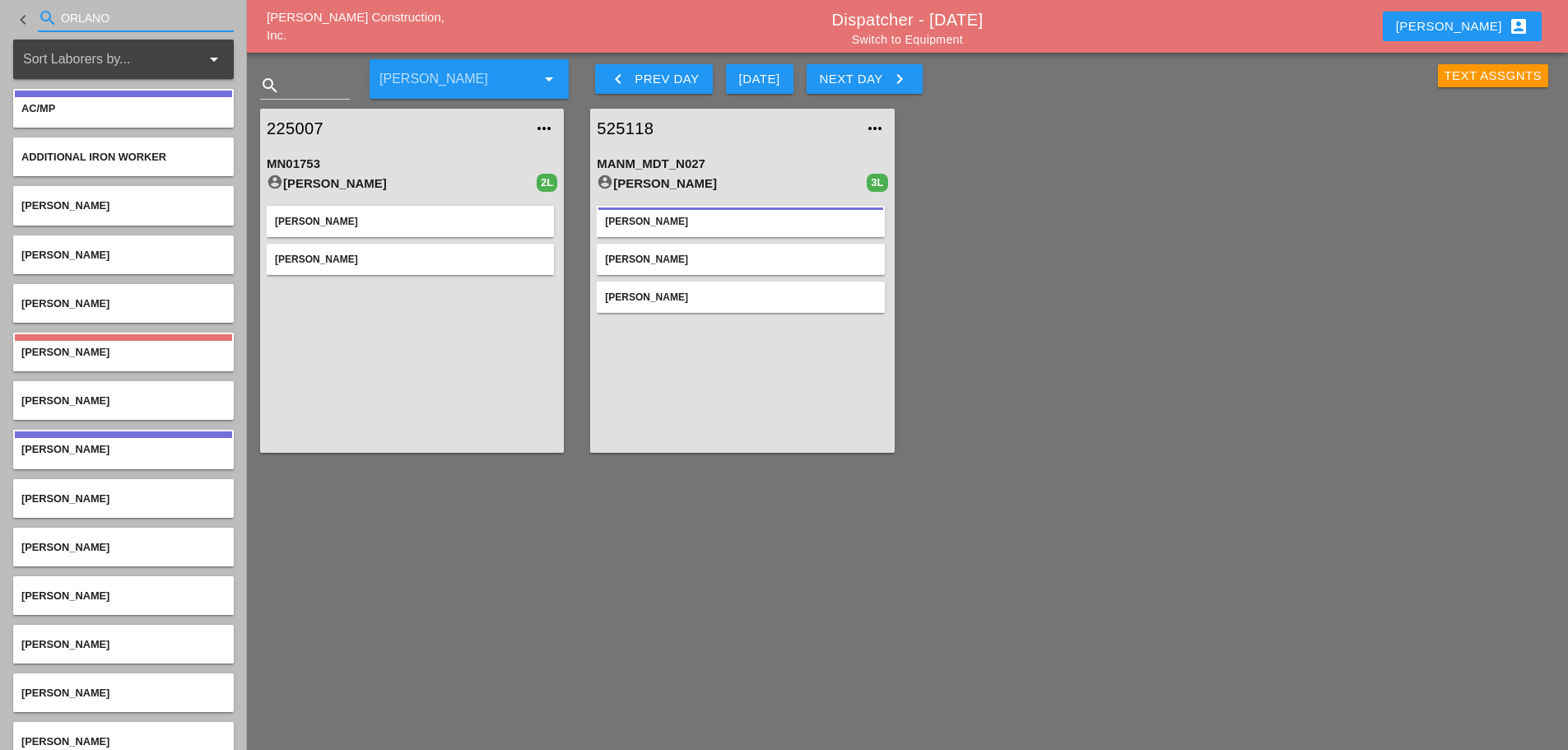
click at [99, 21] on input "ORLANO" at bounding box center [135, 17] width 149 height 27
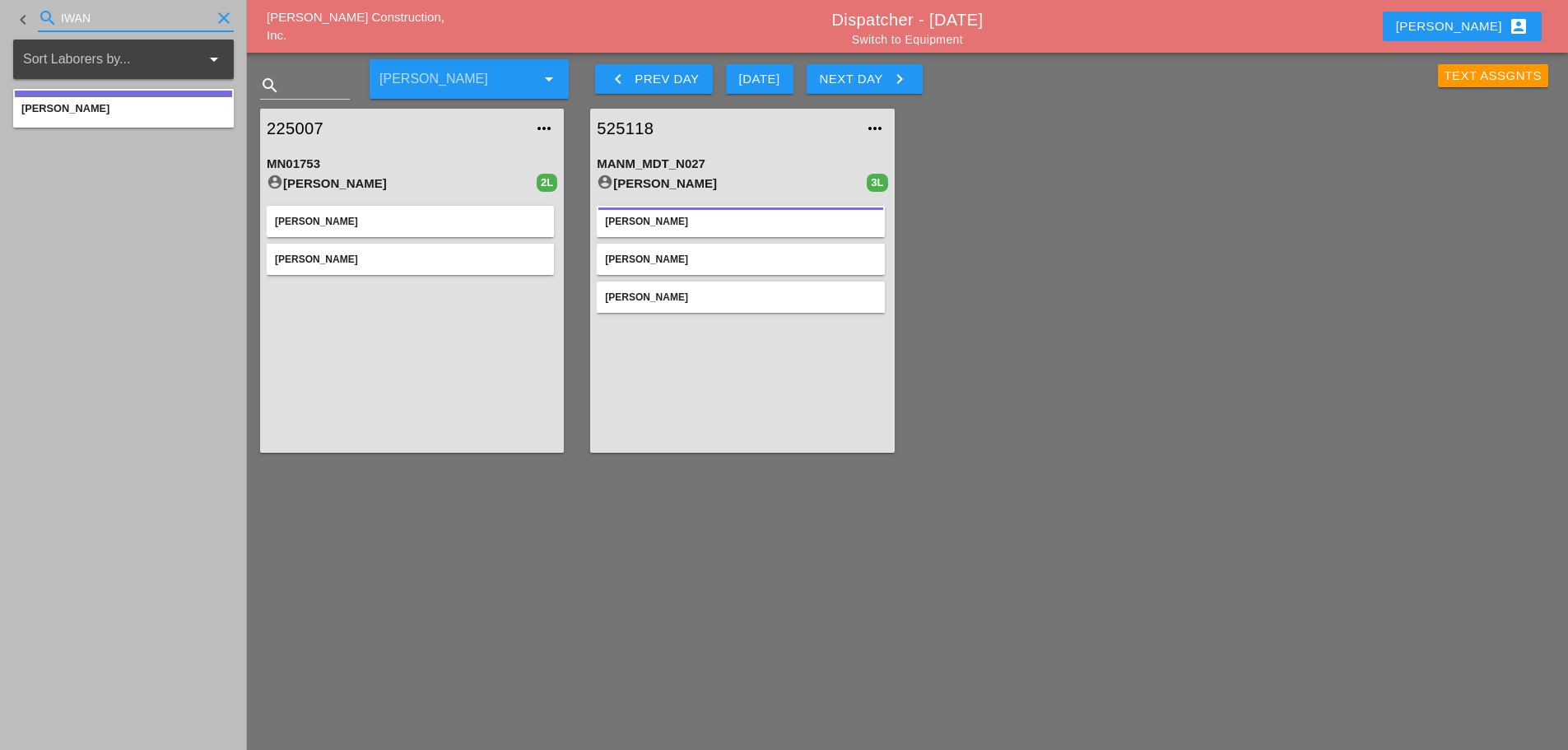
type input "IWAN"
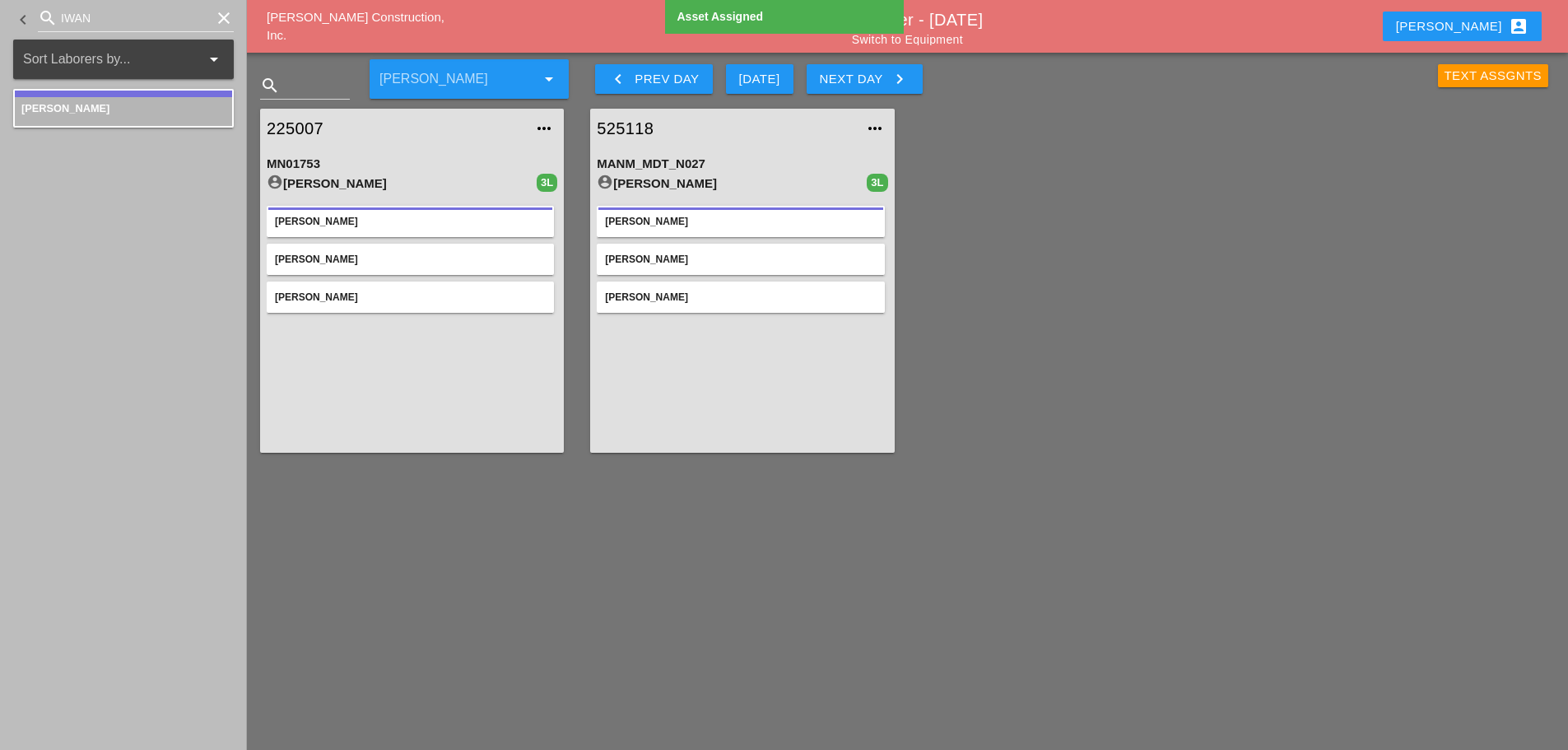
click at [222, 16] on icon "clear" at bounding box center [225, 18] width 20 height 20
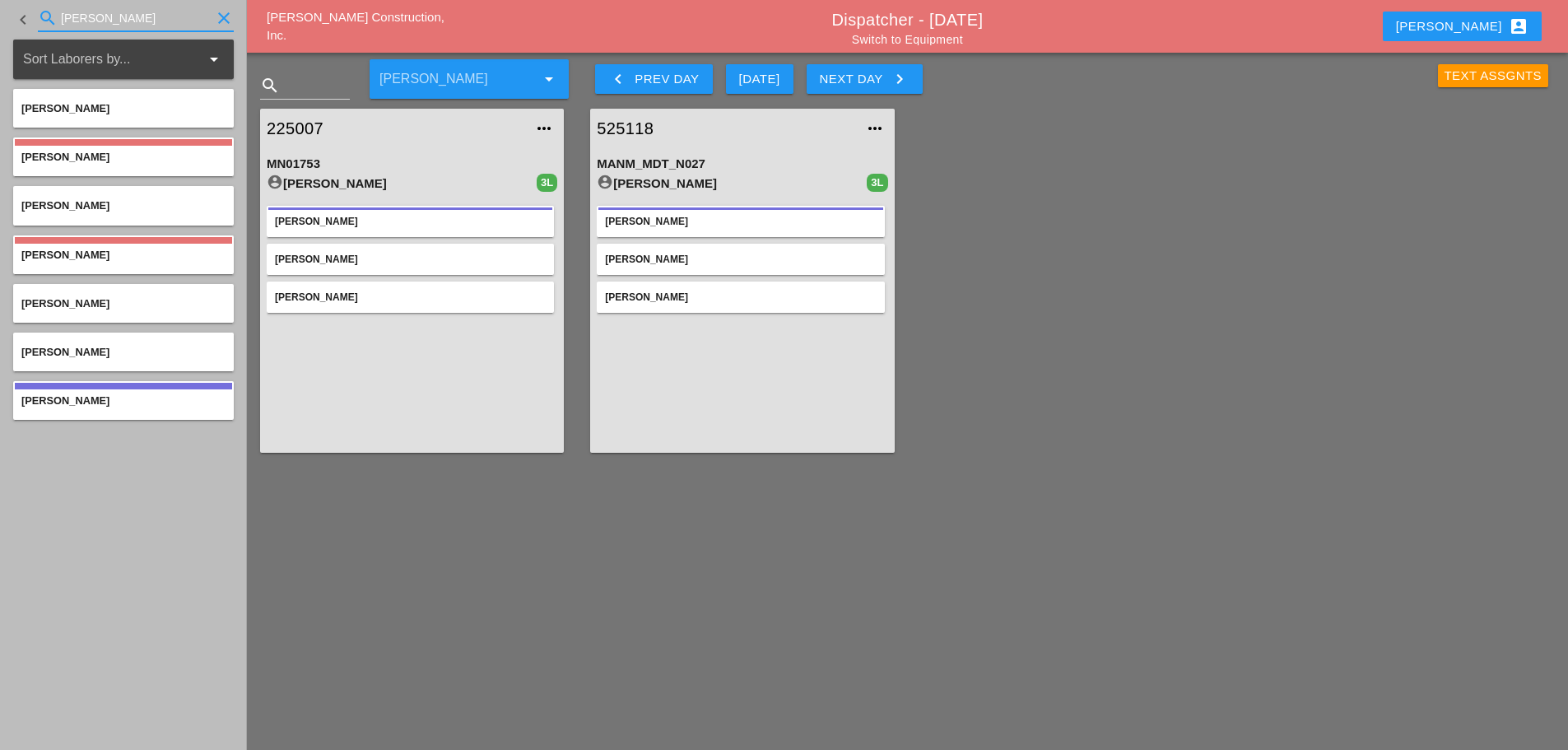
type input "[PERSON_NAME]"
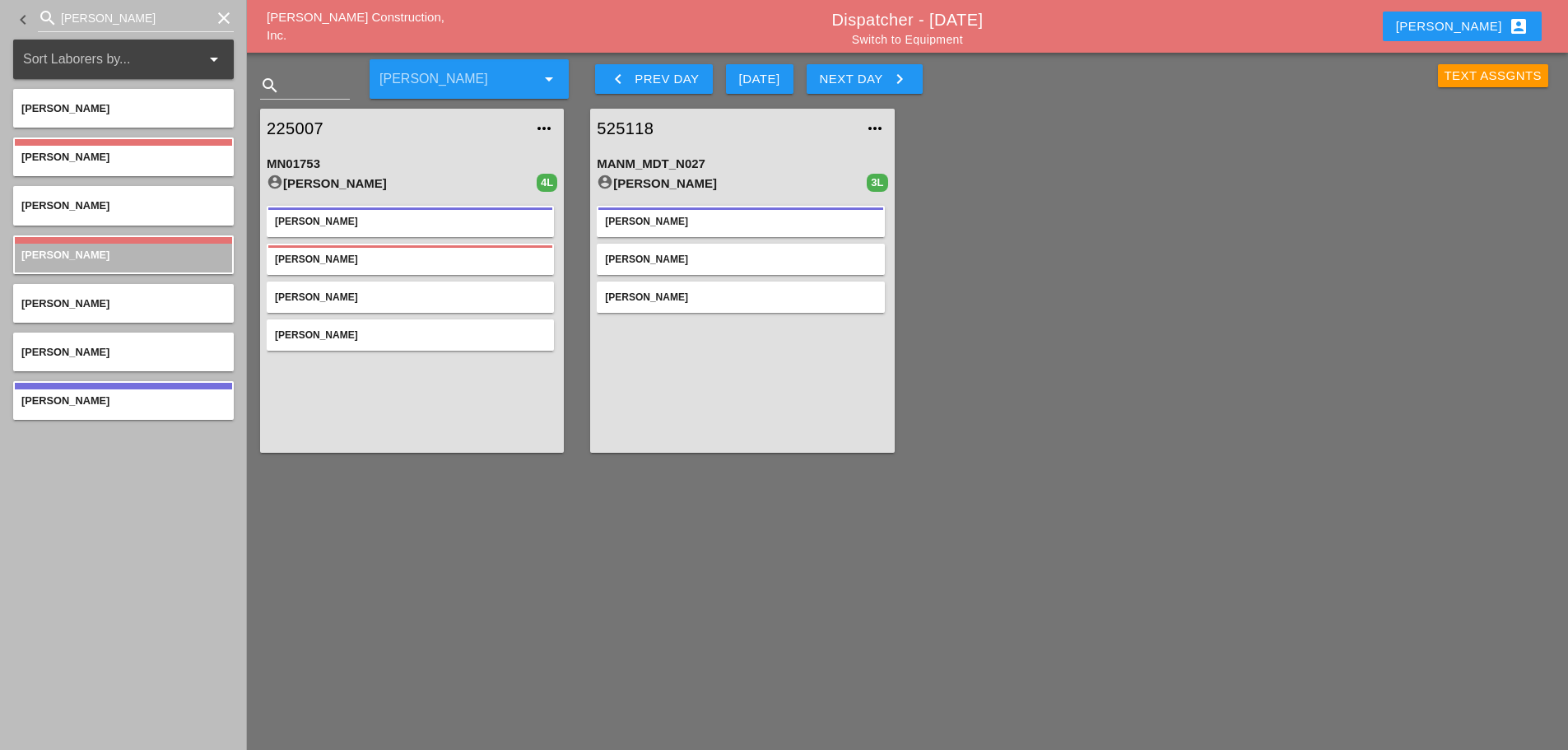
click at [220, 22] on icon "clear" at bounding box center [225, 18] width 20 height 20
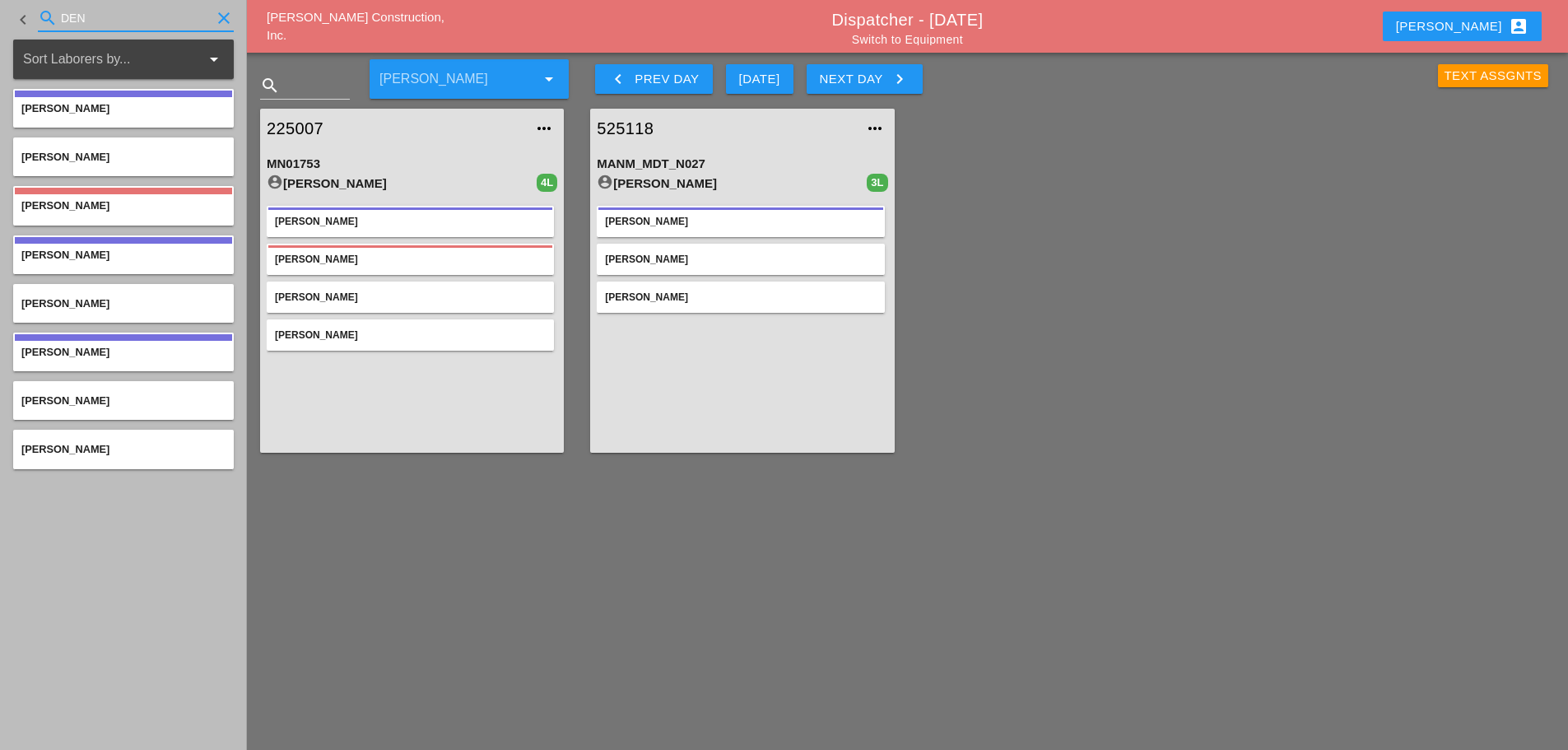
type input "DEN"
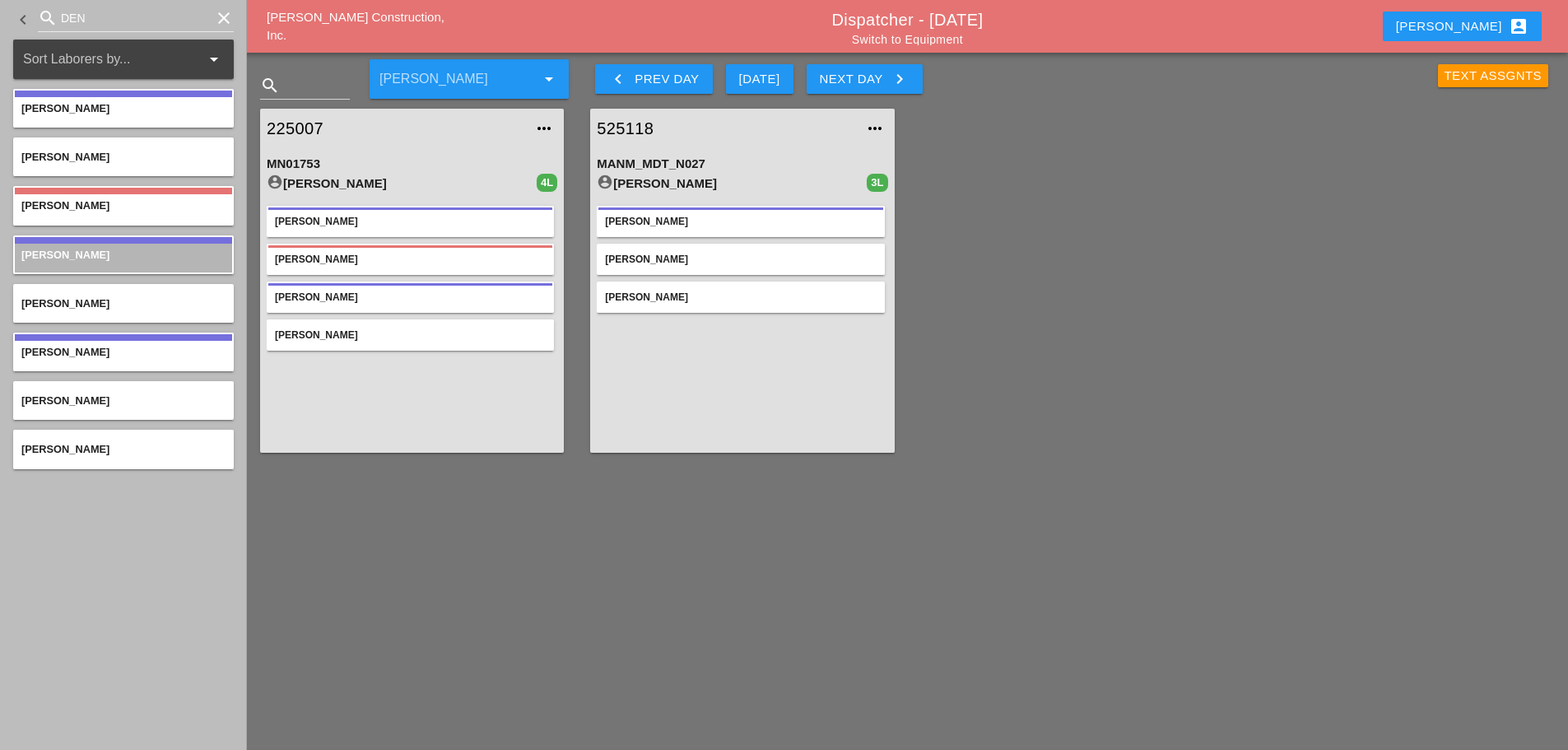
click at [218, 19] on icon "clear" at bounding box center [225, 18] width 20 height 20
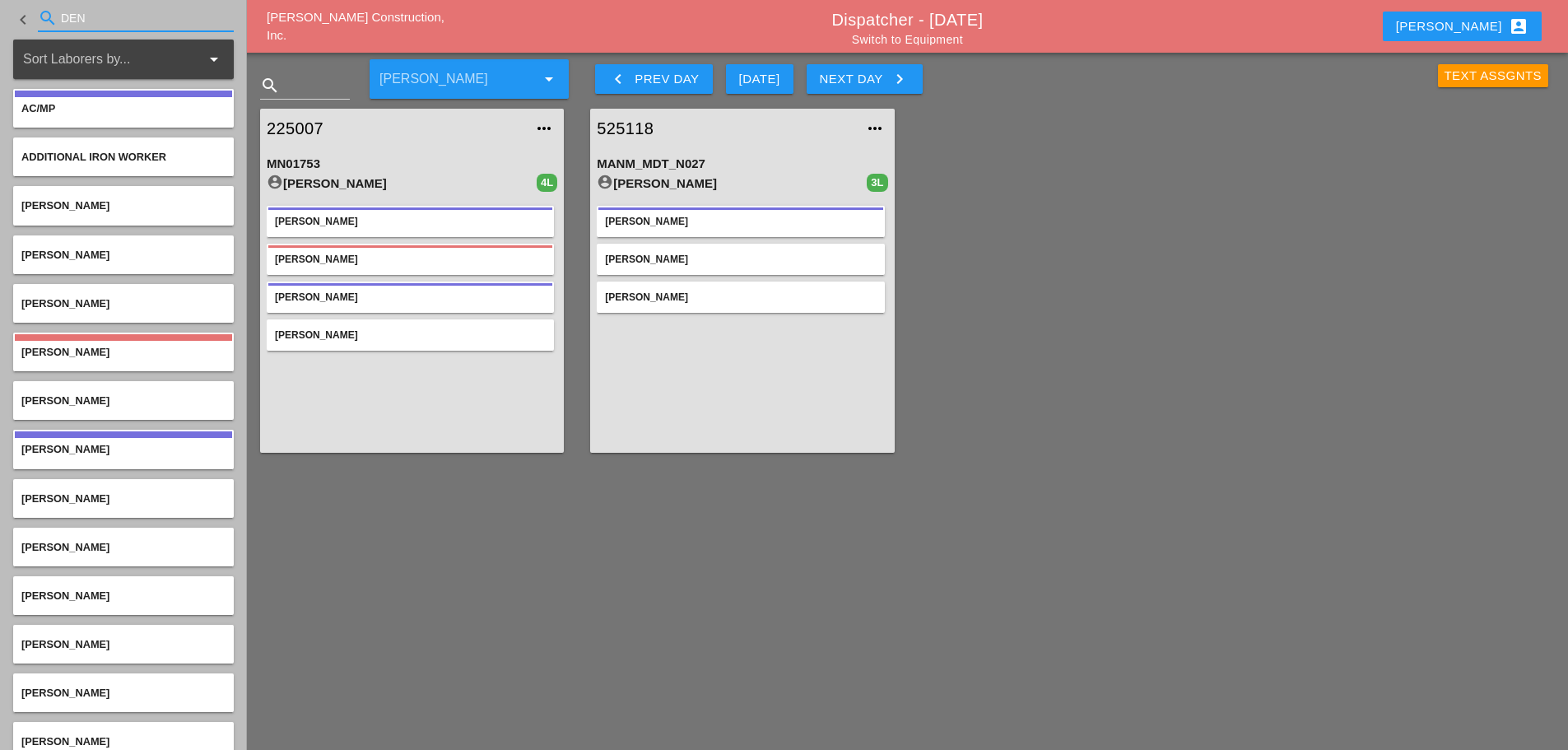
click at [125, 13] on input "DEN" at bounding box center [135, 17] width 149 height 27
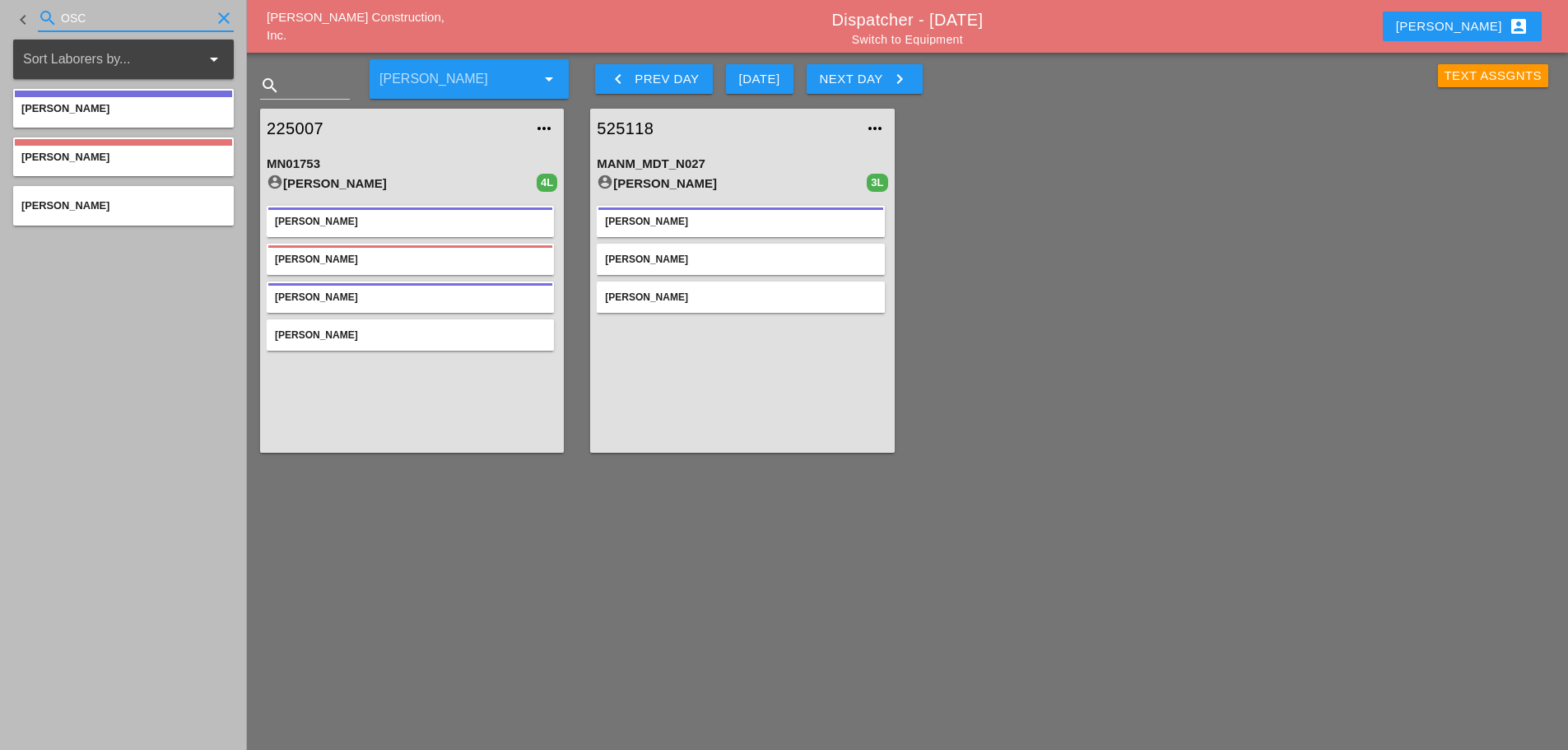
type input "OSC"
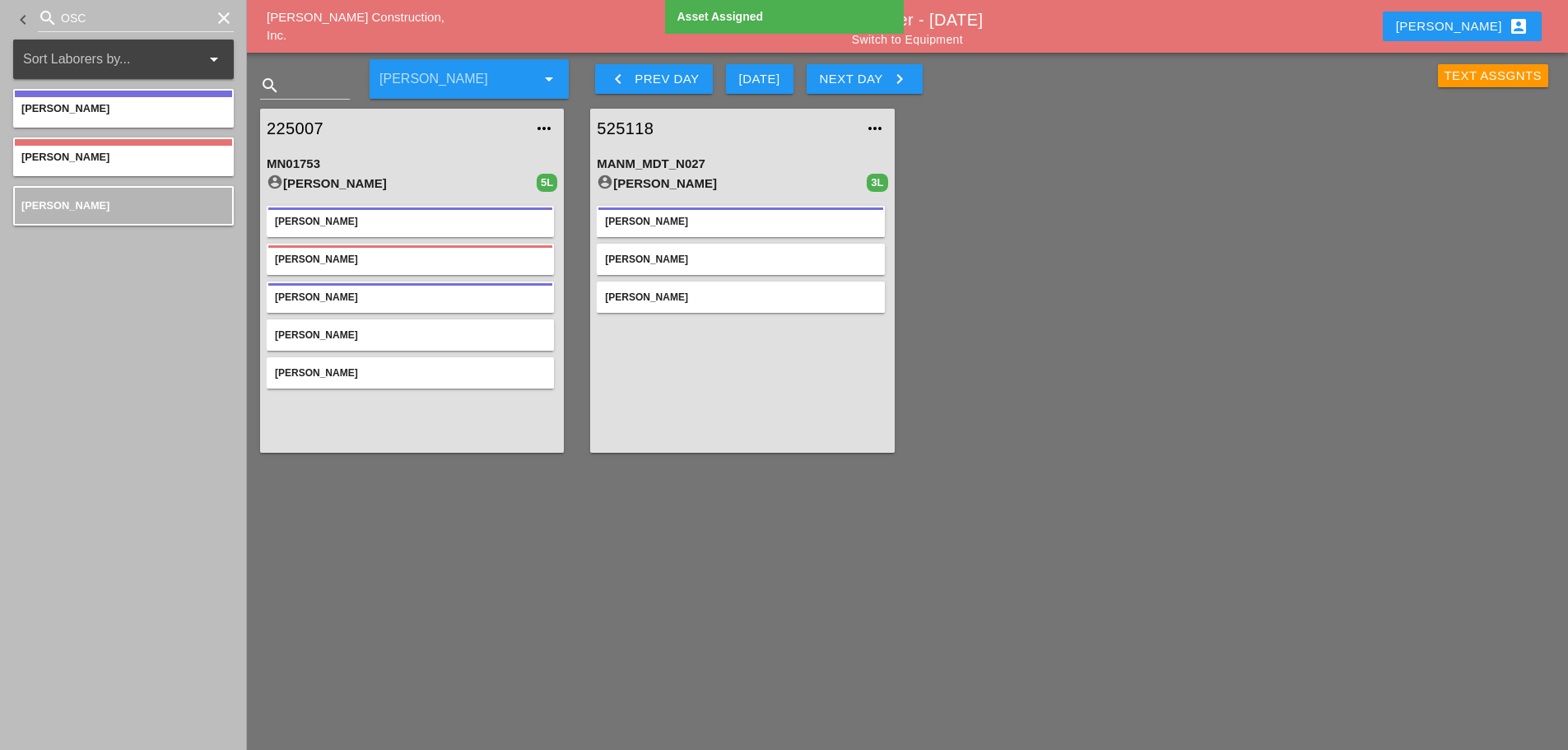
click at [225, 17] on icon "clear" at bounding box center [225, 18] width 20 height 20
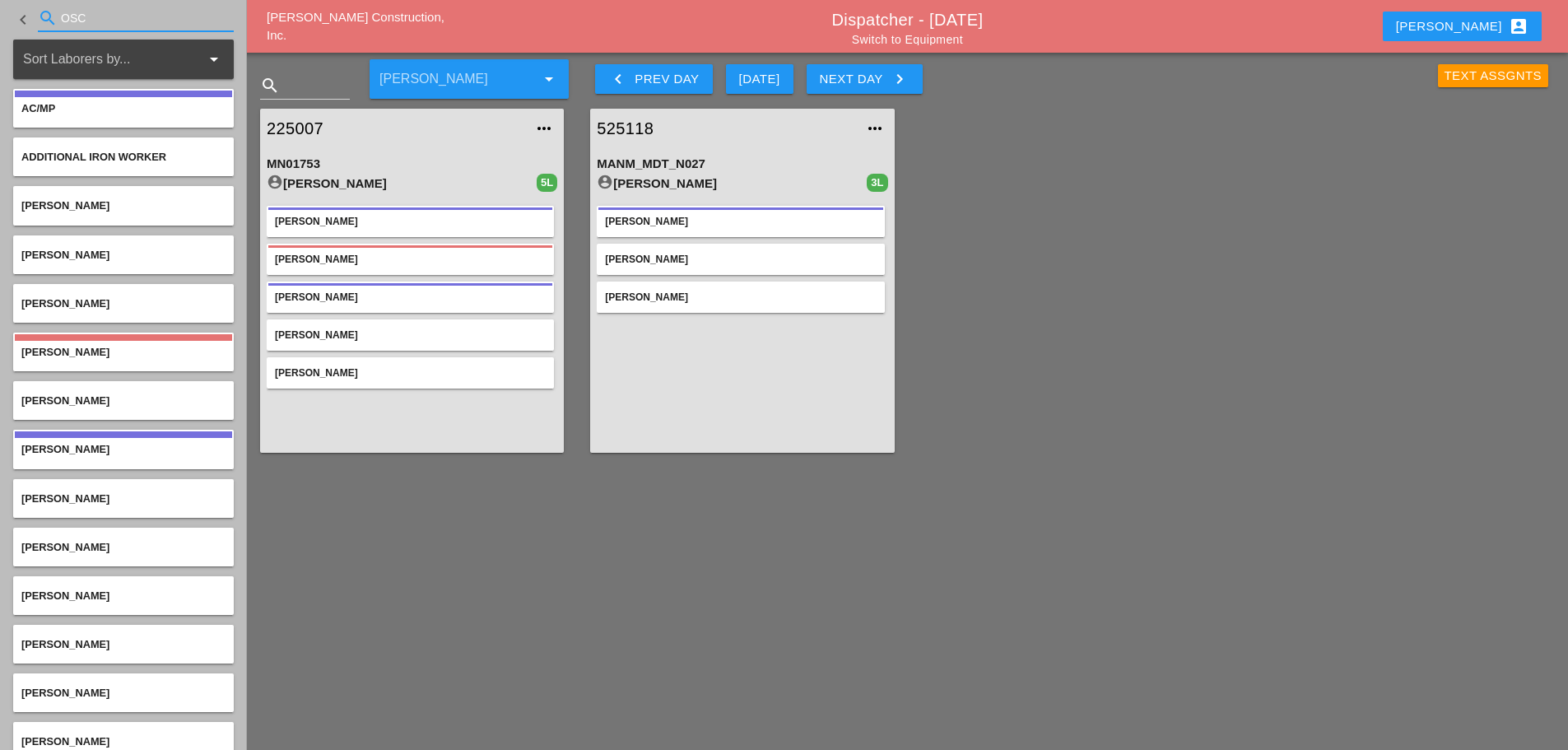
click at [933, 39] on link "Switch to Equipment" at bounding box center [907, 39] width 111 height 13
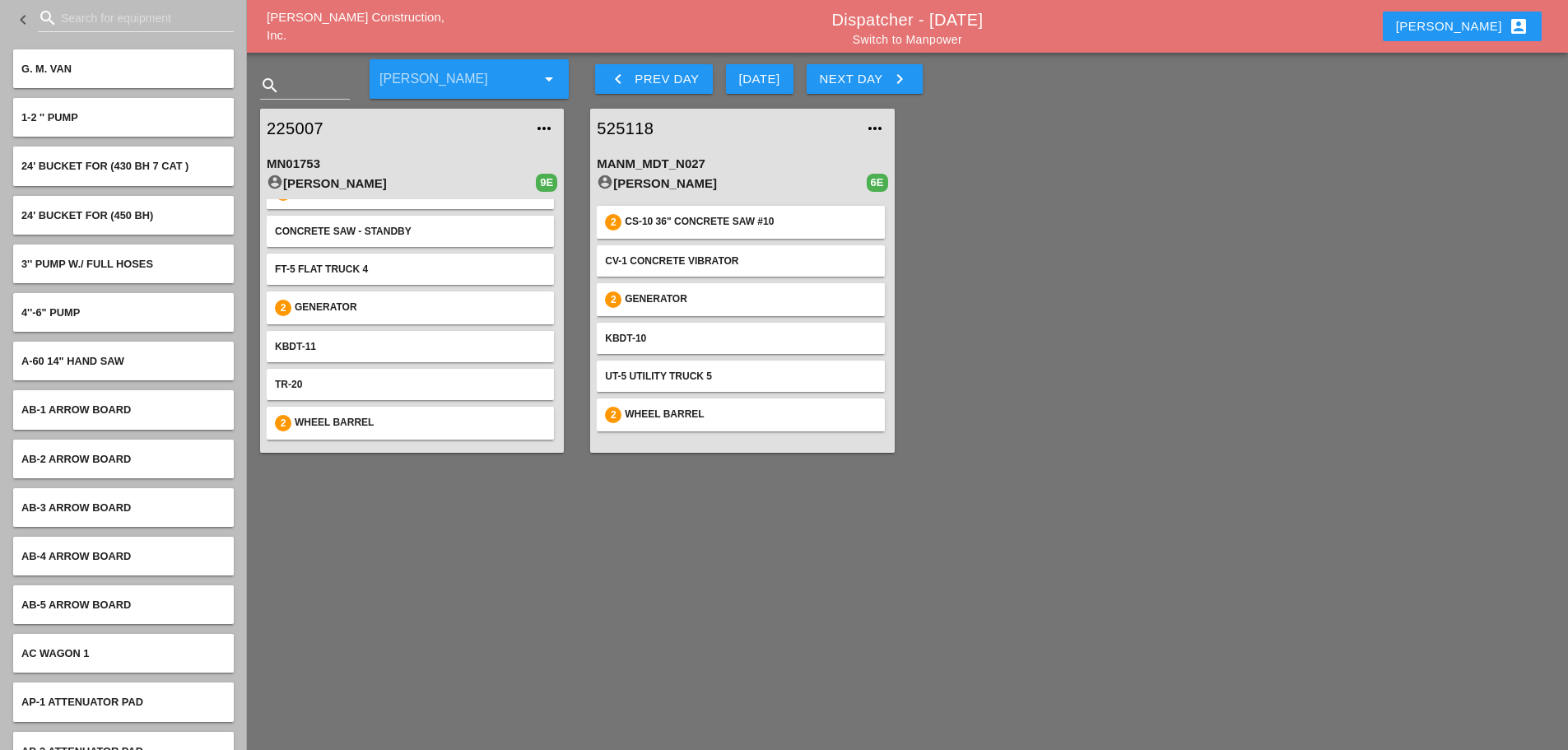
scroll to position [105, 0]
click at [78, 18] on input "Search for equipment" at bounding box center [135, 17] width 149 height 27
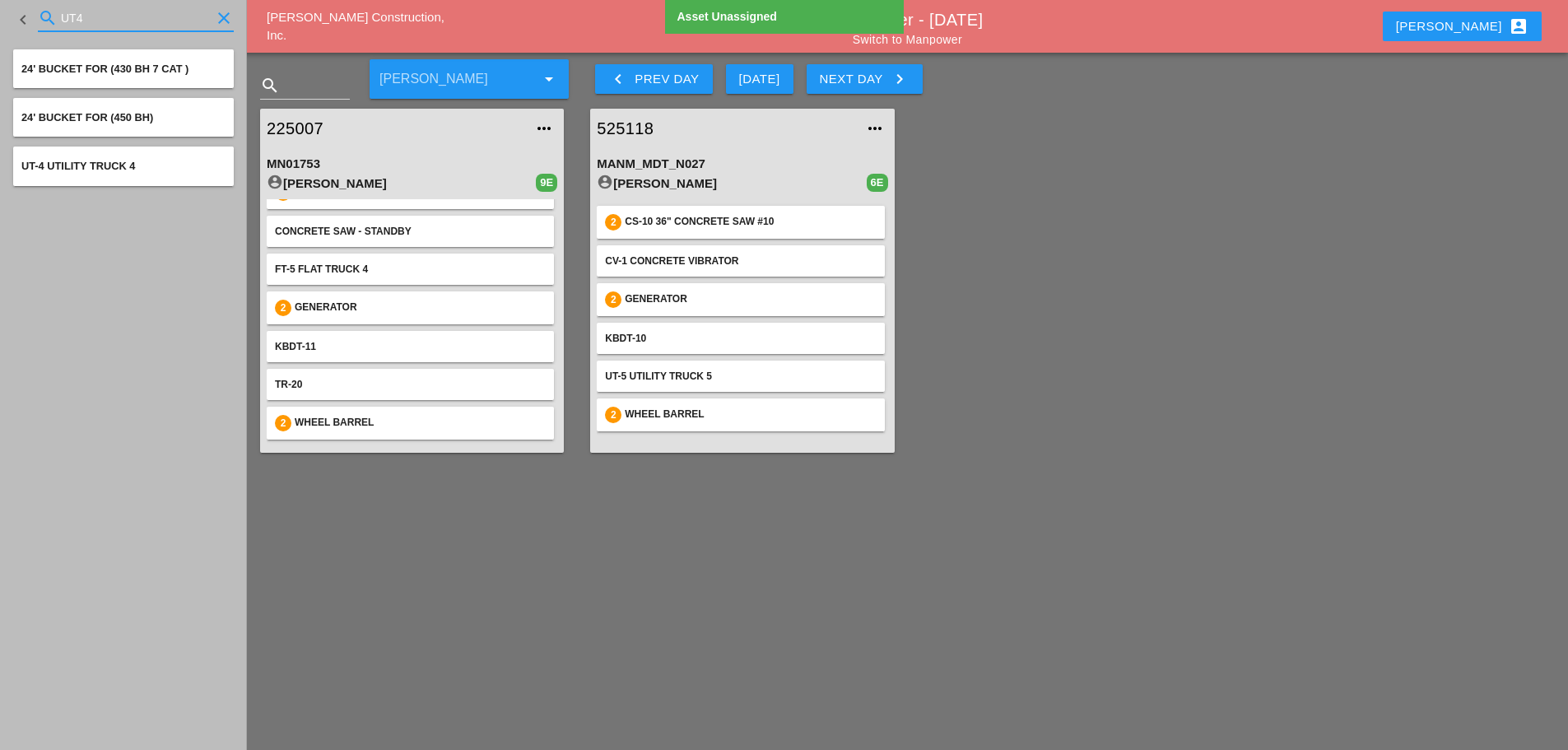
type input "UT4"
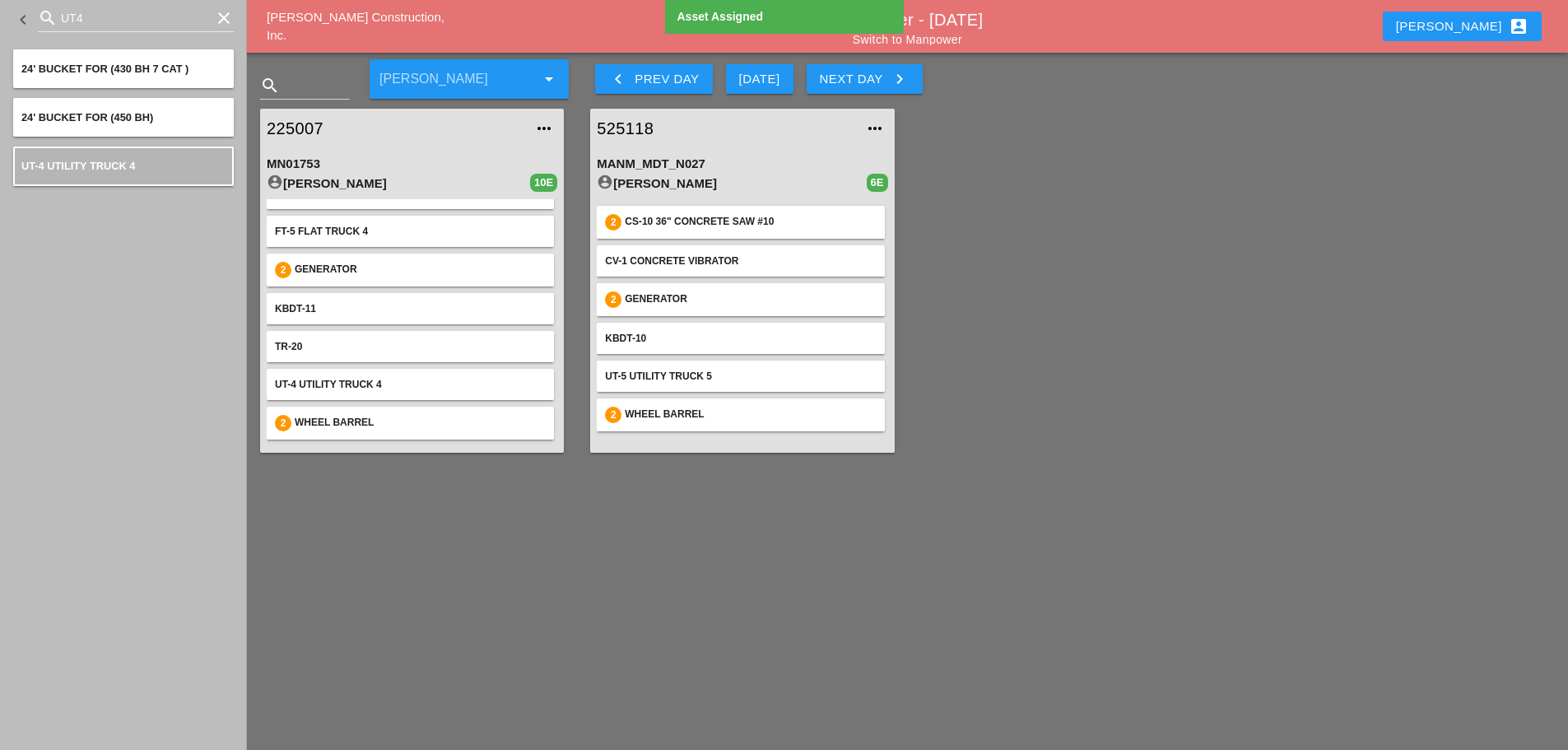
click at [929, 41] on link "Switch to Manpower" at bounding box center [907, 39] width 109 height 13
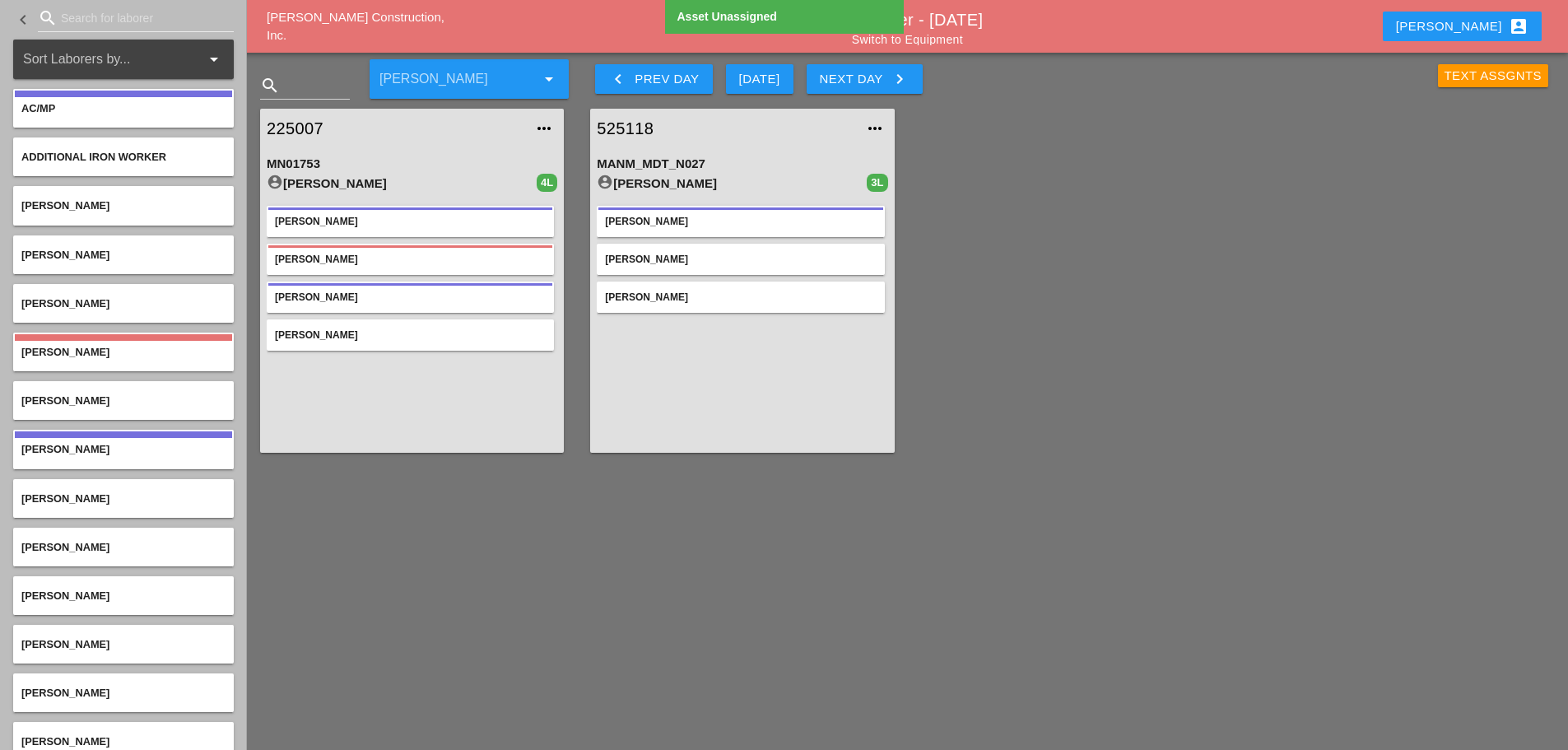
click at [94, 20] on input "Search for laborer" at bounding box center [135, 17] width 149 height 27
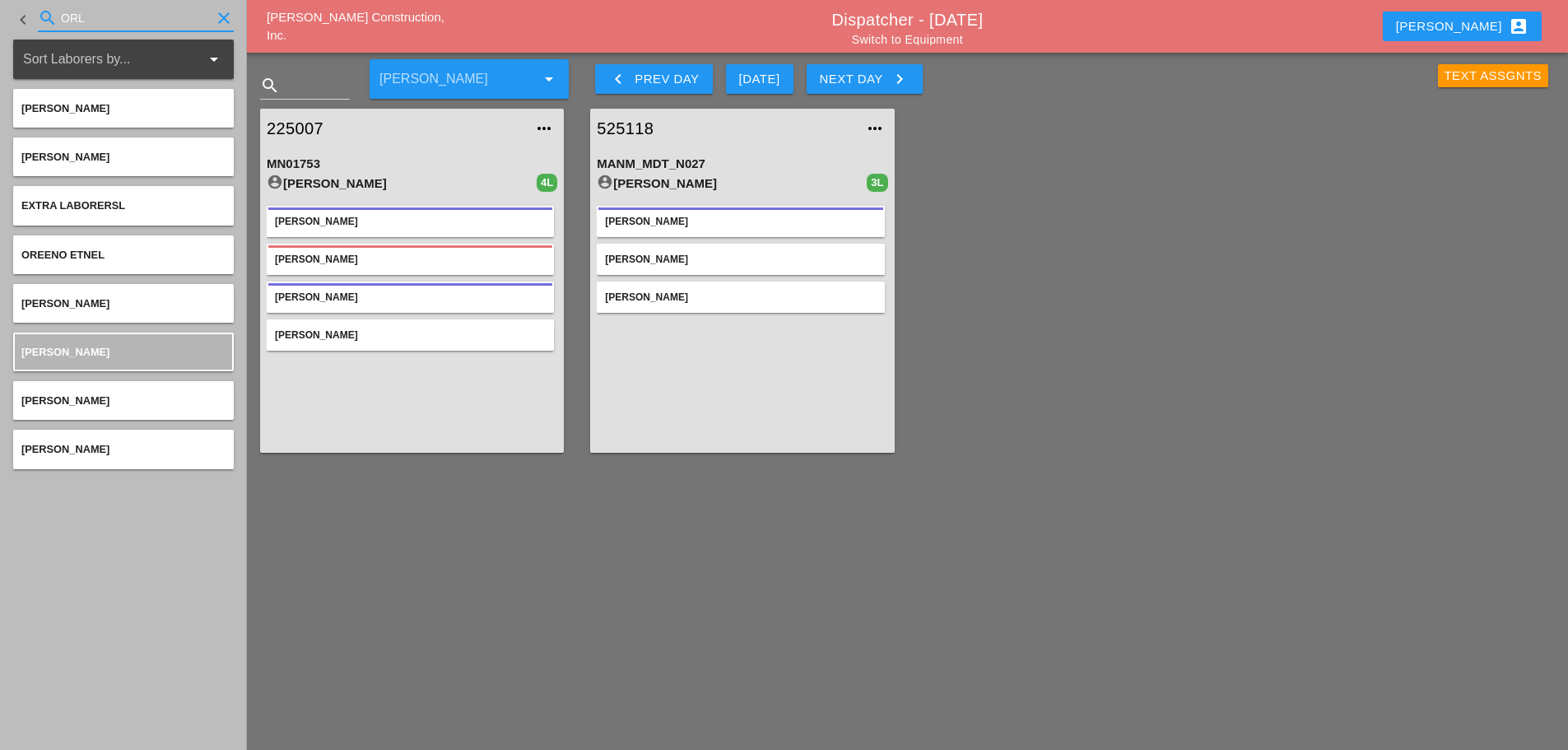
type input "ORL"
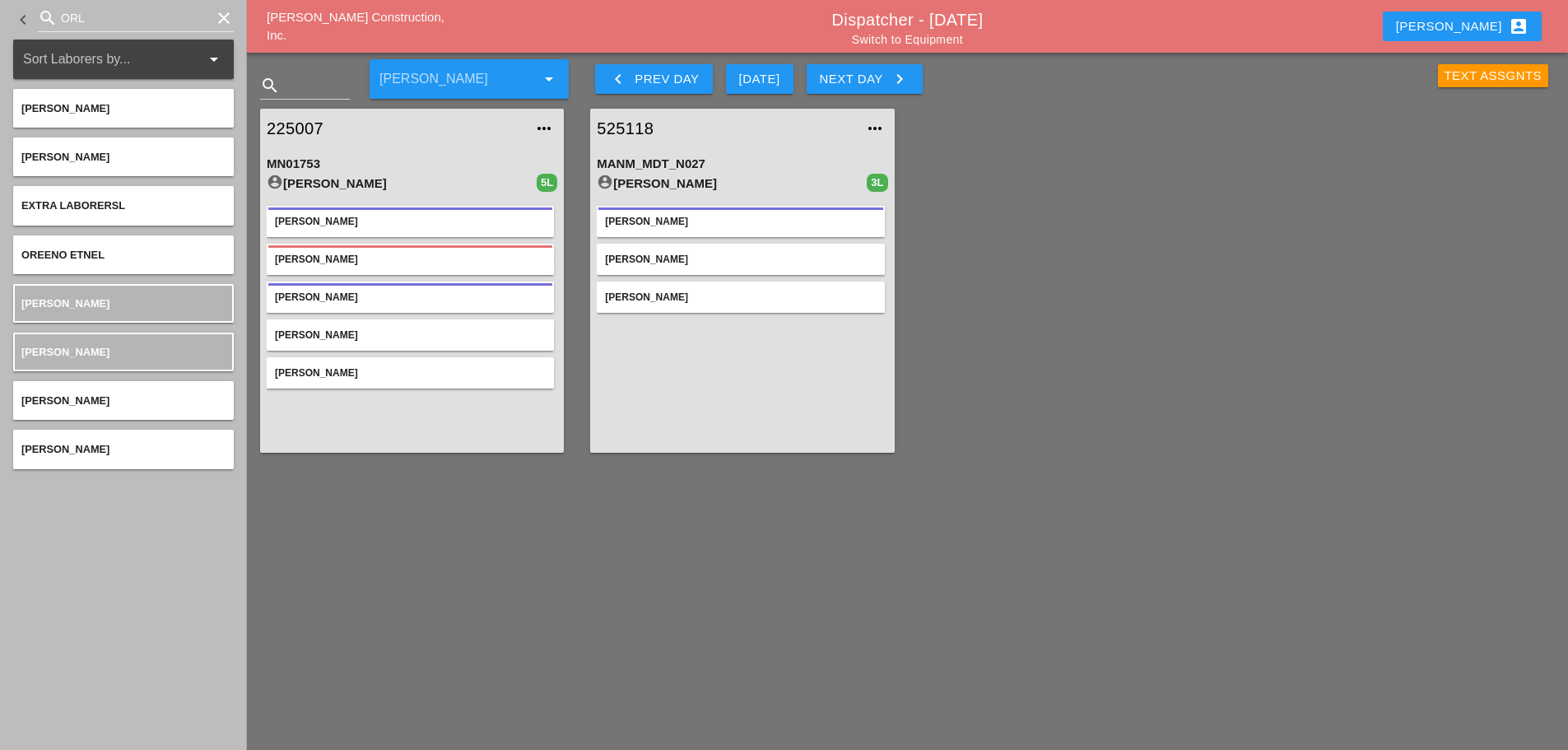
click at [911, 41] on link "Switch to Equipment" at bounding box center [907, 39] width 111 height 13
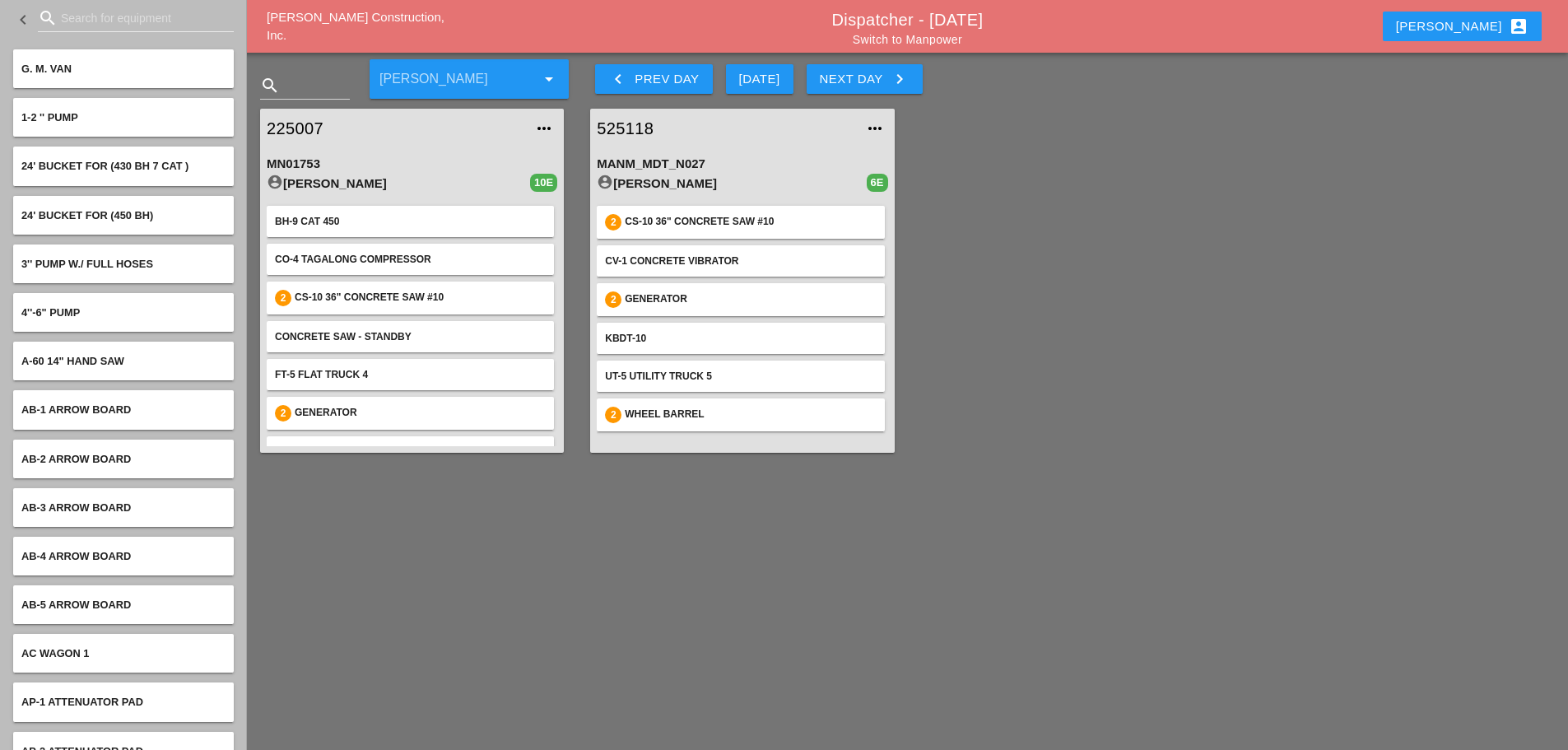
click at [313, 126] on link "225007" at bounding box center [395, 128] width 258 height 25
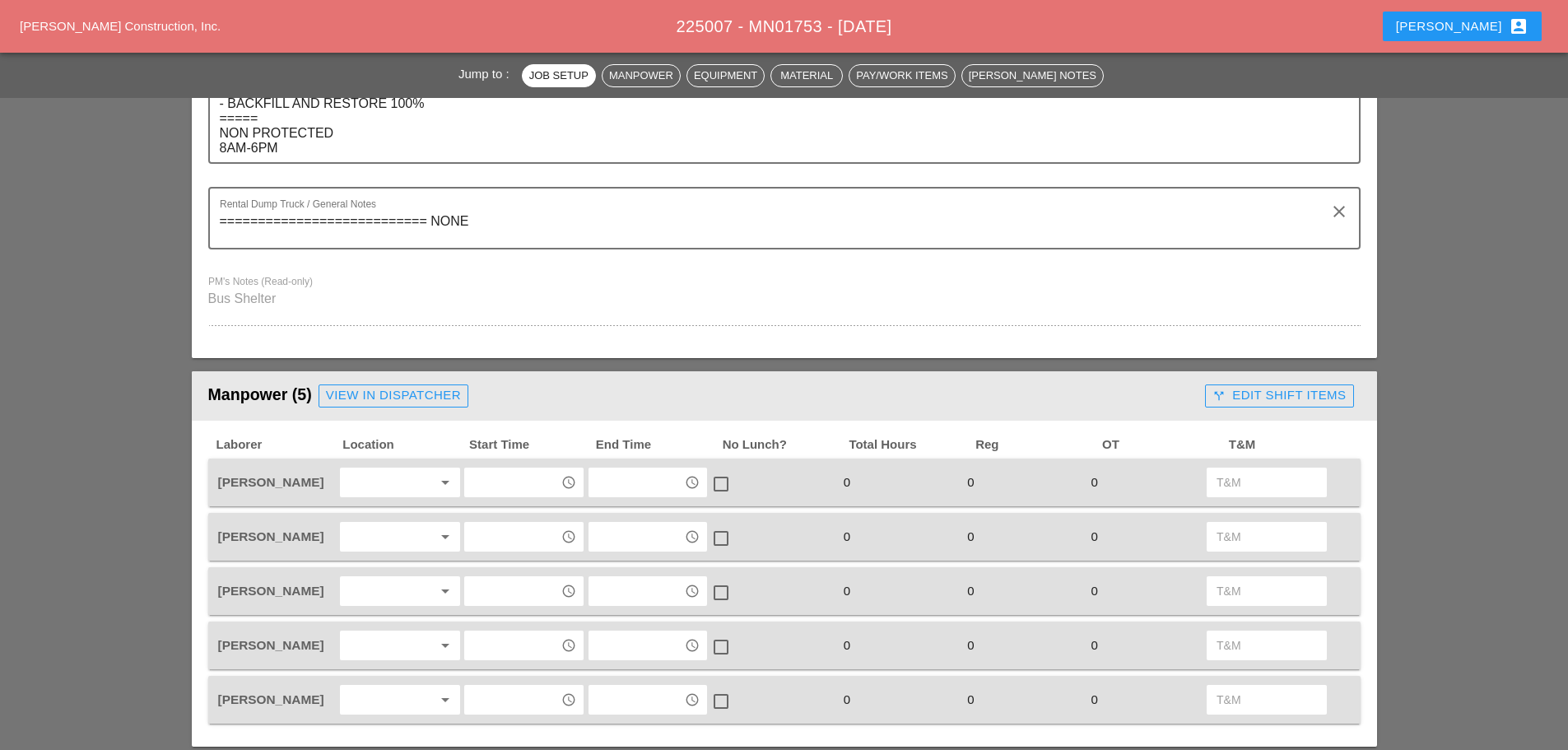
scroll to position [577, 0]
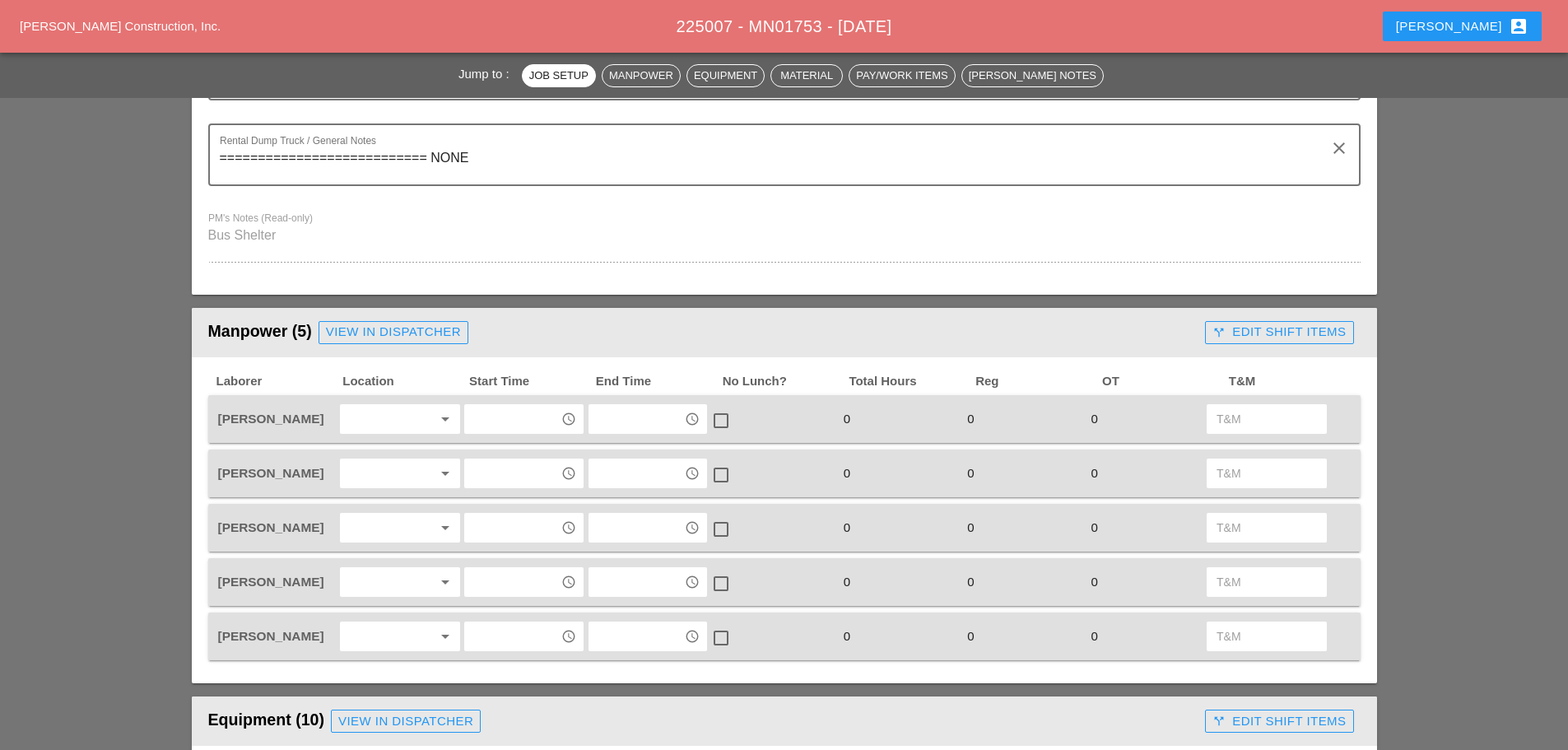
click at [386, 417] on div at bounding box center [388, 419] width 87 height 27
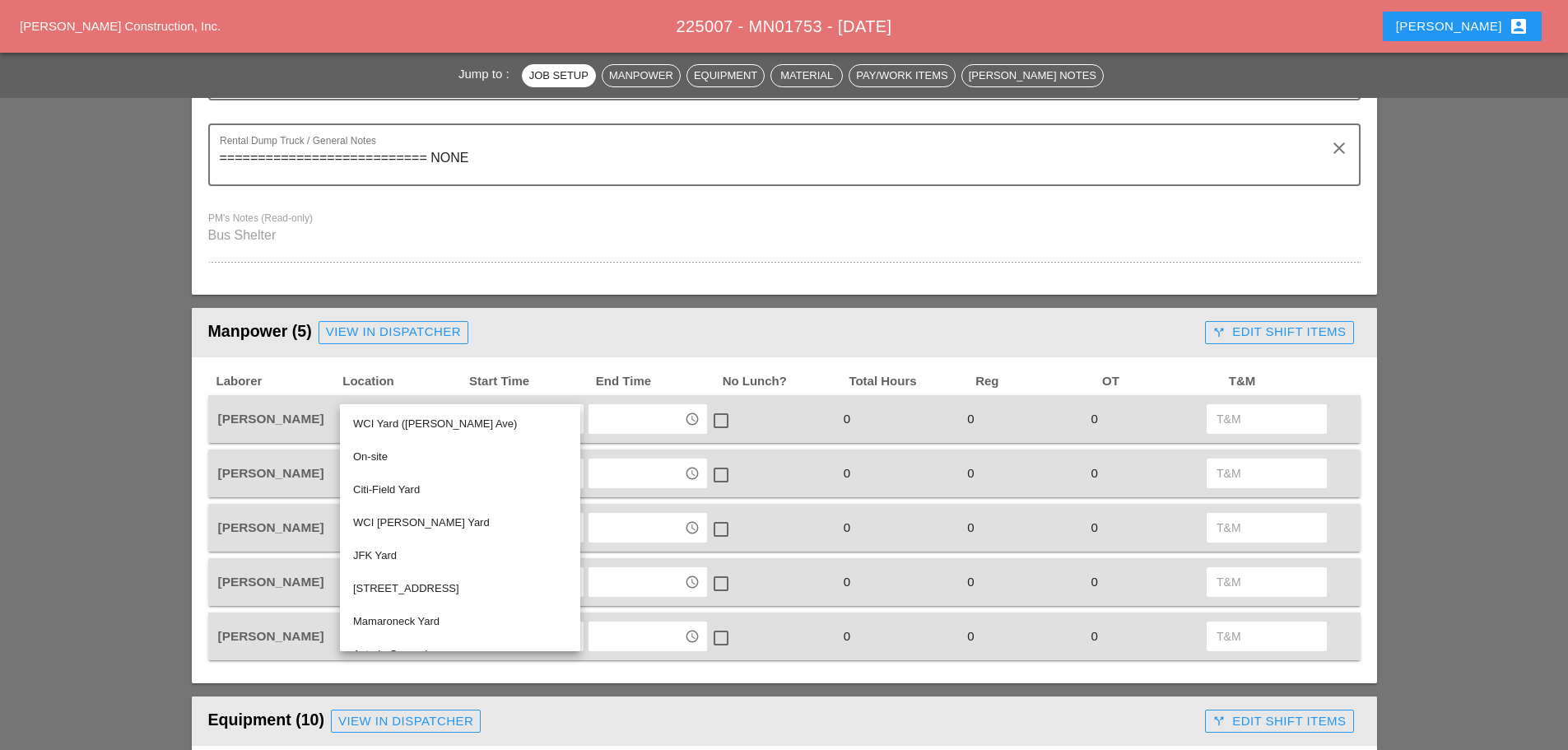
click at [378, 449] on div "On-site" at bounding box center [460, 458] width 214 height 20
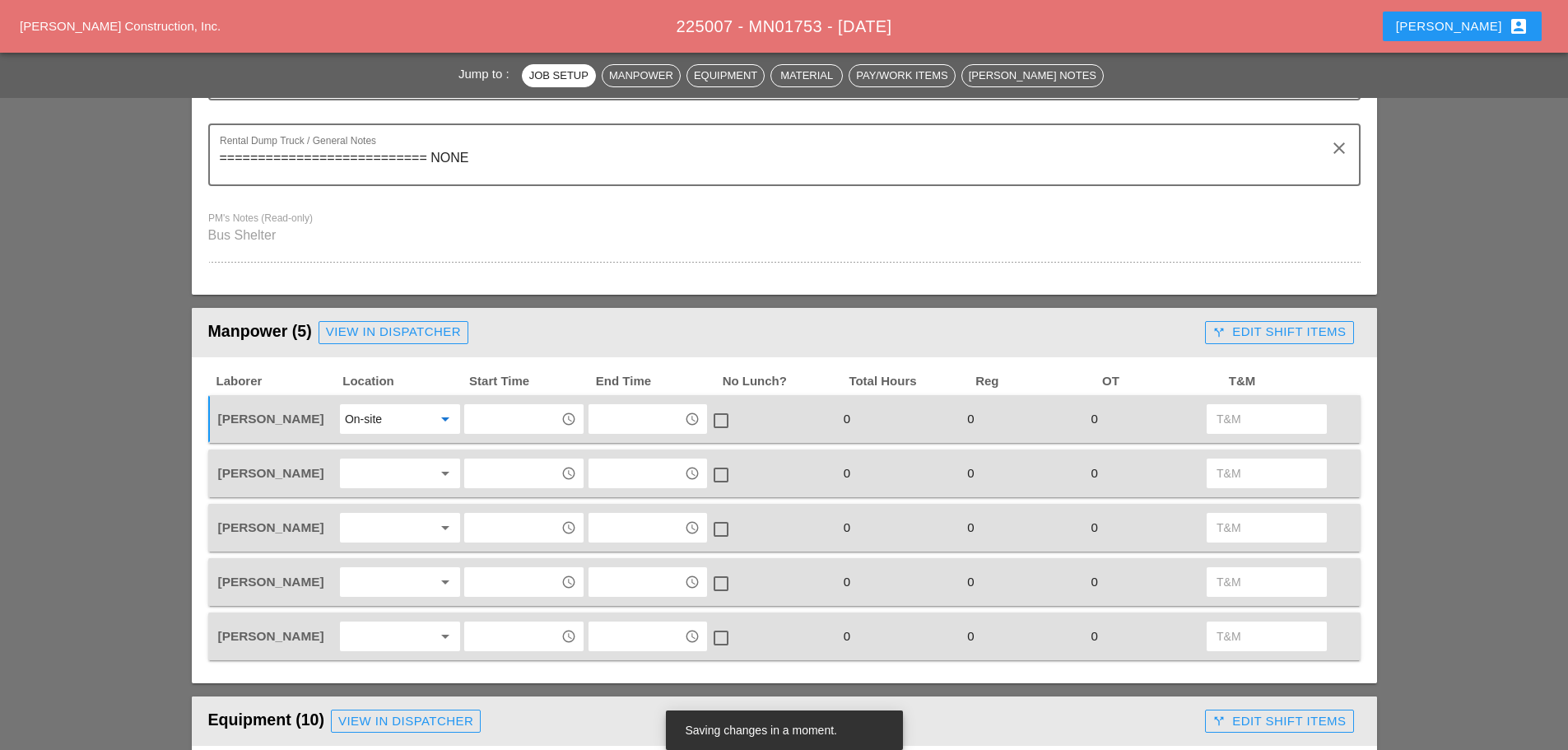
click at [388, 474] on div at bounding box center [388, 473] width 87 height 27
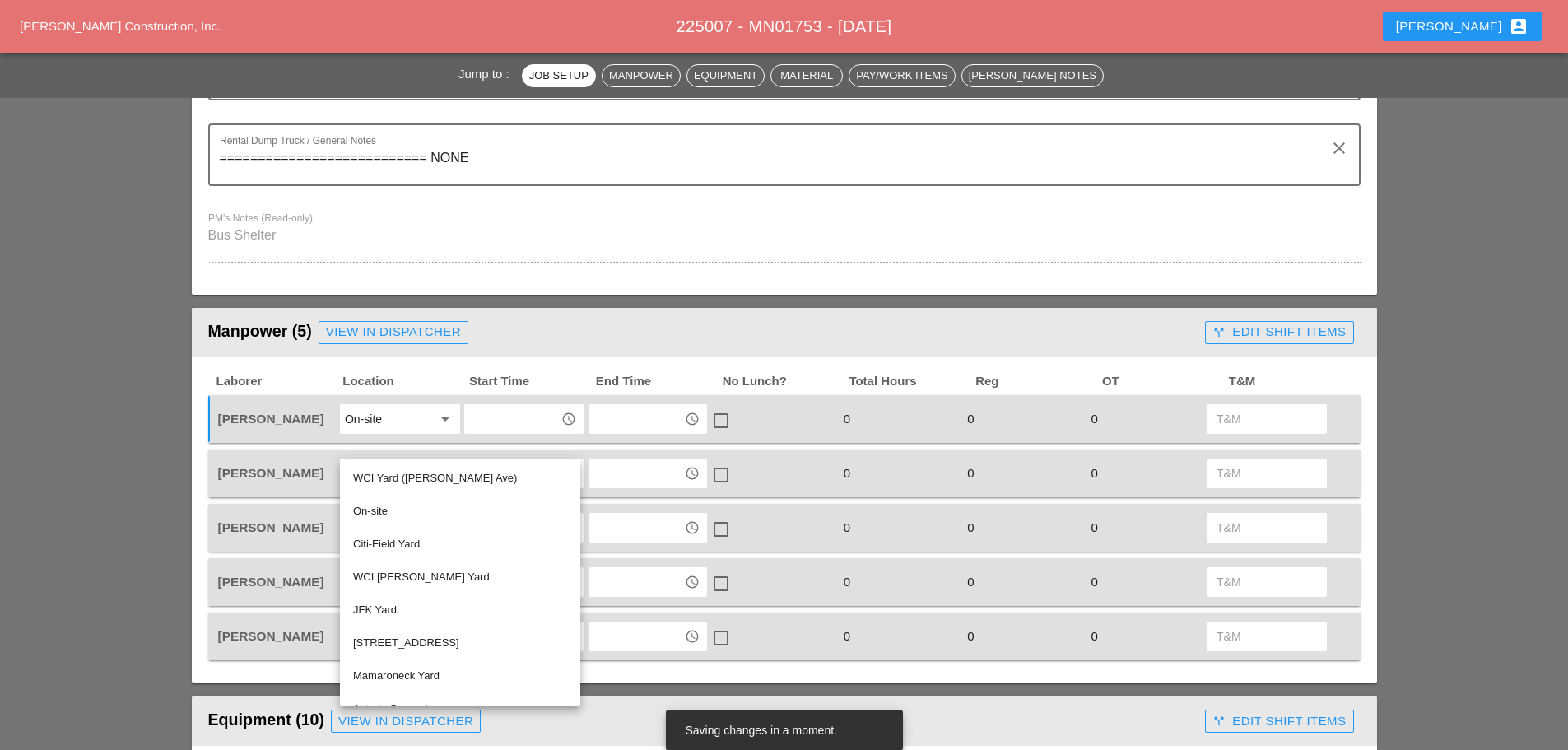
click at [388, 476] on div "WCI Yard ([PERSON_NAME] Ave)" at bounding box center [460, 479] width 214 height 20
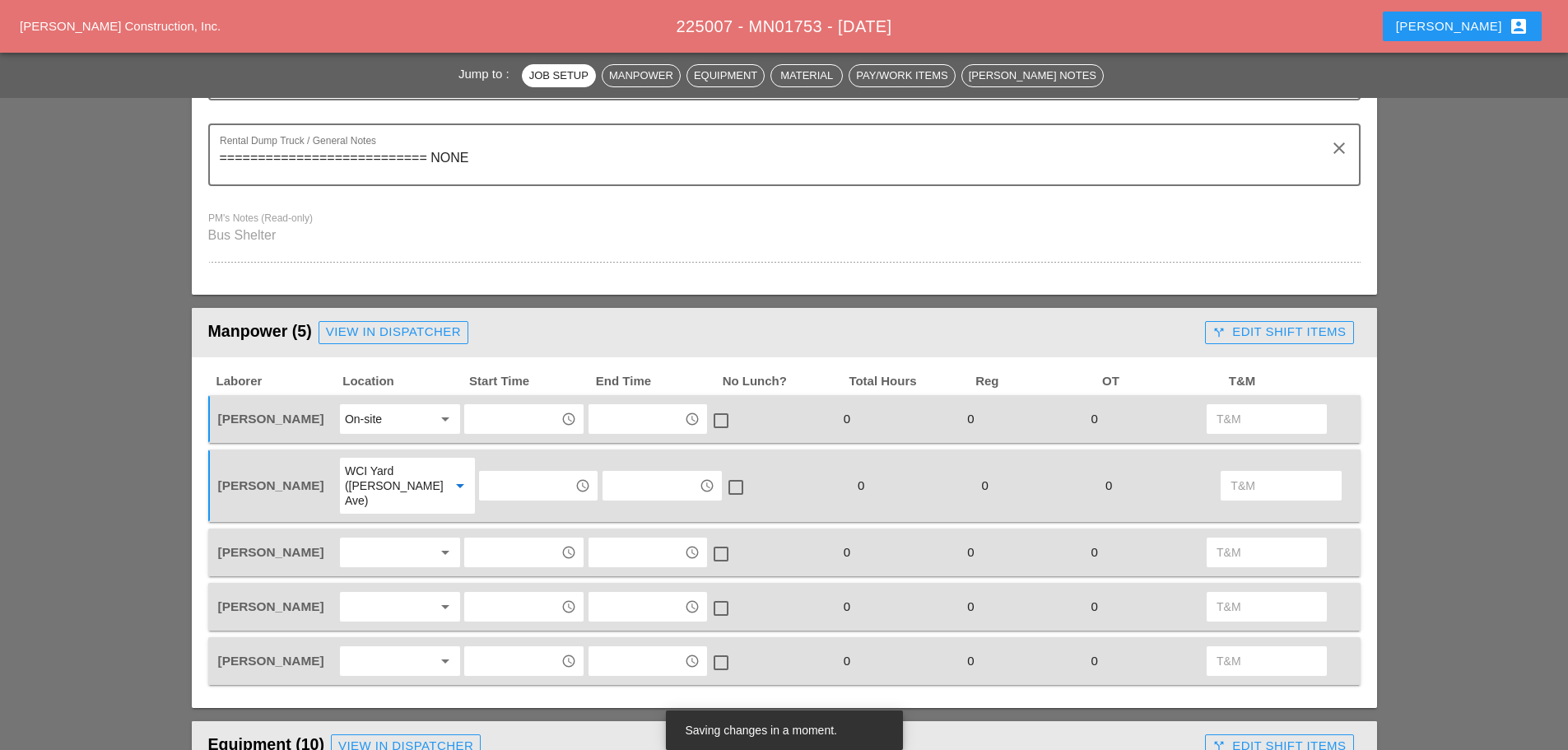
click at [379, 539] on div at bounding box center [388, 552] width 87 height 27
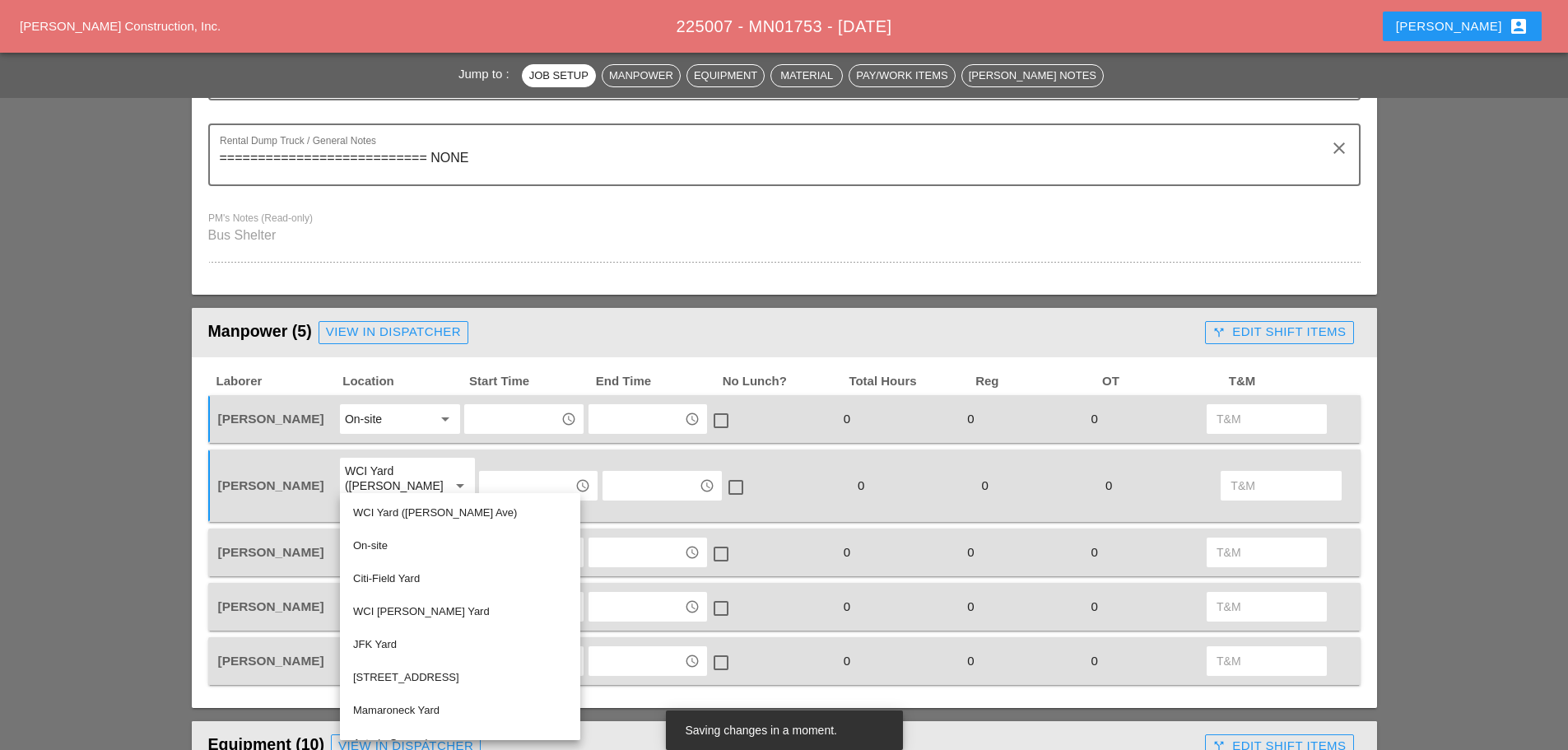
click at [385, 546] on div "On-site" at bounding box center [460, 546] width 214 height 20
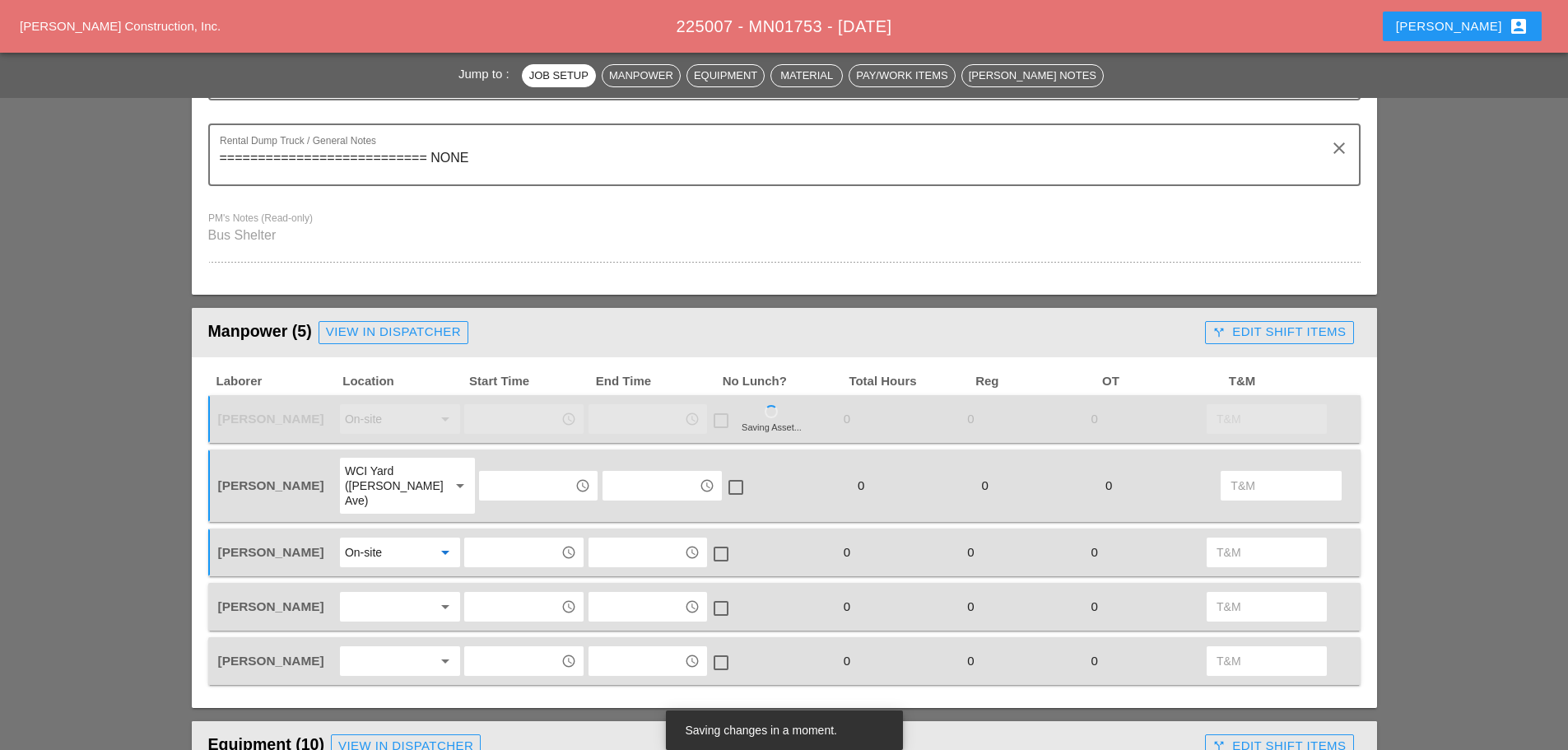
click at [389, 594] on div at bounding box center [388, 607] width 87 height 27
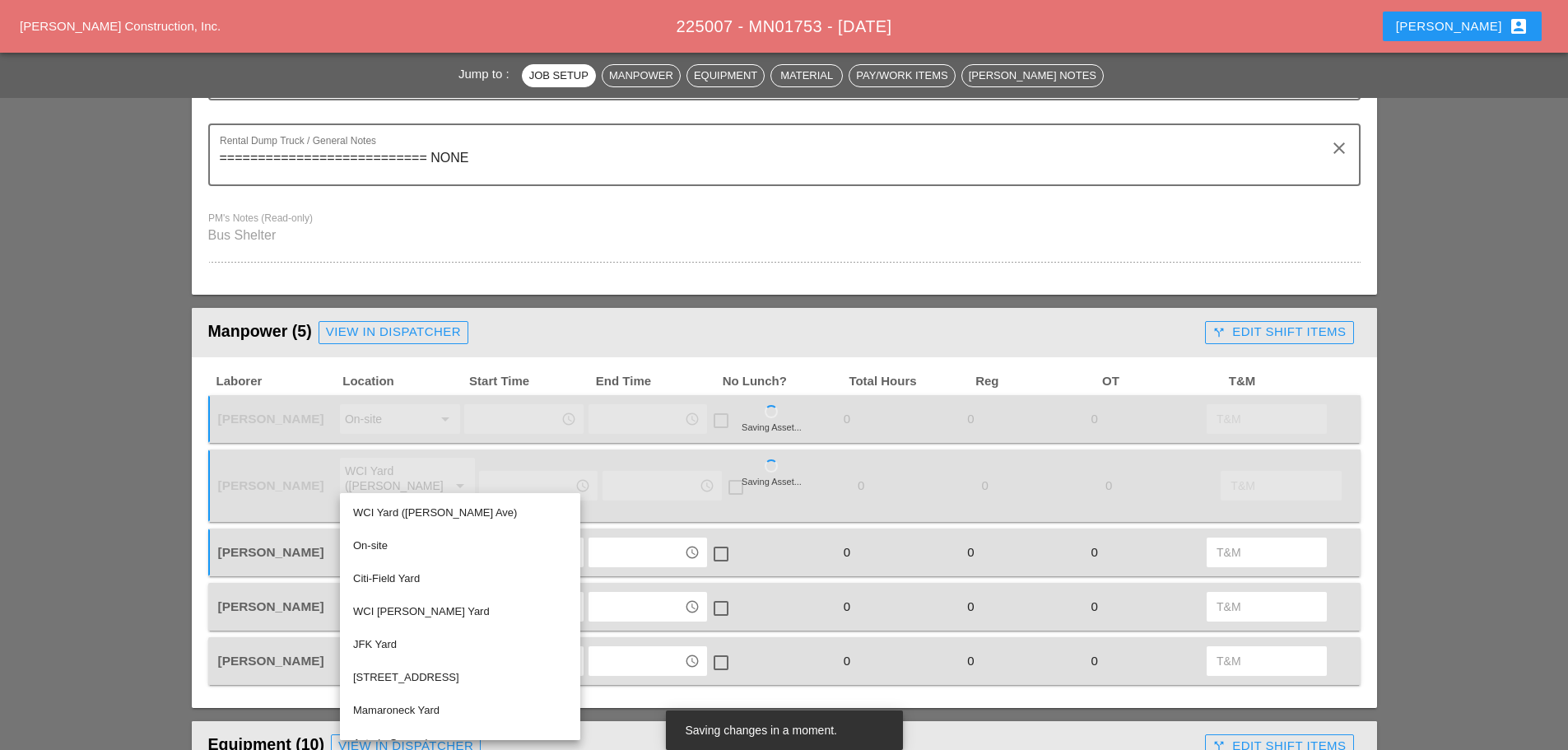
click at [401, 512] on div "WCI Yard ([PERSON_NAME] Ave)" at bounding box center [460, 513] width 214 height 20
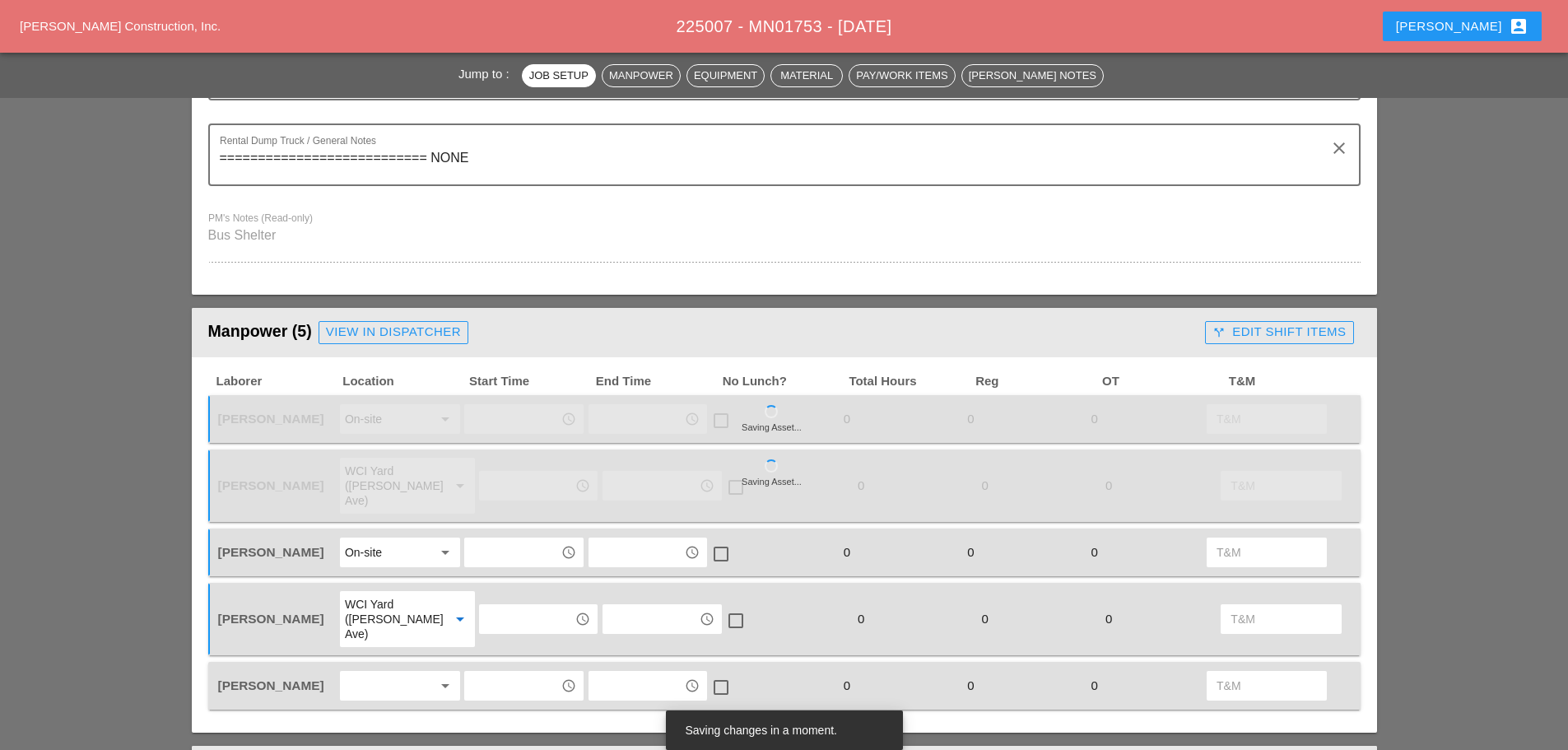
click at [402, 673] on div at bounding box center [388, 686] width 87 height 27
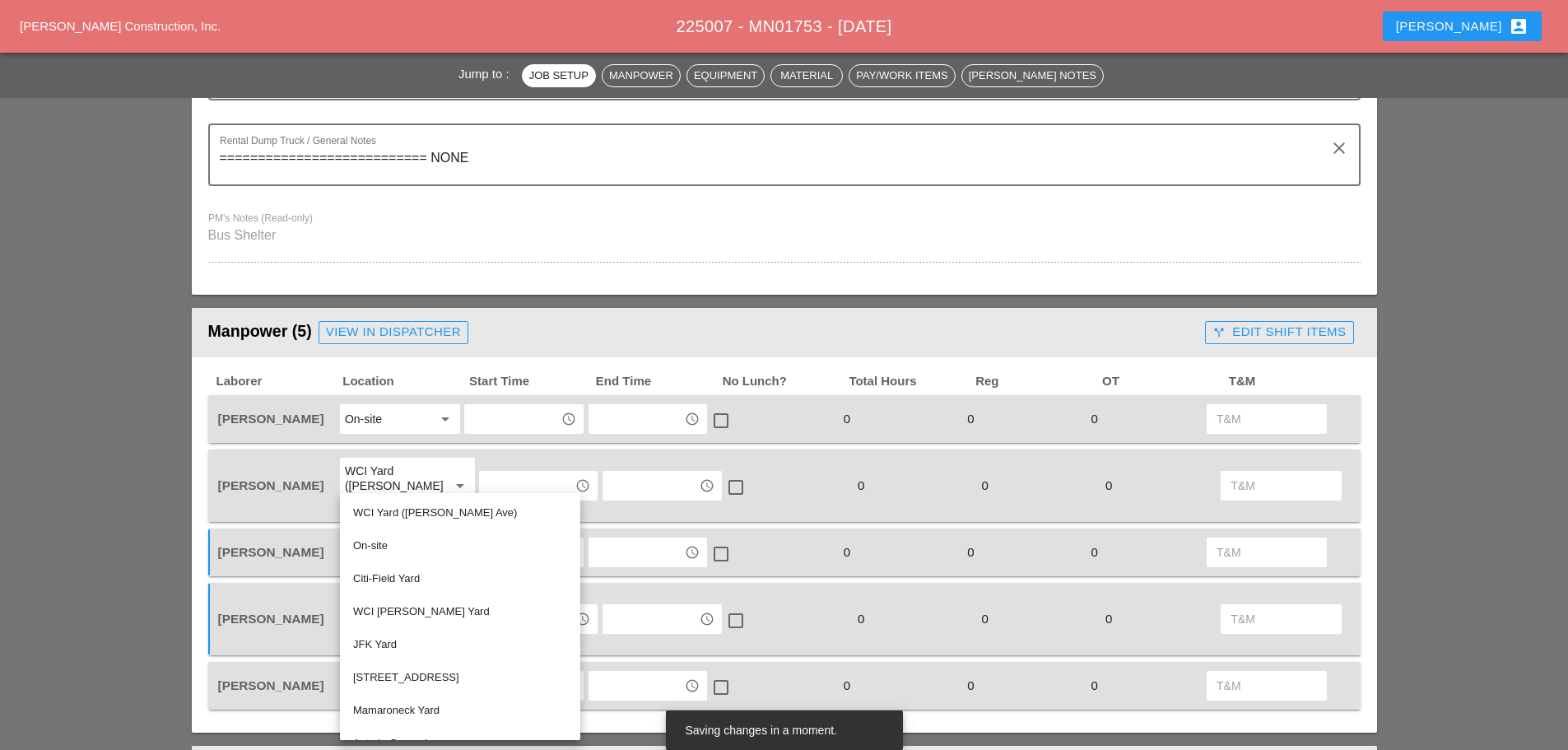
click at [373, 663] on div "[STREET_ADDRESS]" at bounding box center [460, 678] width 214 height 33
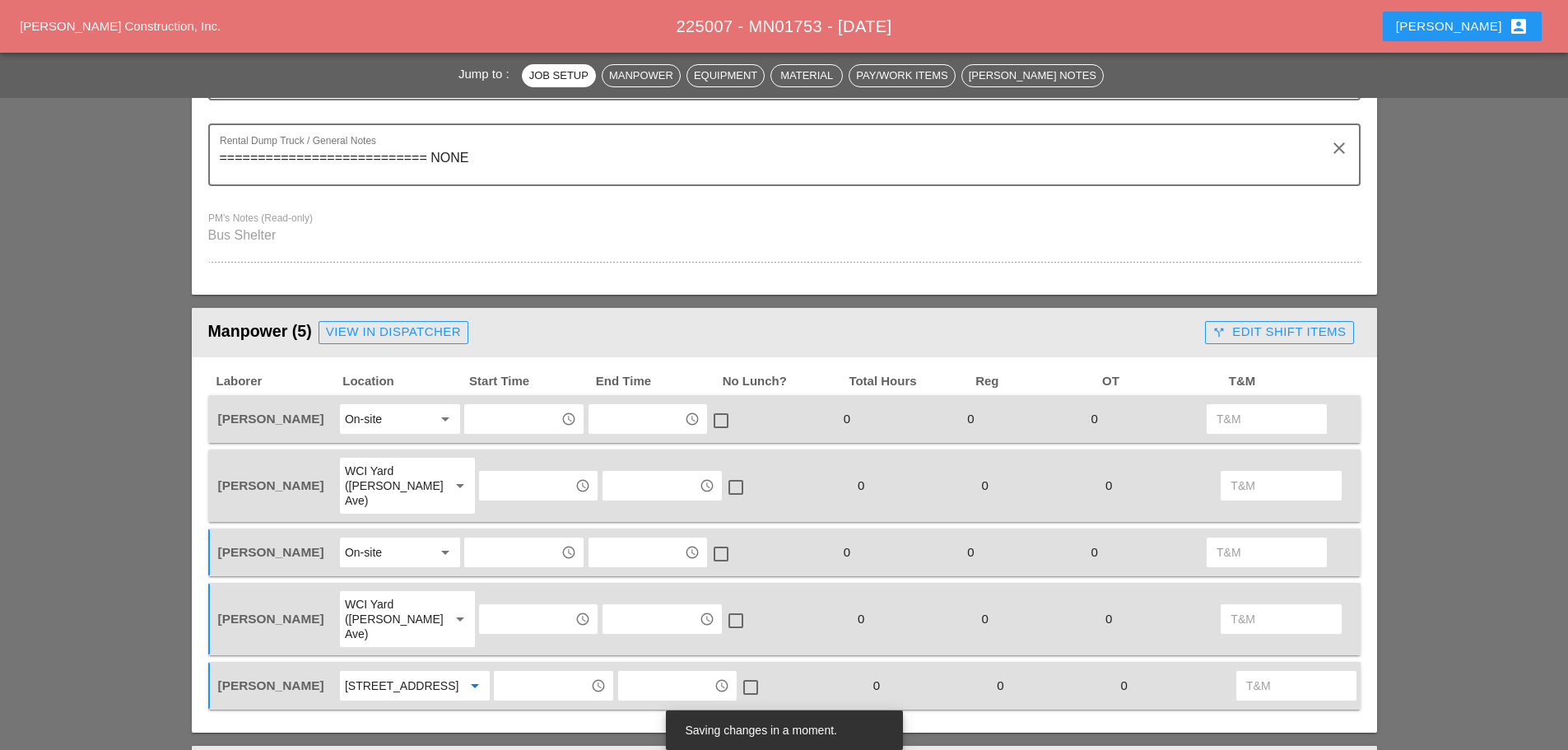
click at [386, 678] on div "[STREET_ADDRESS]" at bounding box center [397, 686] width 105 height 15
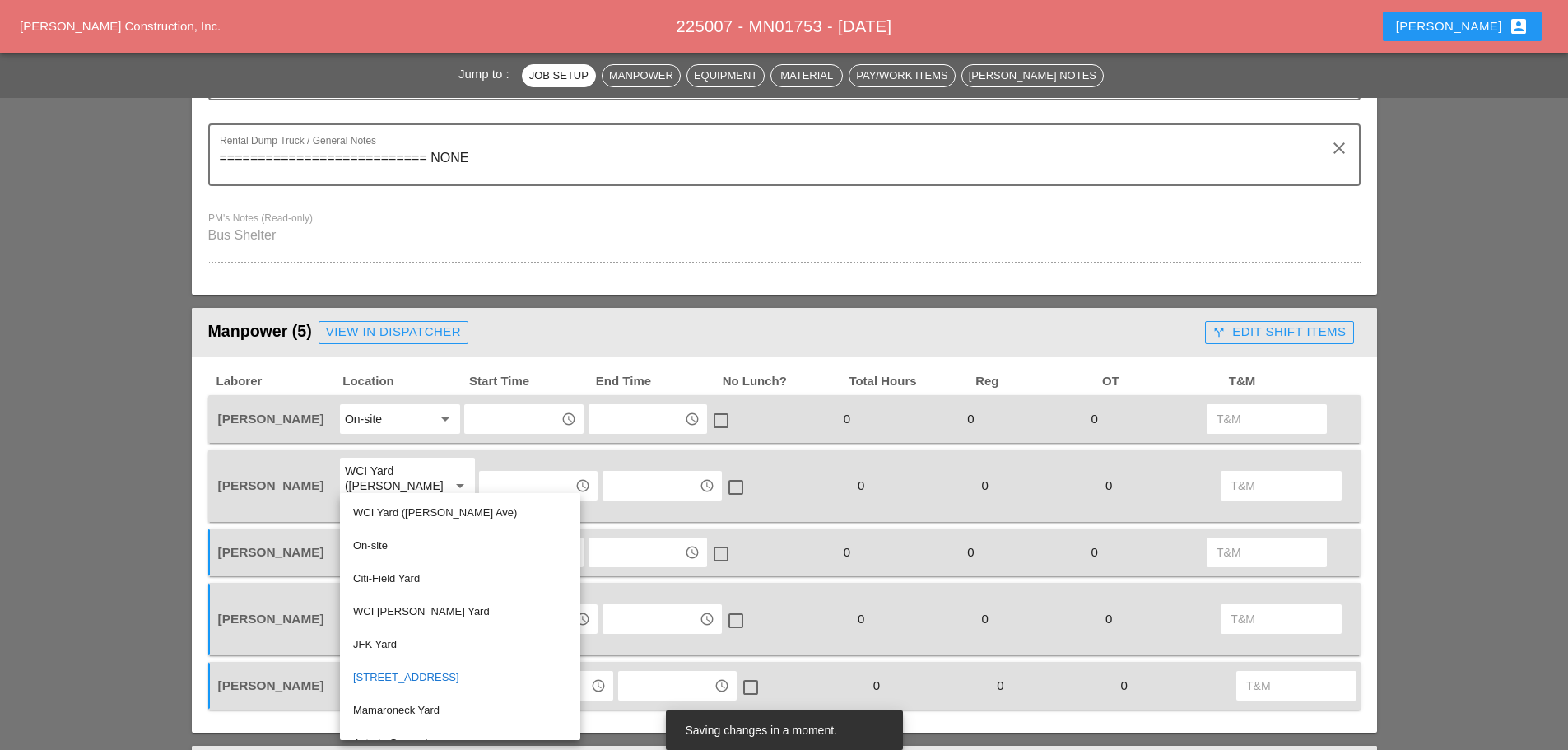
click at [402, 506] on div "WCI Yard ([PERSON_NAME] Ave)" at bounding box center [460, 513] width 214 height 20
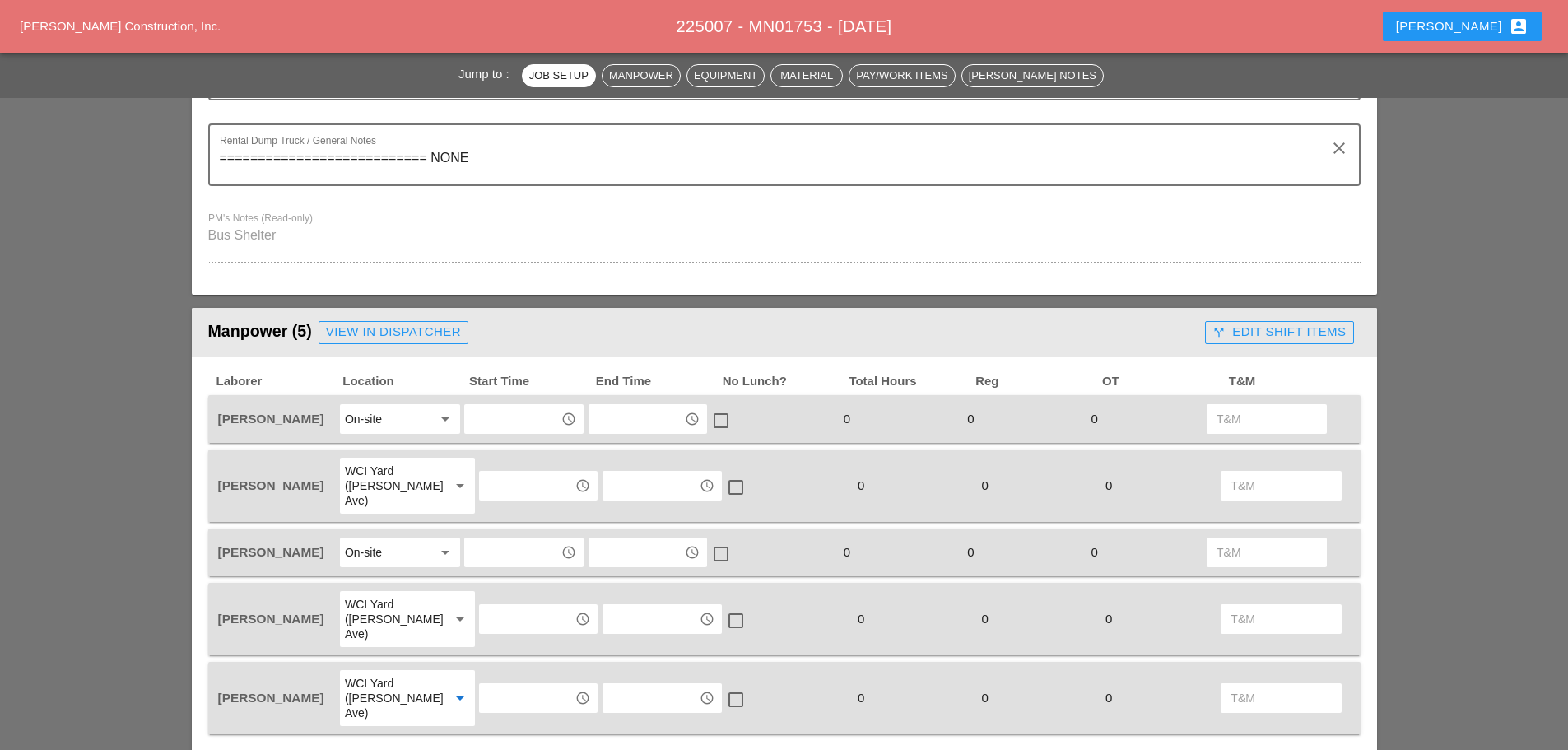
click at [520, 424] on input "text" at bounding box center [511, 419] width 85 height 27
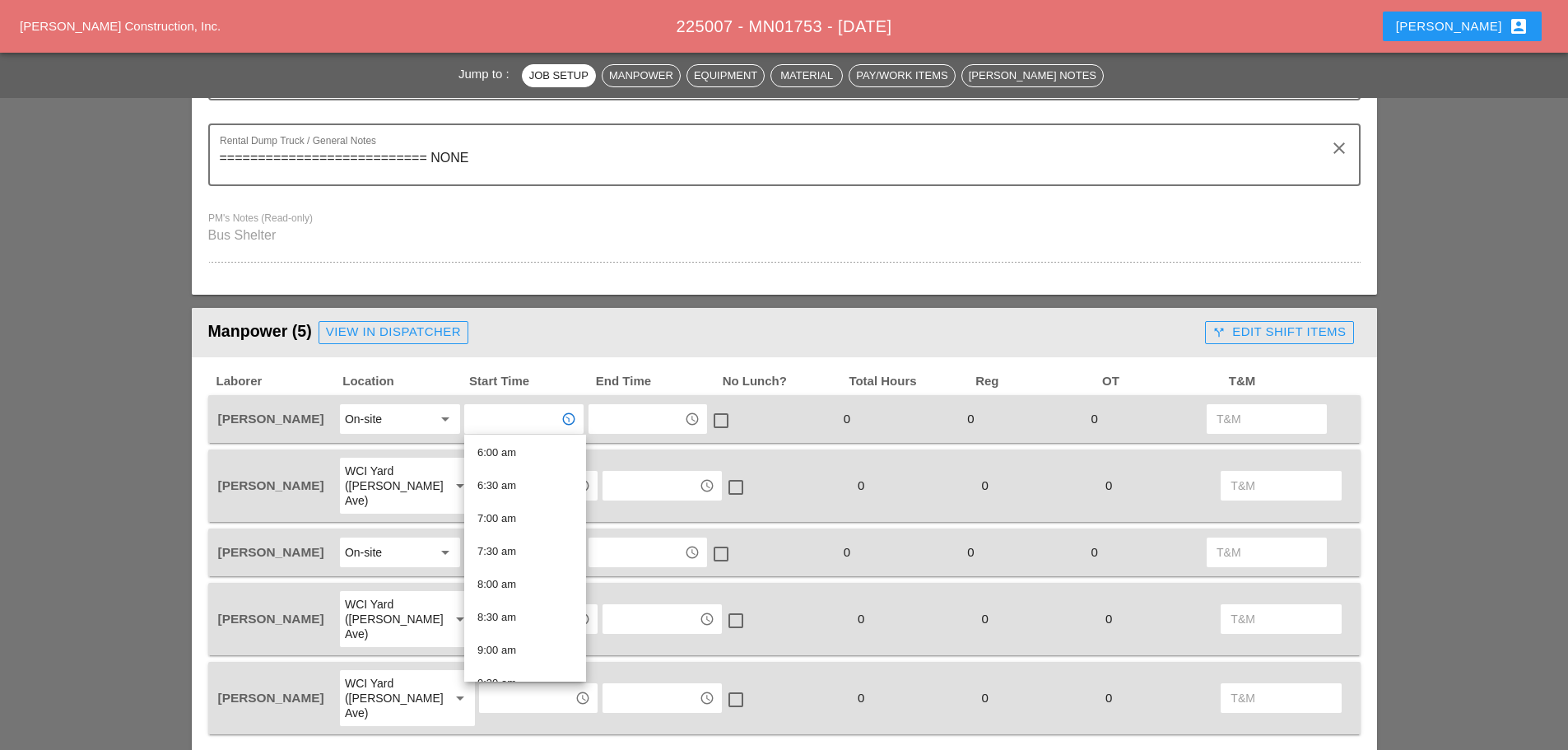
scroll to position [412, 0]
click at [515, 527] on div "7:30 am" at bounding box center [525, 537] width 95 height 20
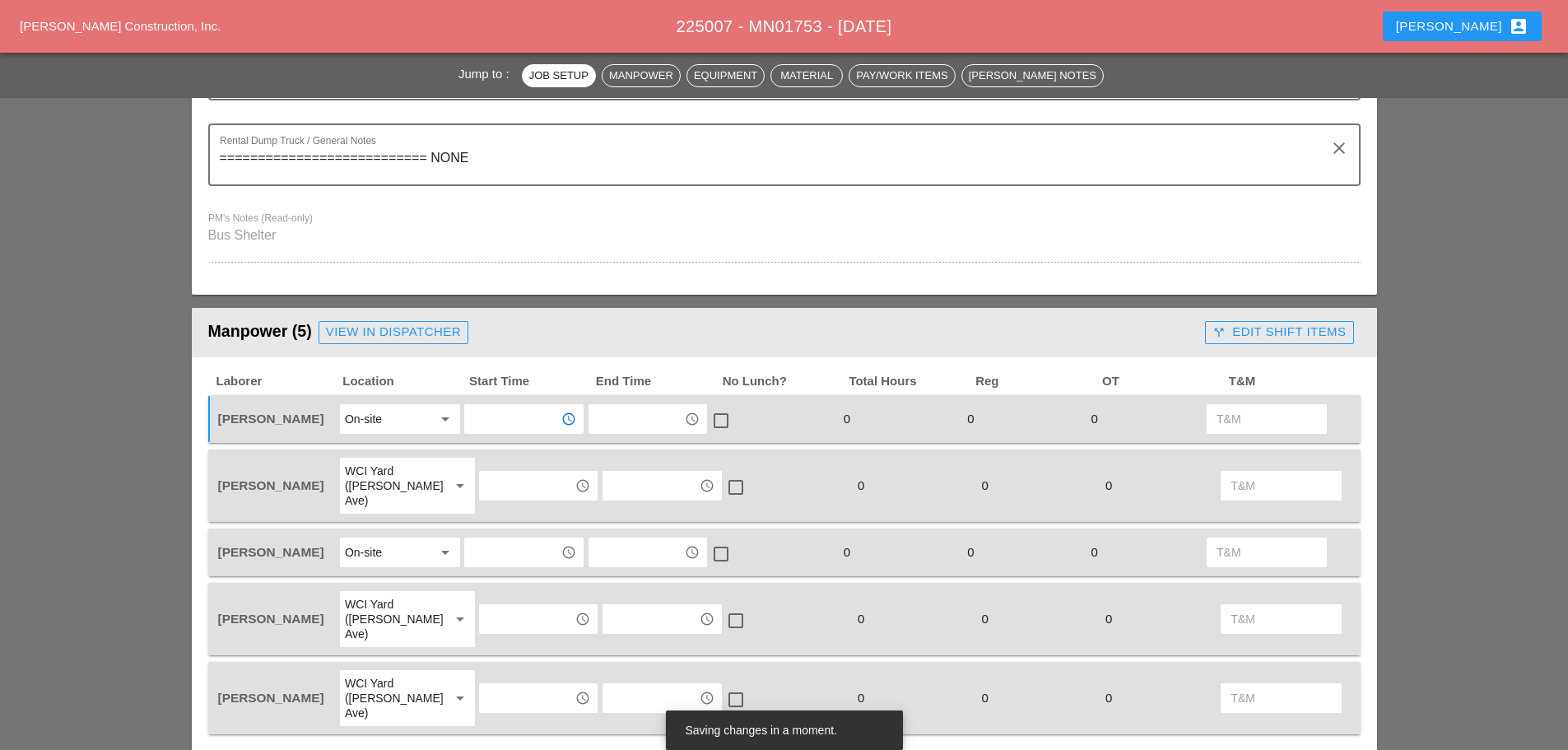
click at [506, 473] on input "text" at bounding box center [526, 486] width 85 height 27
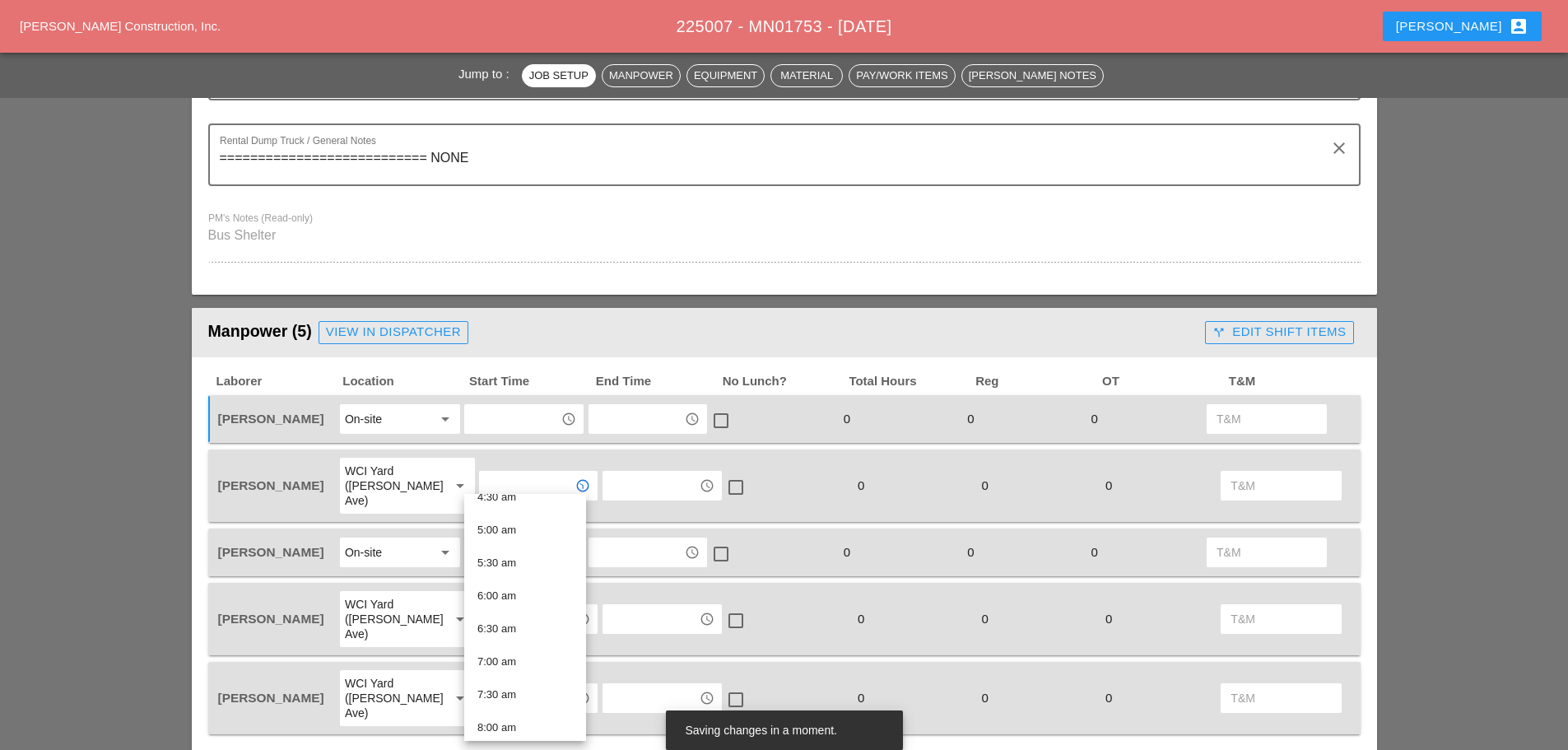
scroll to position [329, 0]
click at [502, 642] on div "7:00 am" at bounding box center [525, 645] width 95 height 20
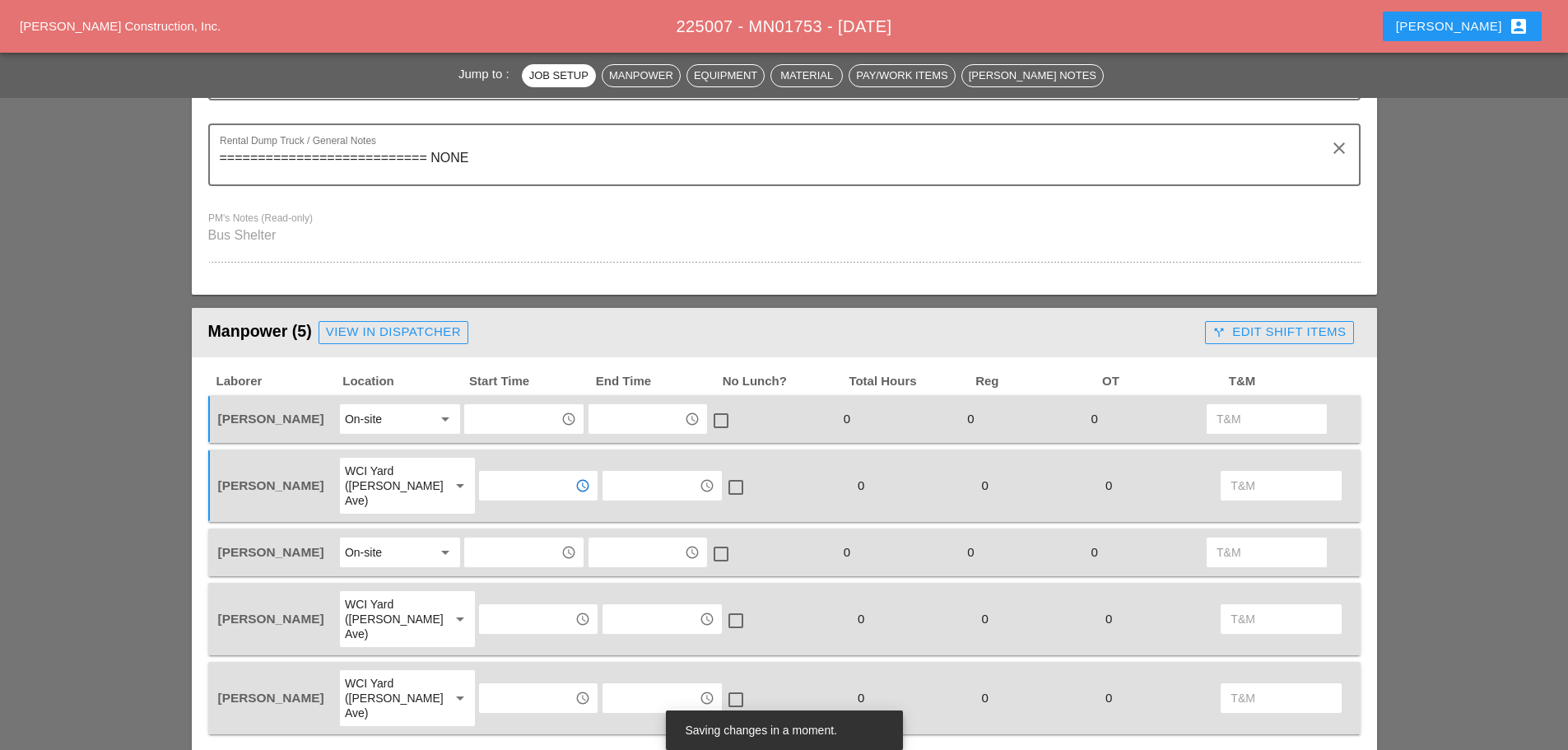
click at [500, 543] on input "text" at bounding box center [511, 552] width 85 height 27
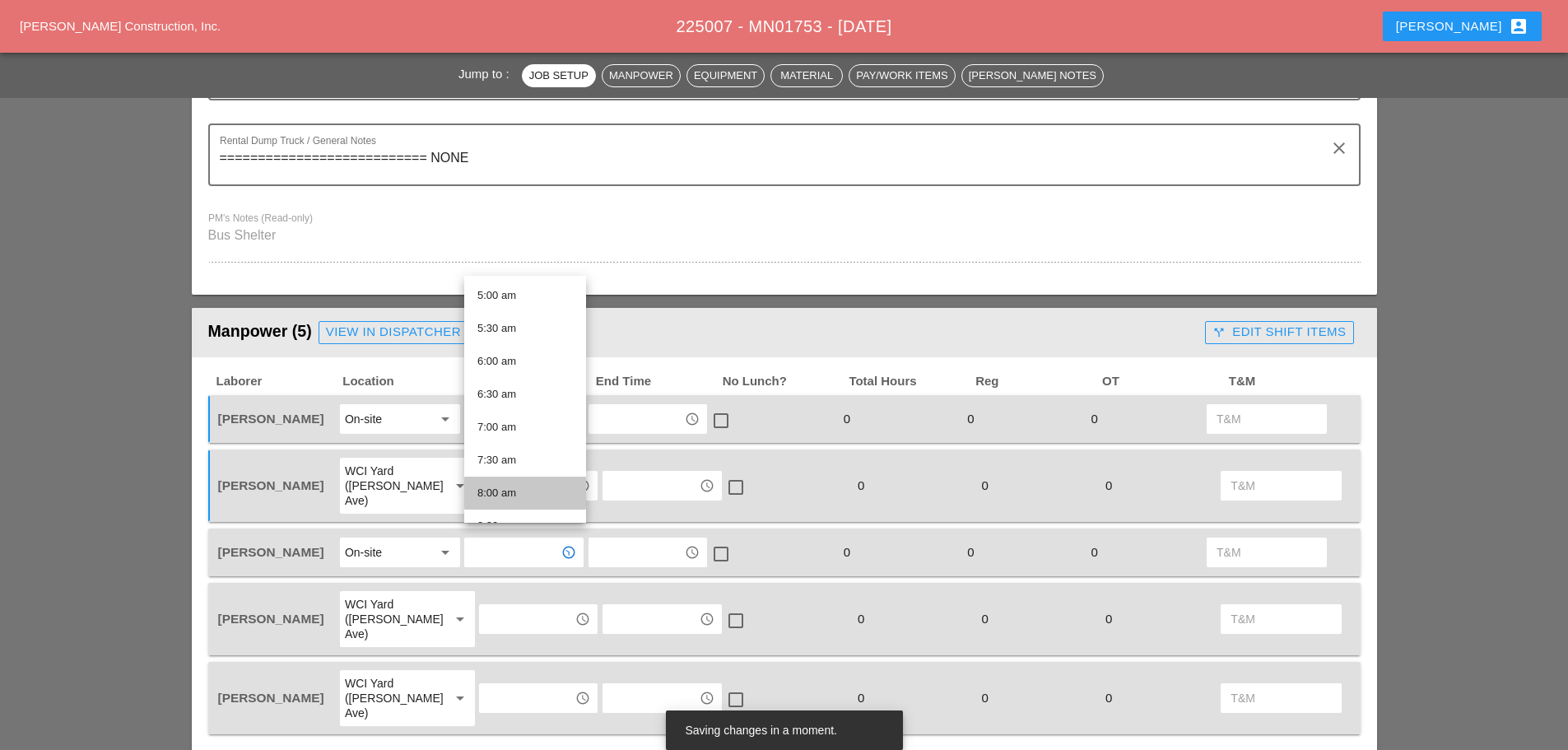
click at [514, 485] on div "8:00 am" at bounding box center [525, 493] width 95 height 20
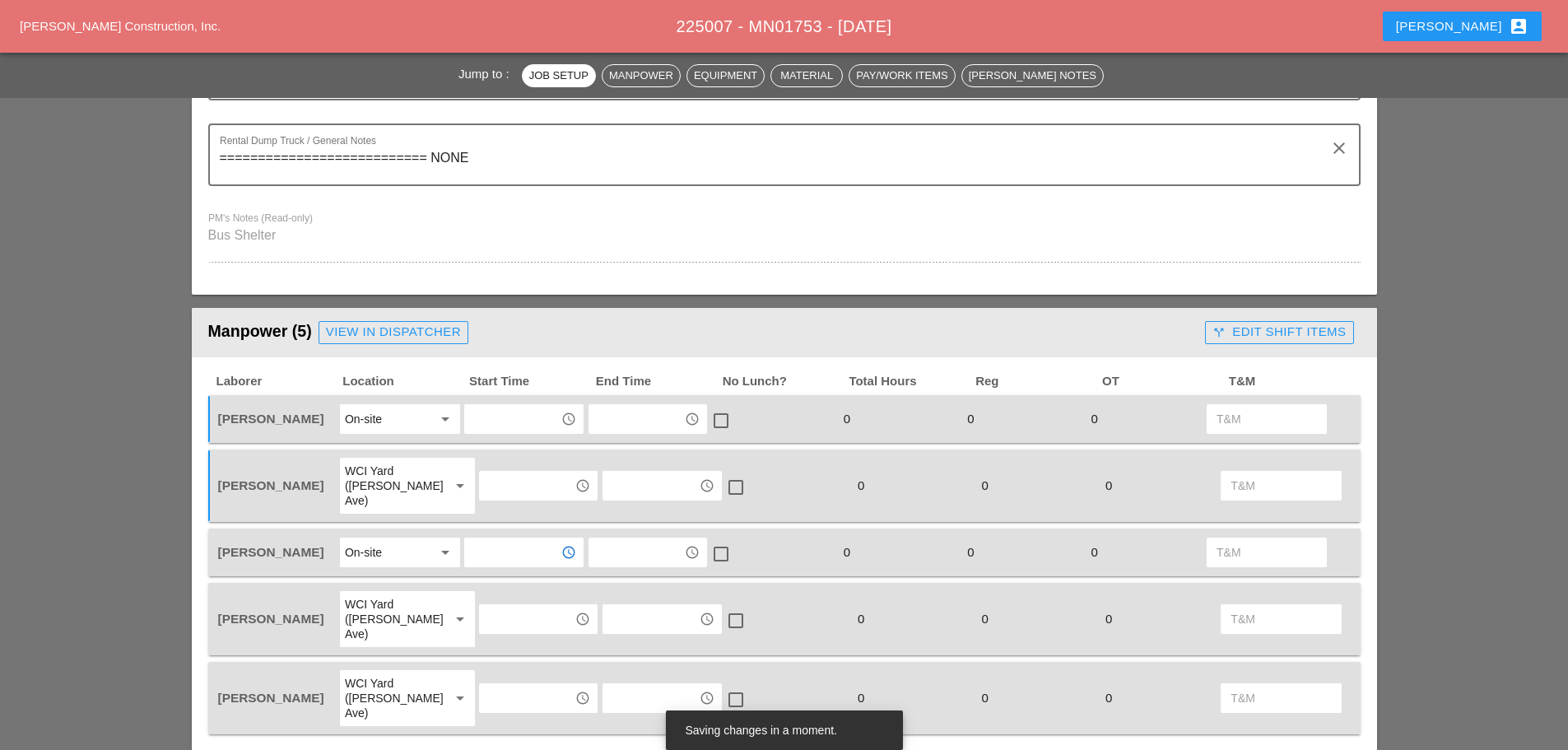
click at [517, 606] on input "text" at bounding box center [526, 619] width 85 height 27
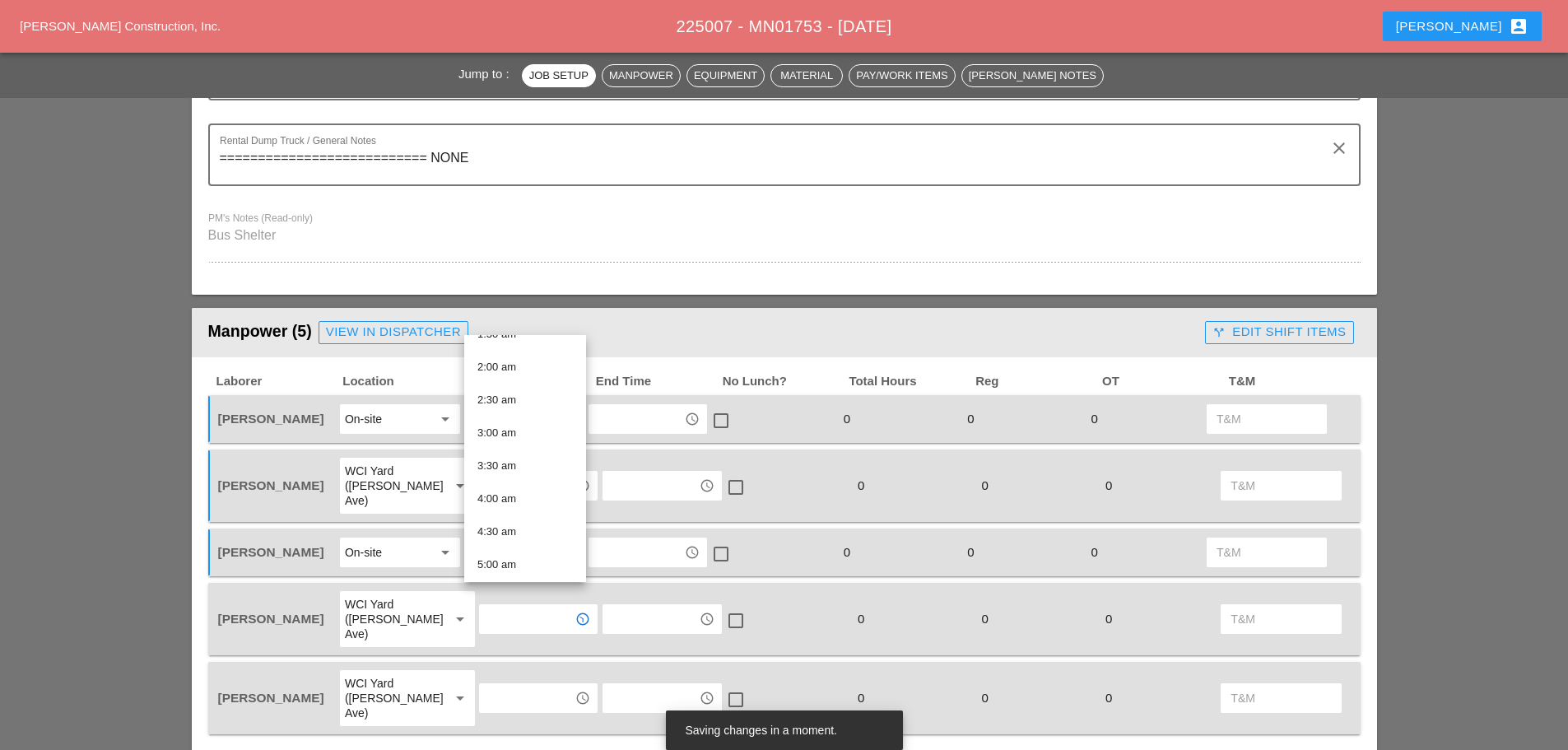
scroll to position [247, 0]
click at [510, 566] on div "7:00 am" at bounding box center [525, 569] width 95 height 20
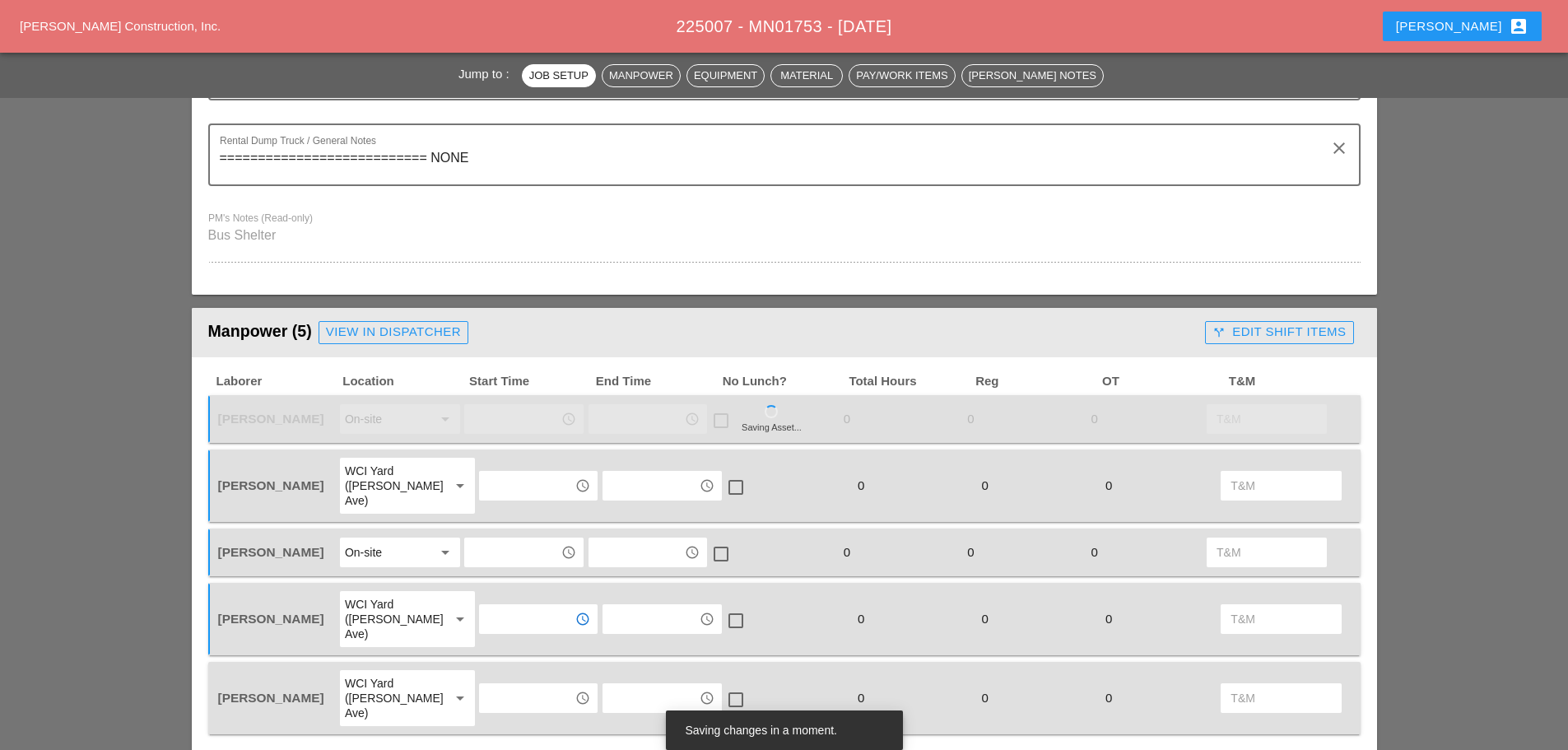
click at [520, 685] on input "text" at bounding box center [526, 698] width 85 height 27
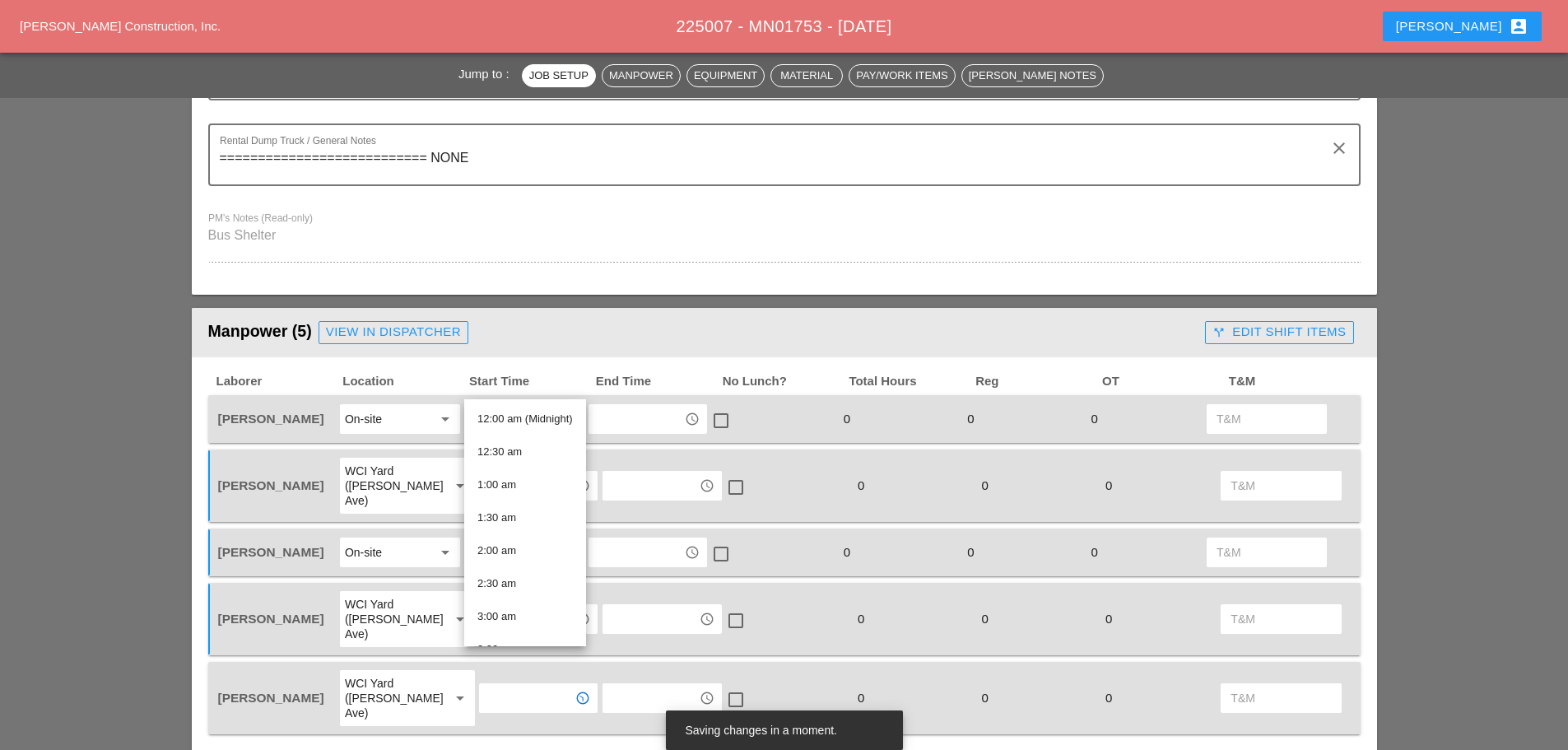
scroll to position [329, 0]
click at [508, 546] on div "7:00 am" at bounding box center [525, 551] width 95 height 20
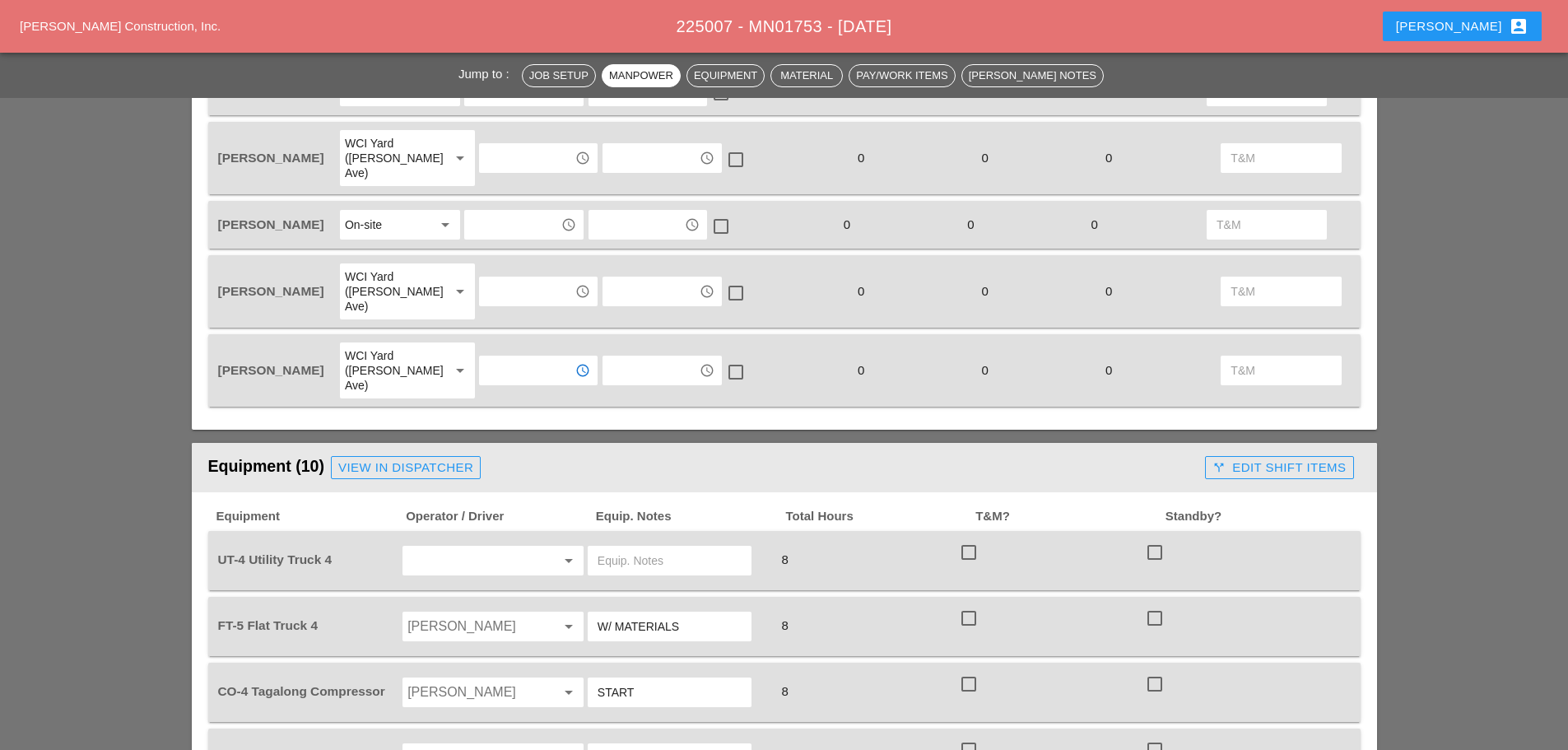
scroll to position [906, 0]
click at [473, 546] on input "text" at bounding box center [470, 559] width 126 height 27
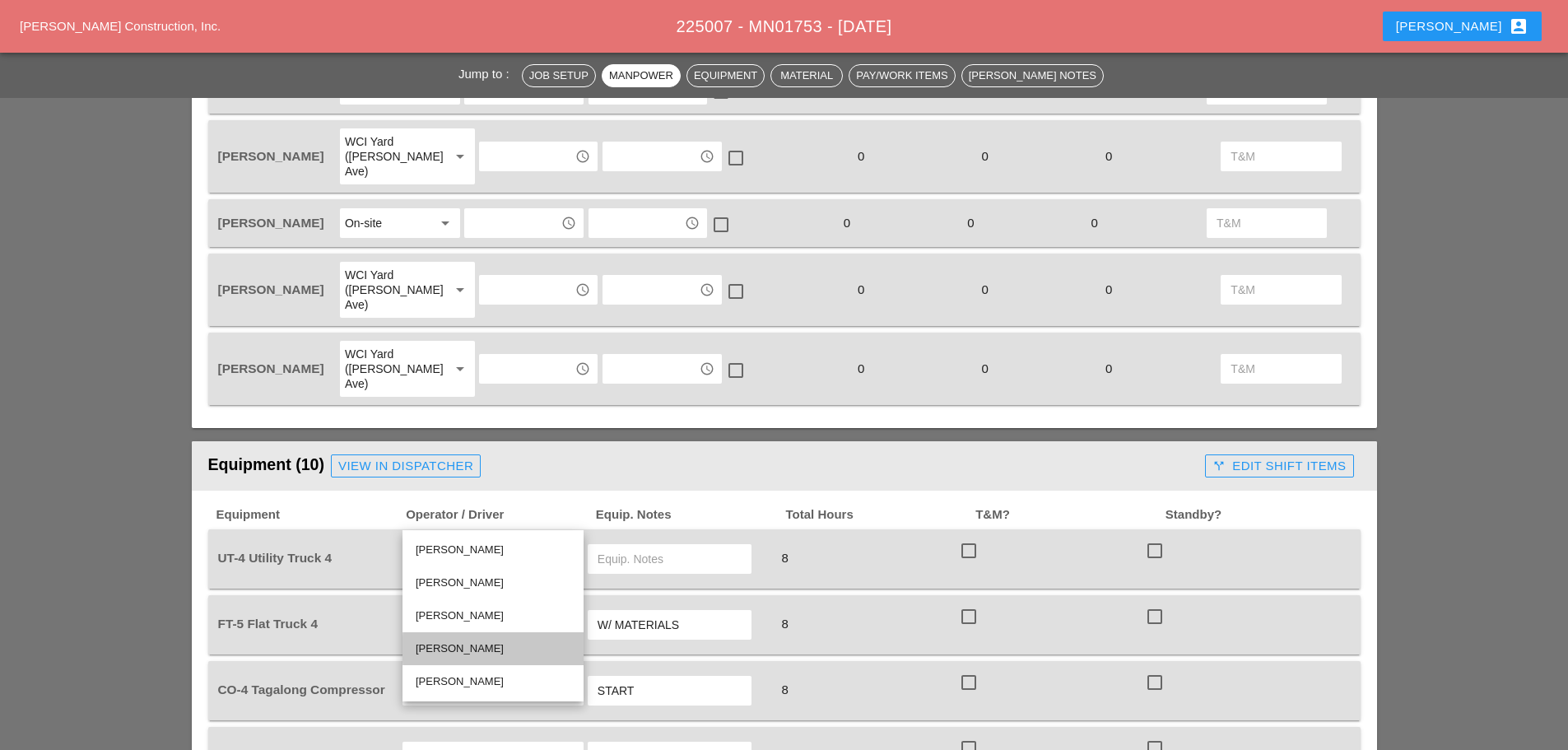
click at [457, 649] on div "[PERSON_NAME]" at bounding box center [493, 649] width 155 height 20
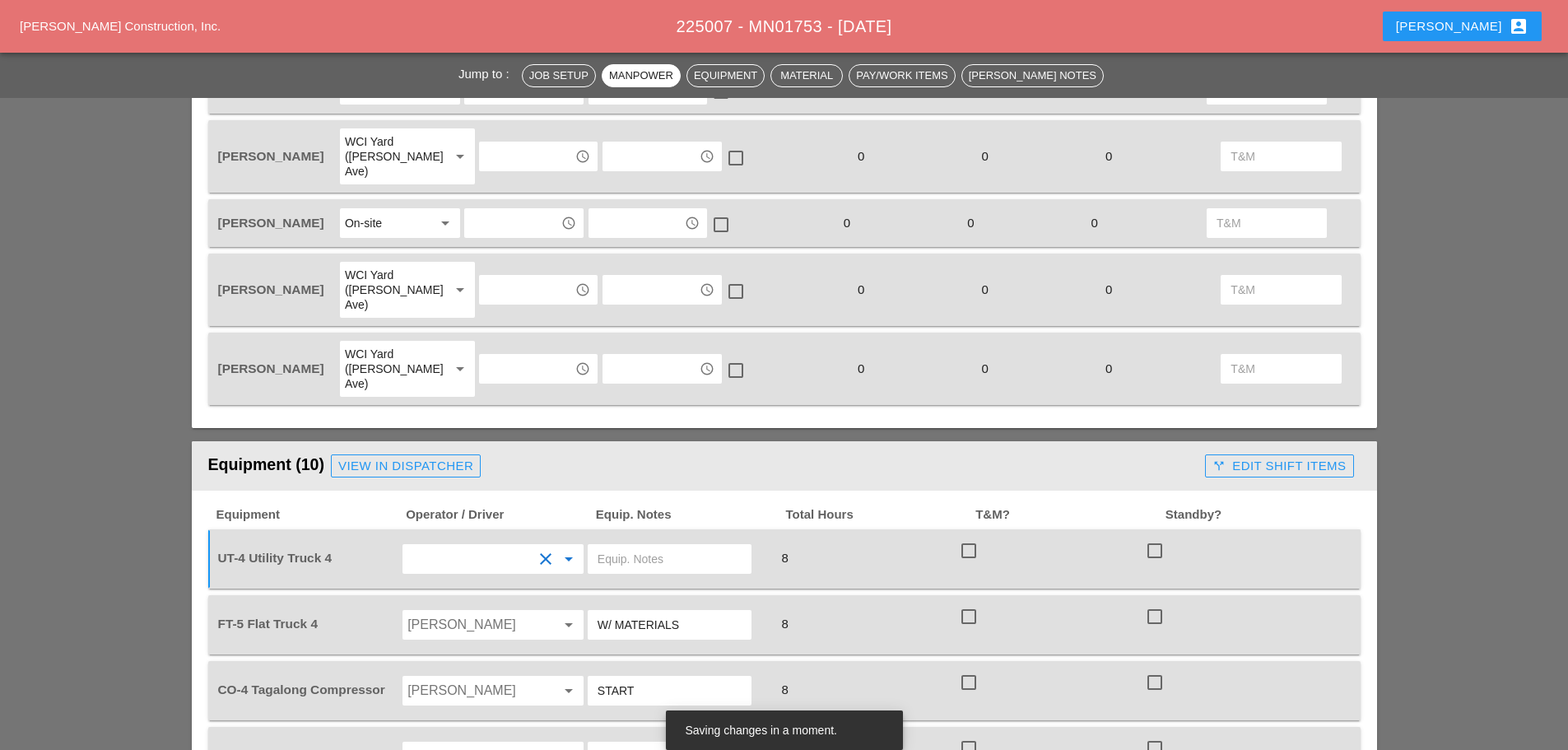
click at [456, 612] on input "Alberto Barajas Flores" at bounding box center [470, 624] width 126 height 27
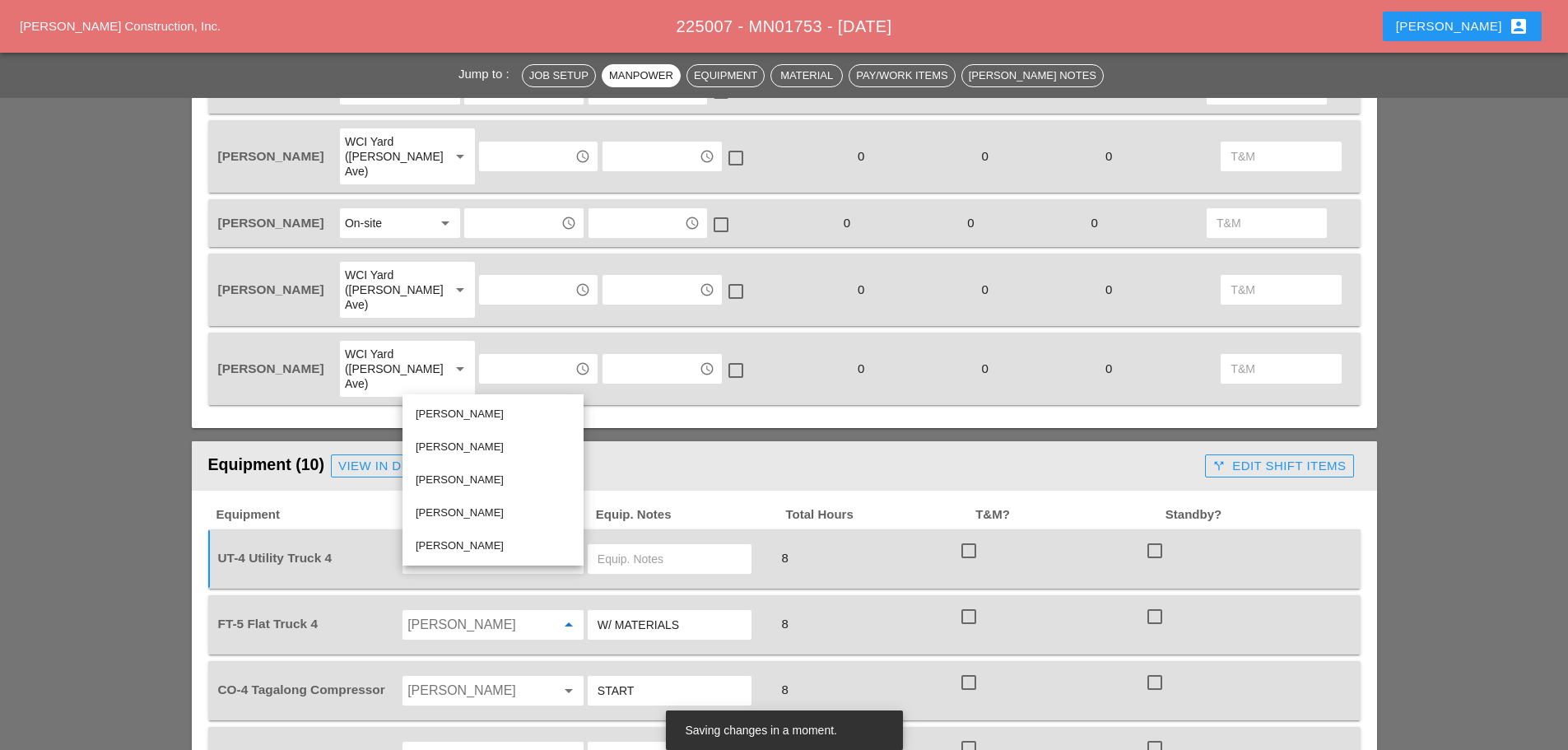
click at [461, 513] on div "[PERSON_NAME]" at bounding box center [493, 513] width 155 height 20
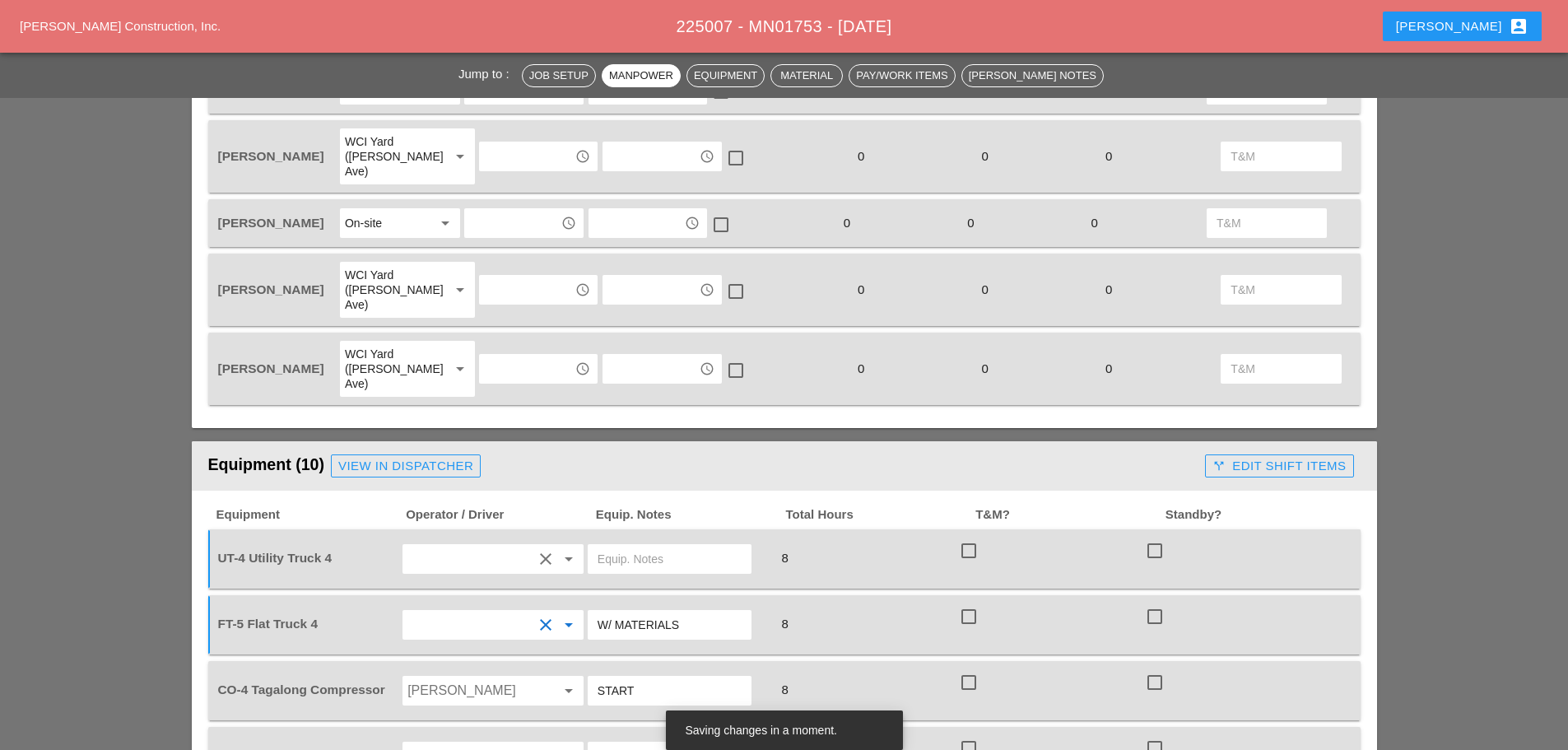
click at [483, 612] on input "Alberto Barajas Flores" at bounding box center [470, 624] width 126 height 27
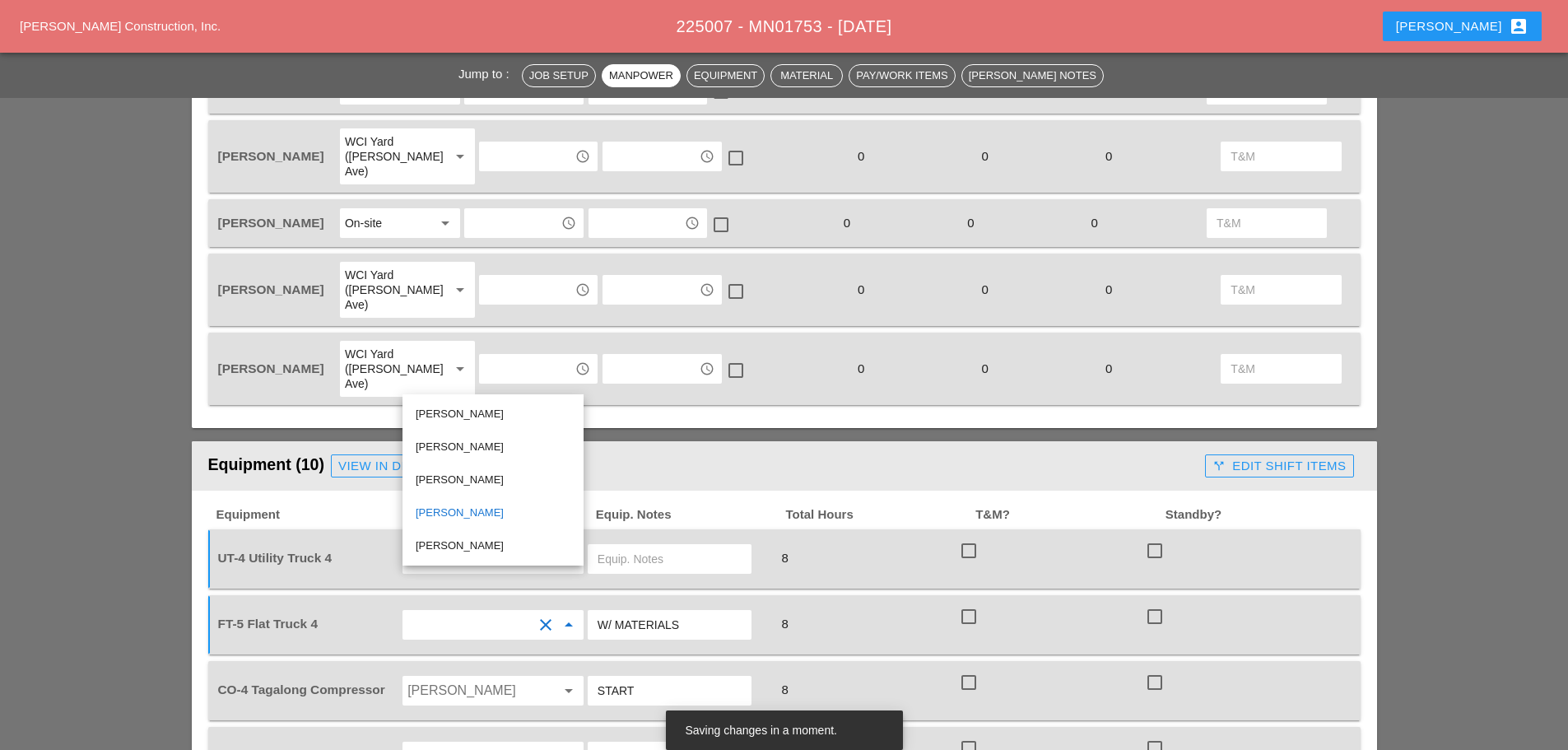
click at [480, 472] on div "[PERSON_NAME]" at bounding box center [493, 480] width 155 height 20
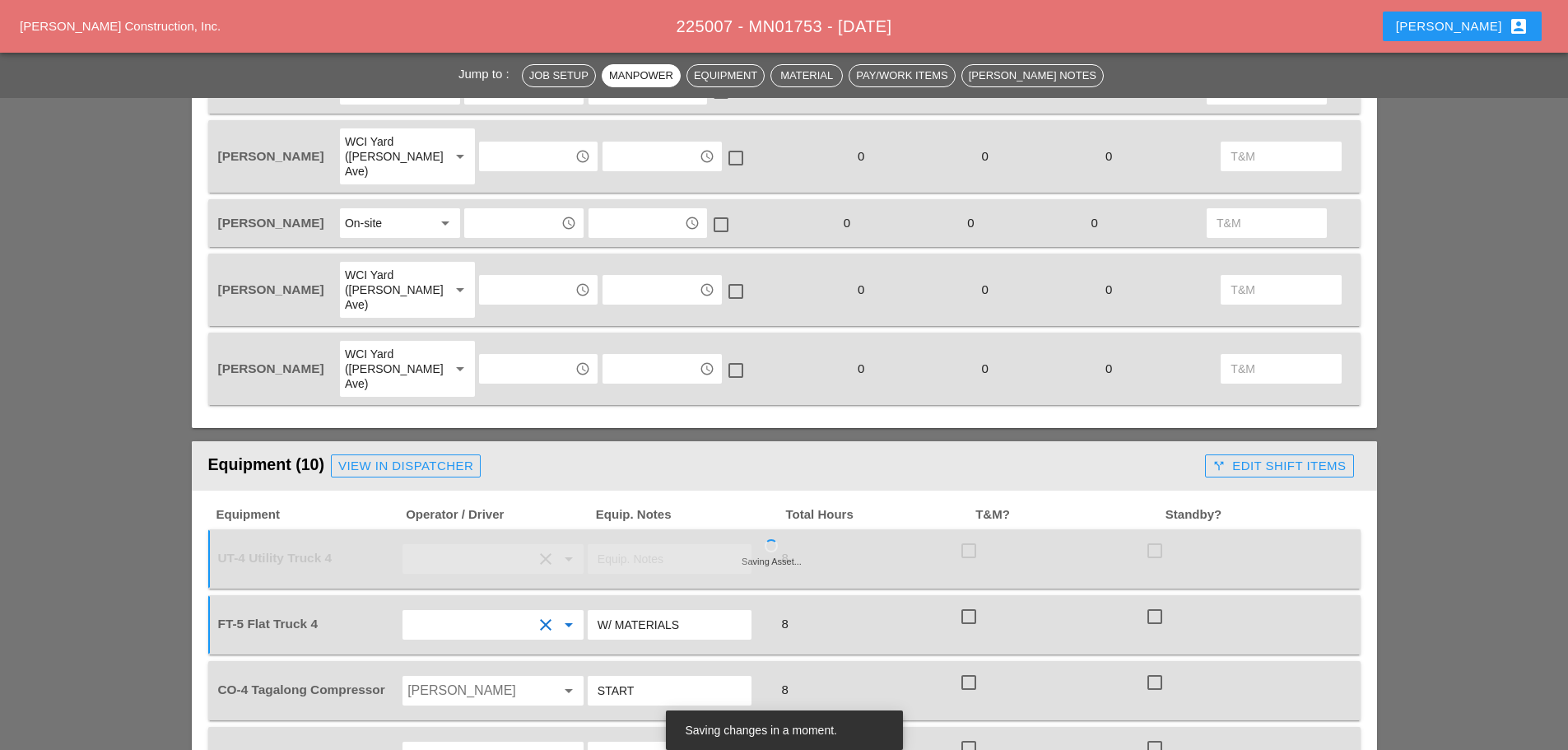
click at [505, 678] on input "Alberto Barajas Flores" at bounding box center [470, 690] width 126 height 27
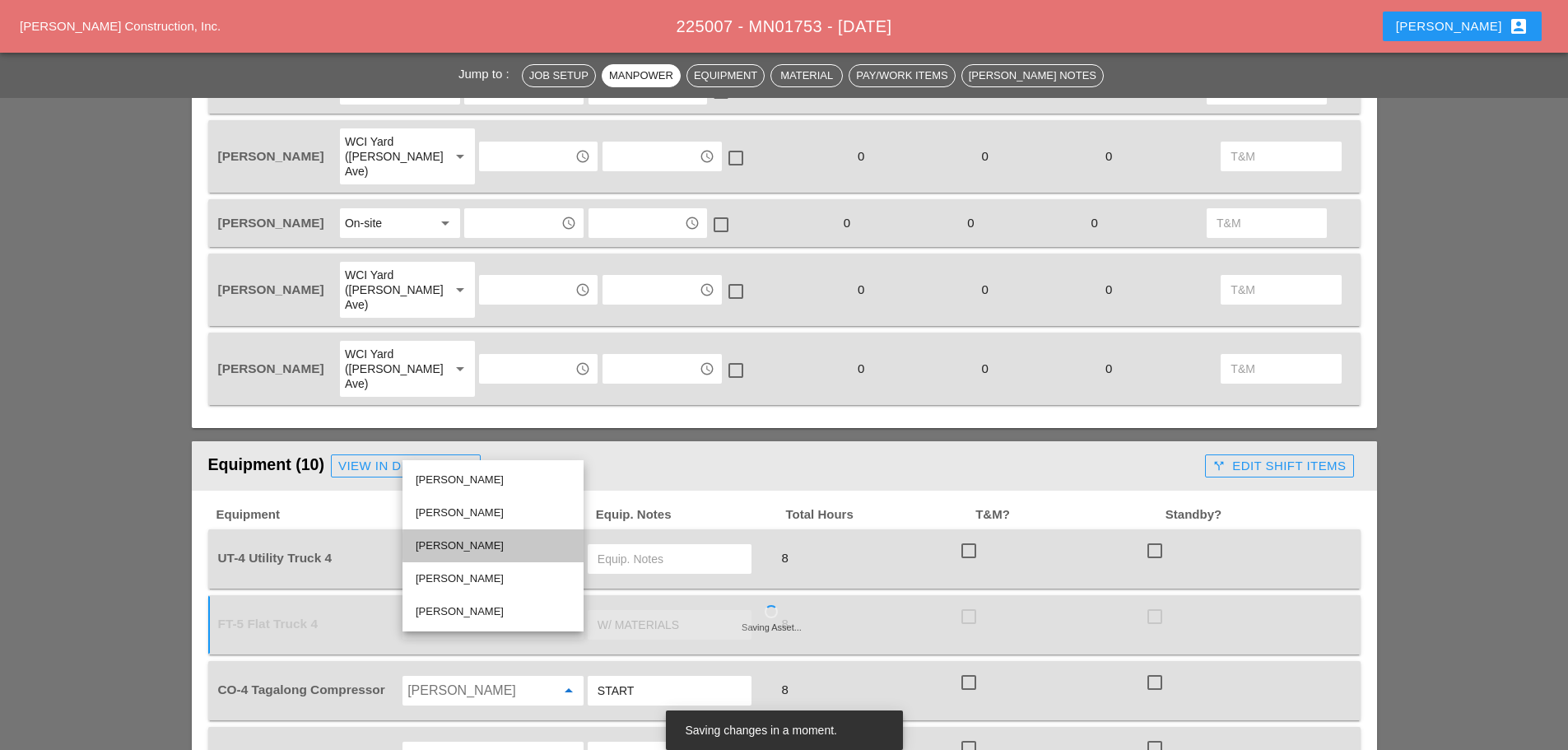
click at [464, 544] on div "[PERSON_NAME]" at bounding box center [493, 546] width 155 height 20
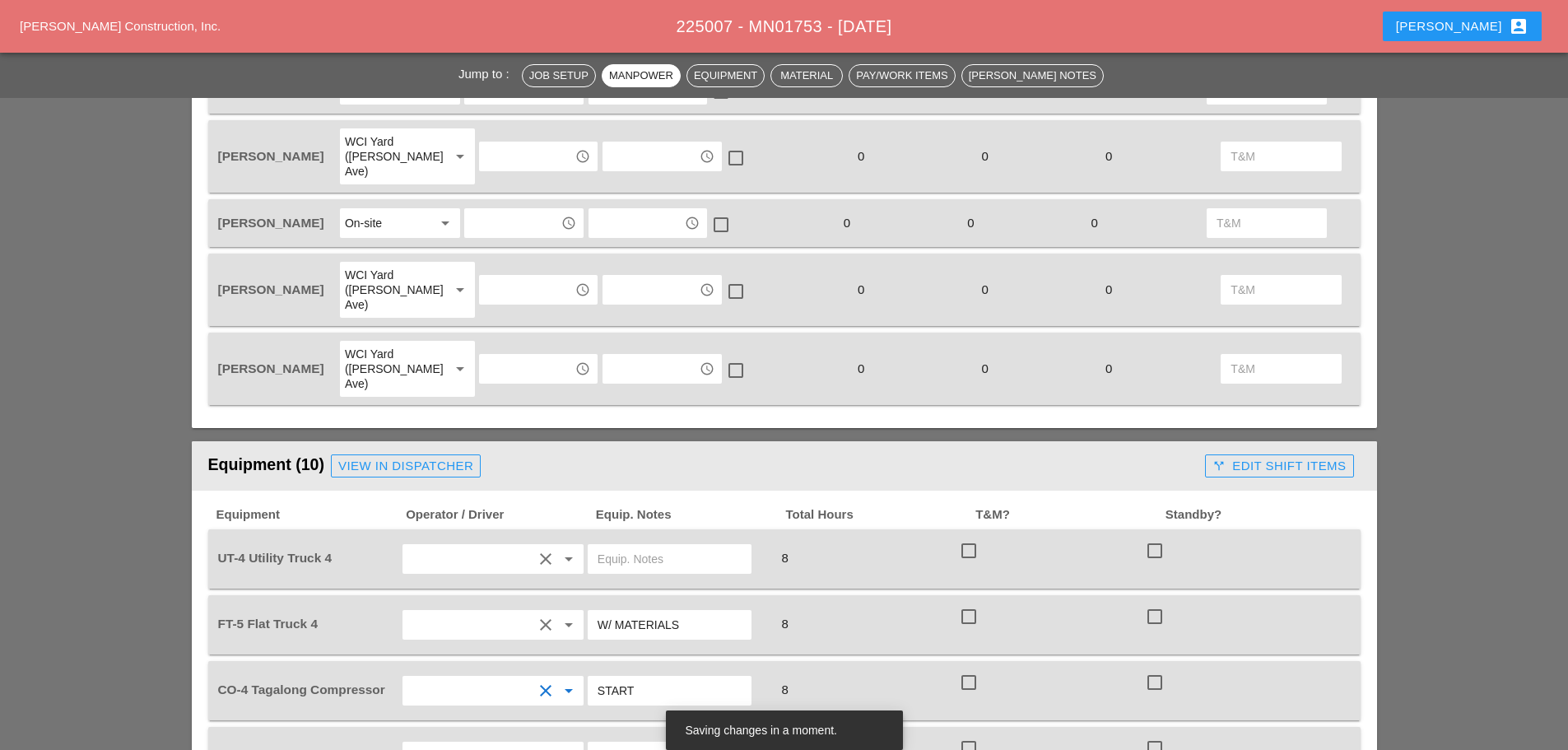
scroll to position [1071, 0]
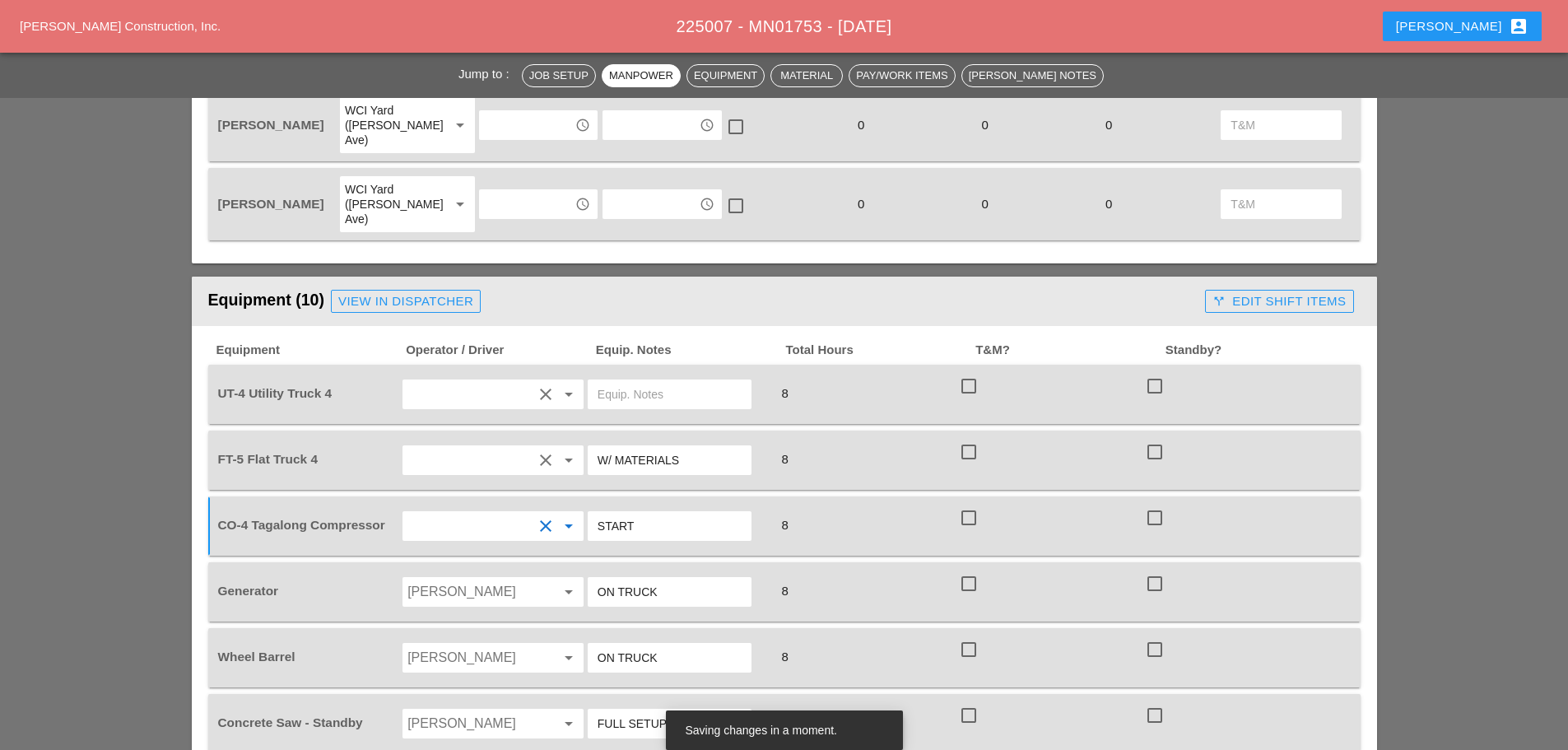
click at [465, 579] on input "Guido Padilla" at bounding box center [470, 592] width 126 height 27
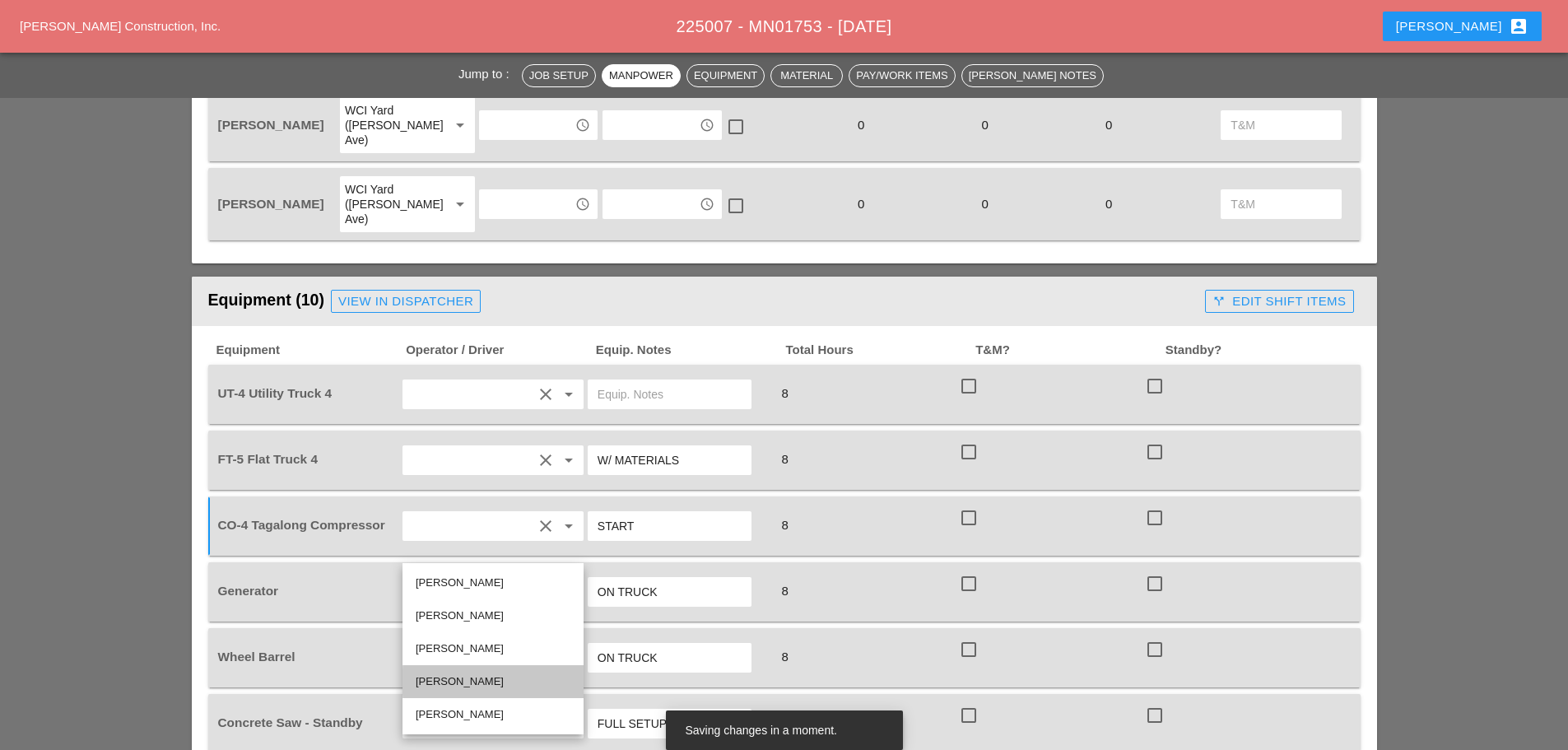
drag, startPoint x: 471, startPoint y: 678, endPoint x: 484, endPoint y: 657, distance: 24.7
click at [474, 677] on div "[PERSON_NAME]" at bounding box center [493, 682] width 155 height 20
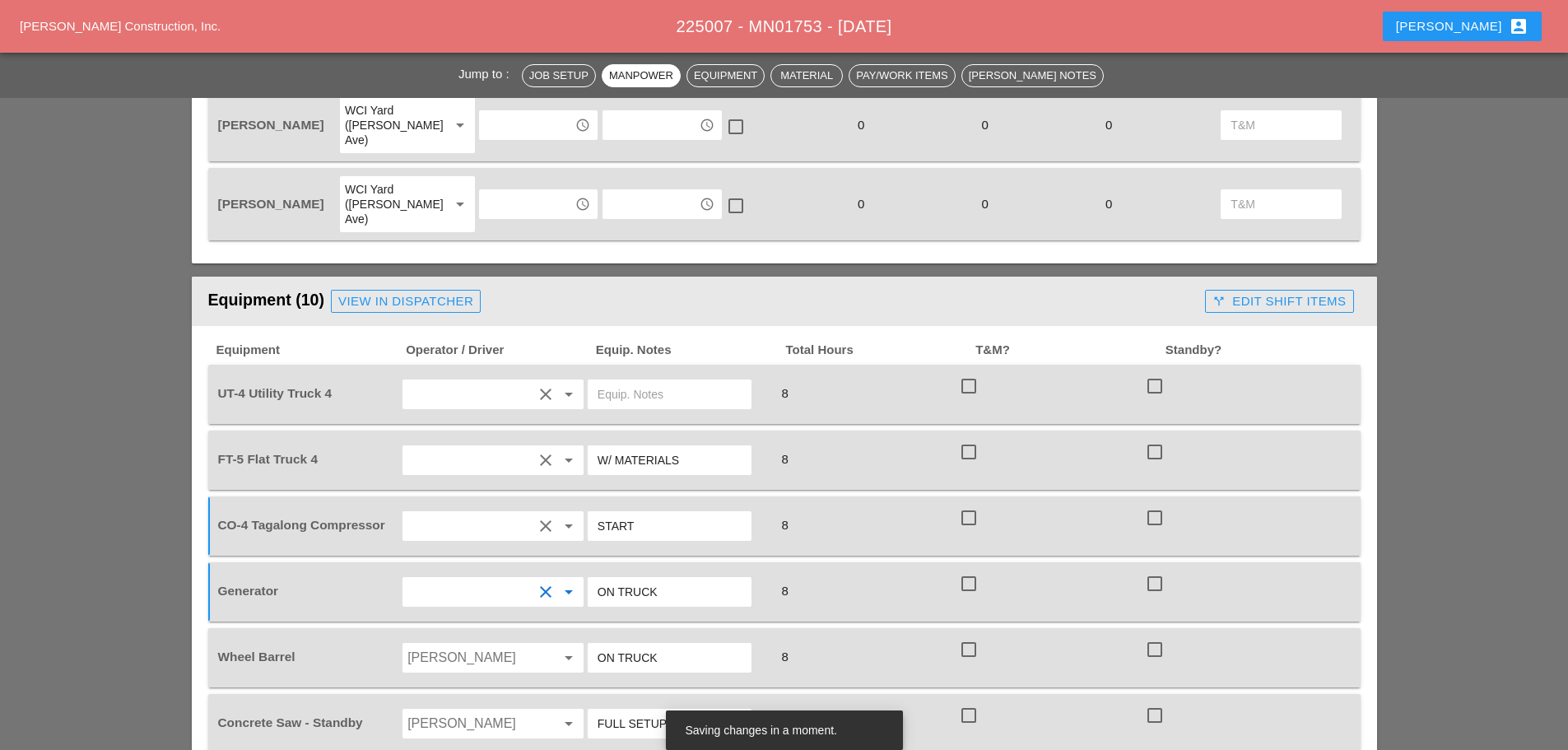
click at [502, 645] on input "Guido Padilla" at bounding box center [470, 657] width 126 height 27
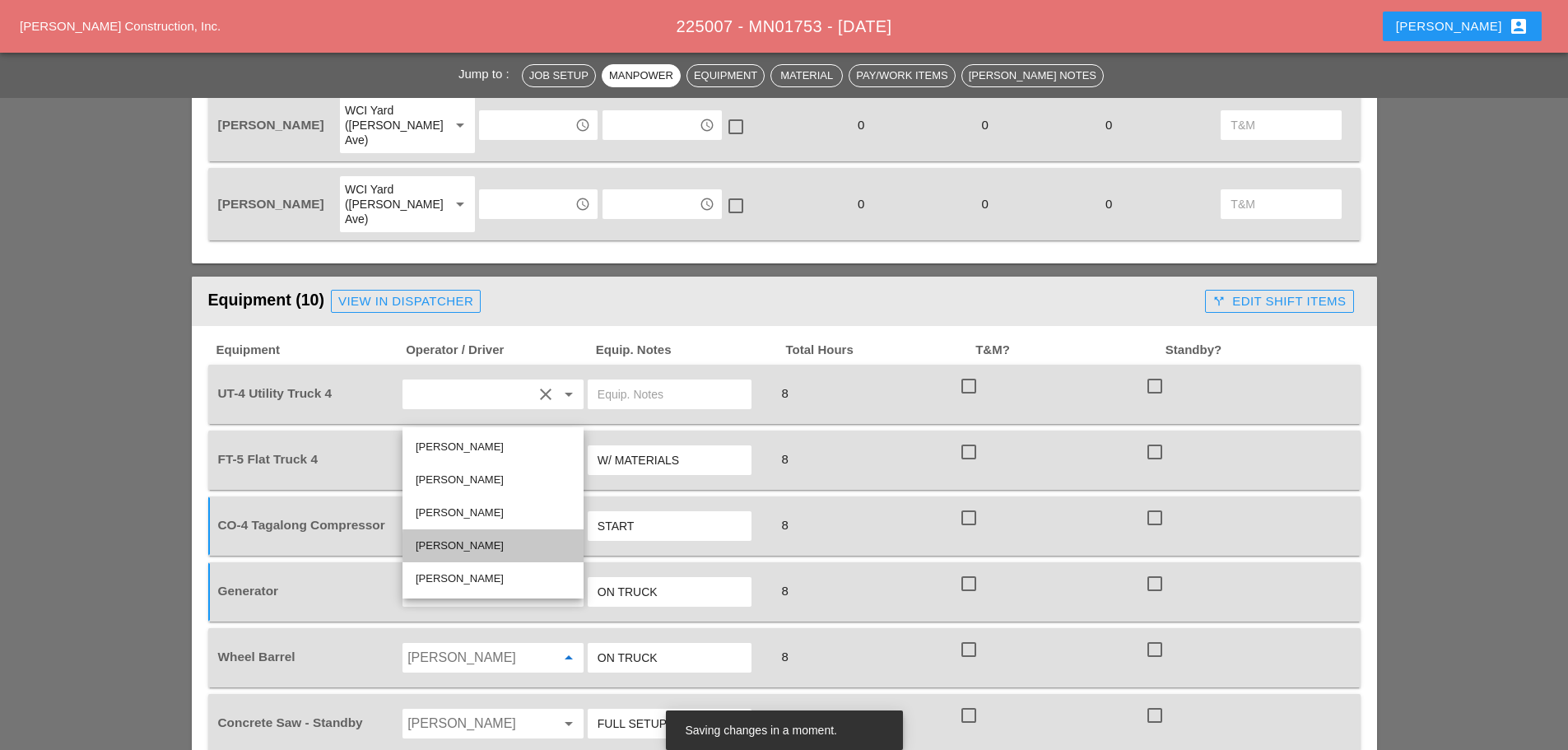
click at [447, 540] on div "[PERSON_NAME]" at bounding box center [493, 546] width 155 height 20
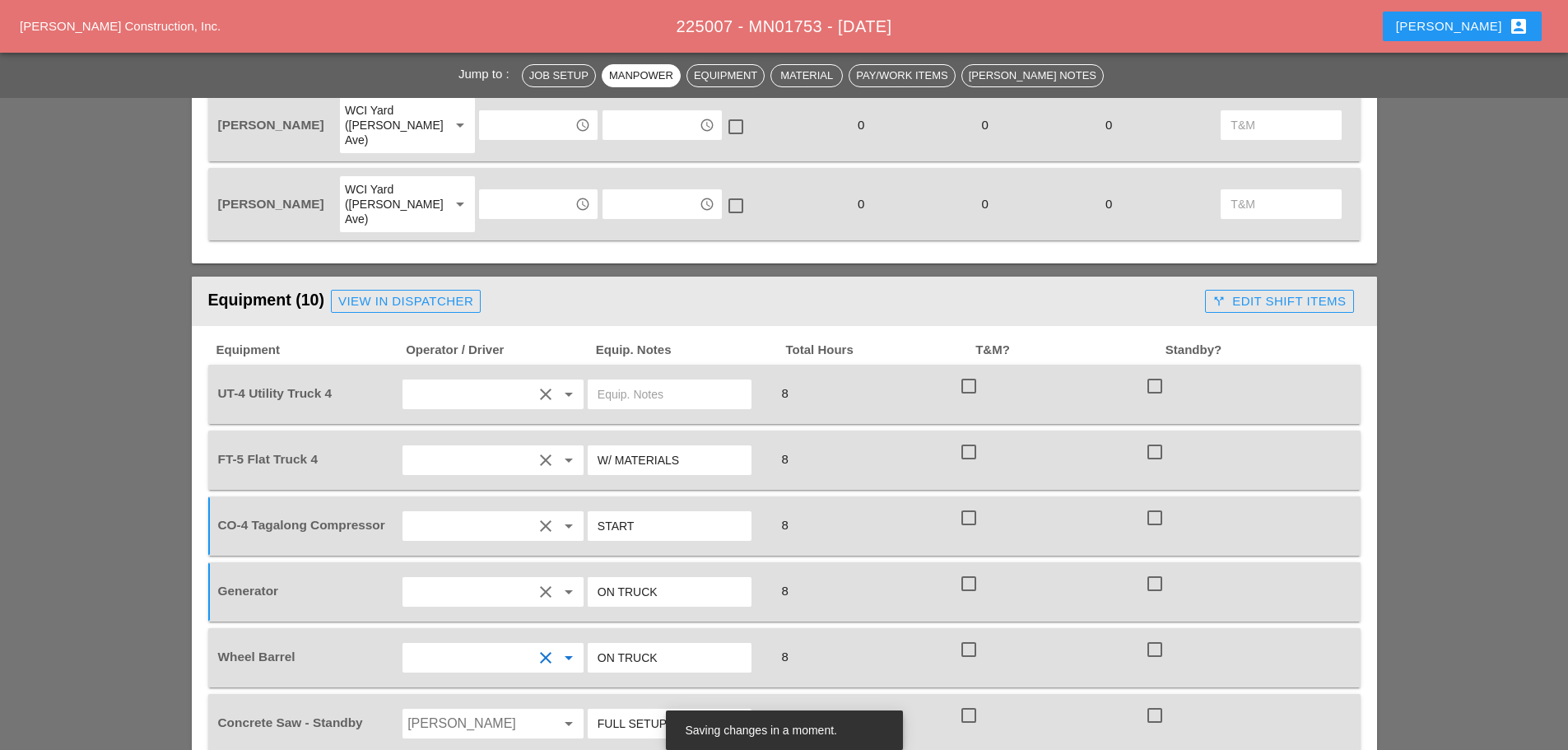
click at [482, 711] on input "Guido Padilla" at bounding box center [470, 723] width 126 height 27
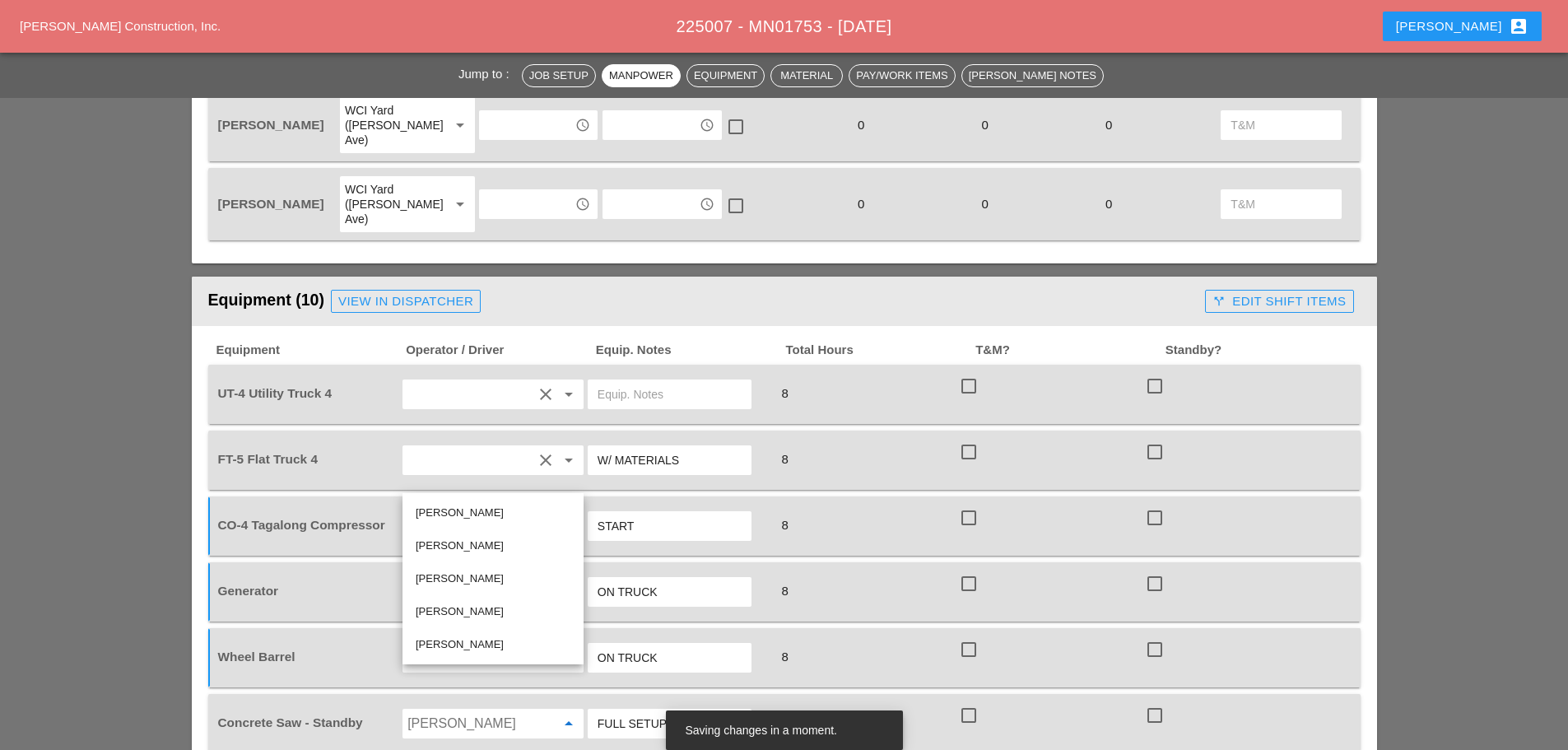
click at [458, 613] on div "[PERSON_NAME]" at bounding box center [493, 612] width 155 height 20
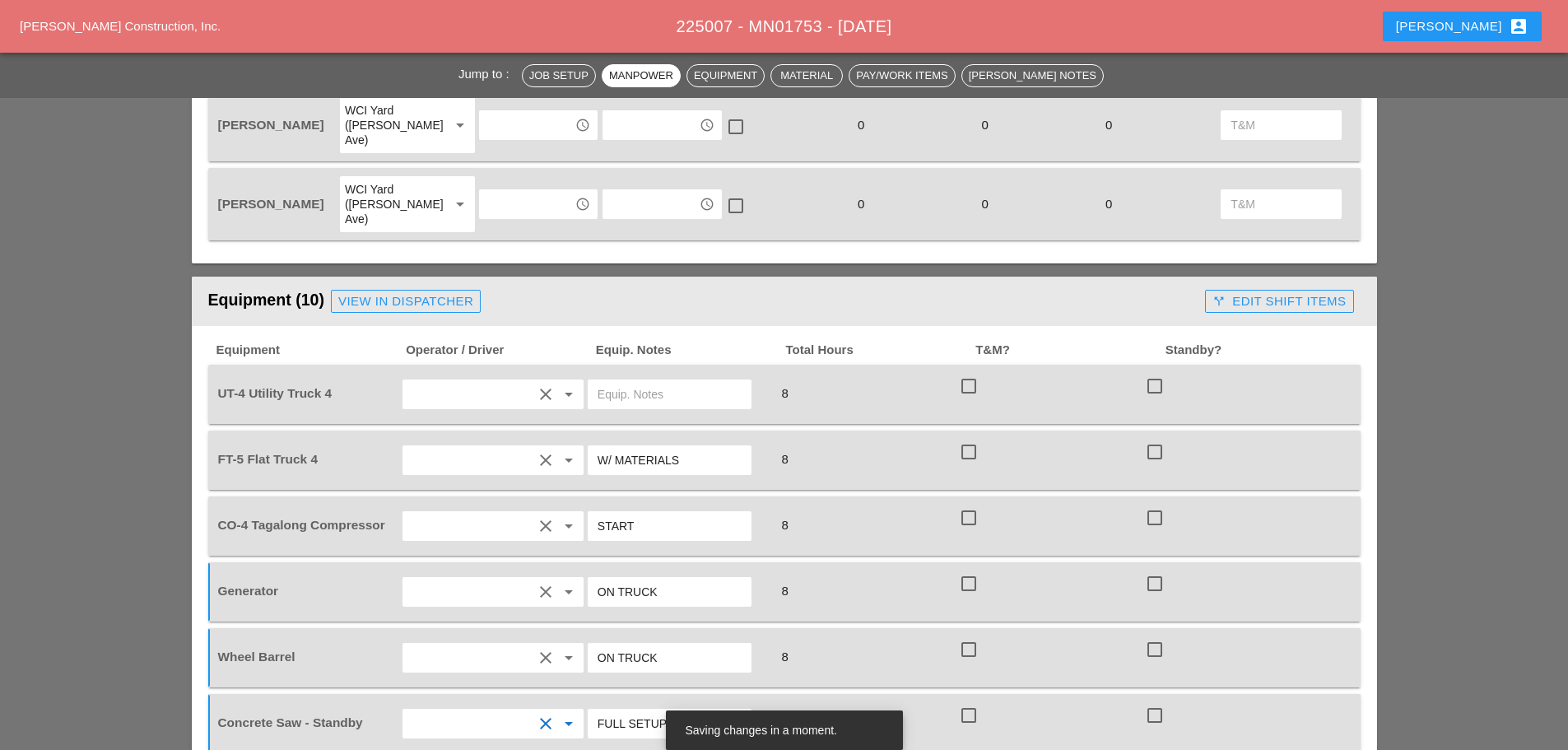
scroll to position [1235, 0]
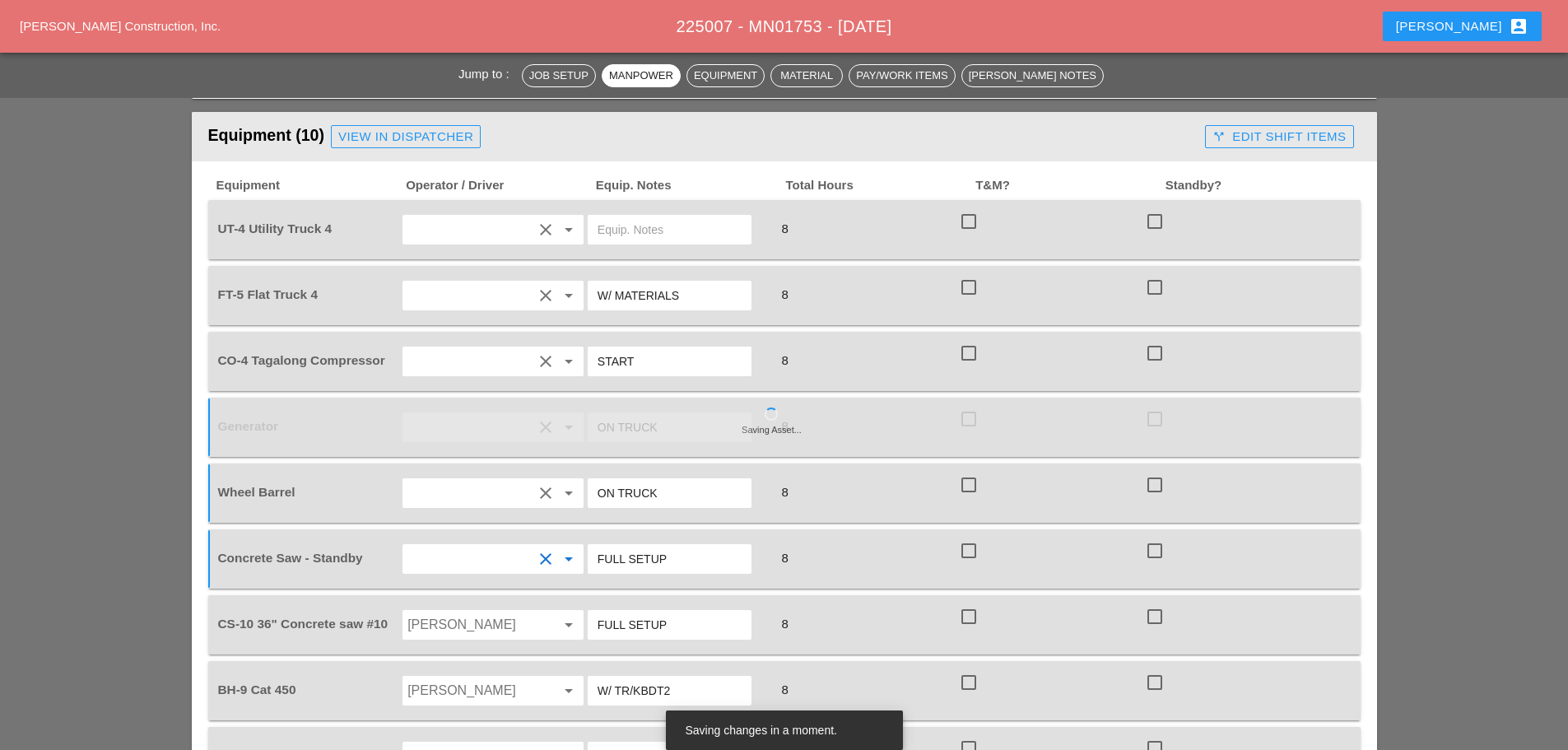
click at [466, 612] on input "Guido Padilla" at bounding box center [470, 624] width 126 height 27
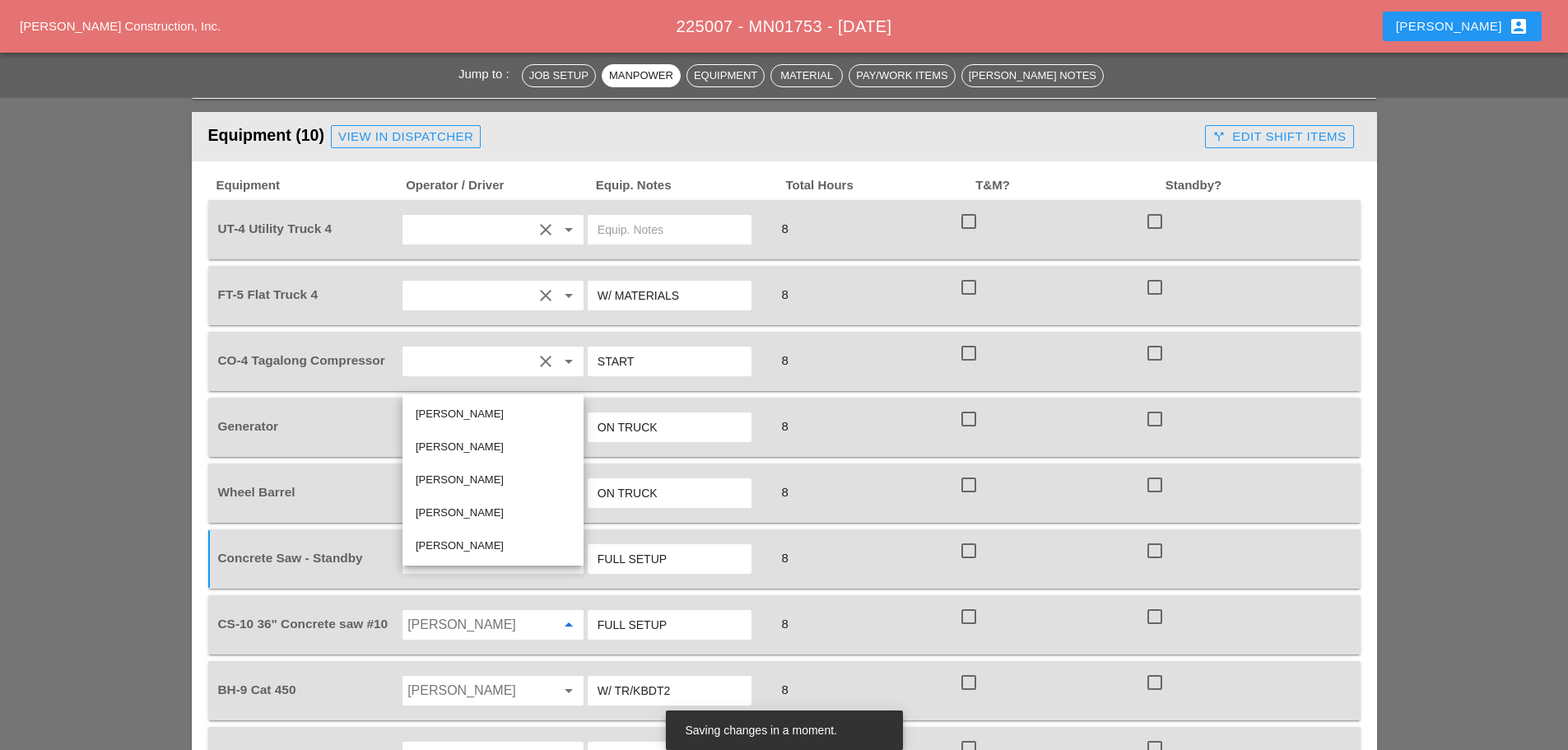
click at [445, 505] on div "[PERSON_NAME]" at bounding box center [493, 513] width 155 height 20
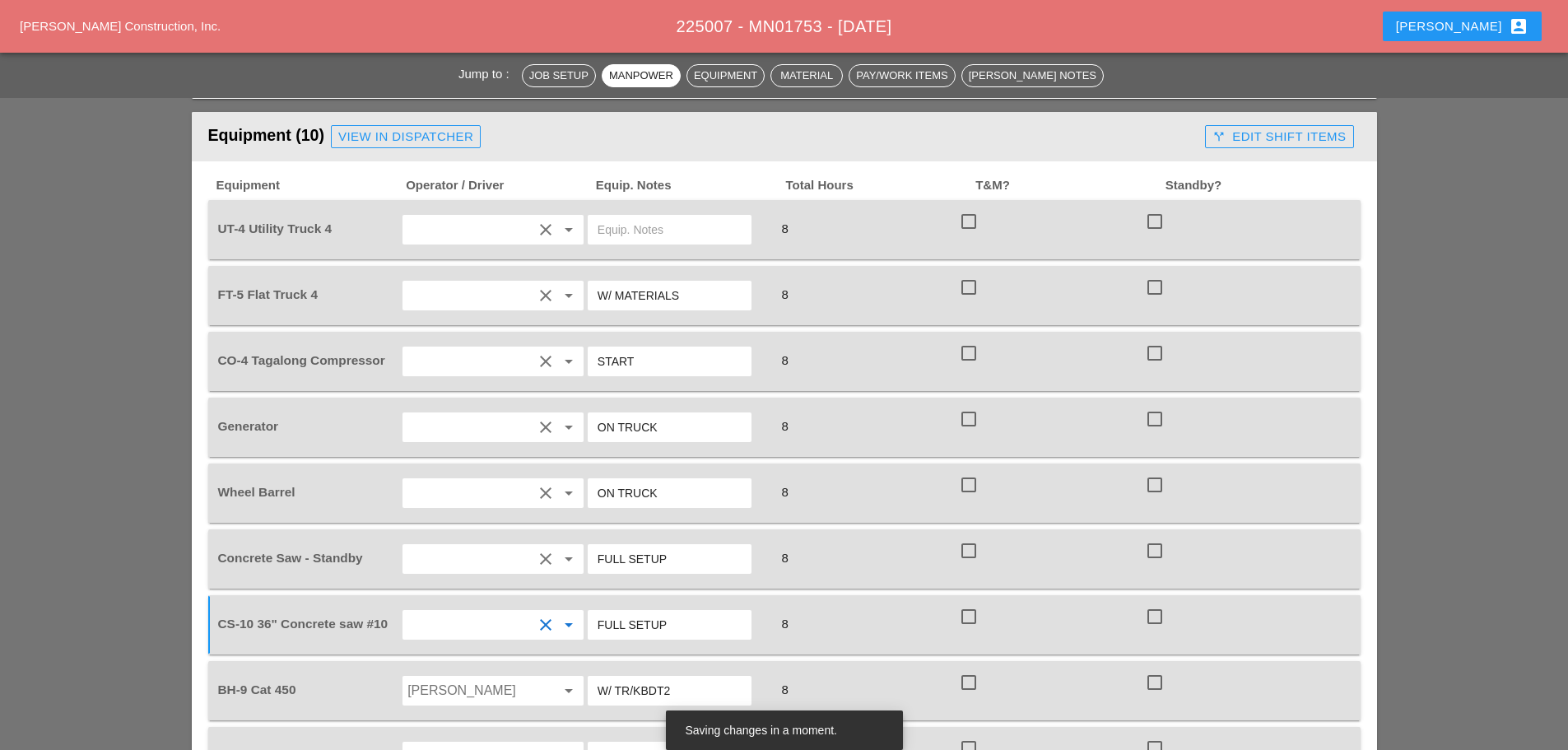
click at [463, 678] on input "Joshua Baker" at bounding box center [470, 690] width 126 height 27
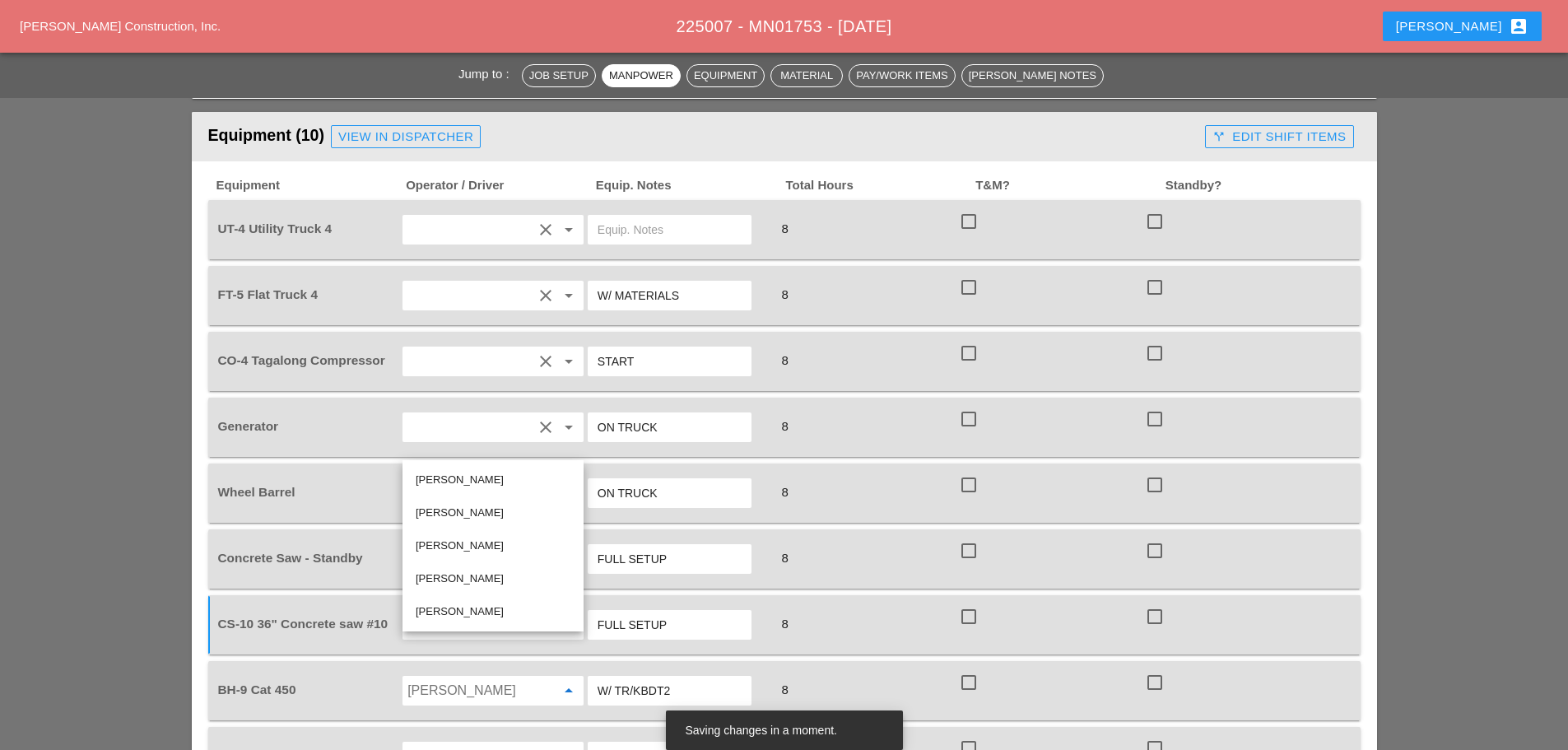
click at [472, 620] on div "[PERSON_NAME]" at bounding box center [493, 612] width 155 height 20
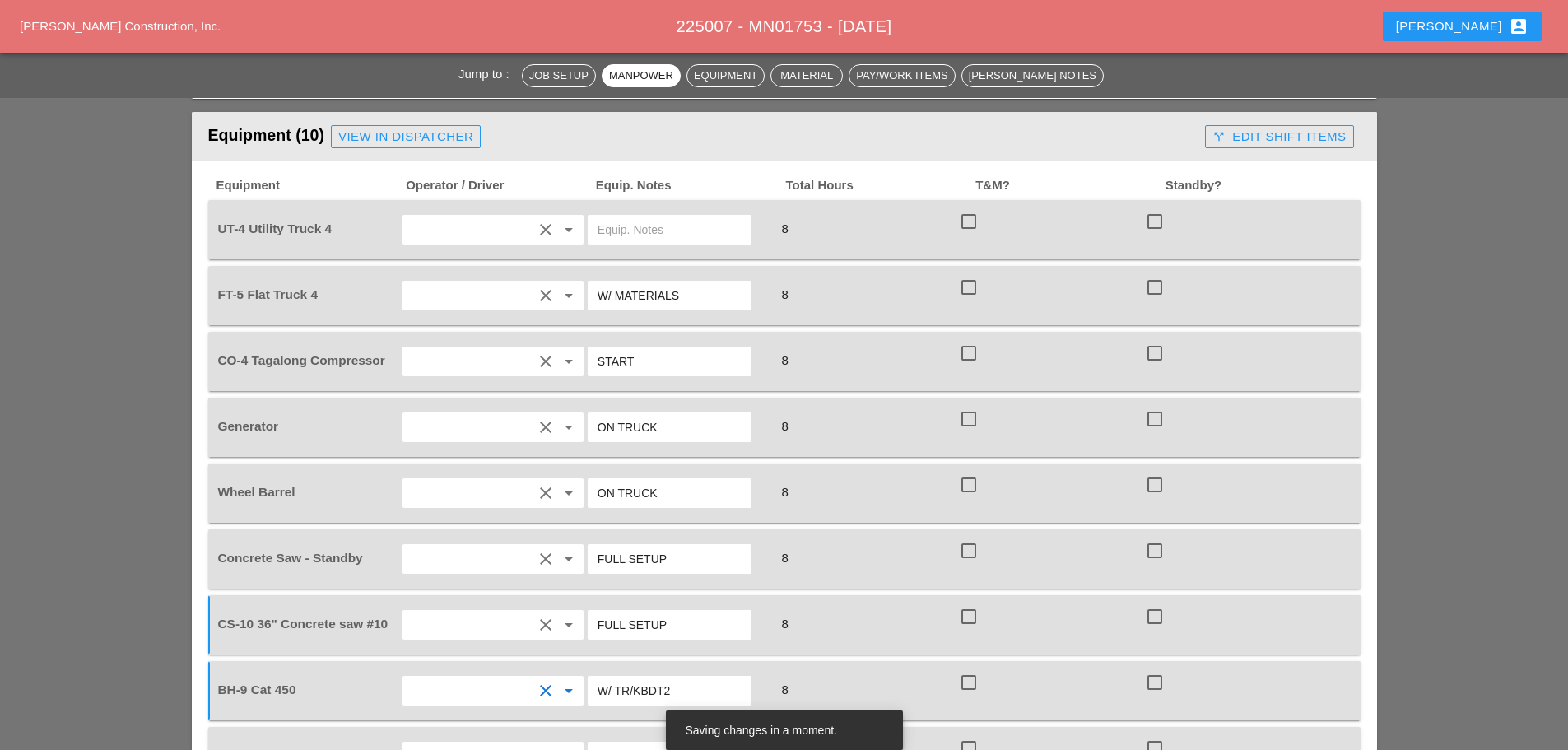
click at [480, 744] on input "Joshua Baker" at bounding box center [470, 756] width 126 height 27
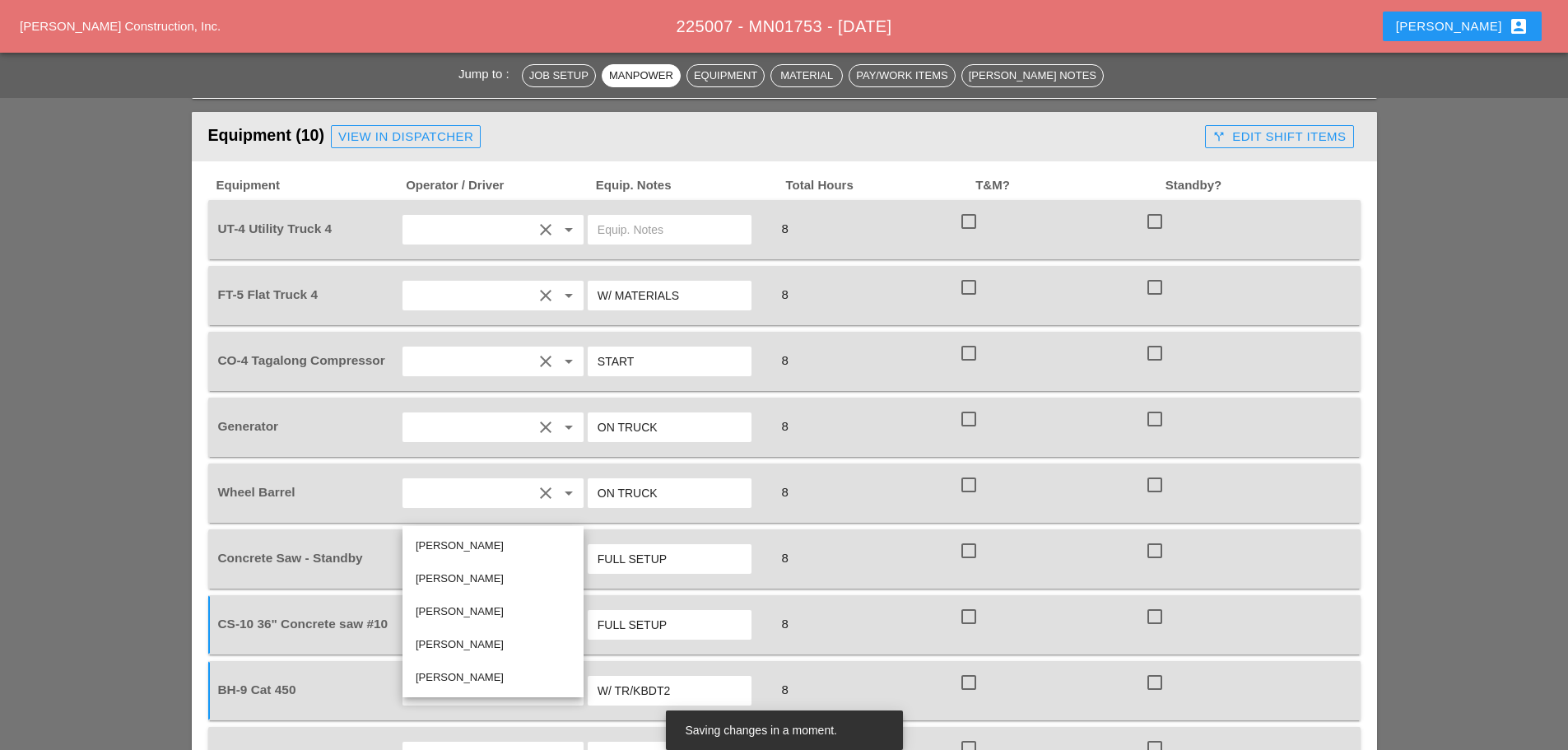
drag, startPoint x: 477, startPoint y: 678, endPoint x: 485, endPoint y: 667, distance: 13.6
click at [482, 678] on div "[PERSON_NAME]" at bounding box center [493, 678] width 155 height 20
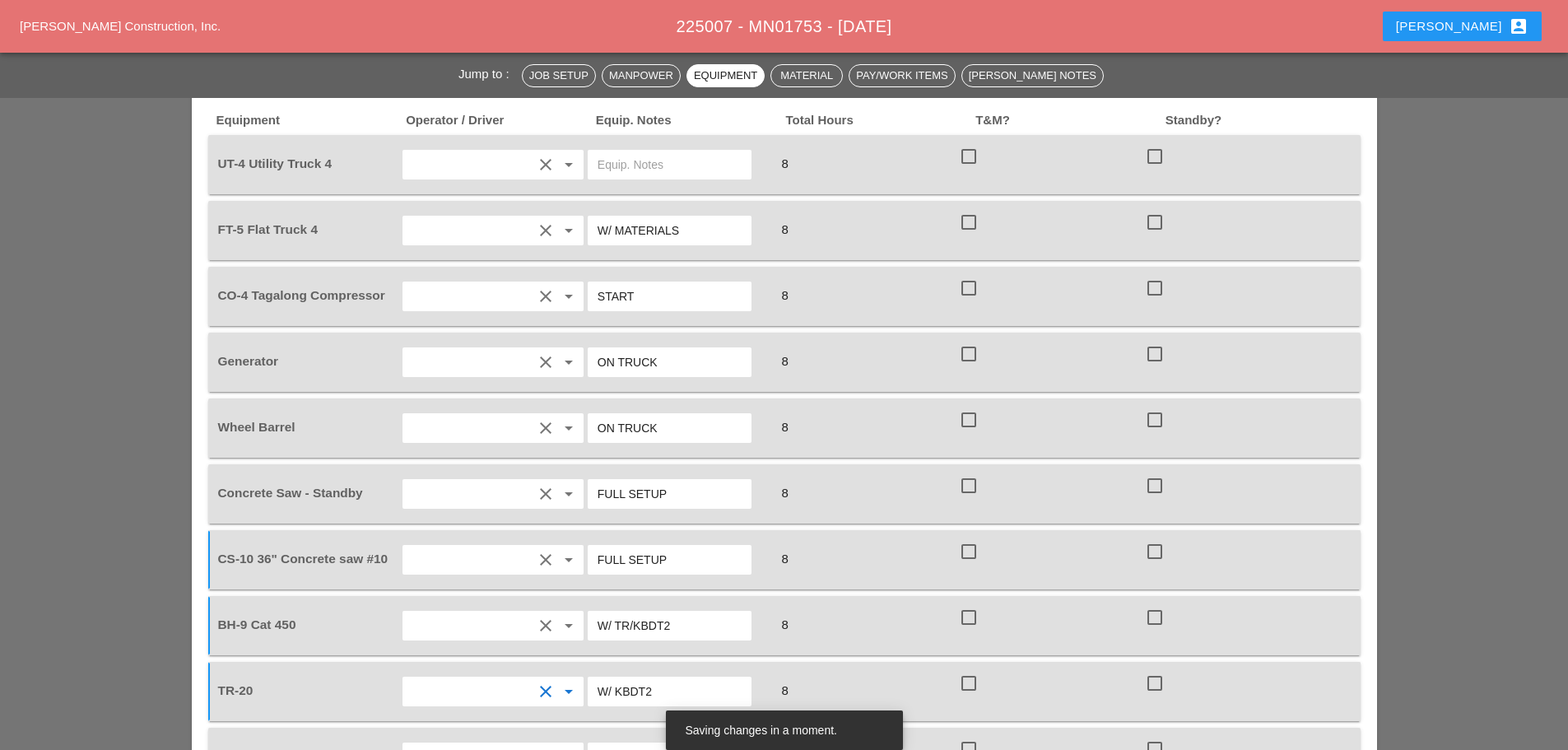
scroll to position [1400, 0]
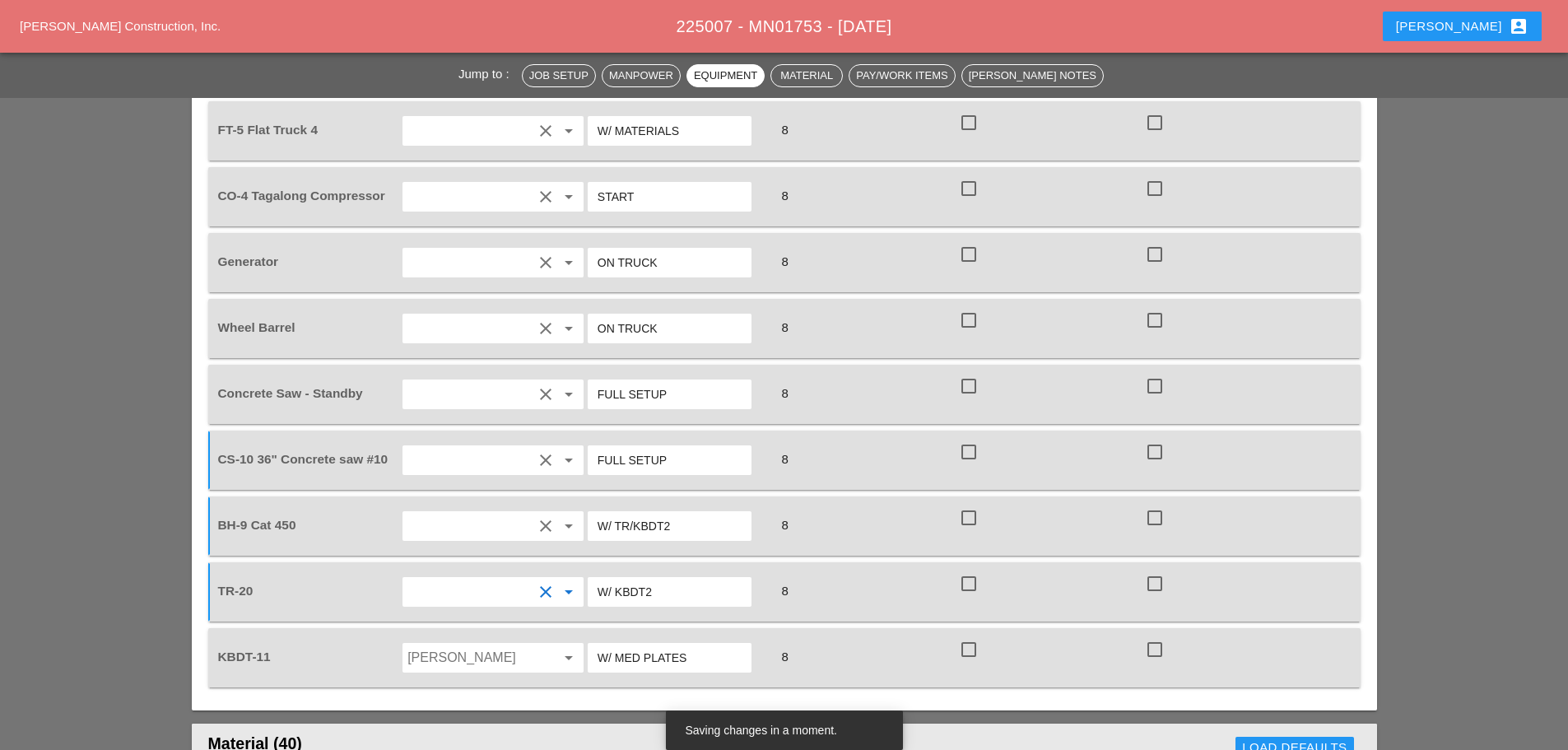
click at [521, 645] on input "Yancy Matos" at bounding box center [470, 657] width 126 height 27
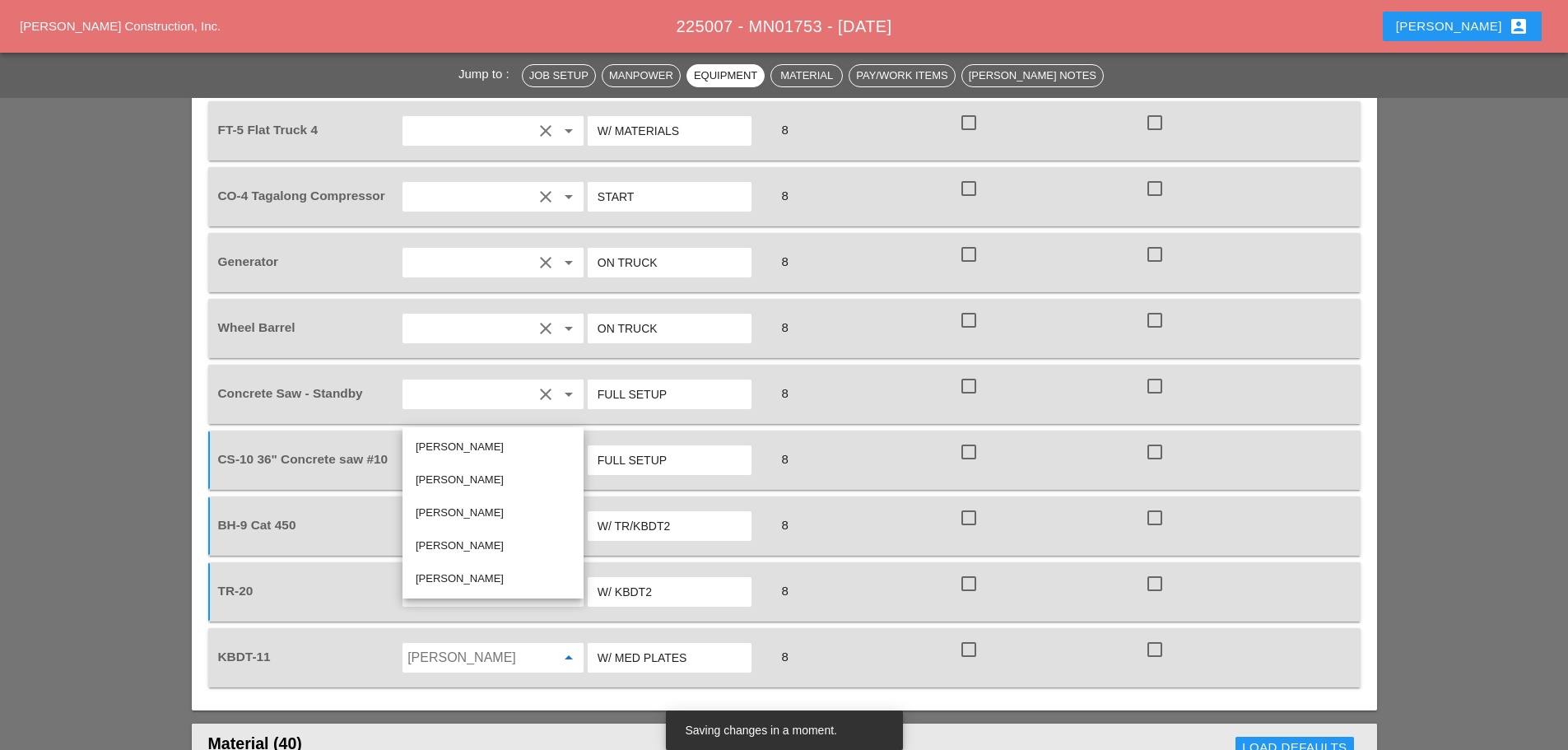
click at [473, 577] on div "[PERSON_NAME]" at bounding box center [493, 579] width 155 height 20
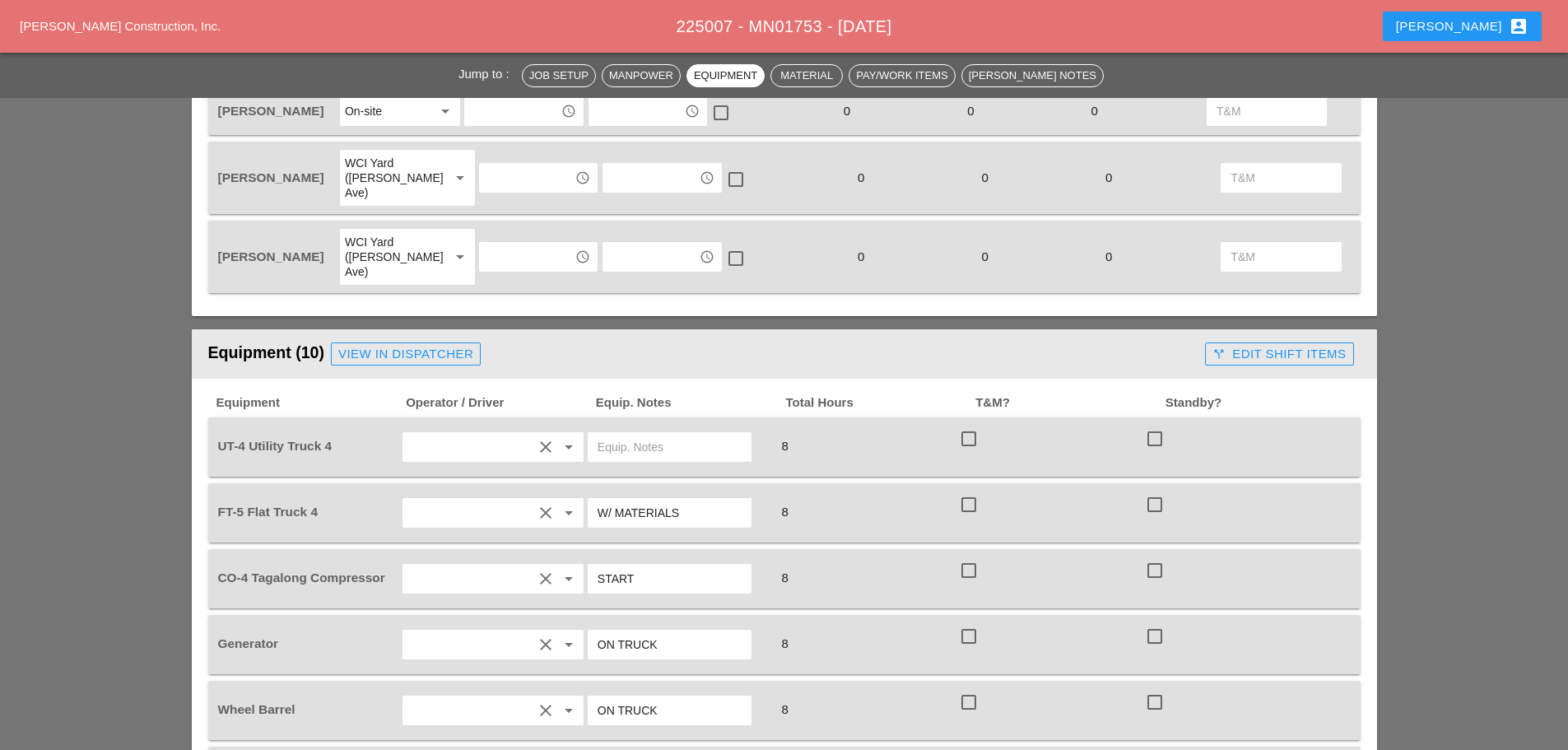
scroll to position [988, 0]
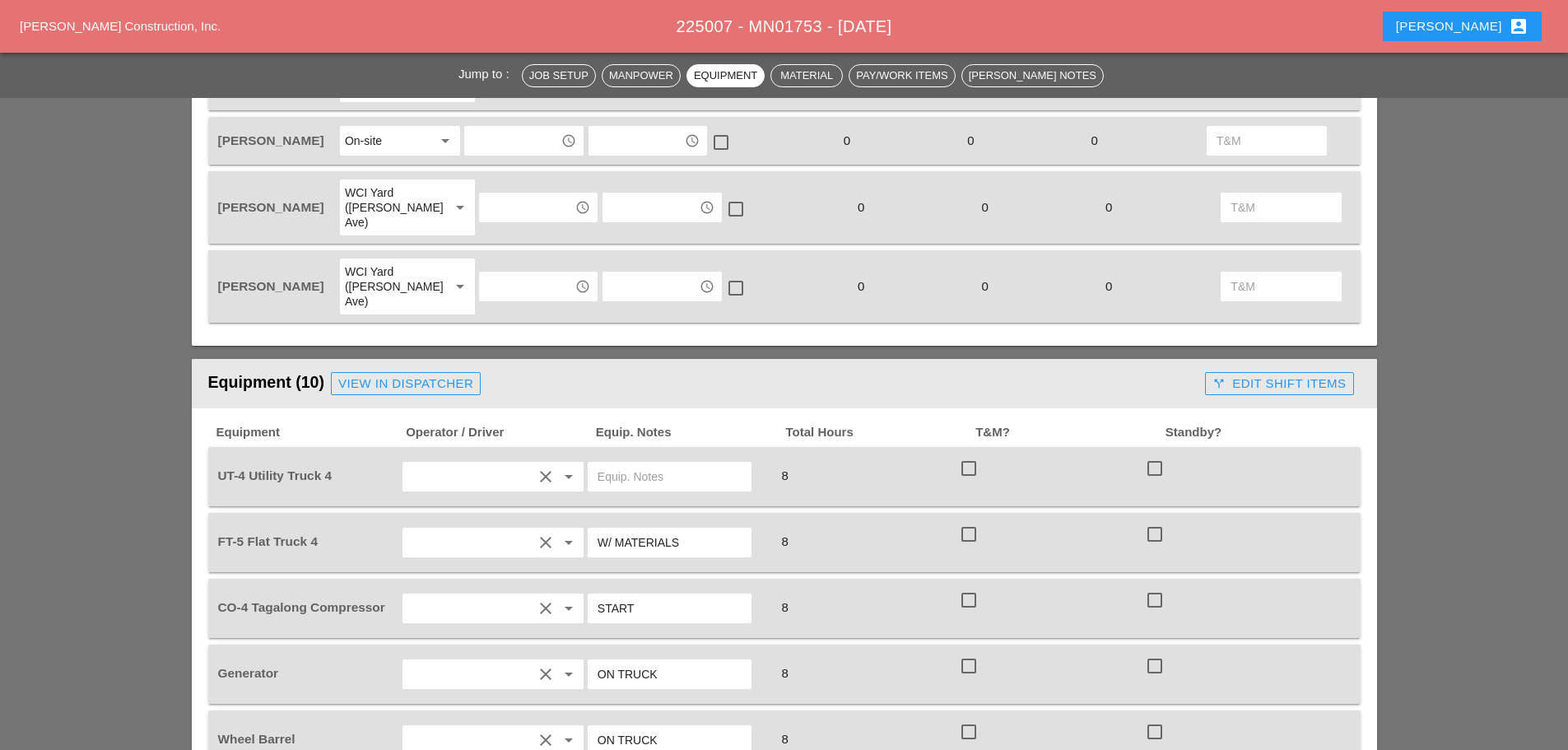
click at [644, 464] on input "text" at bounding box center [669, 477] width 144 height 27
type input "W/ CONCRETE SAW"
click at [454, 375] on div "View in Dispatcher" at bounding box center [405, 384] width 135 height 19
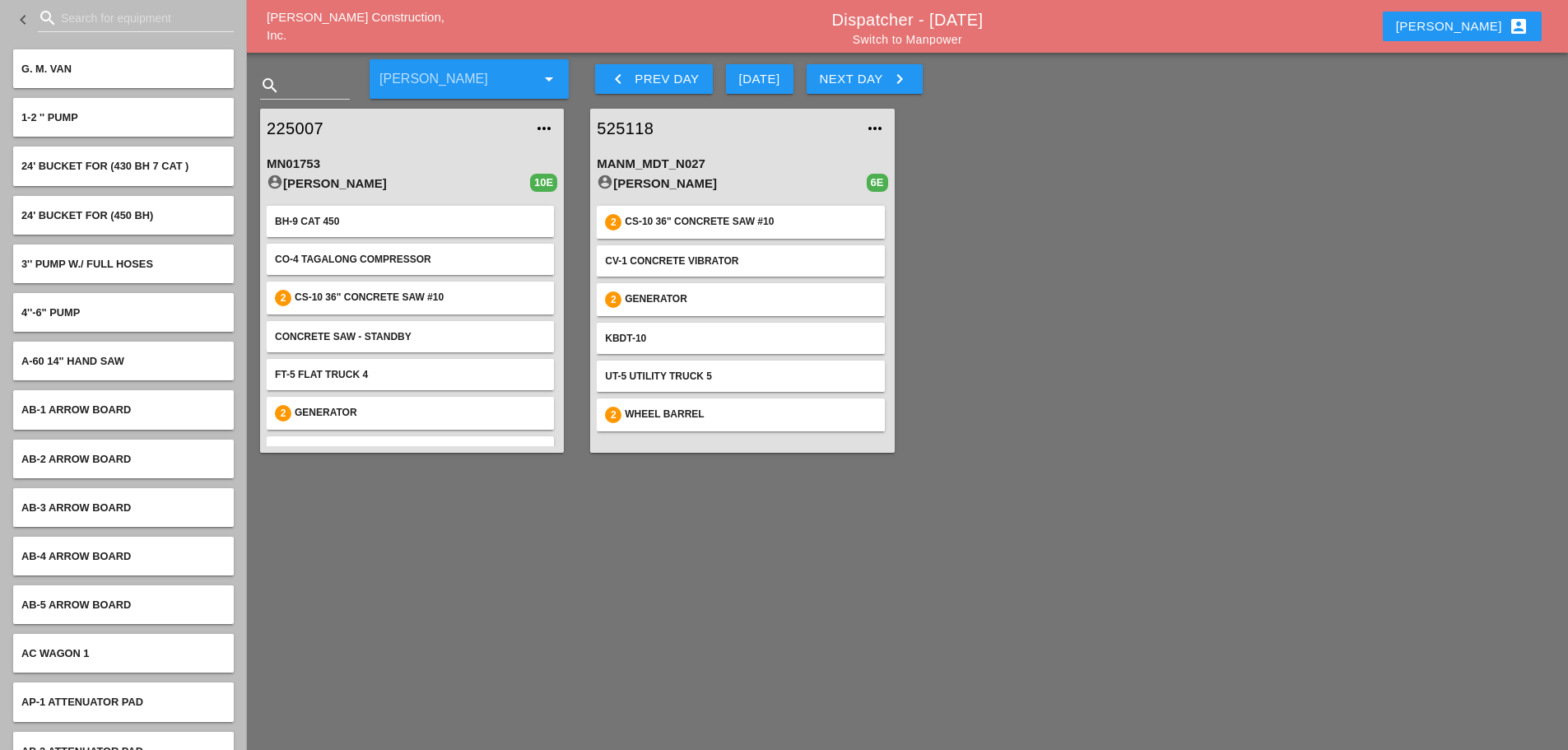
click at [143, 18] on input "Search for equipment" at bounding box center [135, 17] width 149 height 27
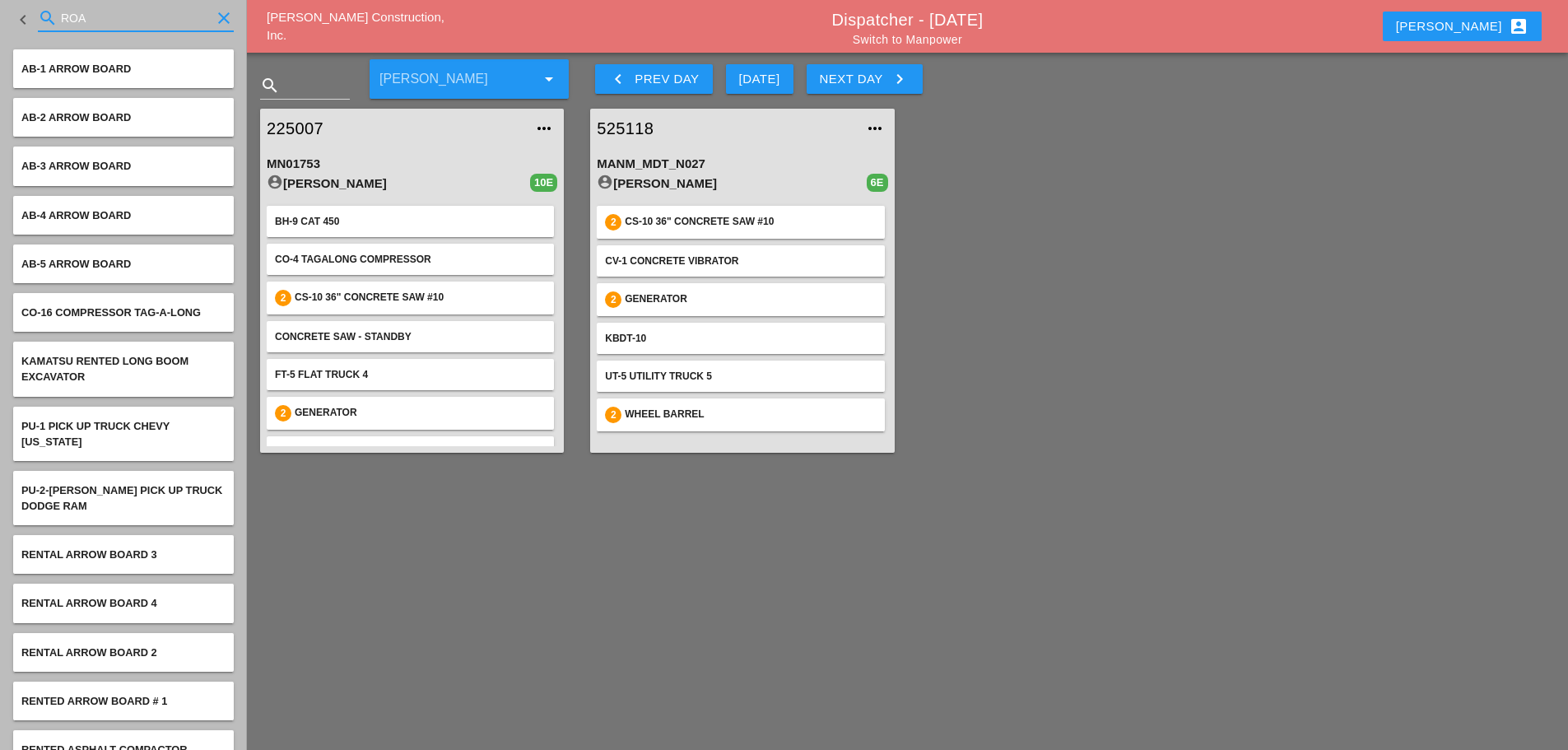
type input "ROAD"
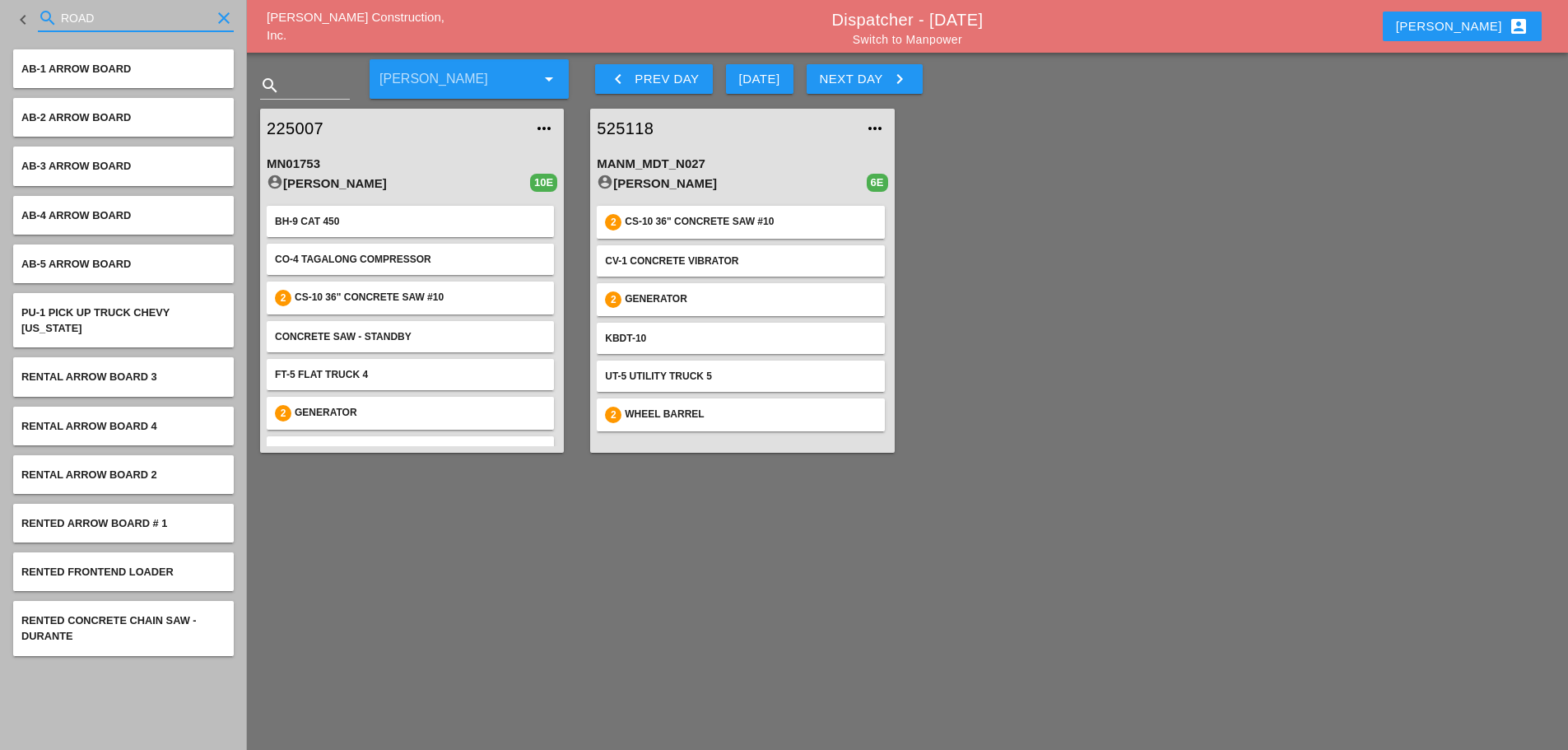
click at [229, 20] on icon "clear" at bounding box center [225, 18] width 20 height 20
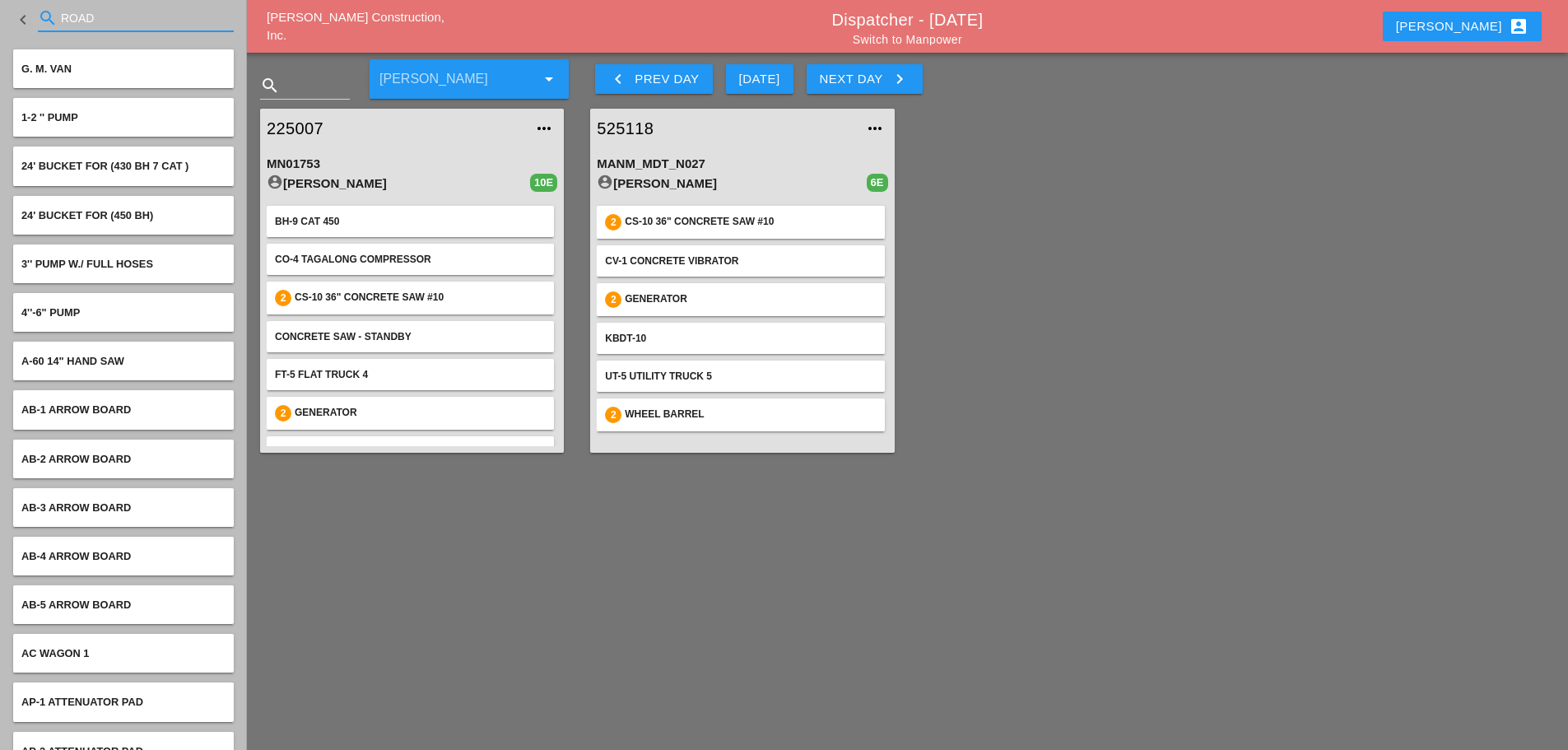
click at [126, 24] on input "ROAD" at bounding box center [135, 17] width 149 height 27
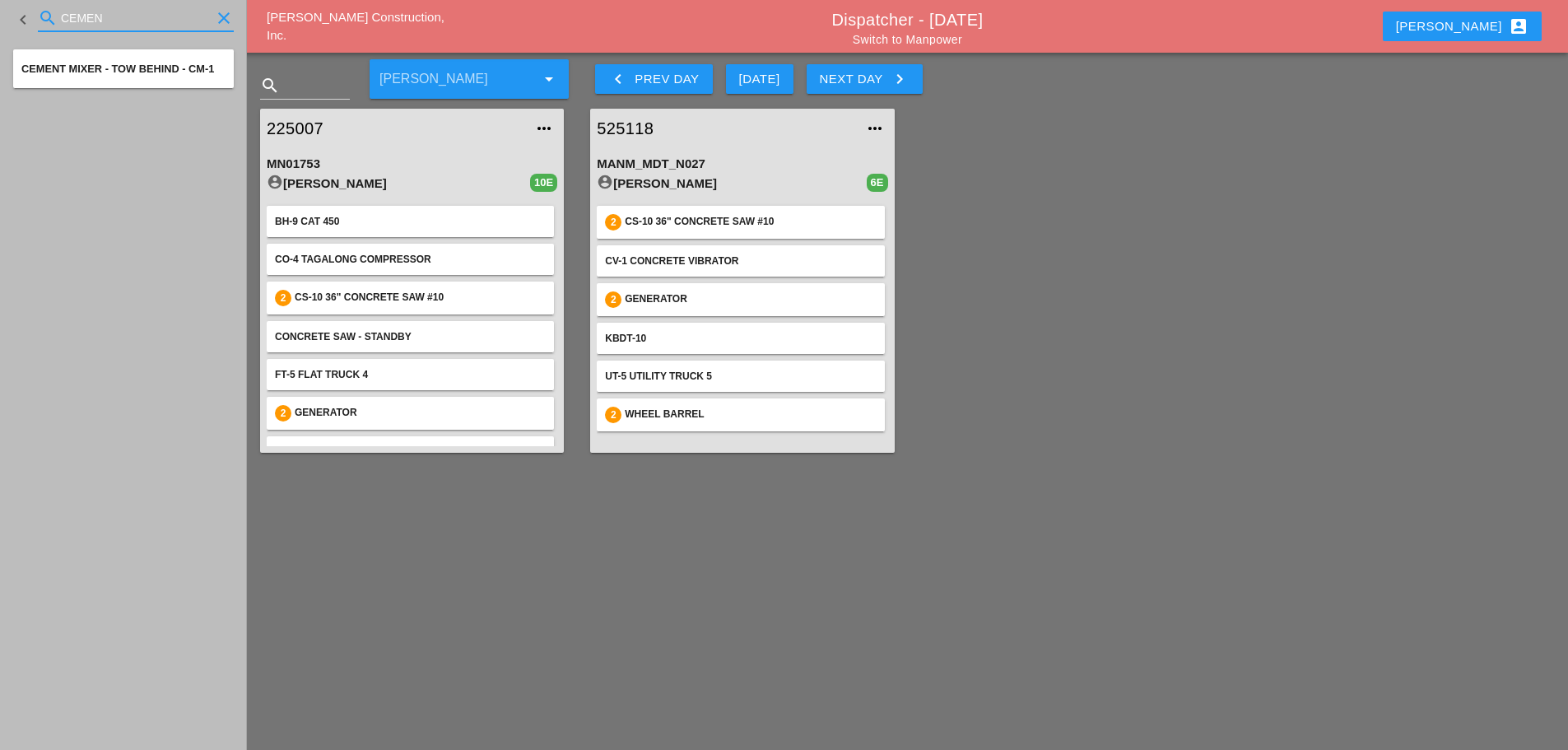
type input "CEMEN"
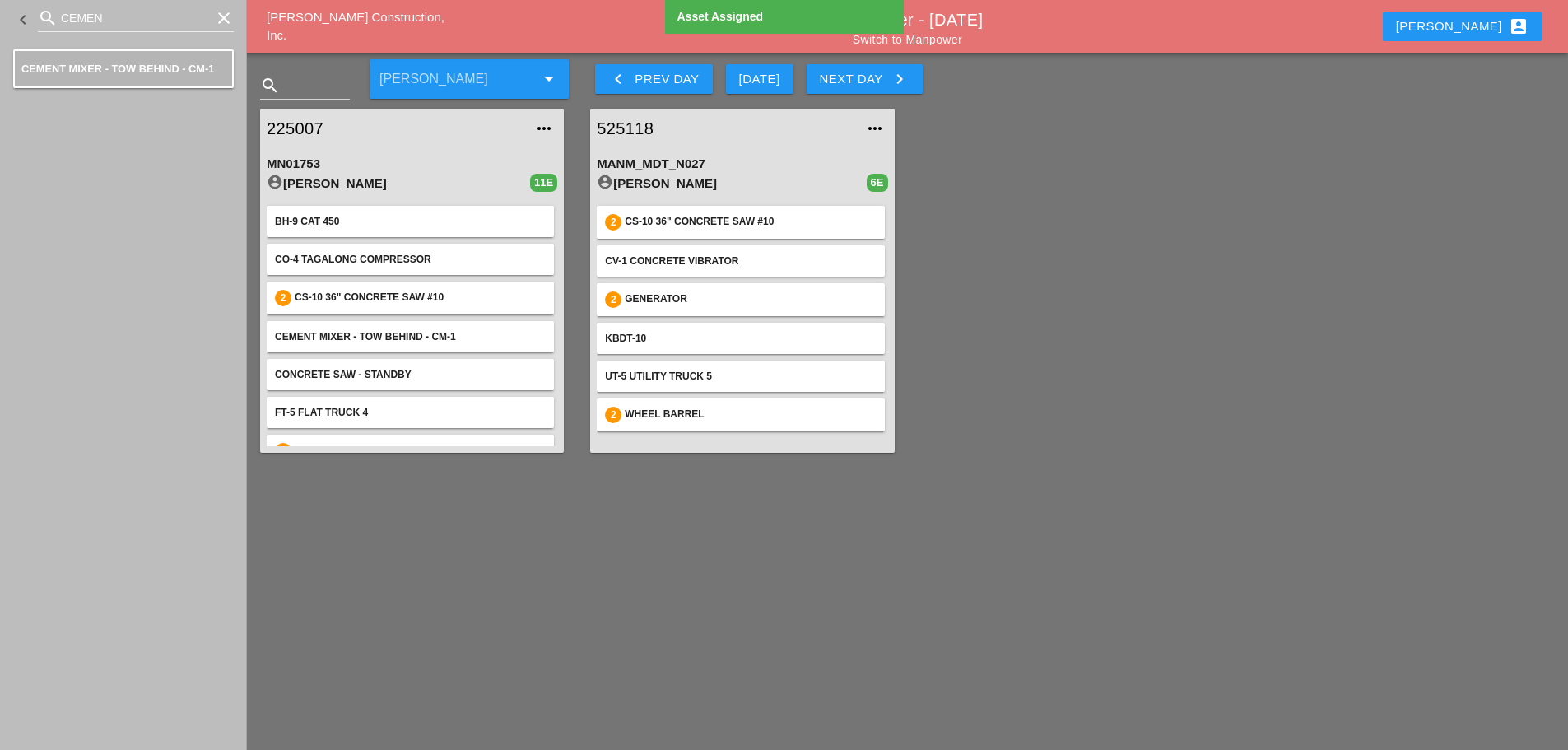
click at [223, 16] on icon "clear" at bounding box center [225, 18] width 20 height 20
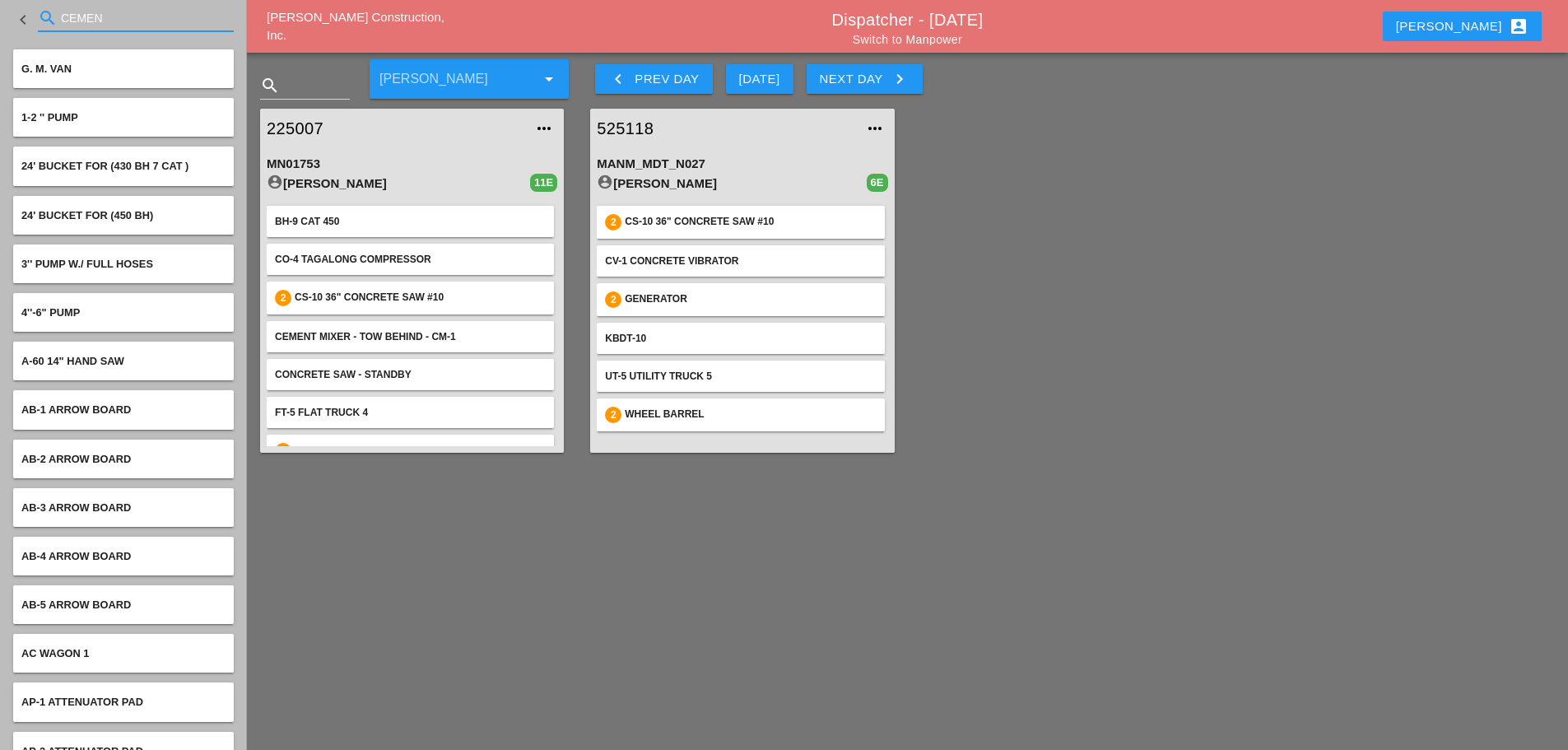
click at [310, 126] on link "225007" at bounding box center [395, 128] width 258 height 25
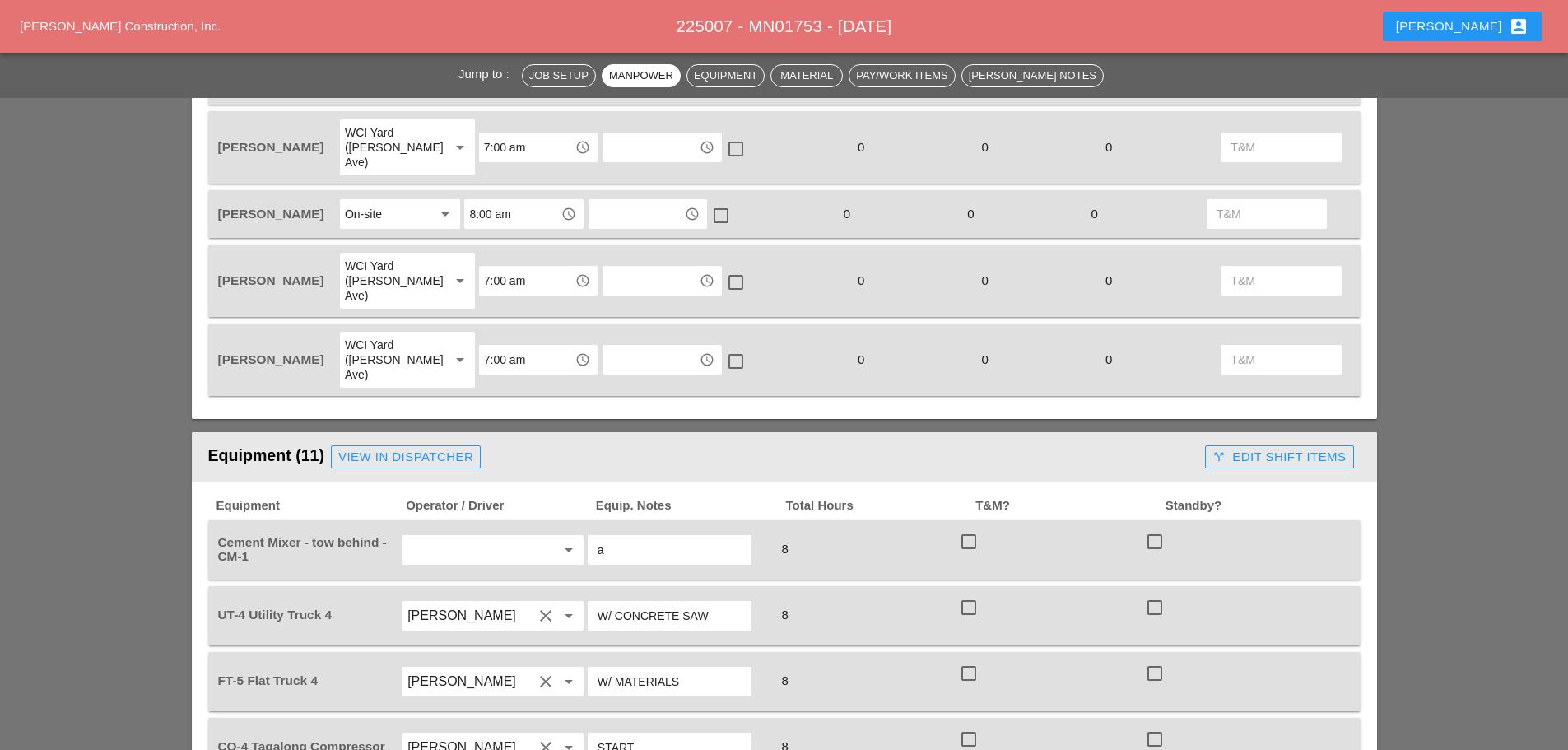
scroll to position [1153, 0]
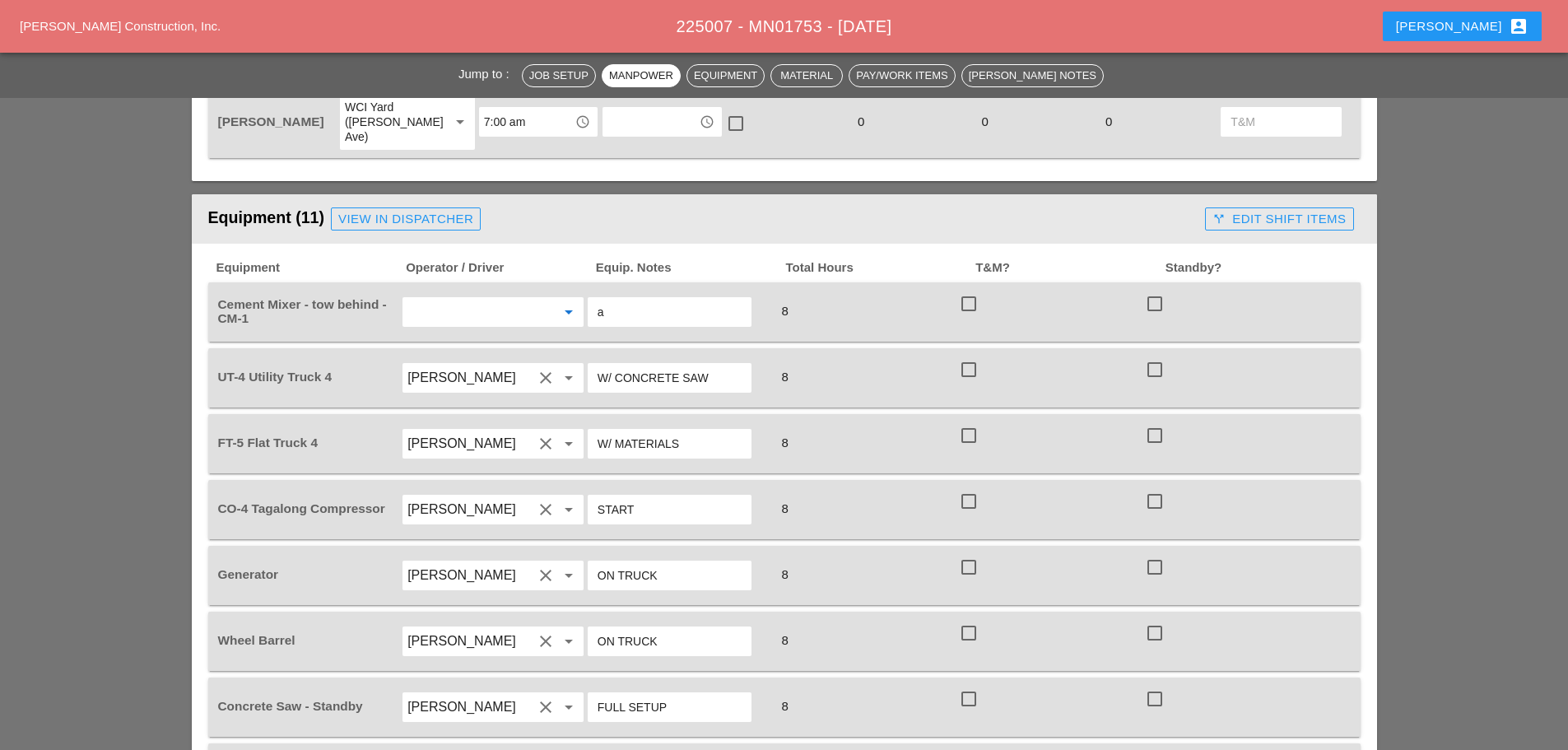
click at [441, 299] on input "text" at bounding box center [470, 312] width 126 height 27
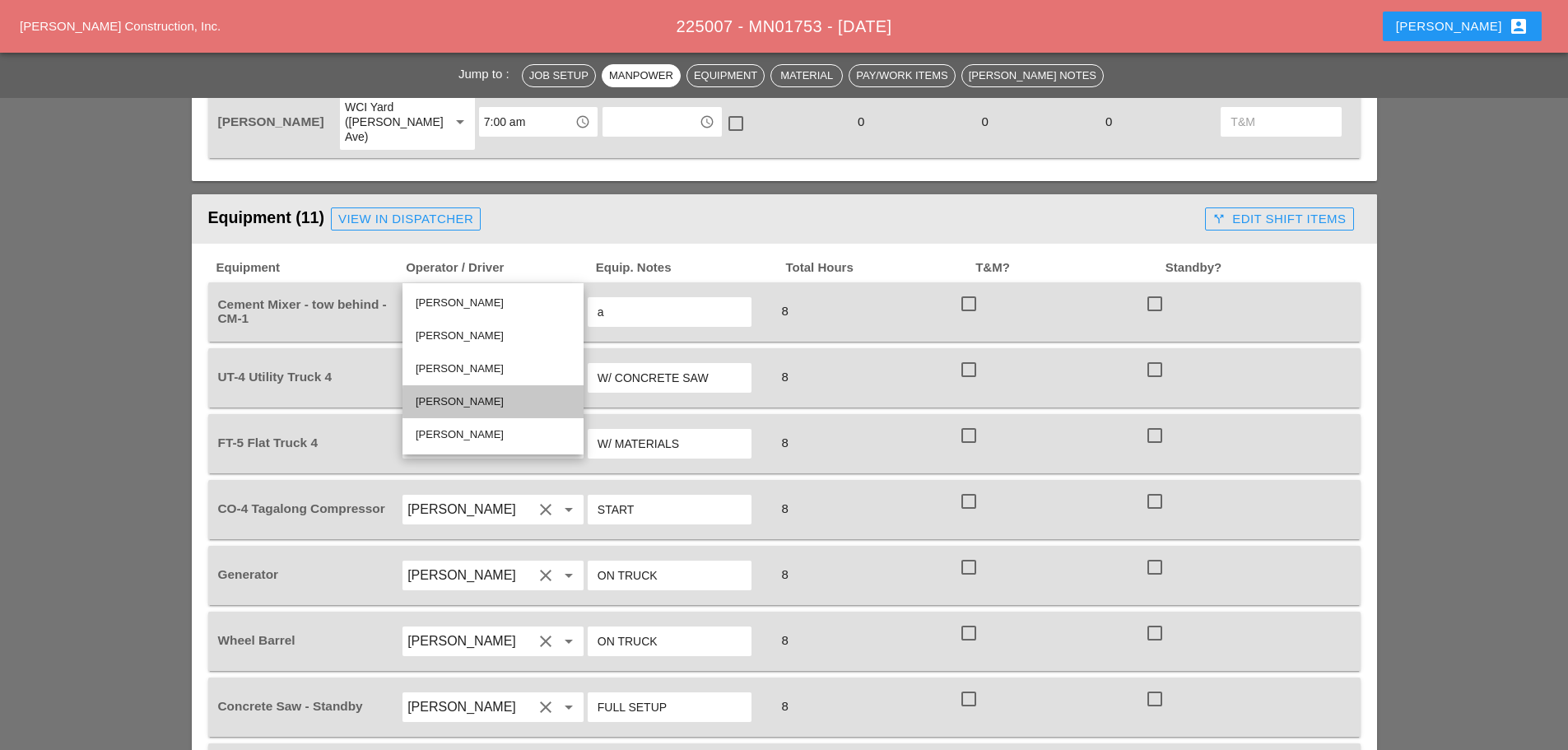
drag, startPoint x: 466, startPoint y: 406, endPoint x: 470, endPoint y: 393, distance: 13.6
click at [466, 405] on div "[PERSON_NAME]" at bounding box center [493, 403] width 155 height 20
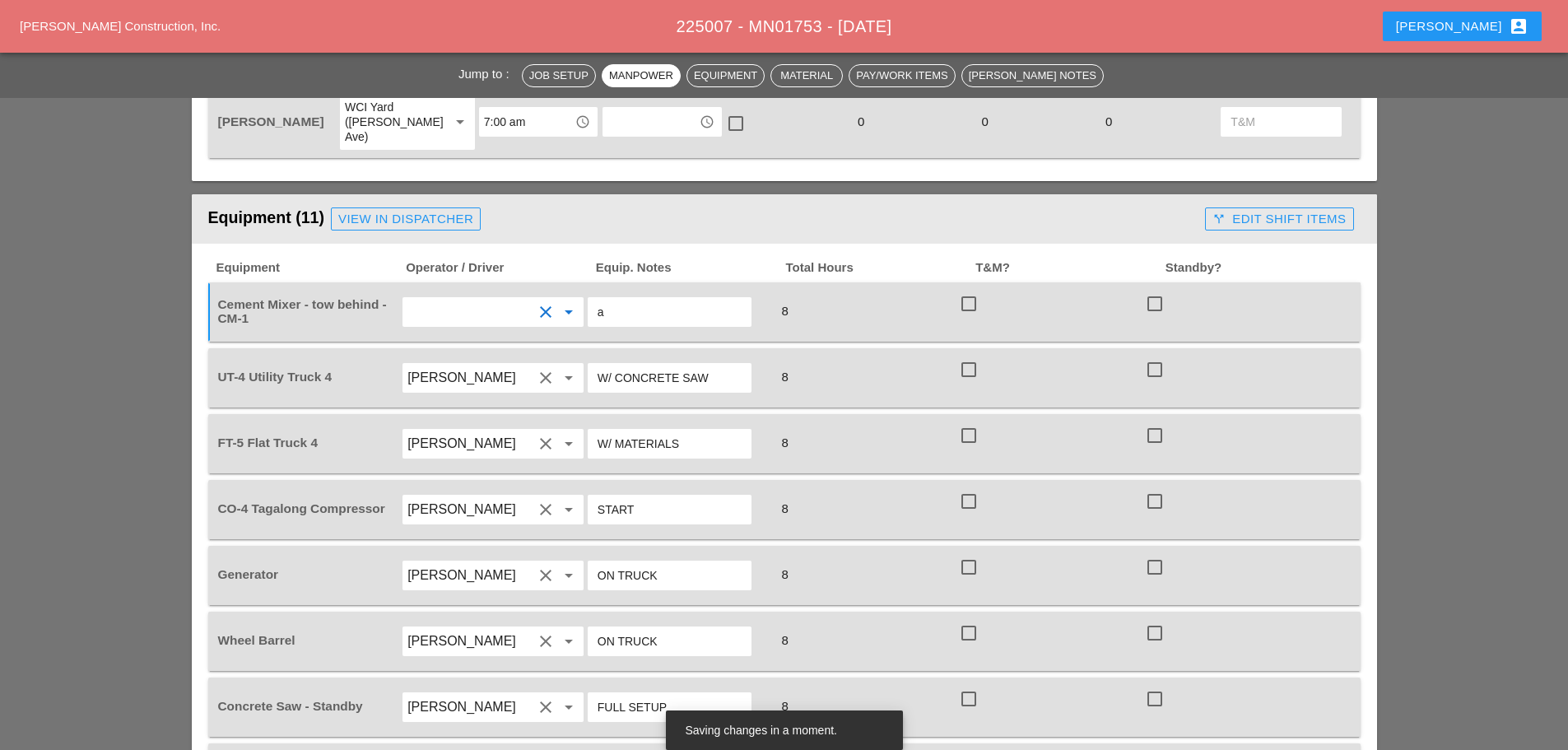
click at [633, 299] on input "a" at bounding box center [669, 312] width 144 height 27
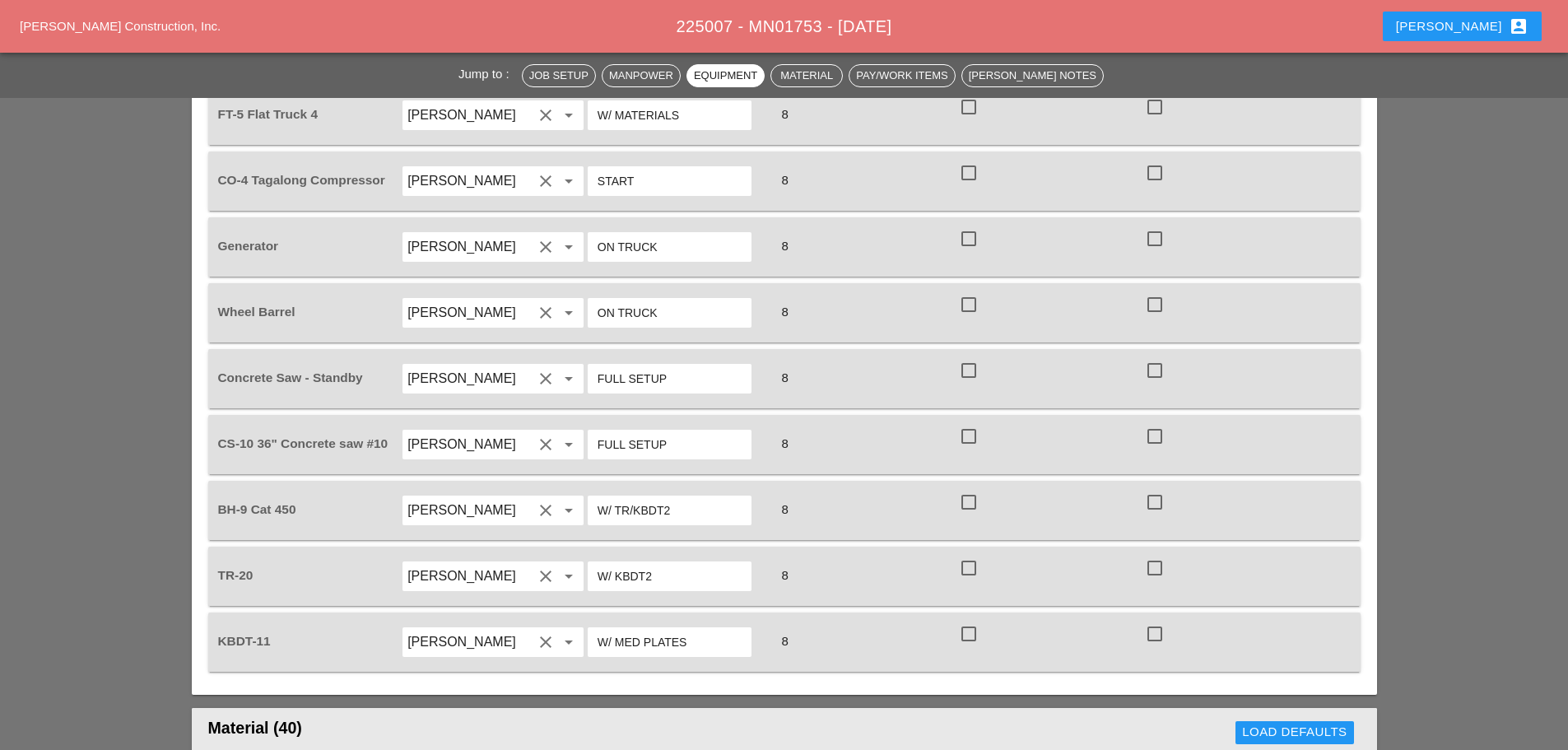
scroll to position [1483, 0]
type input "W/ CEMENT MIXER"
click at [656, 563] on input "W/ KBDT2" at bounding box center [669, 576] width 144 height 27
type input "W/ KBDT11"
click at [685, 497] on input "W/ TR/KBDT2" at bounding box center [669, 510] width 144 height 27
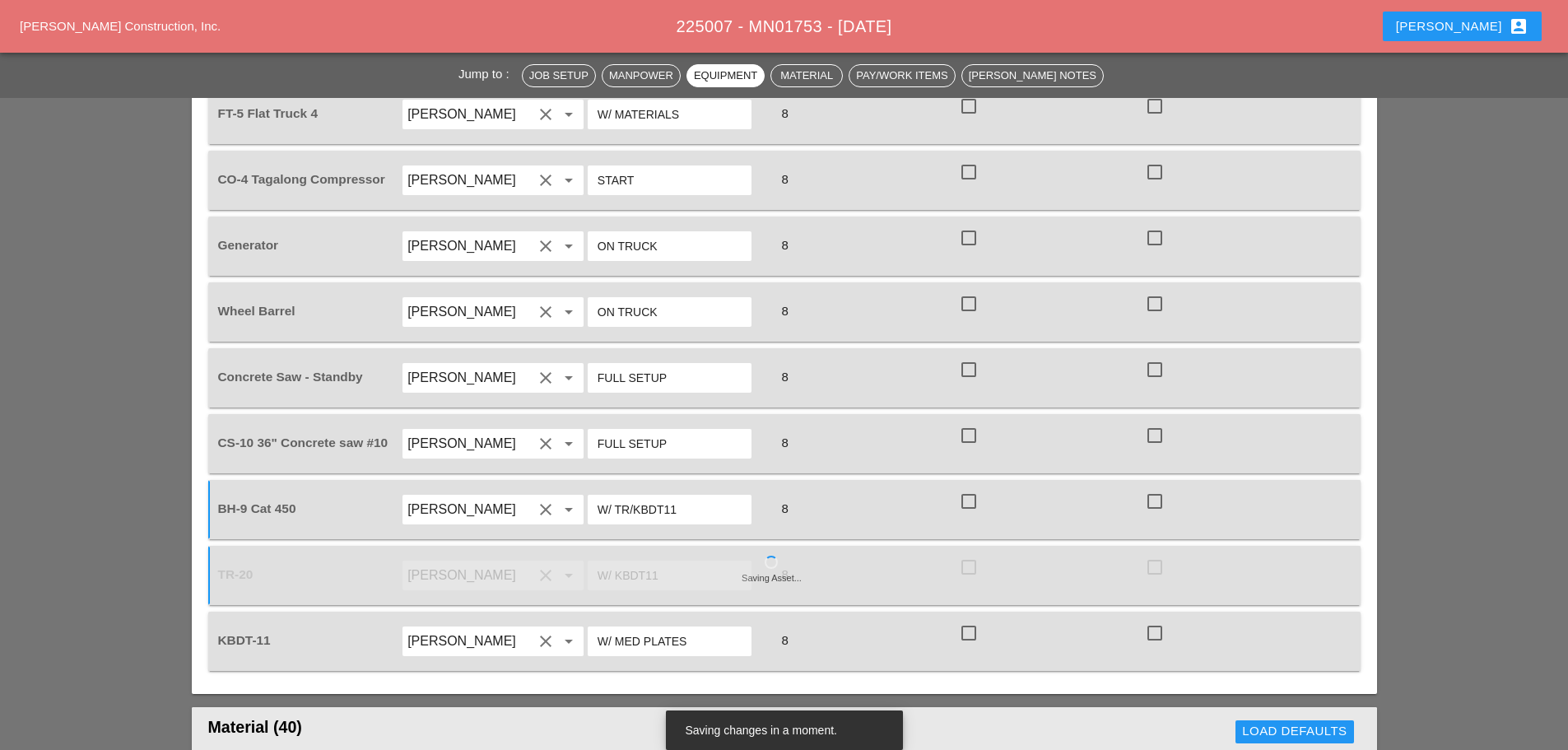
type input "W/ TR/KBDT11"
drag, startPoint x: 706, startPoint y: 589, endPoint x: 714, endPoint y: 580, distance: 12.0
click at [709, 628] on input "W/ MED PLATES" at bounding box center [669, 641] width 144 height 27
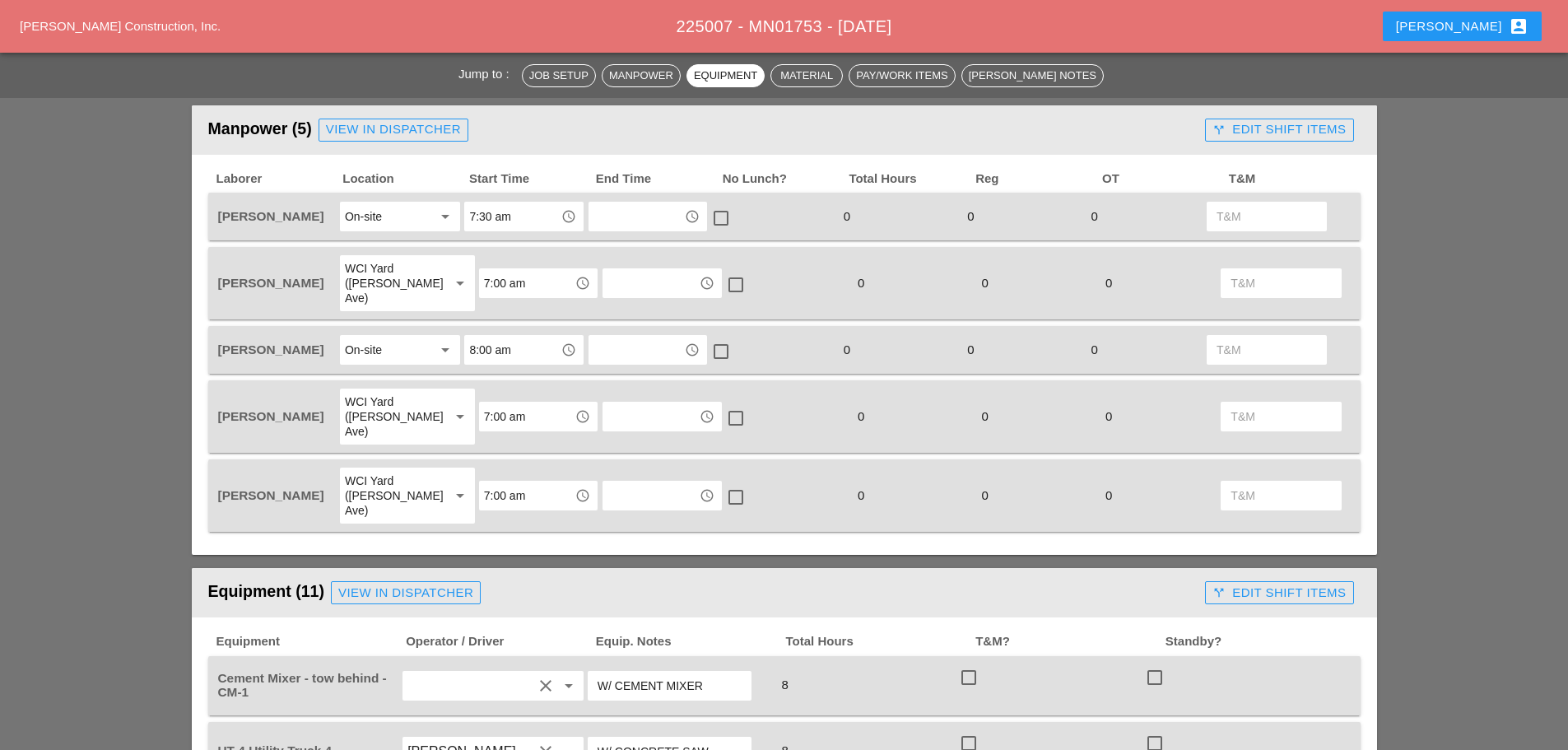
scroll to position [659, 0]
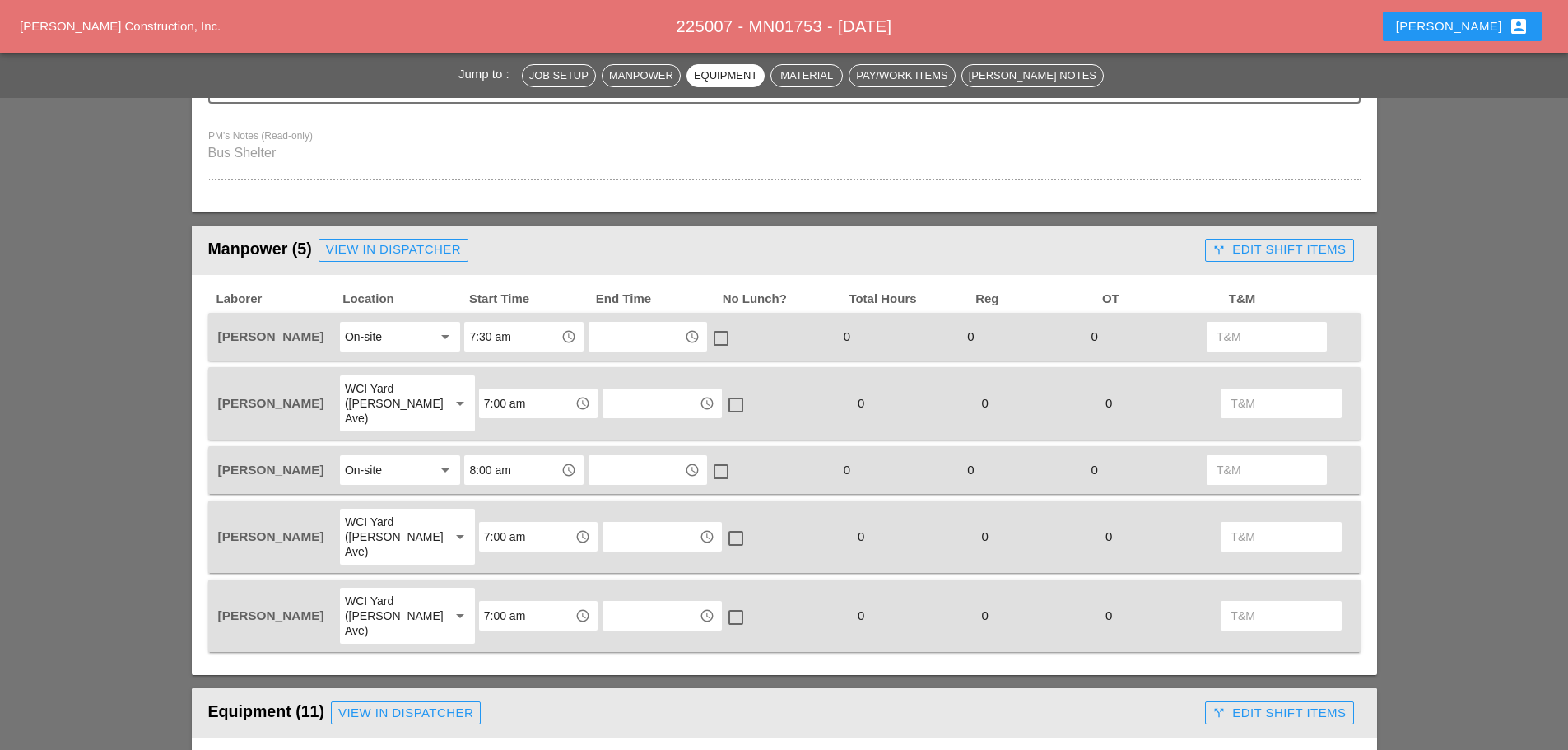
type input "W/ 1 MED PLATES"
click at [522, 458] on input "8:00 am" at bounding box center [511, 470] width 85 height 27
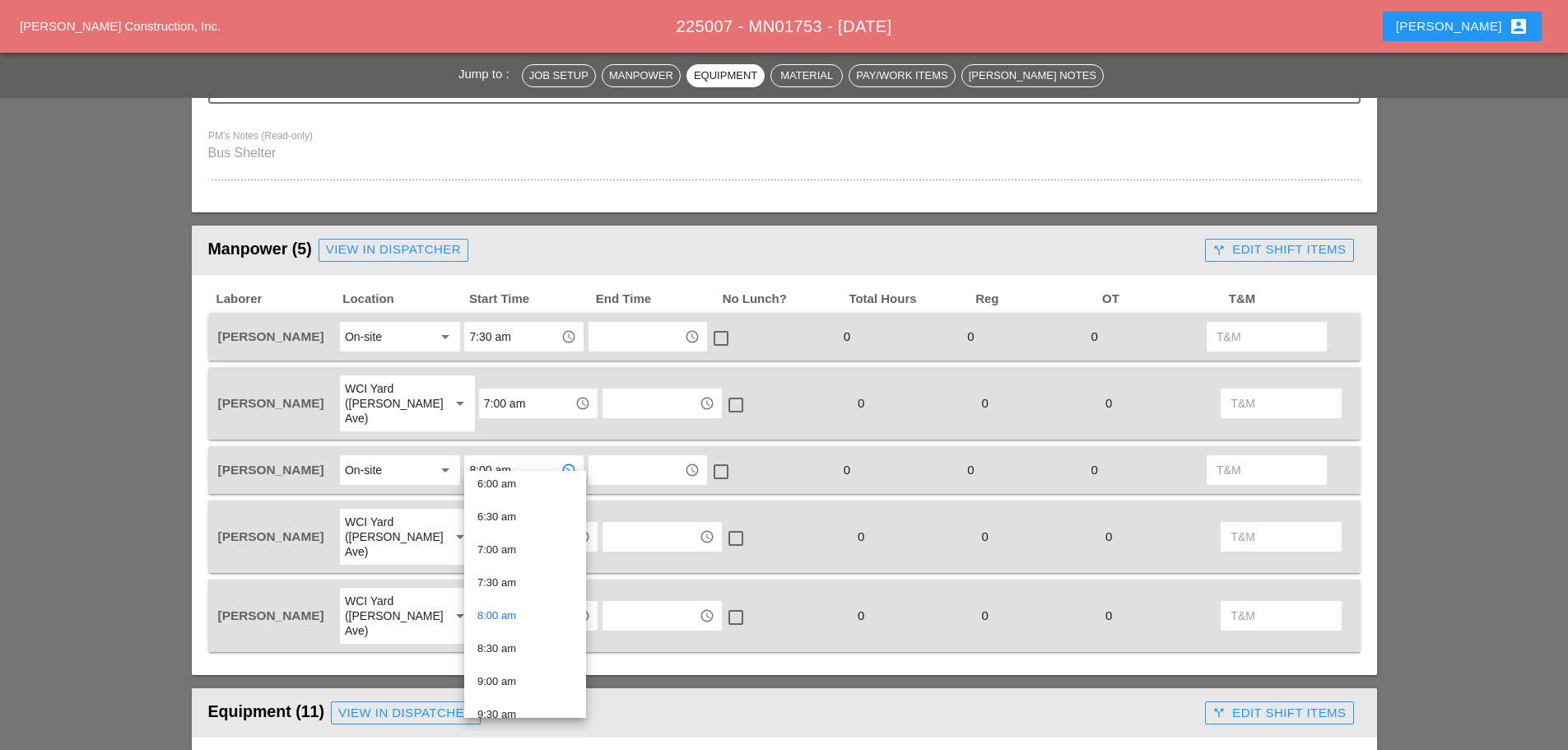
scroll to position [412, 0]
click at [513, 668] on div "9:00 am" at bounding box center [525, 672] width 95 height 20
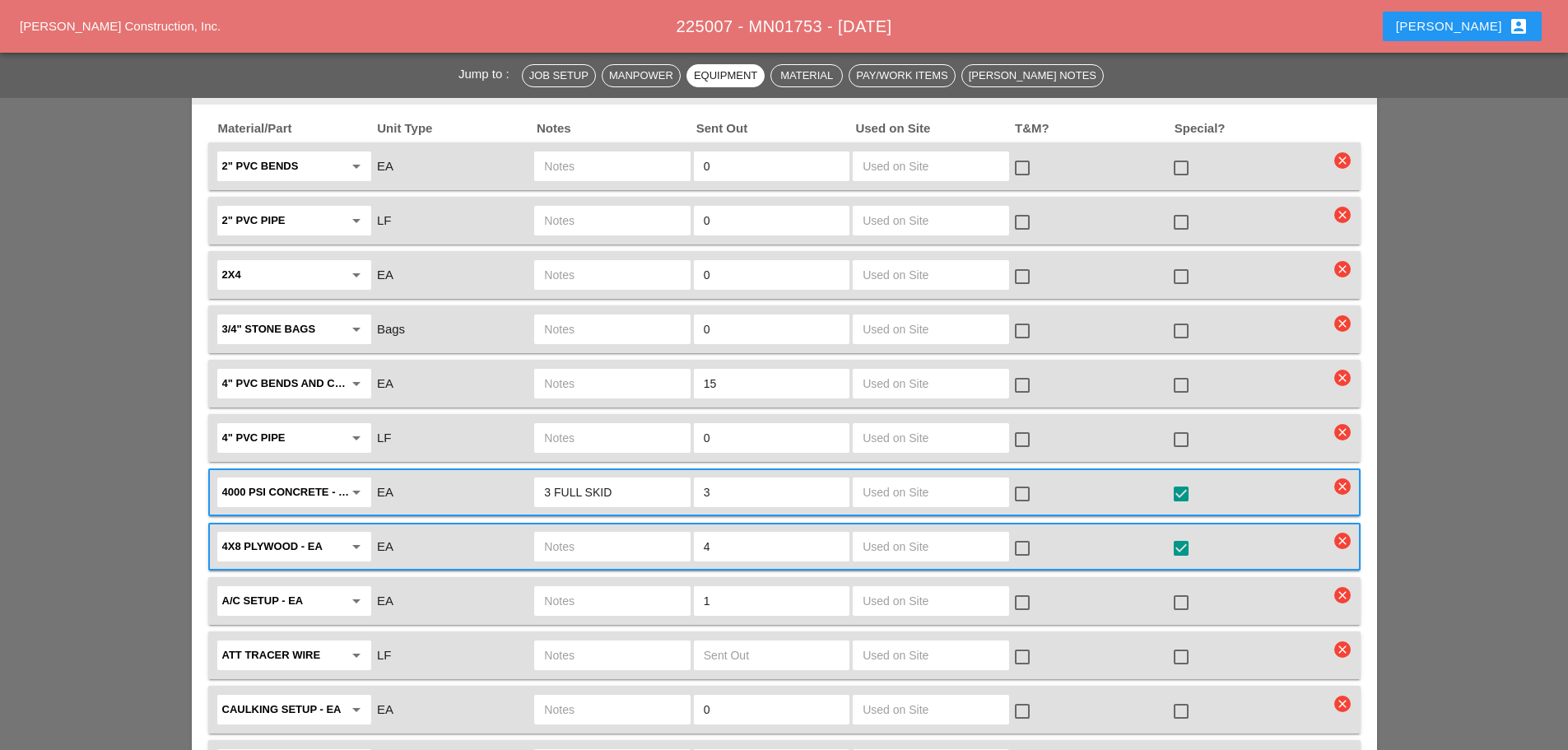
scroll to position [2142, 0]
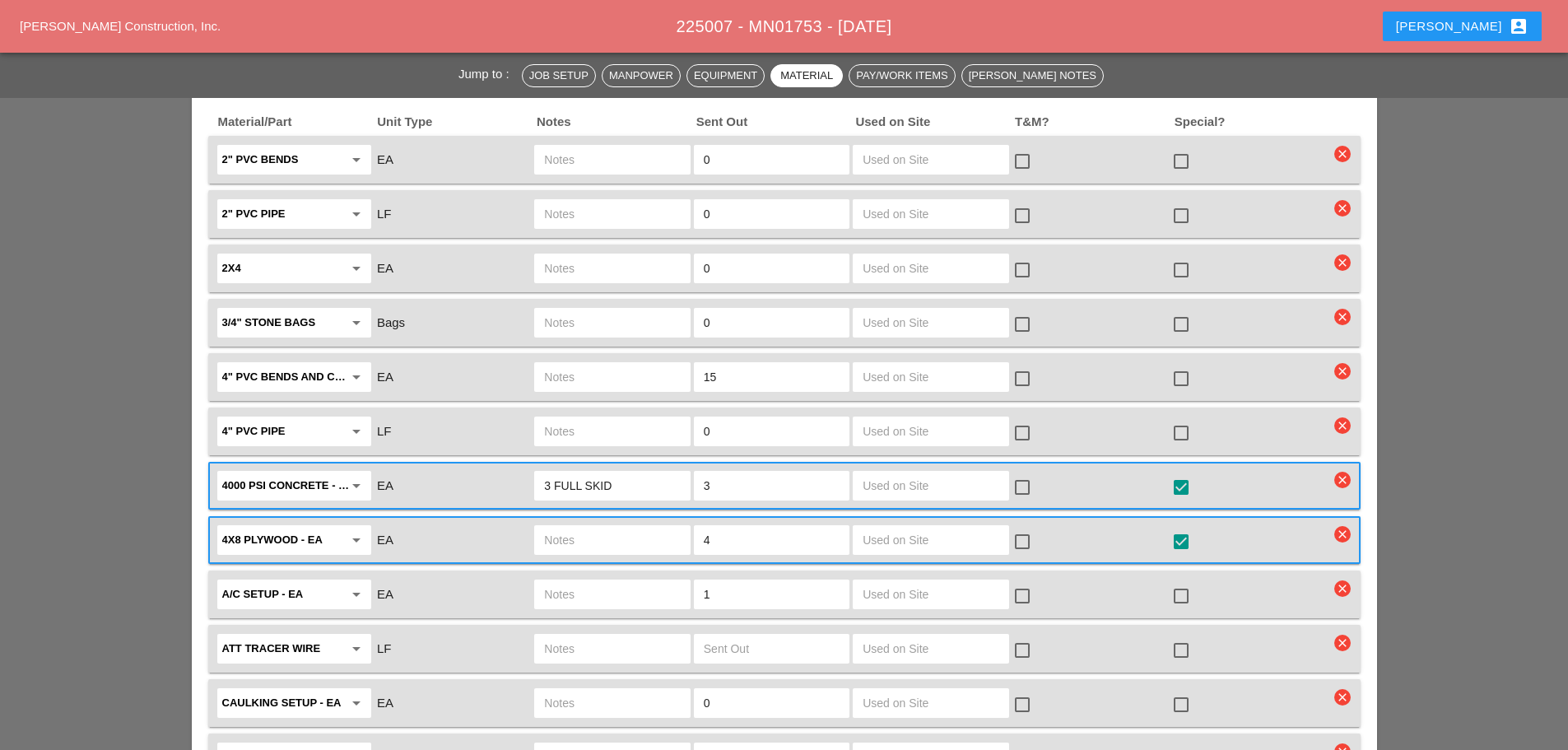
click at [733, 364] on input "15" at bounding box center [772, 377] width 136 height 27
type input "1"
type input "2"
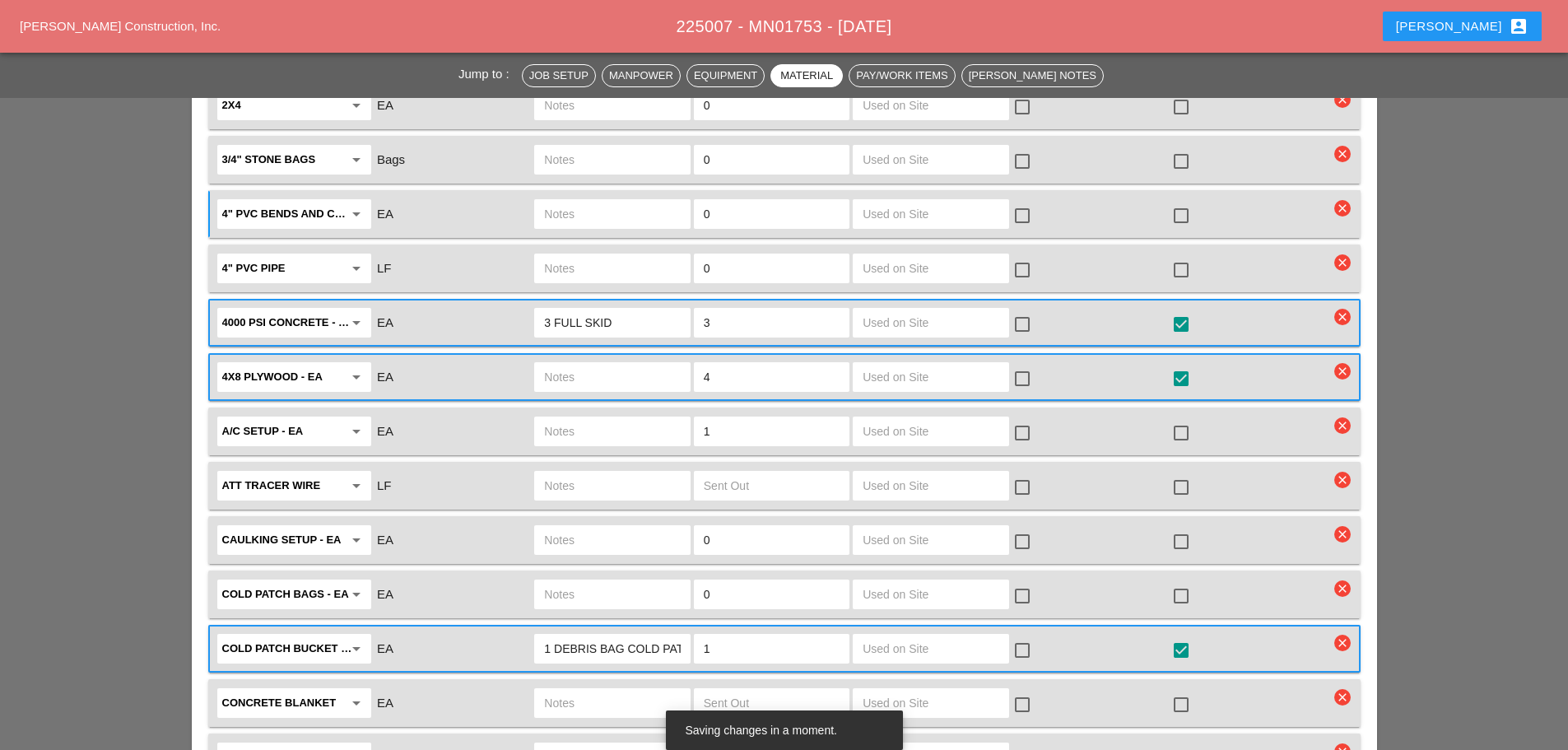
scroll to position [2306, 0]
type input "0"
click at [736, 417] on input "1" at bounding box center [772, 430] width 136 height 27
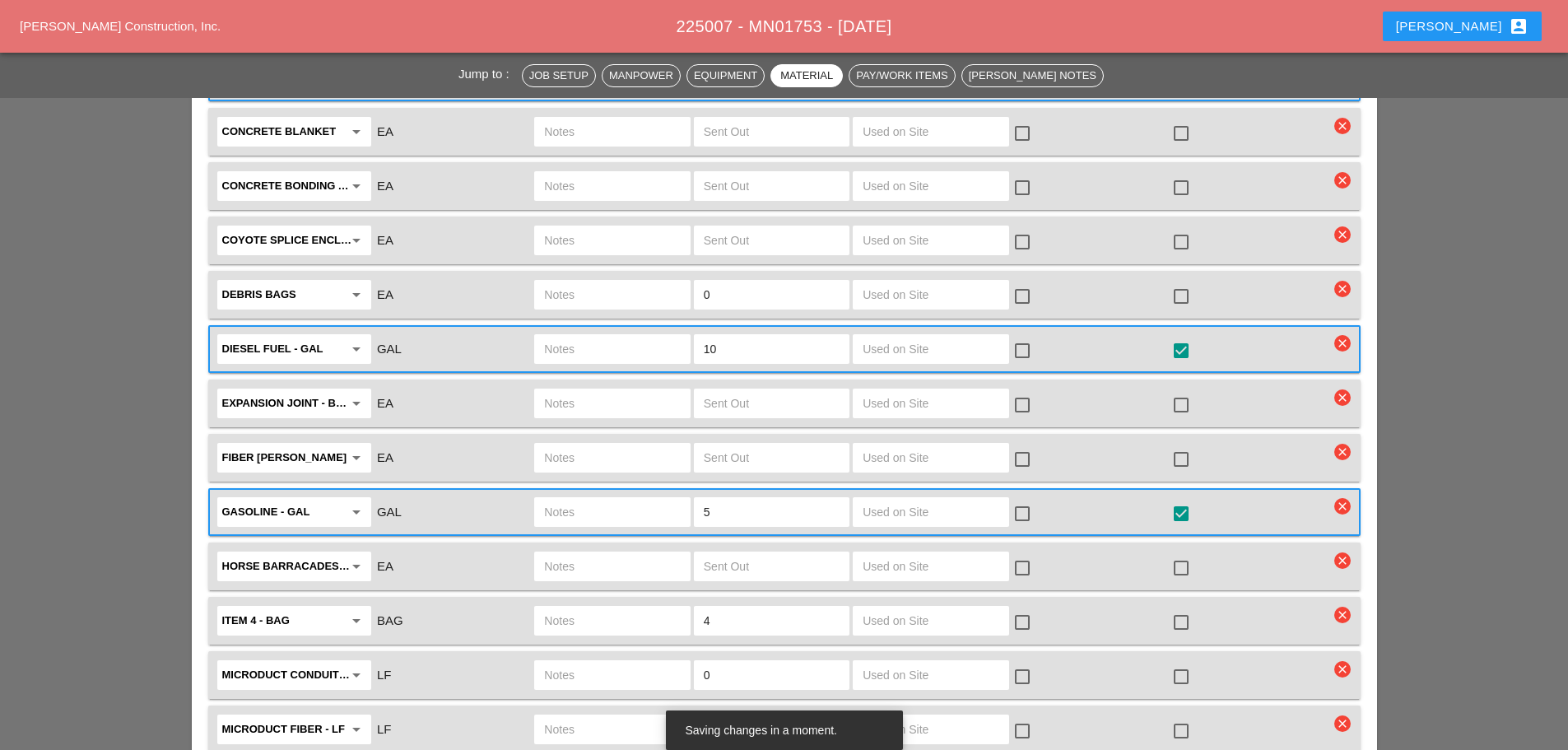
scroll to position [3048, 0]
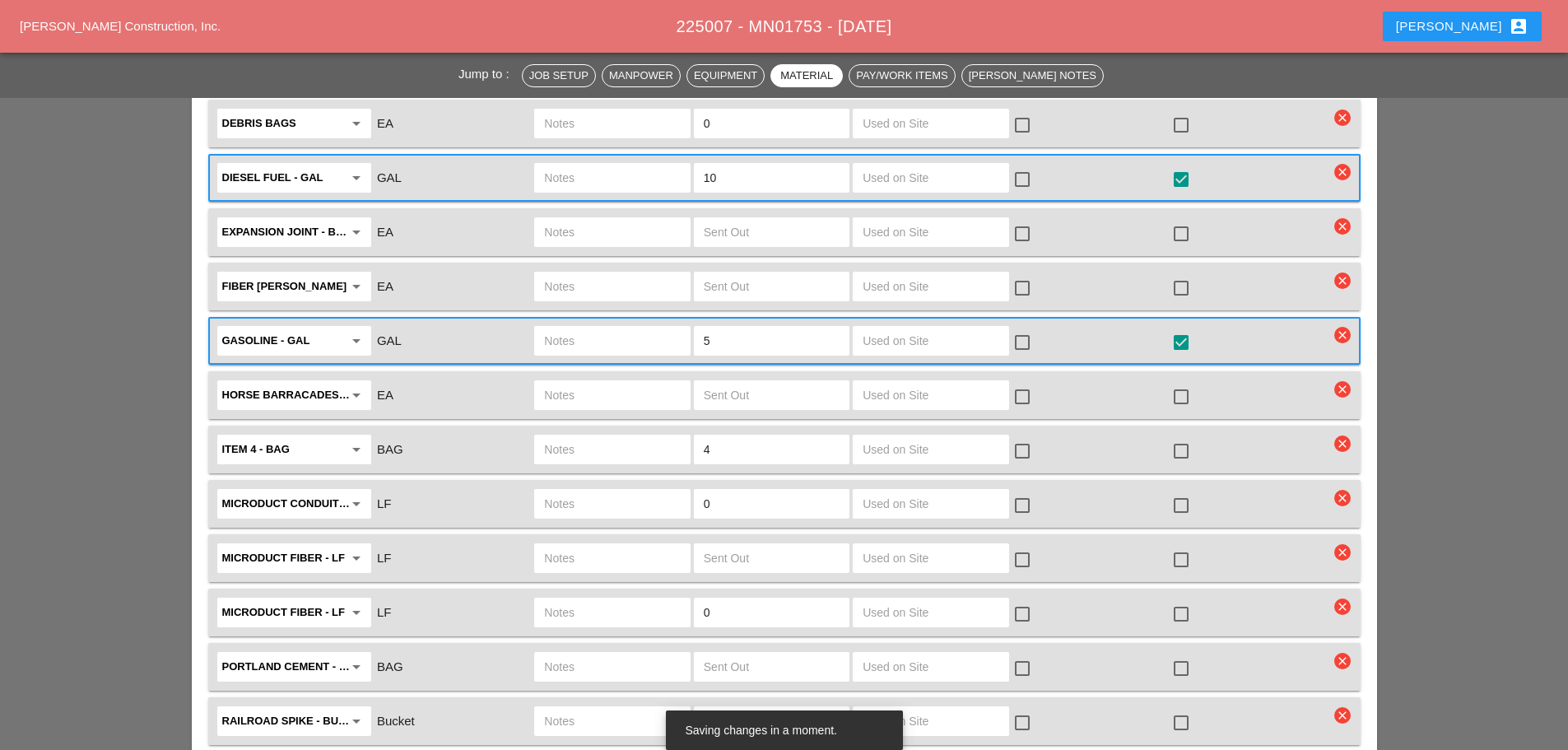
click at [652, 436] on input "text" at bounding box center [612, 449] width 136 height 27
type input "1 BAG ITEM 4"
click at [744, 436] on input "4" at bounding box center [772, 449] width 136 height 27
click at [745, 436] on input "text" at bounding box center [772, 449] width 136 height 27
type input "0"
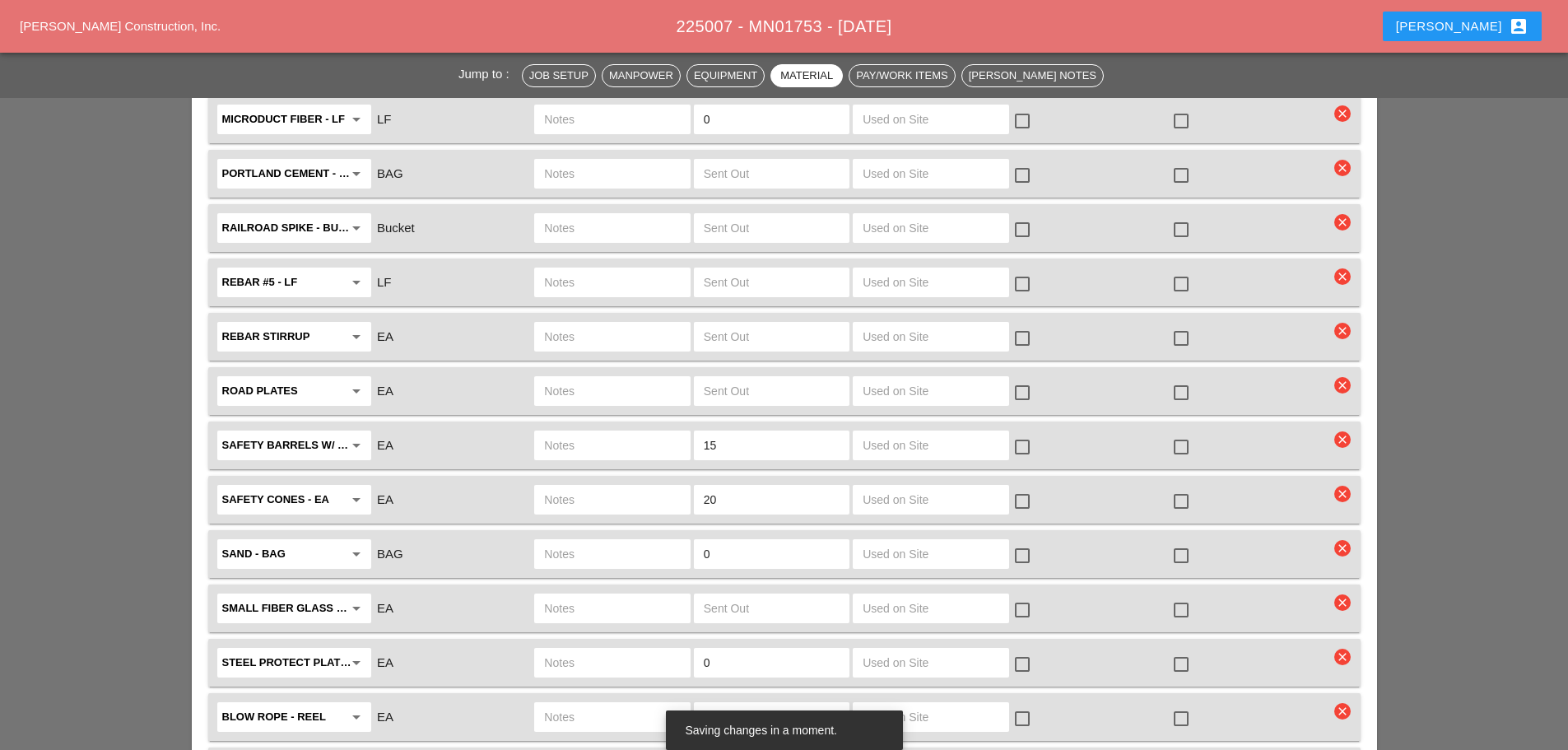
scroll to position [3542, 0]
type input "1"
click at [641, 377] on input "text" at bounding box center [612, 390] width 136 height 27
type input "1 MED PLATE"
click at [716, 377] on input "text" at bounding box center [772, 390] width 136 height 27
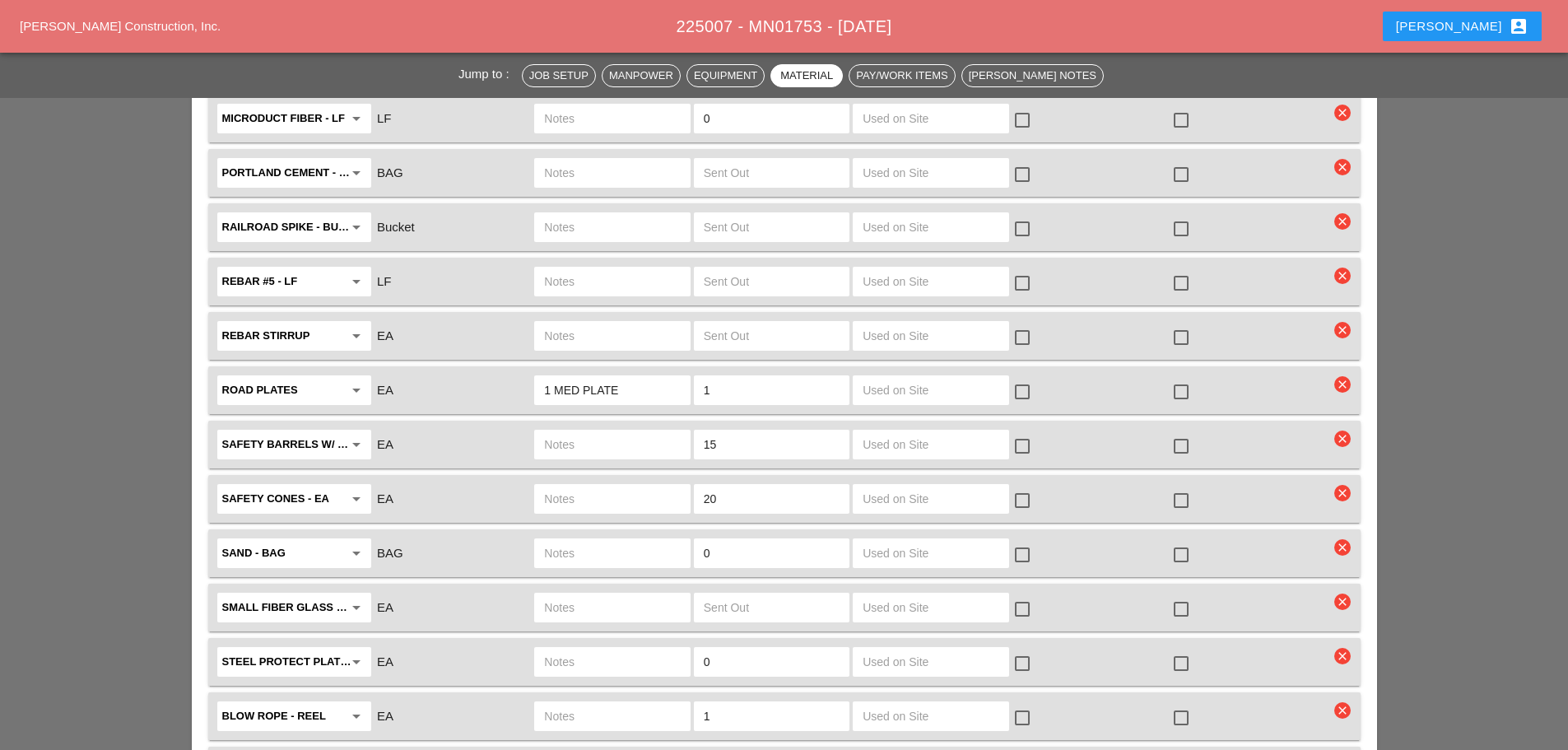
type input "1"
click at [1180, 378] on div at bounding box center [1181, 392] width 28 height 28
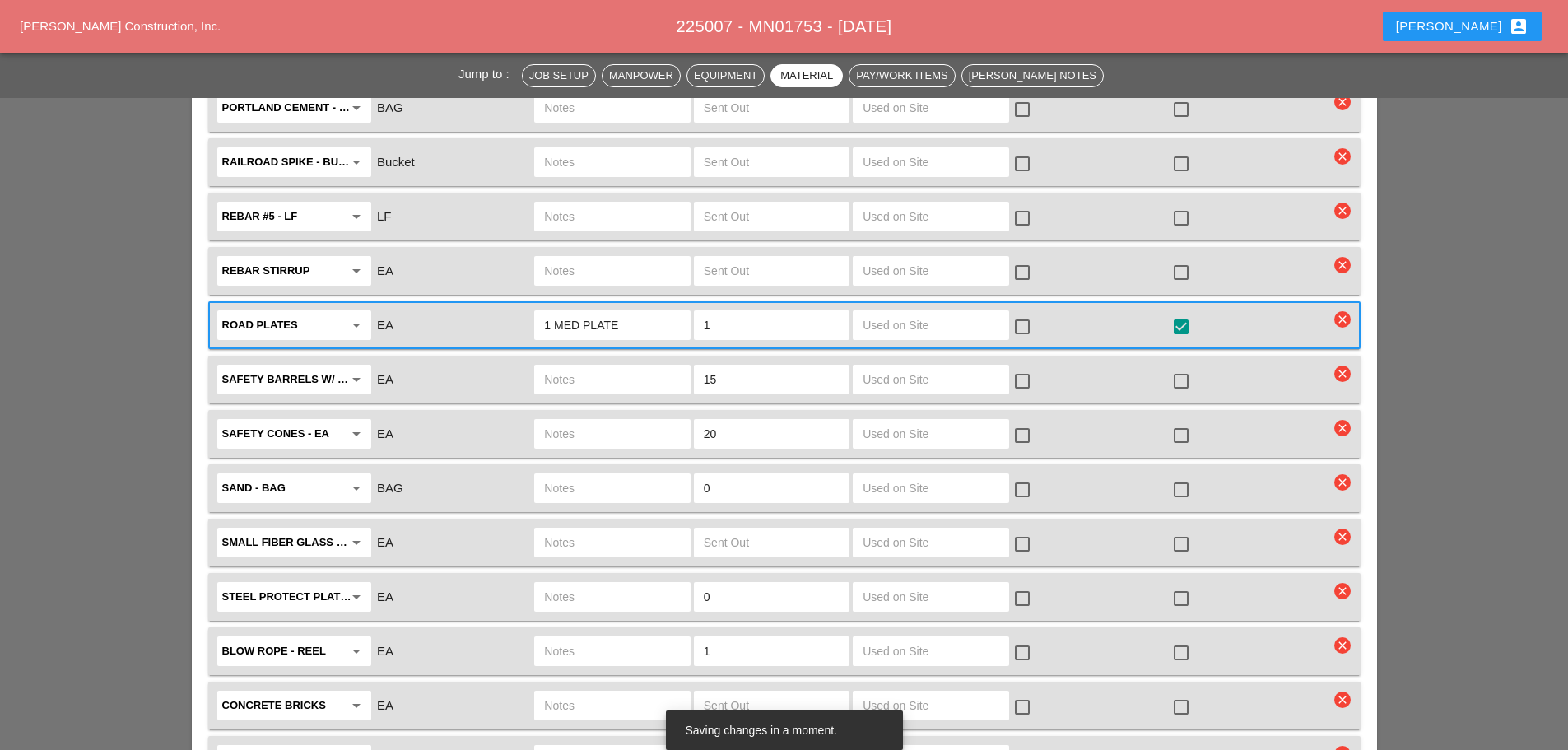
scroll to position [3706, 0]
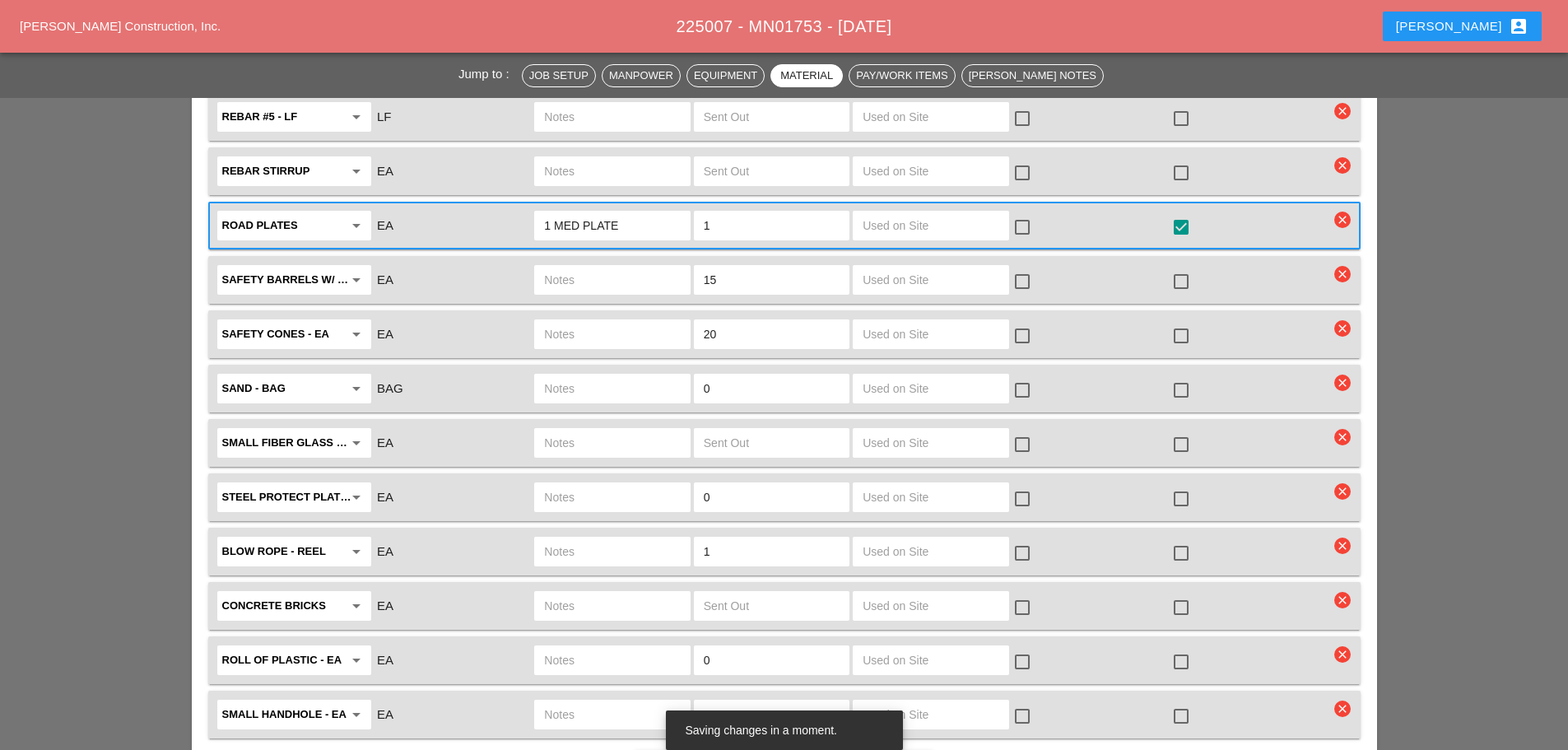
click at [643, 484] on input "text" at bounding box center [612, 497] width 136 height 27
type input "MUST HAVE"
click at [729, 484] on input "0" at bounding box center [772, 497] width 136 height 27
type input "1"
click at [1179, 485] on div at bounding box center [1181, 499] width 28 height 28
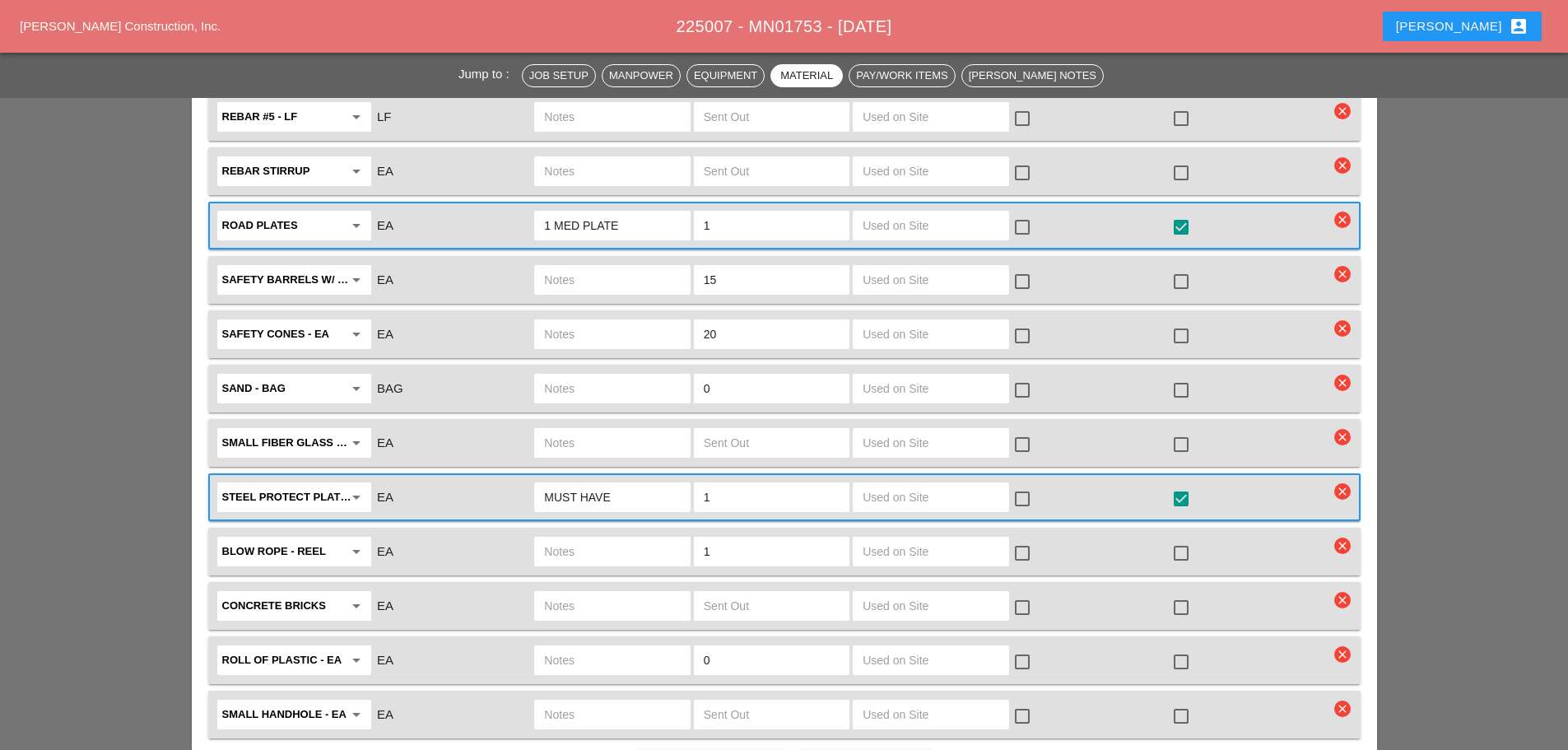
click at [821, 593] on input "text" at bounding box center [772, 606] width 136 height 27
type input "0"
click at [797, 701] on input "text" at bounding box center [772, 714] width 136 height 27
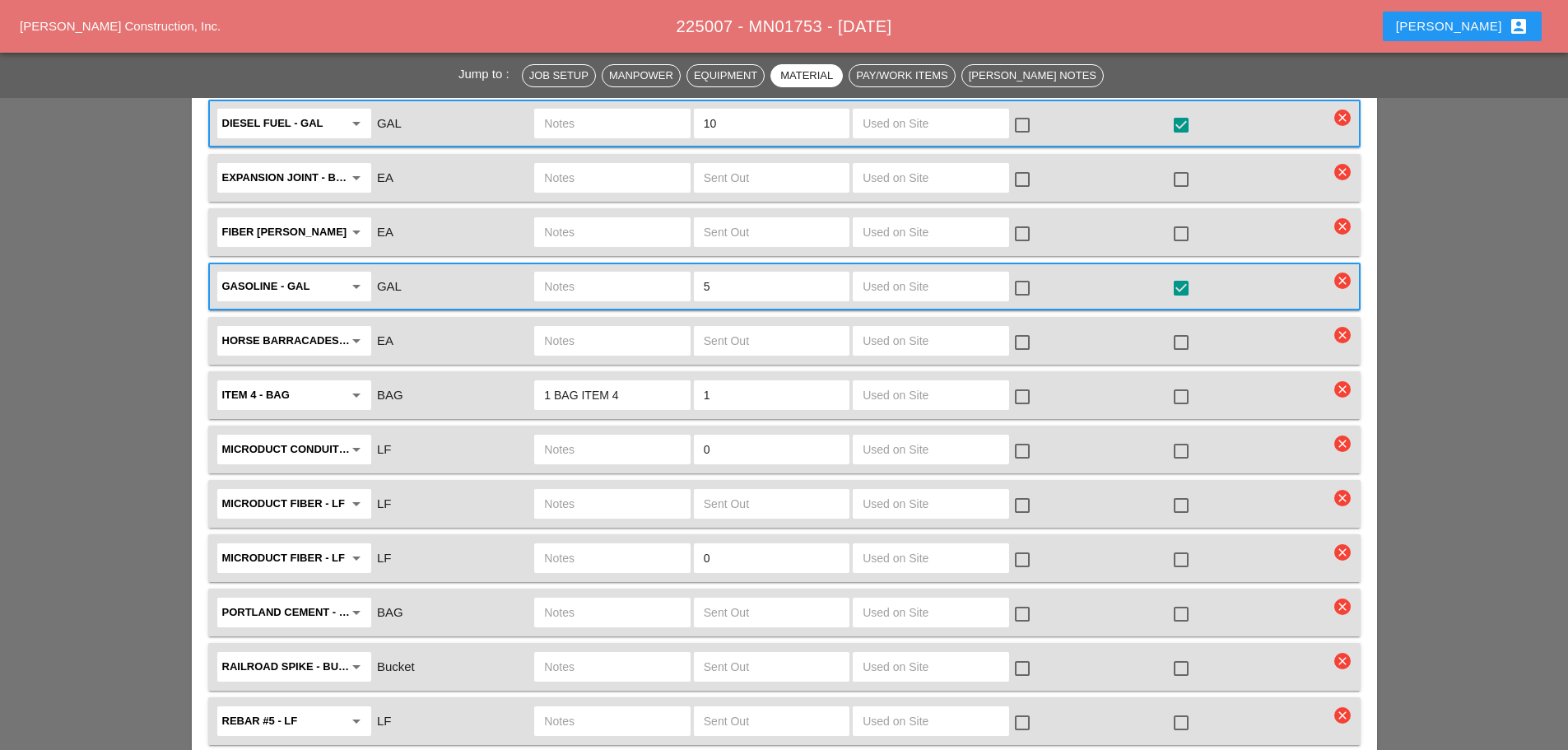
scroll to position [3048, 0]
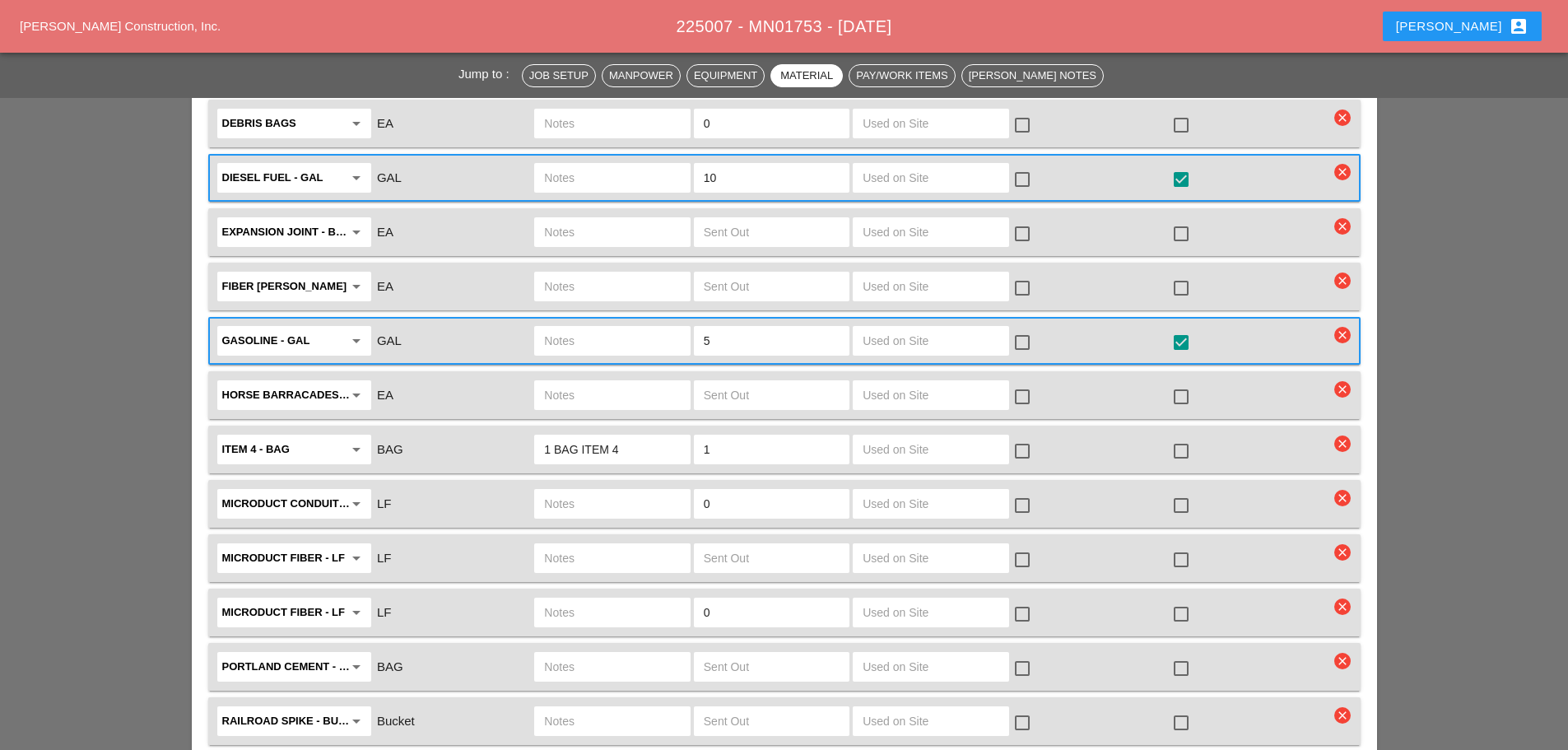
type input "0"
click at [1182, 437] on div at bounding box center [1181, 451] width 28 height 28
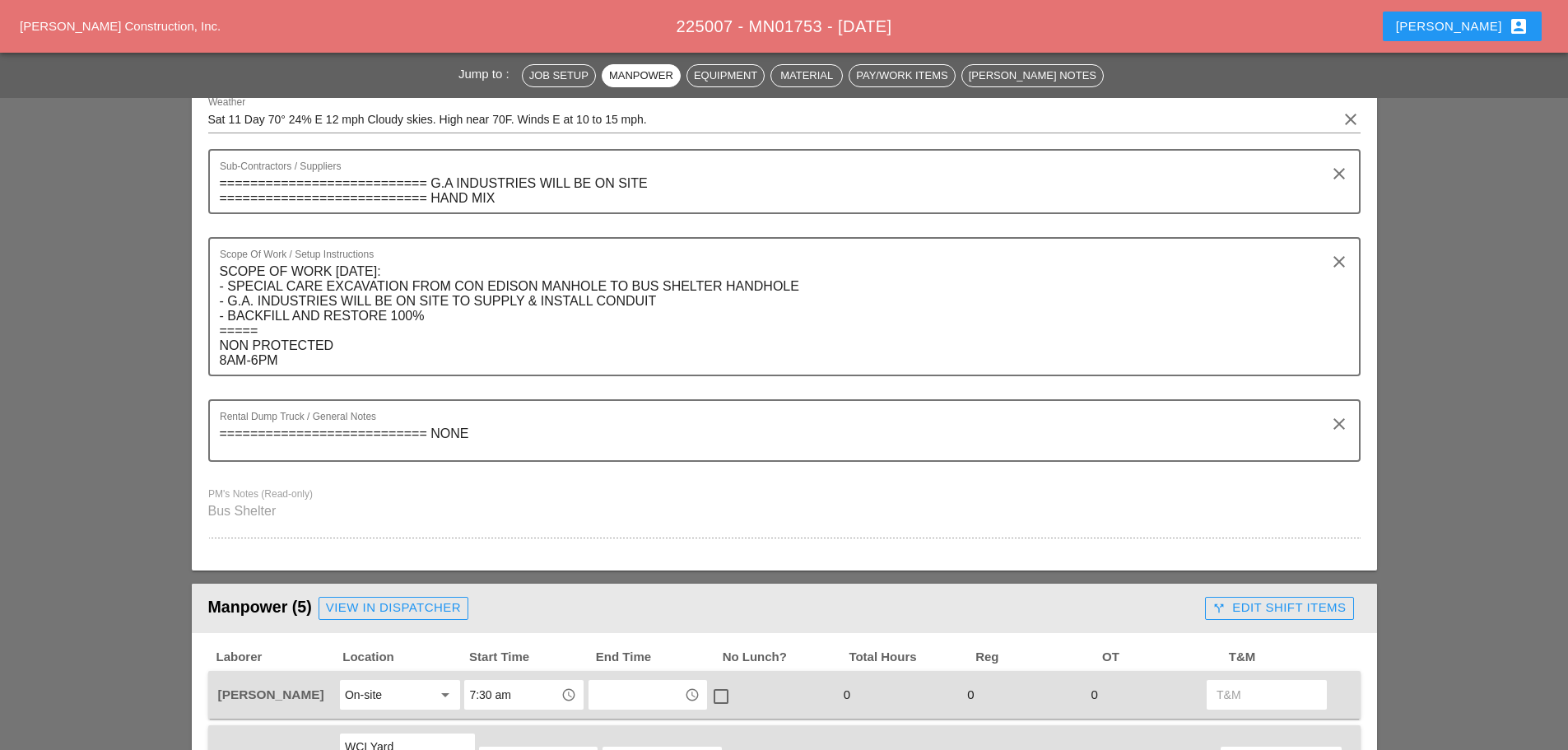
scroll to position [0, 0]
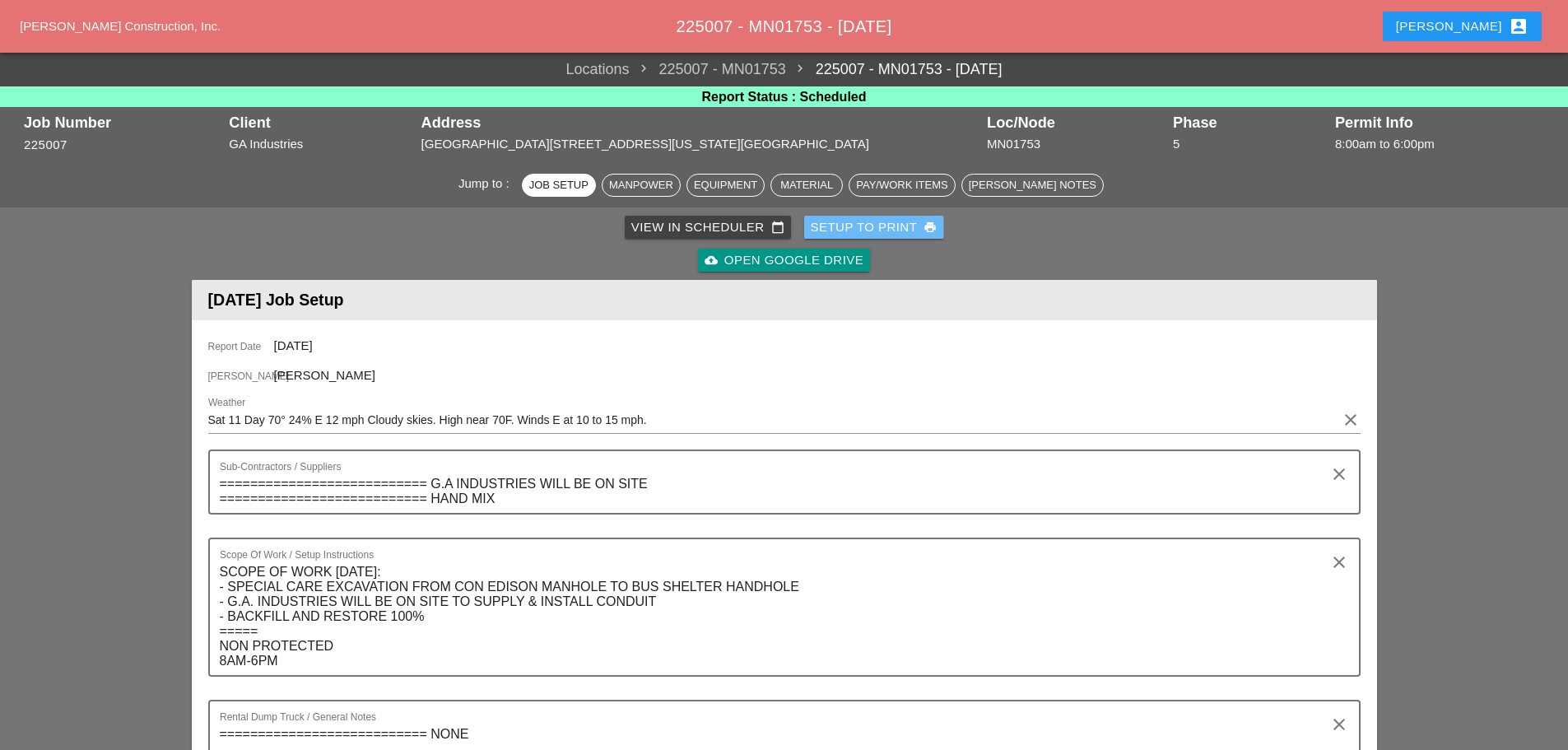
click at [839, 226] on div "Setup to Print print" at bounding box center [874, 227] width 126 height 19
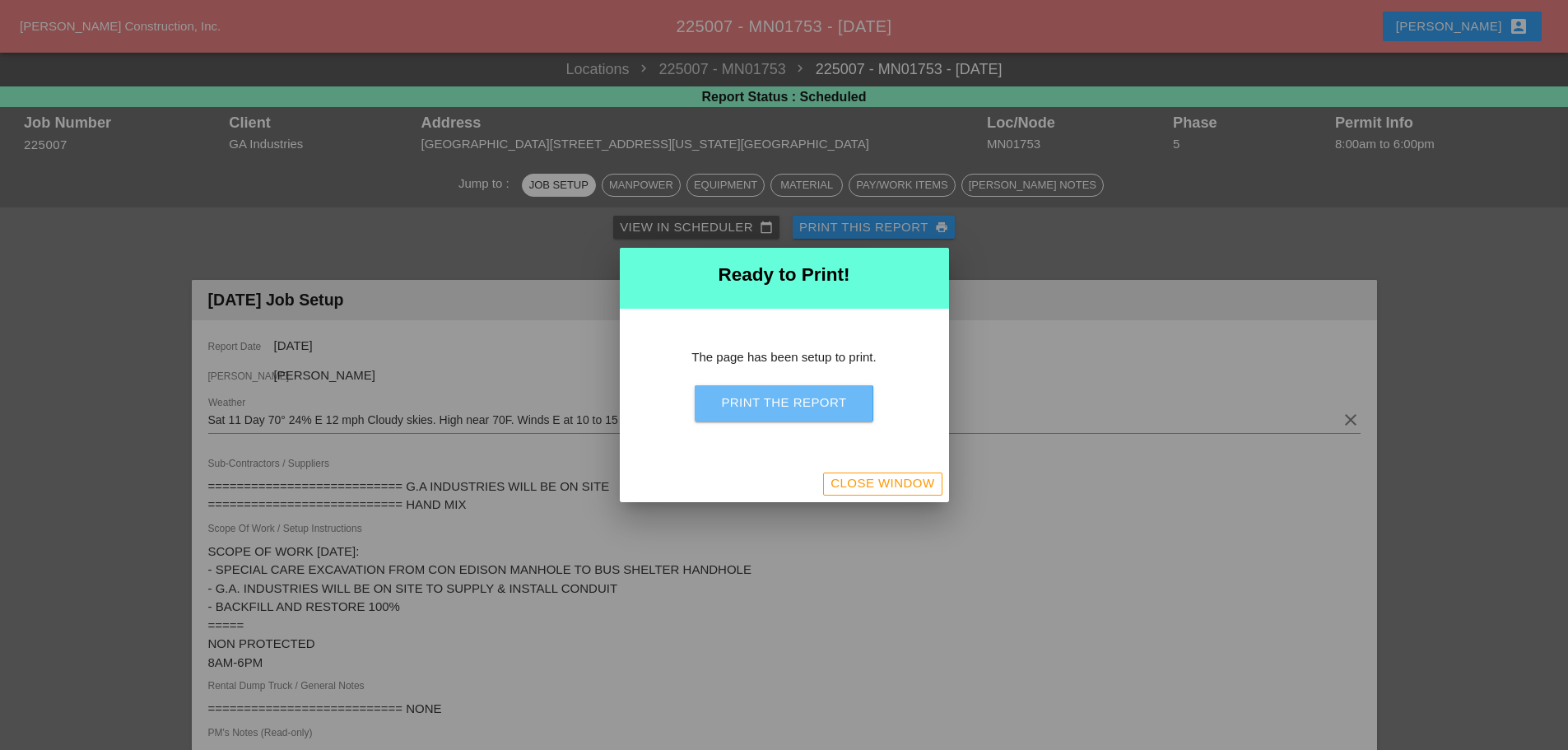
click at [774, 396] on div "Print the Report" at bounding box center [784, 403] width 126 height 19
